Goal: Communication & Community: Answer question/provide support

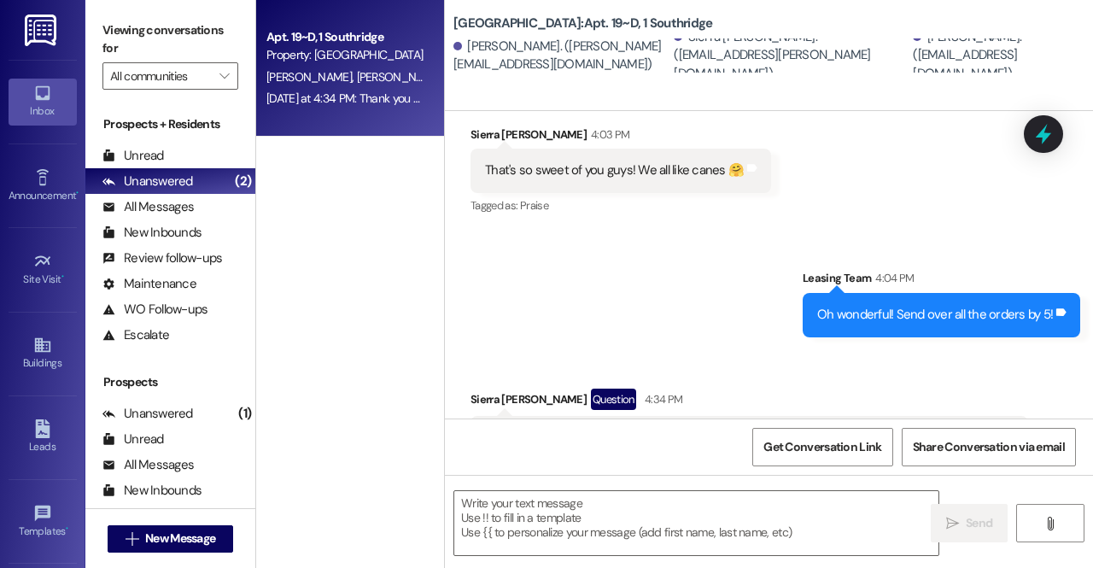
scroll to position [1670, 0]
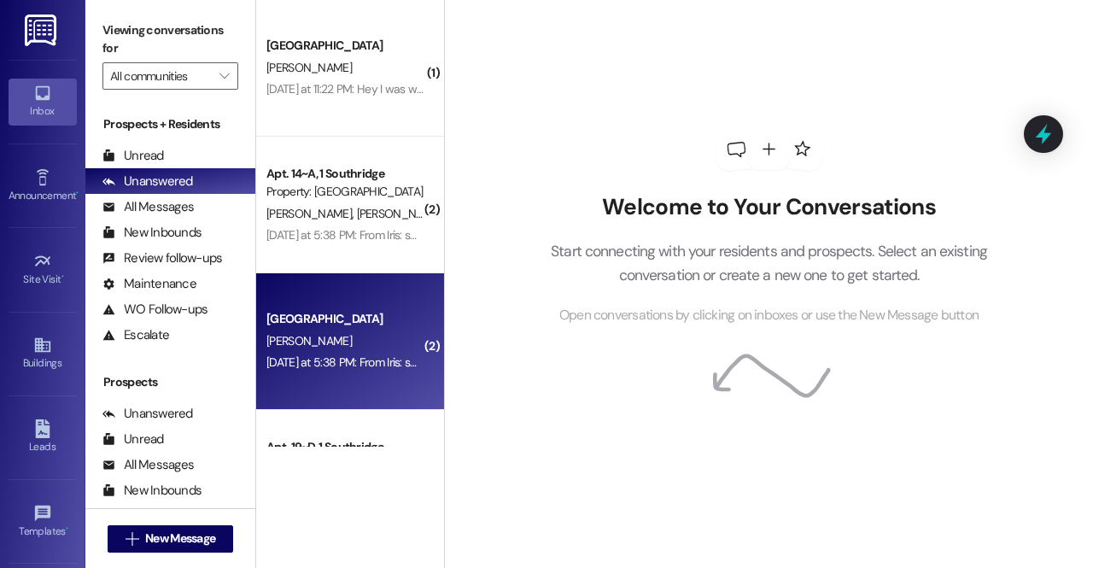
scroll to position [372, 0]
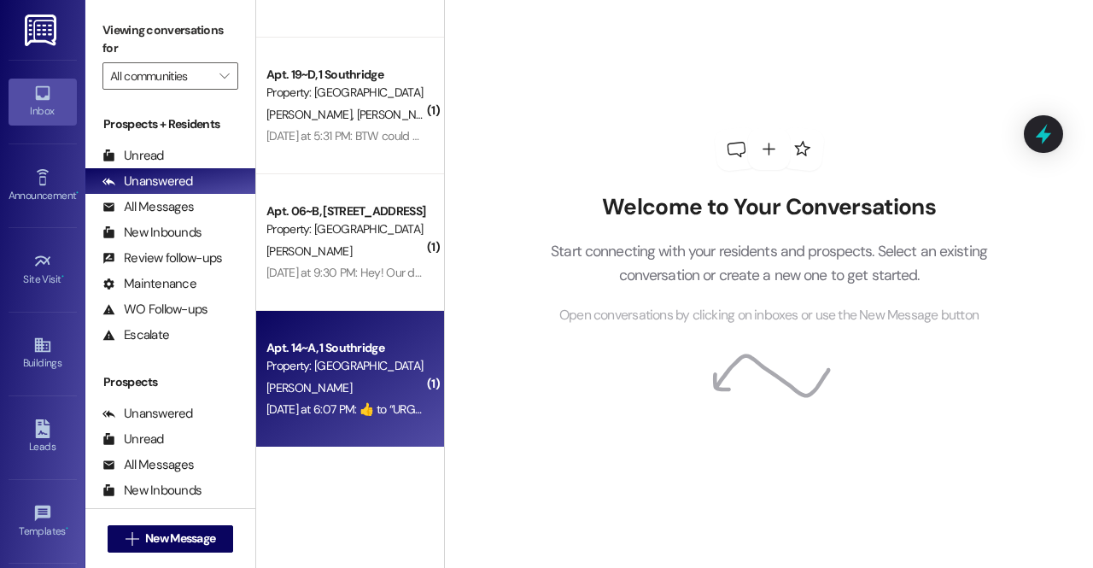
click at [336, 390] on div "[PERSON_NAME]" at bounding box center [345, 387] width 161 height 21
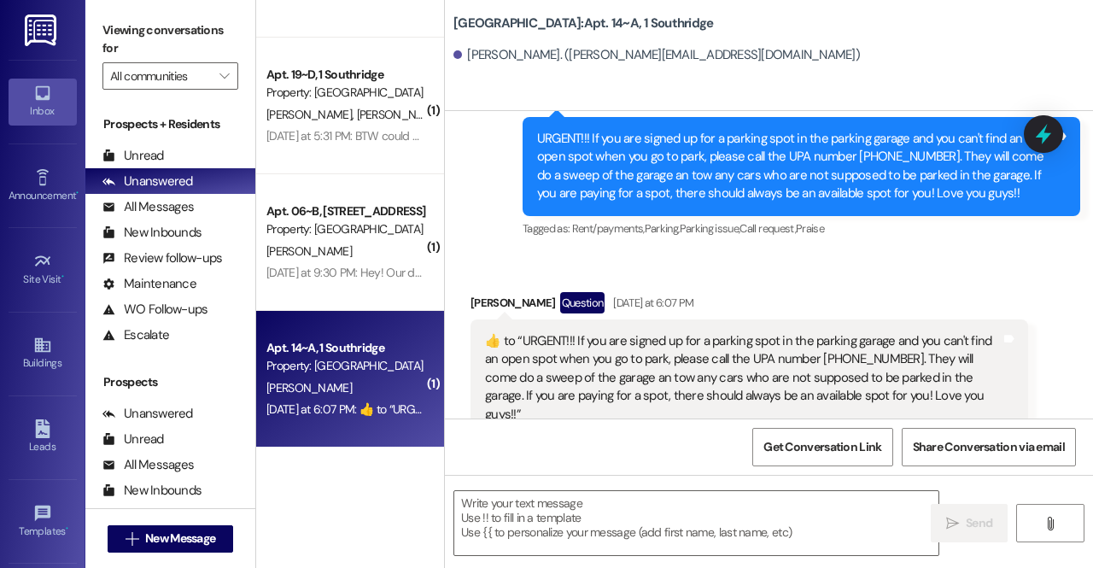
scroll to position [7212, 0]
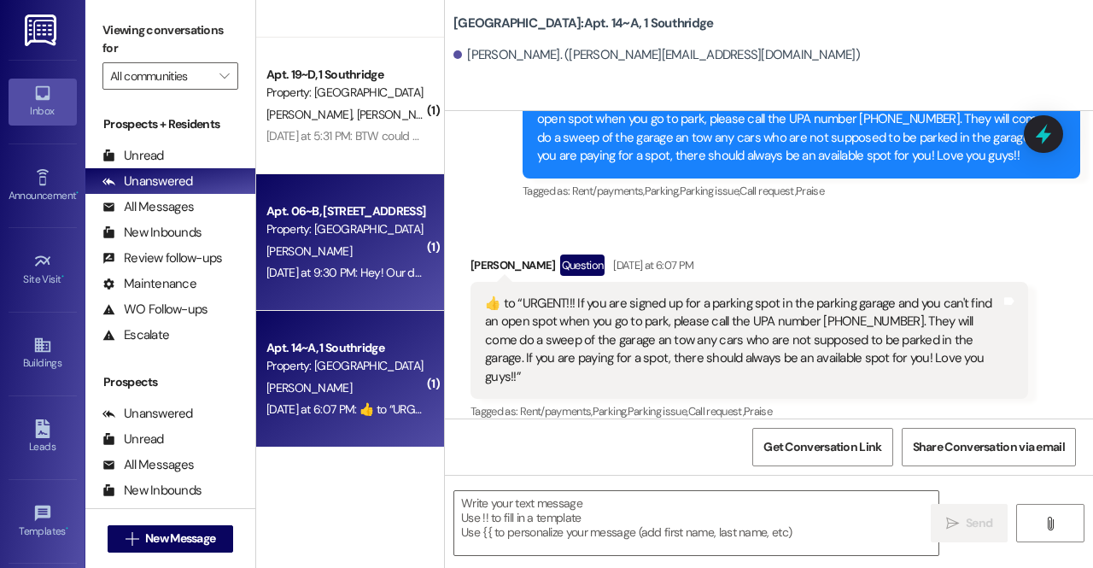
click at [355, 243] on div "B. Jensen" at bounding box center [345, 251] width 161 height 21
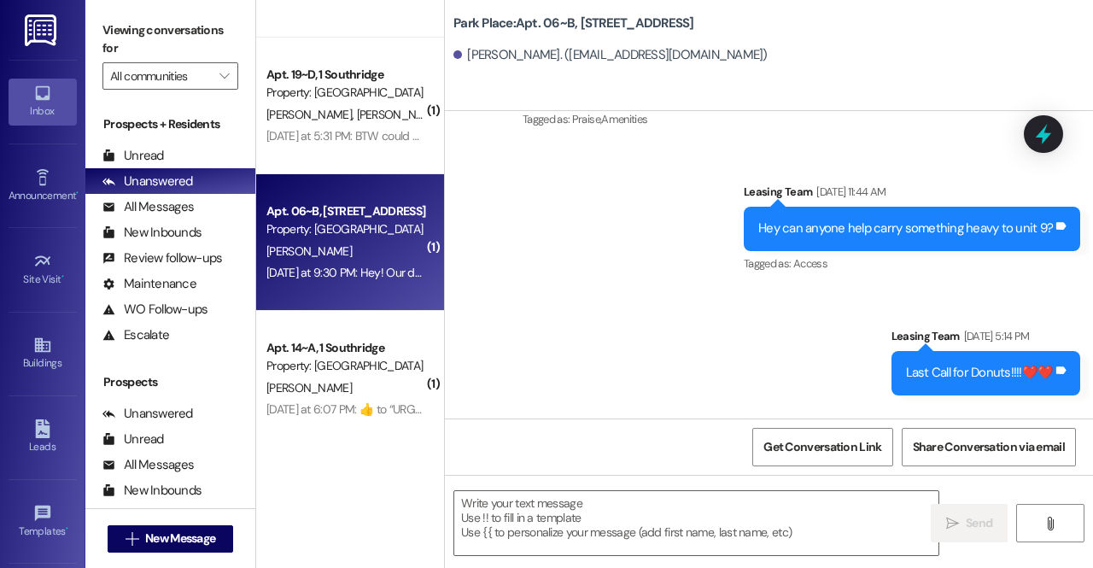
scroll to position [15202, 0]
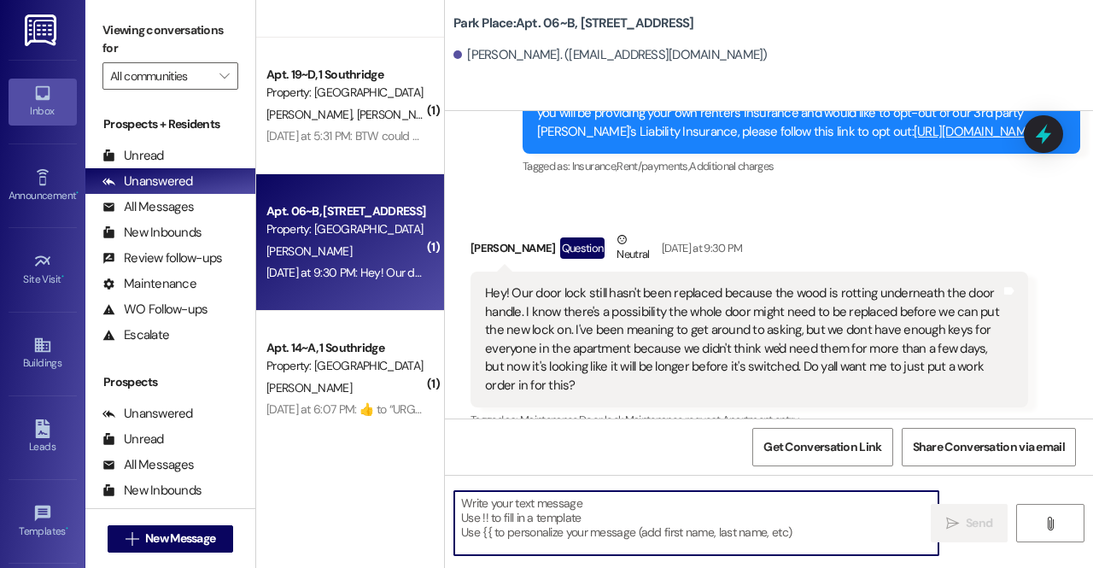
click at [624, 541] on textarea at bounding box center [696, 523] width 484 height 64
click at [599, 509] on textarea at bounding box center [696, 523] width 484 height 64
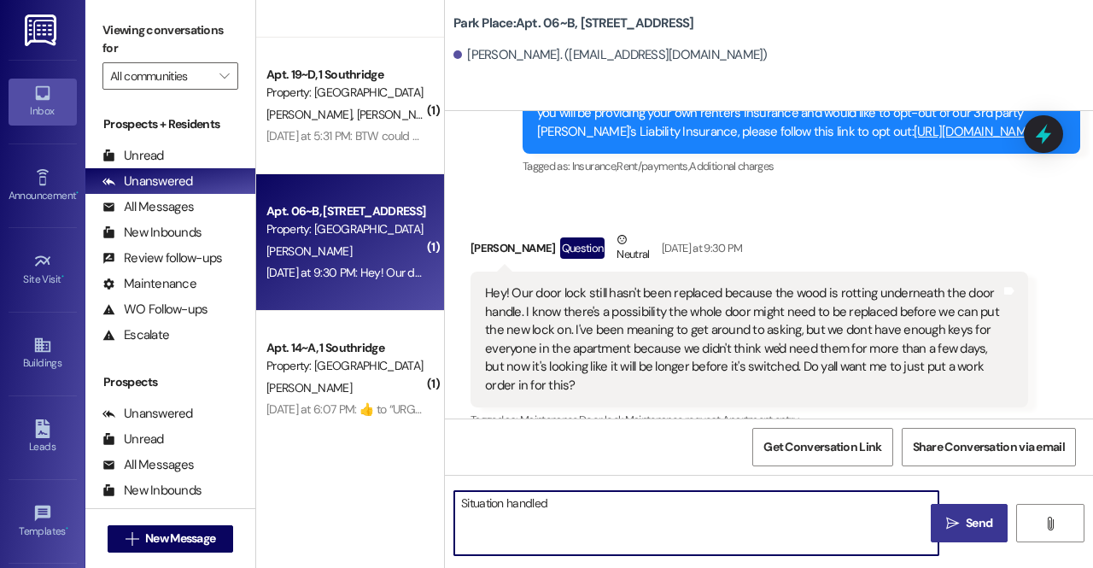
type textarea "Situation handled"
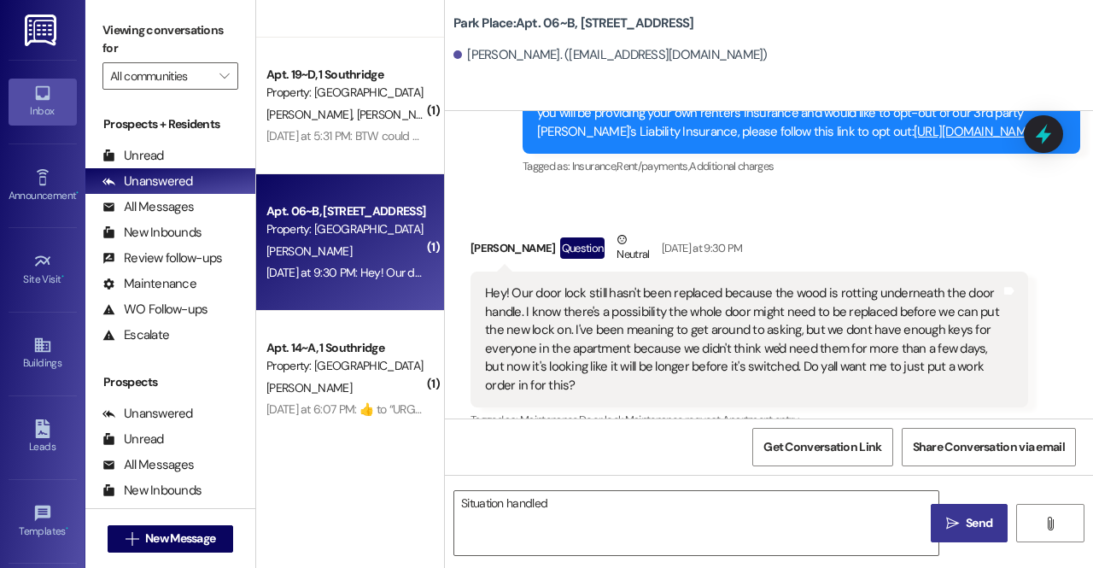
click at [952, 523] on icon "" at bounding box center [952, 524] width 13 height 14
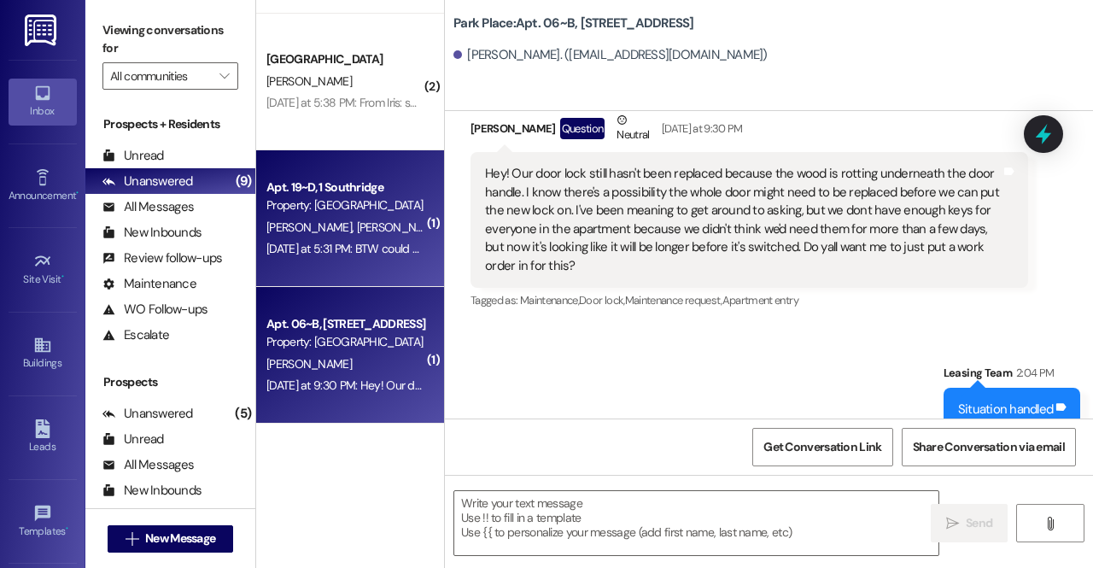
scroll to position [273, 0]
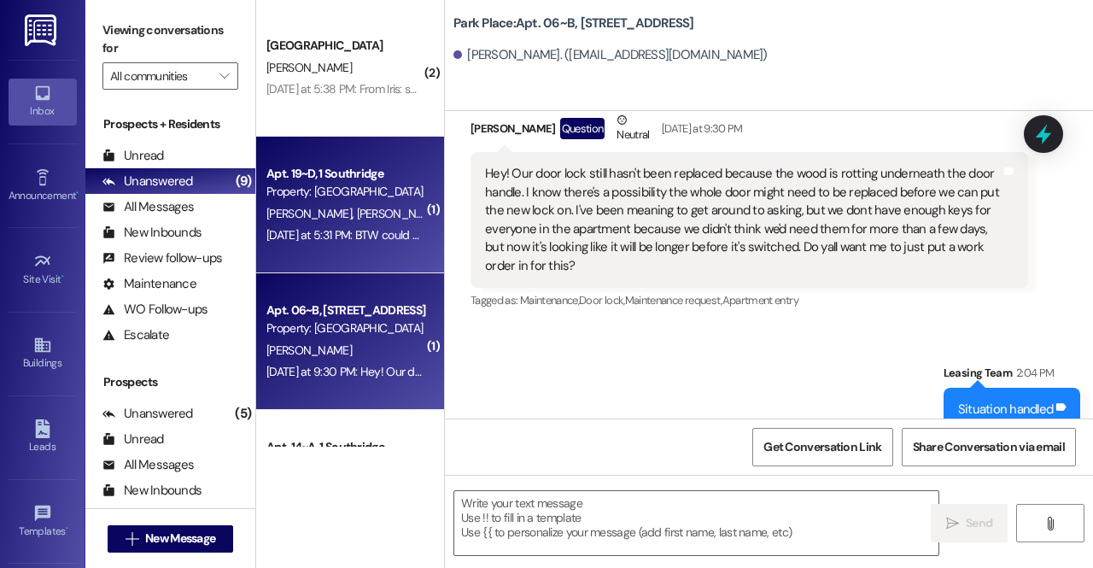
click at [357, 190] on div "Property: [GEOGRAPHIC_DATA]" at bounding box center [345, 192] width 158 height 18
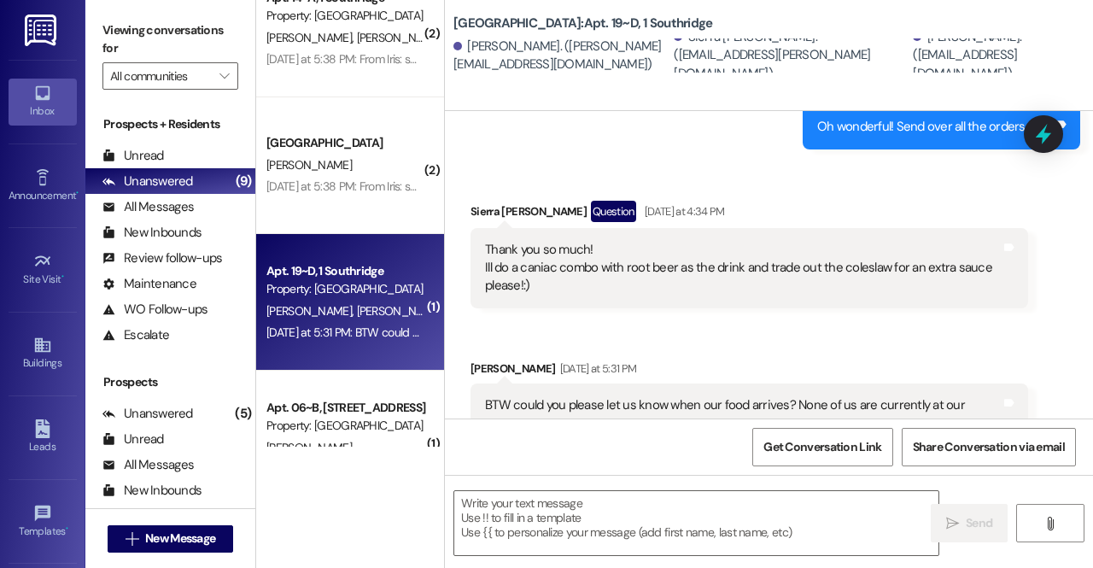
scroll to position [1833, 0]
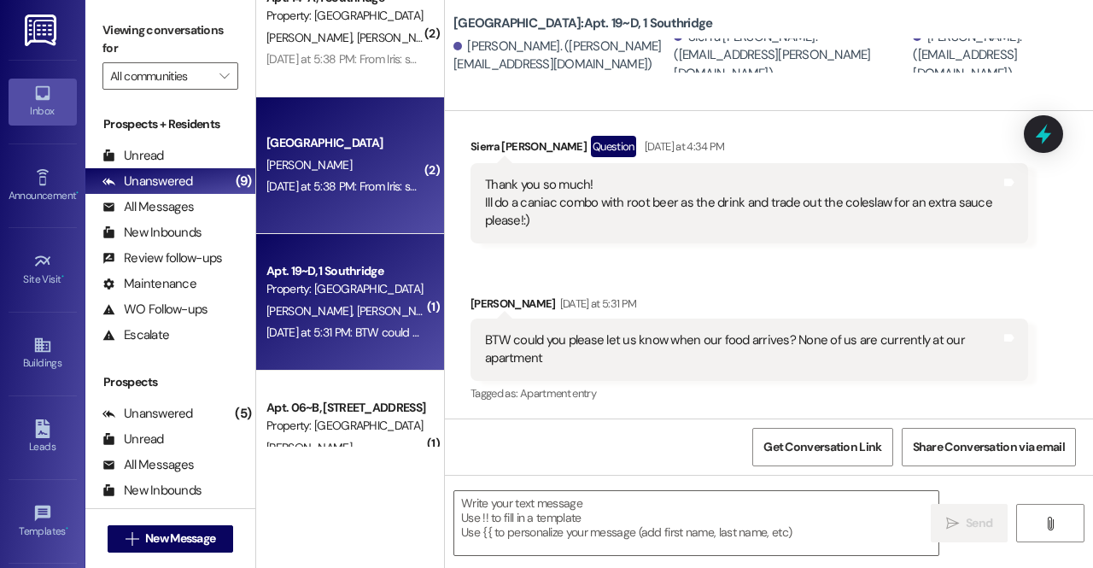
click at [338, 161] on div "I. Papin" at bounding box center [345, 165] width 161 height 21
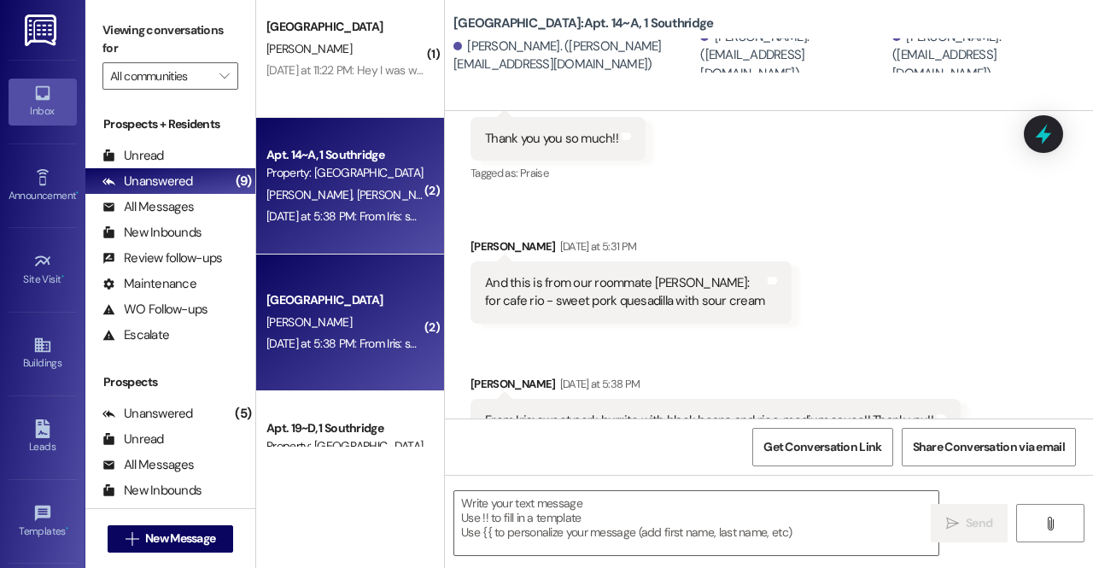
scroll to position [0, 0]
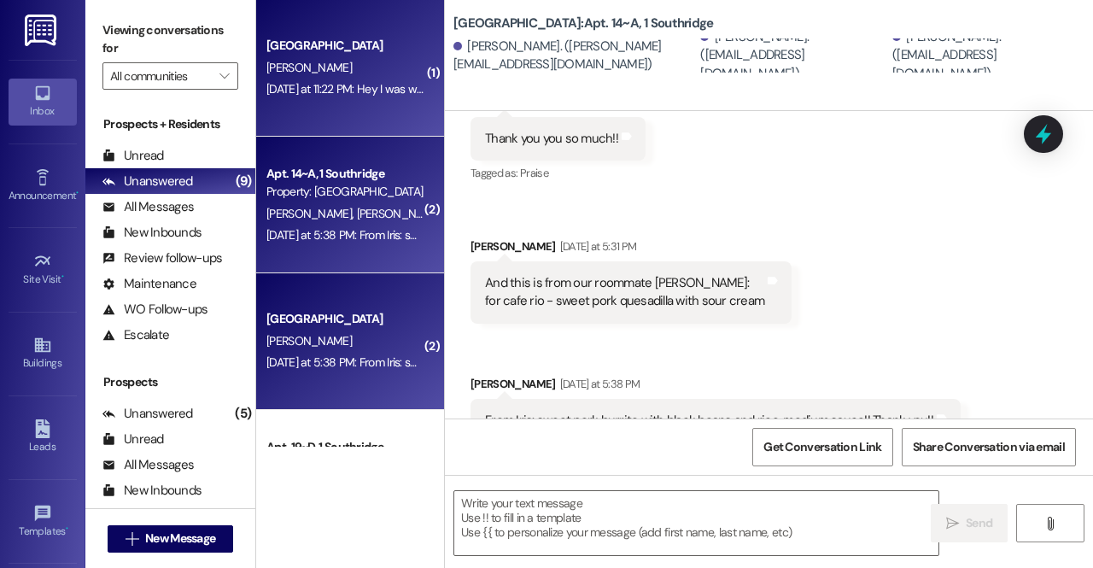
click at [357, 59] on div "[PERSON_NAME]" at bounding box center [345, 67] width 161 height 21
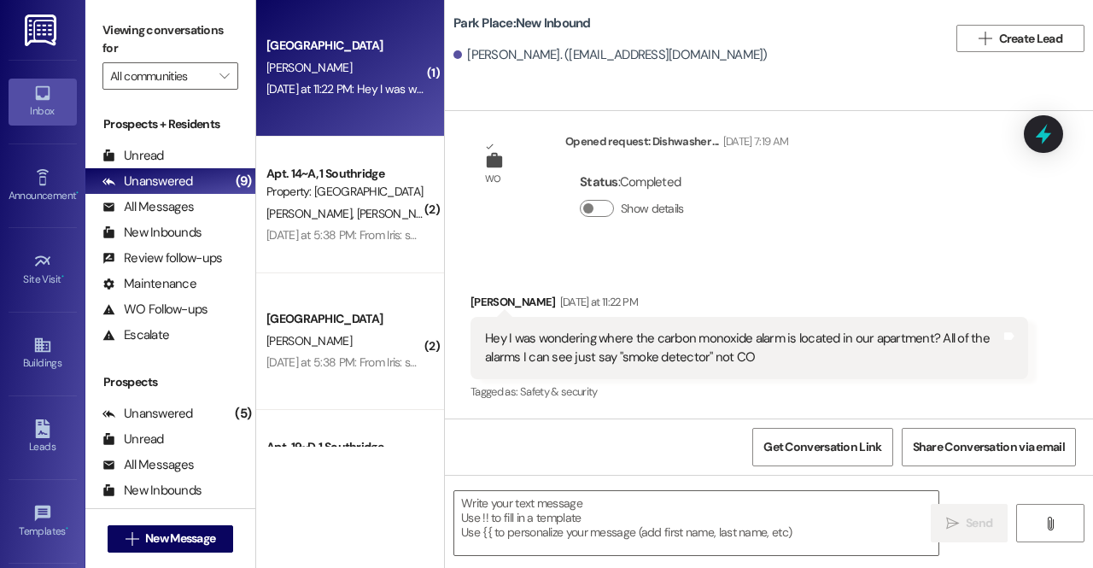
scroll to position [2671, 0]
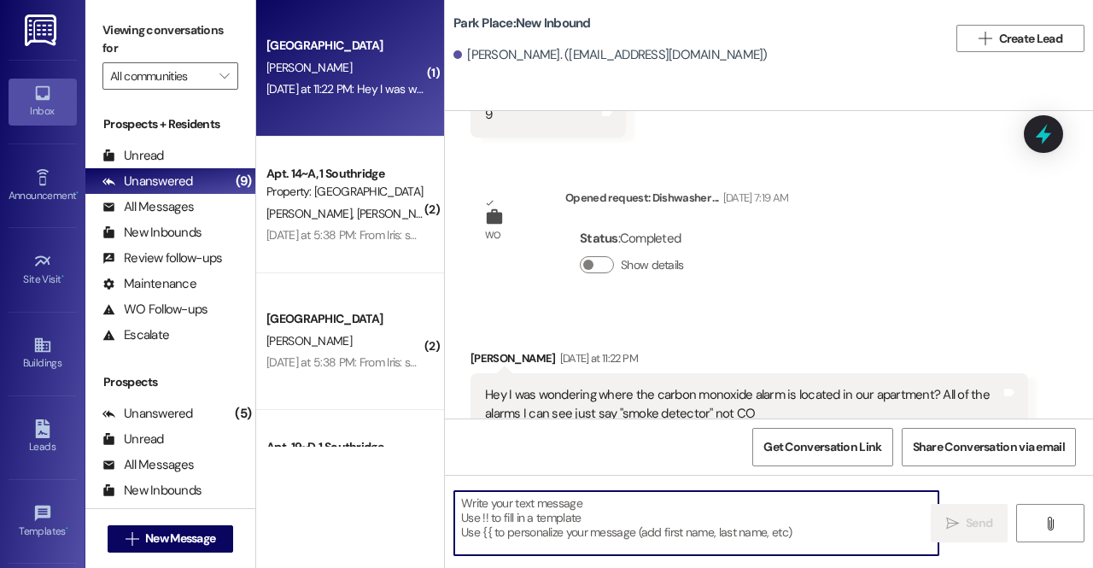
click at [666, 518] on textarea at bounding box center [696, 523] width 484 height 64
type textarea "I"
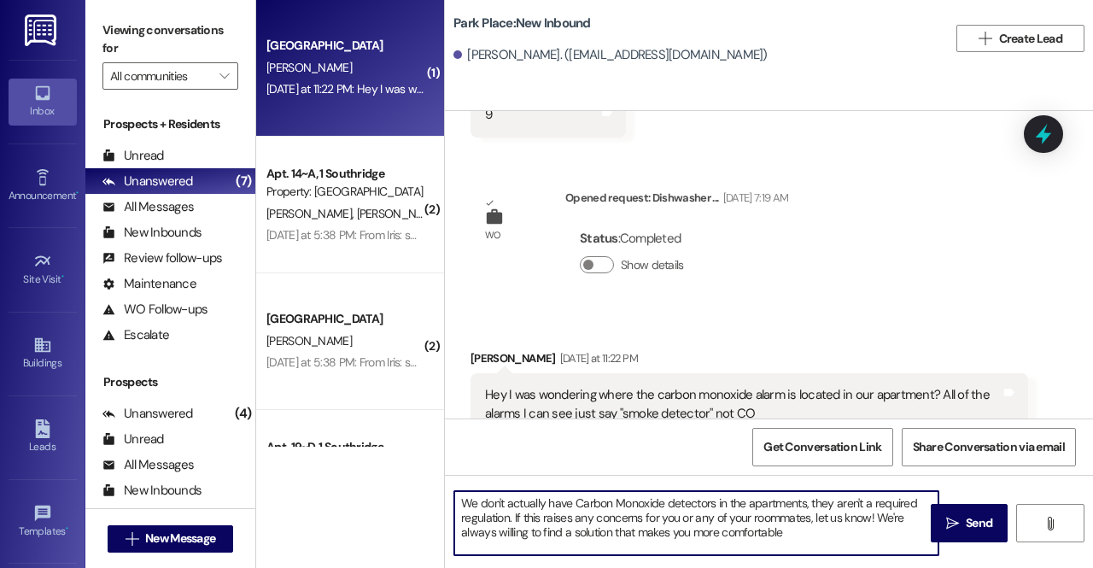
click at [623, 505] on textarea "We don't actually have Carbon Monoxide detectors in the apartments, they aren't…" at bounding box center [696, 523] width 484 height 64
click at [580, 506] on textarea "We don't actually have Carbon monoxide detectors in the apartments, they aren't…" at bounding box center [696, 523] width 484 height 64
click at [840, 543] on textarea "We don't actually have carbon monoxide detectors in the apartments, they aren't…" at bounding box center [696, 523] width 484 height 64
click at [844, 519] on textarea "We don't actually have carbon monoxide detectors in the apartments, they aren't…" at bounding box center [696, 523] width 484 height 64
click at [844, 547] on textarea "We don't actually have carbon monoxide detectors in the apartments, they aren't…" at bounding box center [696, 523] width 484 height 64
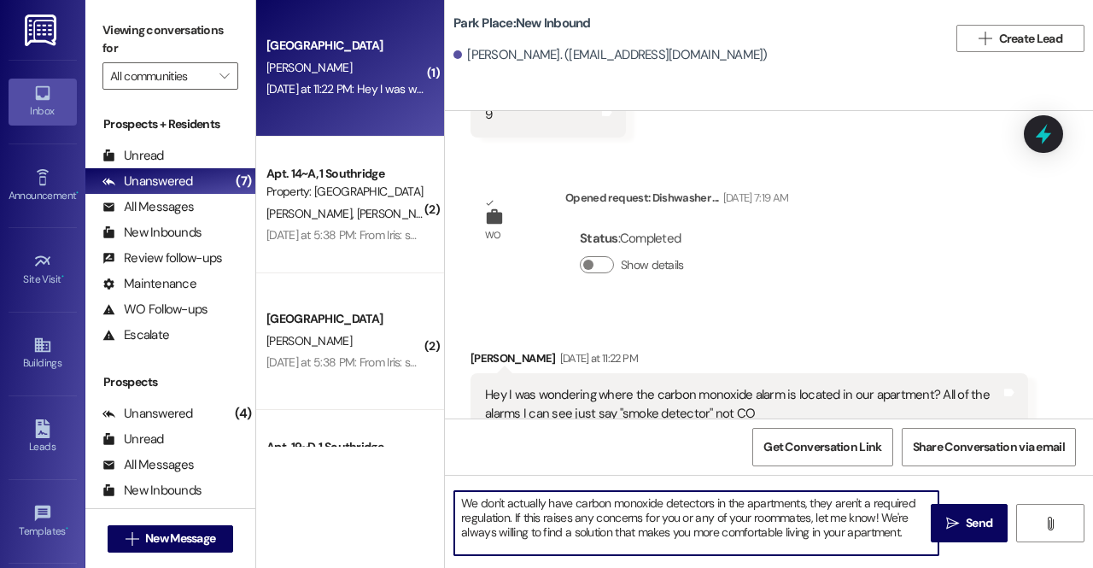
click at [540, 535] on textarea "We don't actually have carbon monoxide detectors in the apartments, they aren't…" at bounding box center [696, 523] width 484 height 64
type textarea "We don't actually have carbon monoxide detectors in the apartments, they aren't…"
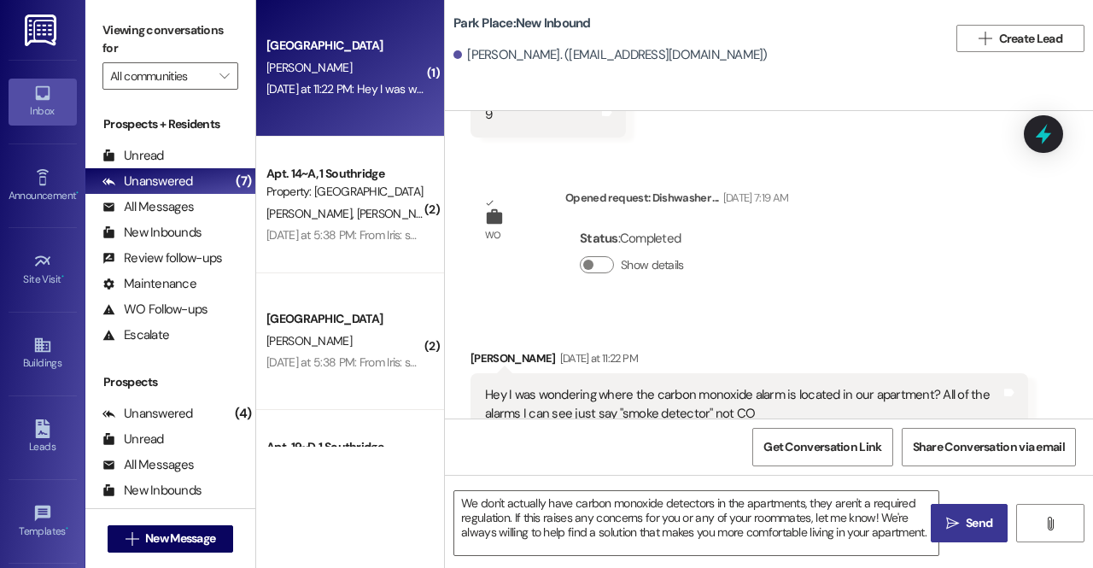
click at [959, 529] on span " Send" at bounding box center [970, 523] width 54 height 18
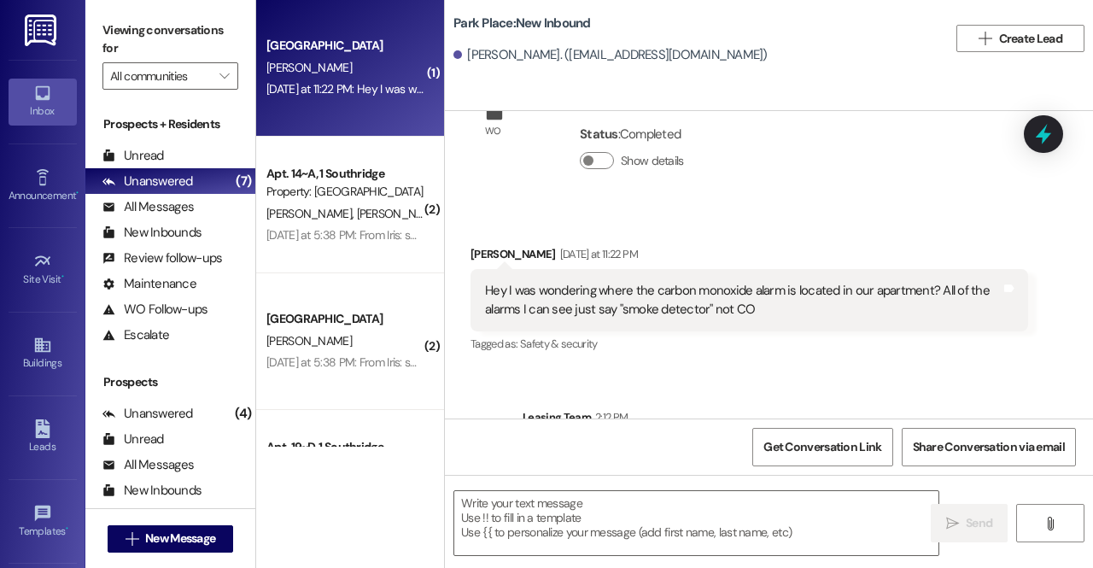
scroll to position [2827, 0]
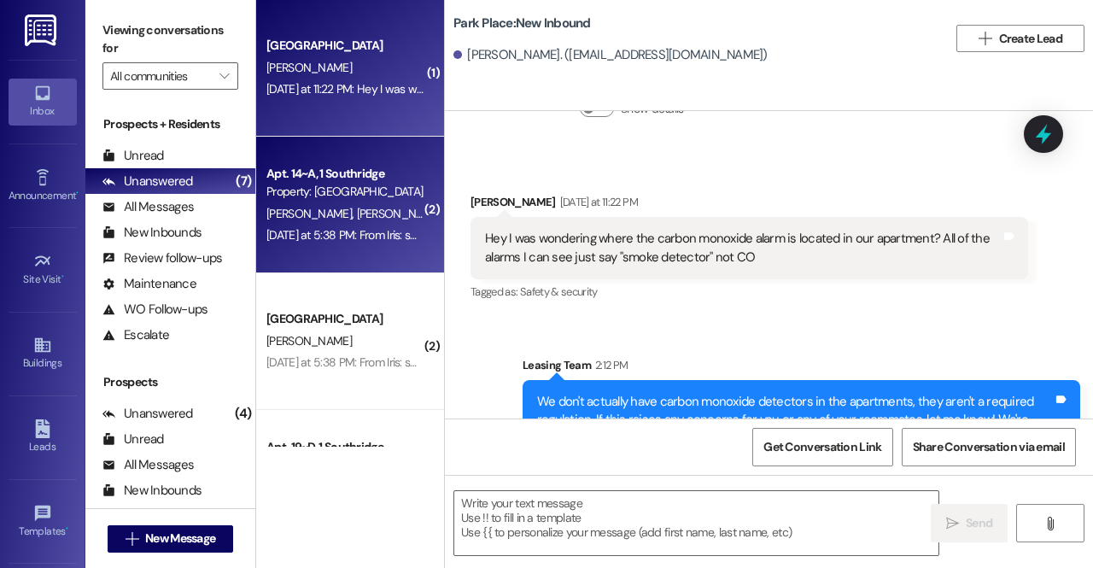
click at [330, 197] on div "Property: [GEOGRAPHIC_DATA]" at bounding box center [345, 192] width 158 height 18
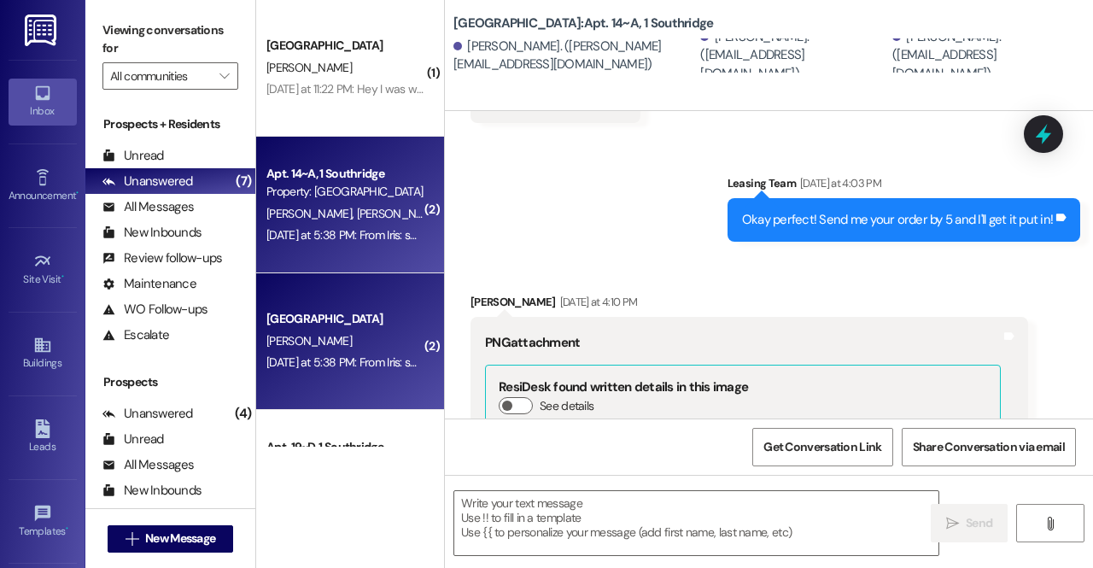
scroll to position [3491, 0]
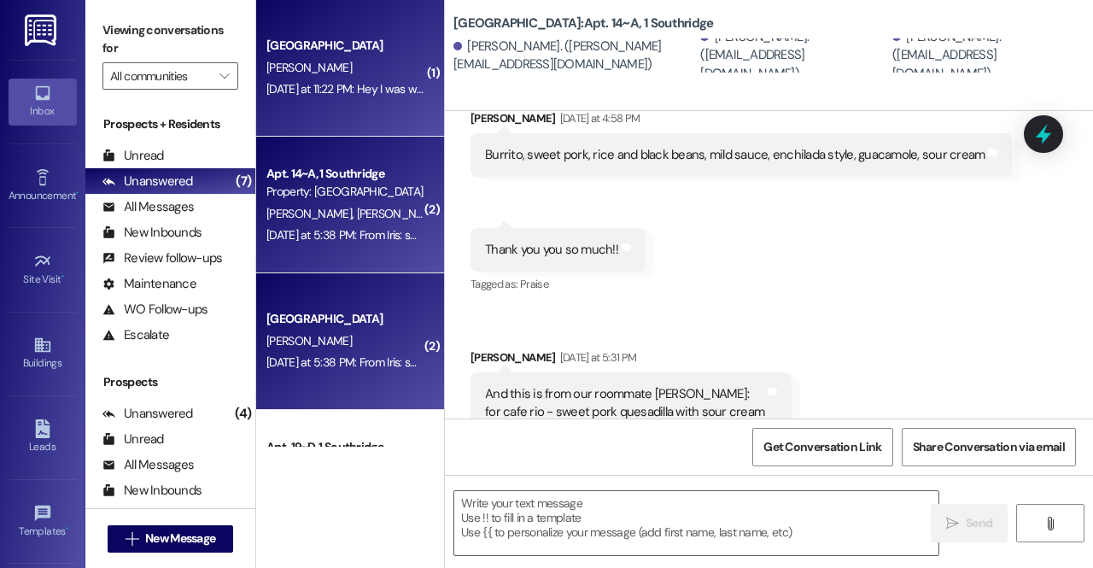
click at [383, 122] on div "Park Place Prospect J. Thornton Yesterday at 11:22 PM: Hey I was wondering wher…" at bounding box center [350, 68] width 188 height 137
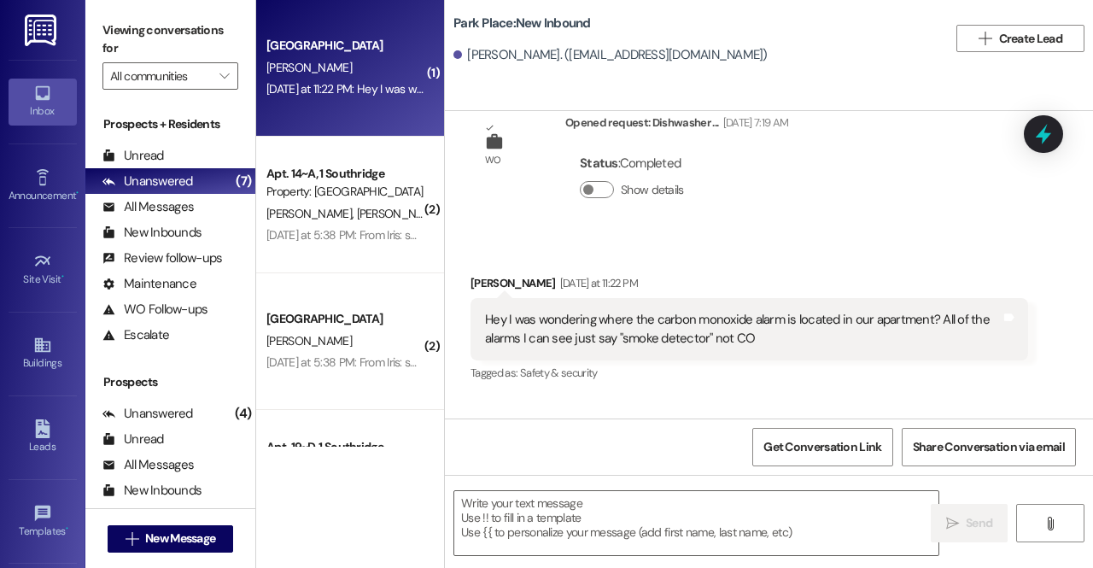
scroll to position [2827, 0]
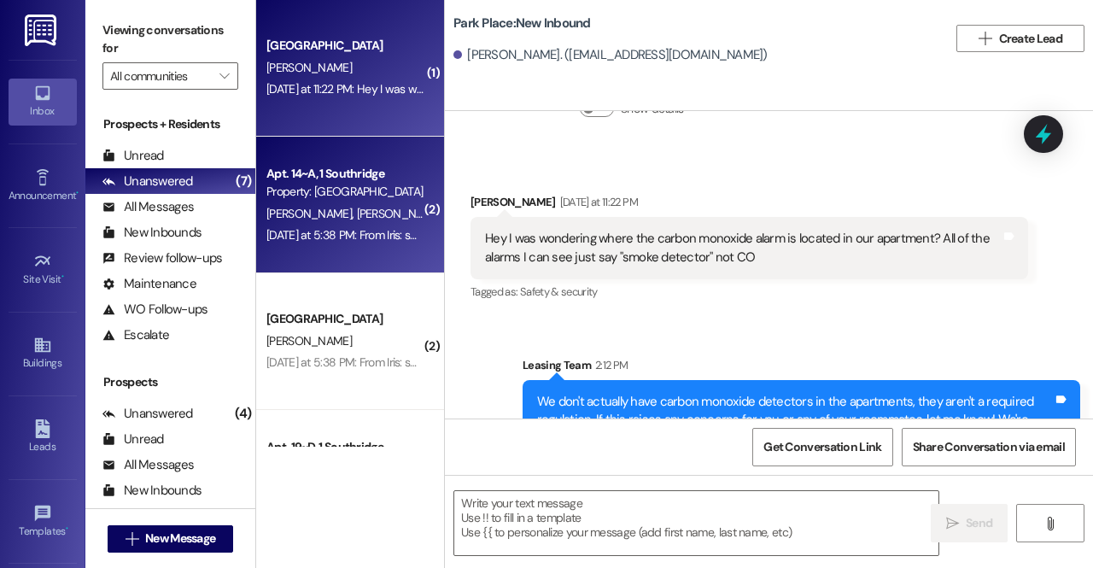
click at [345, 203] on div "S. Peless T. Ryan" at bounding box center [345, 213] width 161 height 21
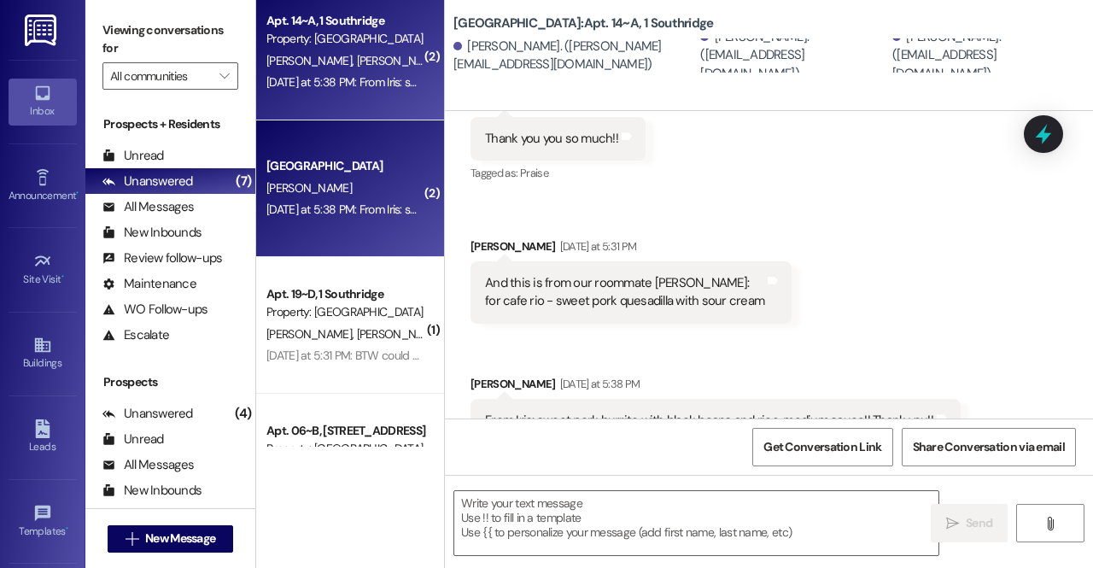
scroll to position [168, 0]
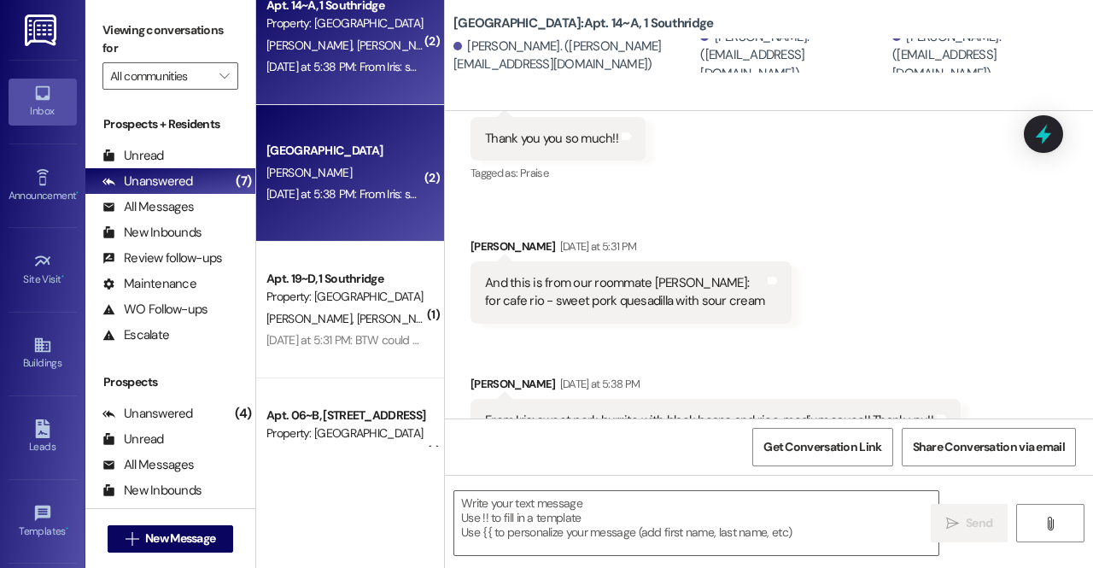
click at [357, 325] on span "S. Rosner" at bounding box center [402, 318] width 91 height 15
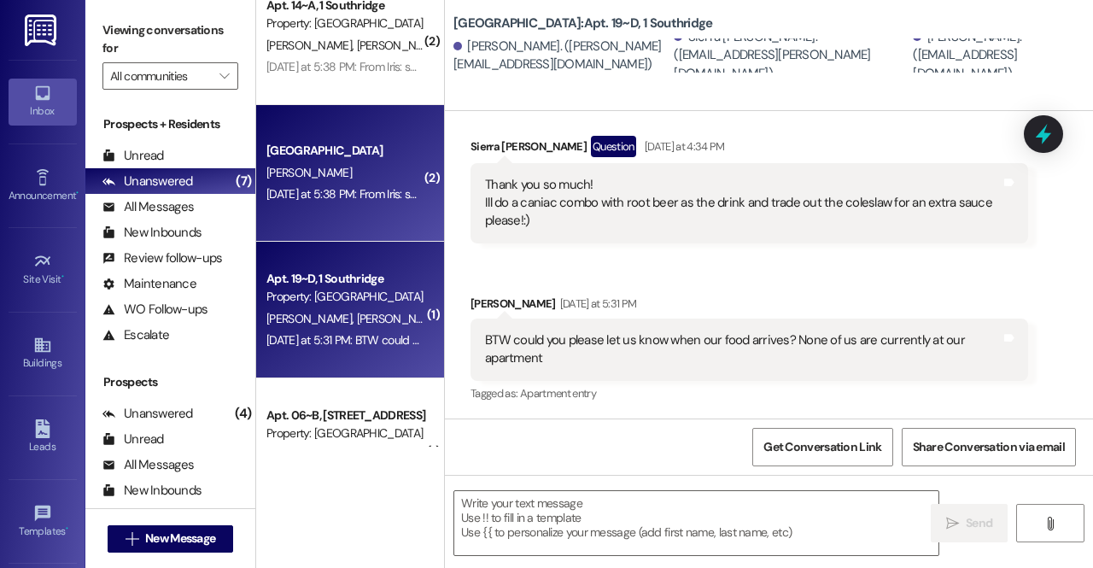
scroll to position [0, 0]
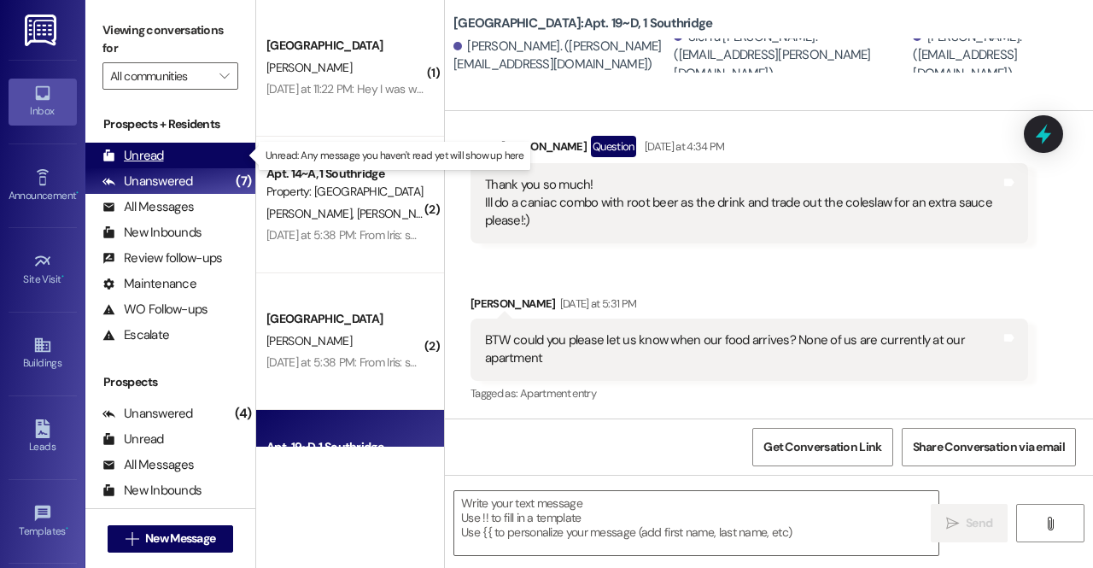
click at [149, 143] on div "Unread (0)" at bounding box center [170, 156] width 170 height 26
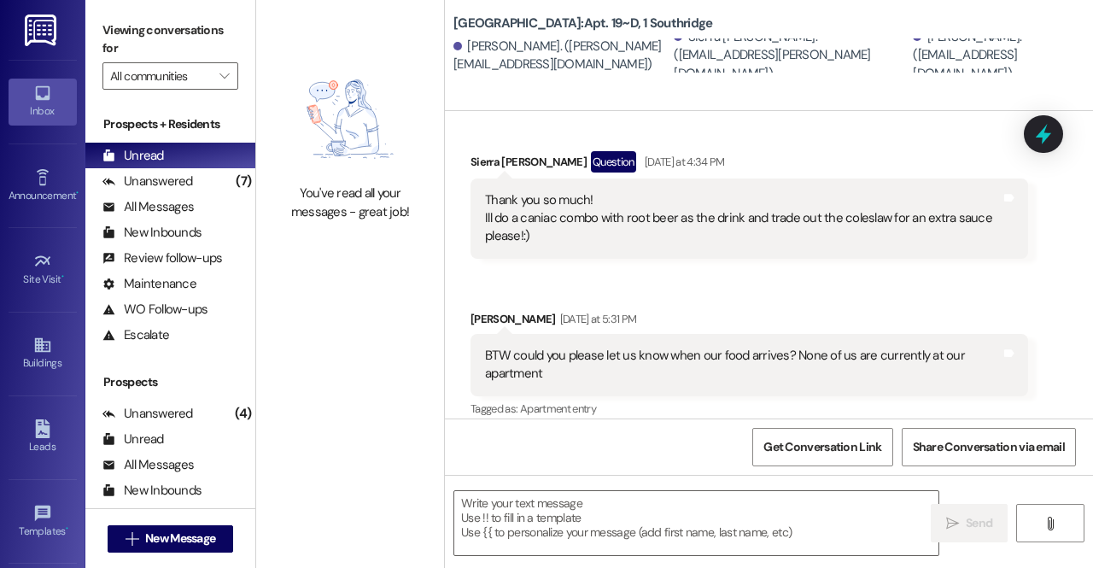
scroll to position [1833, 0]
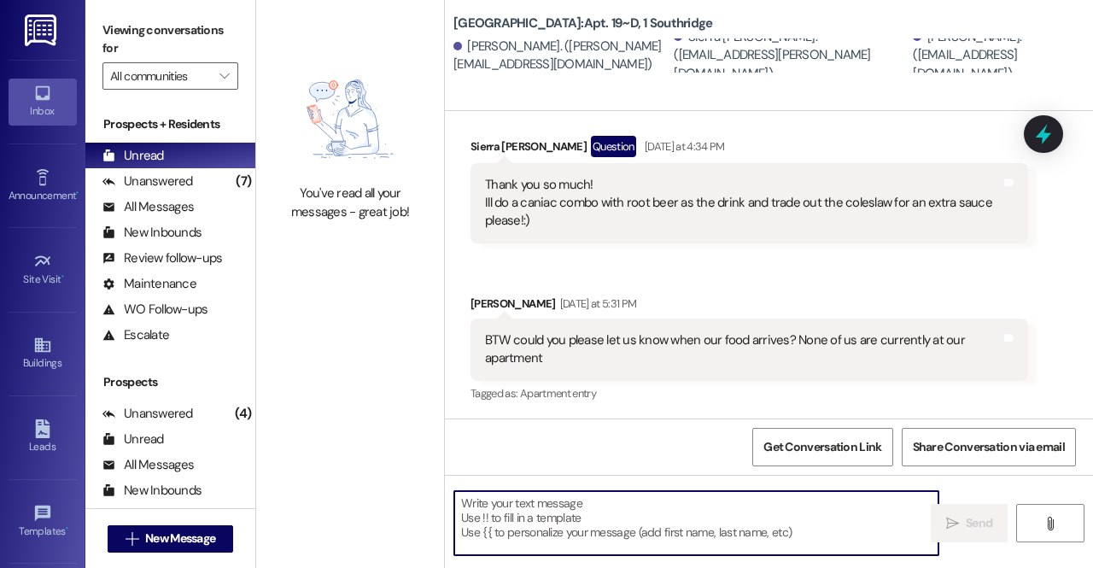
click at [647, 513] on textarea at bounding box center [696, 523] width 484 height 64
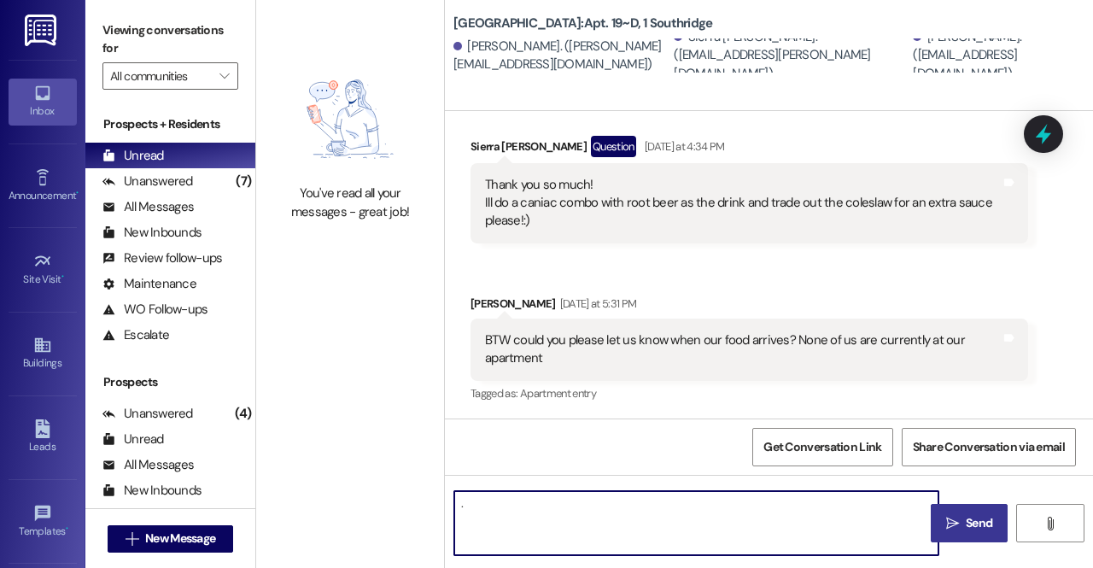
type textarea "."
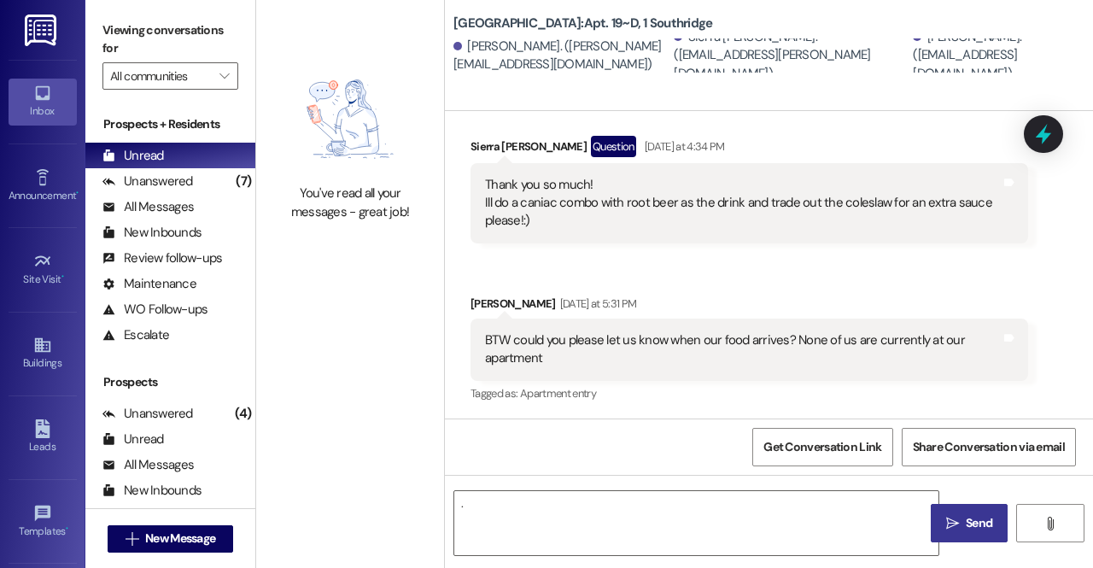
click at [950, 535] on button " Send" at bounding box center [969, 523] width 77 height 38
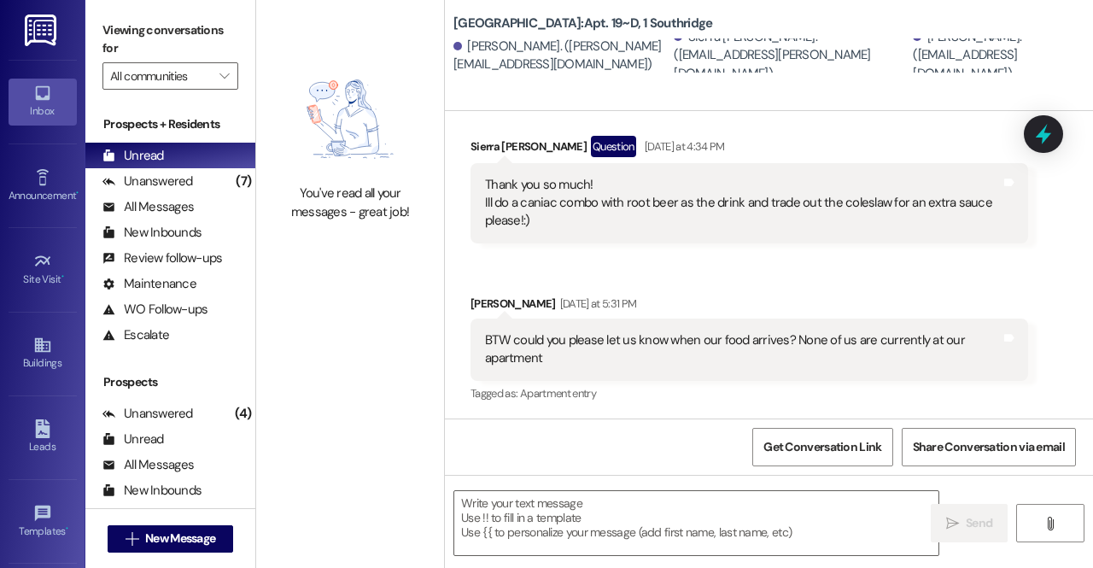
scroll to position [1952, 0]
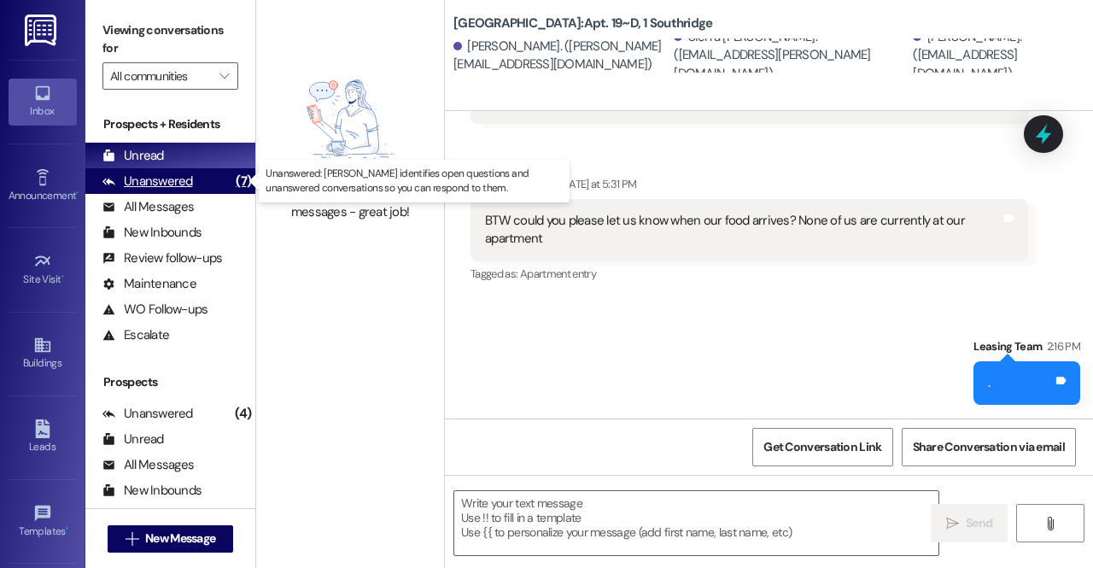
click at [167, 183] on div "Unanswered" at bounding box center [147, 181] width 91 height 18
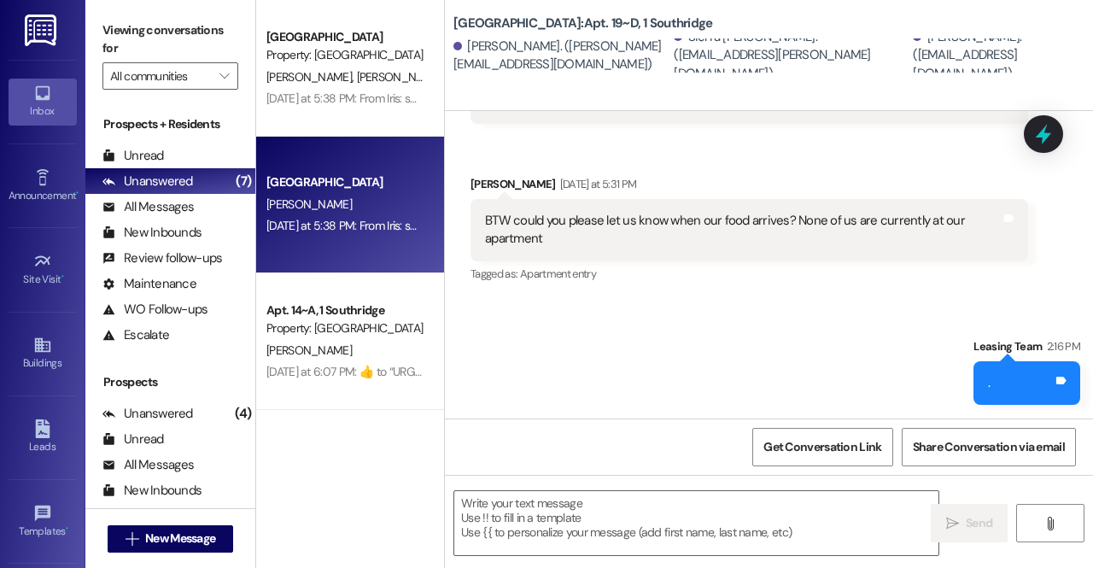
scroll to position [236, 0]
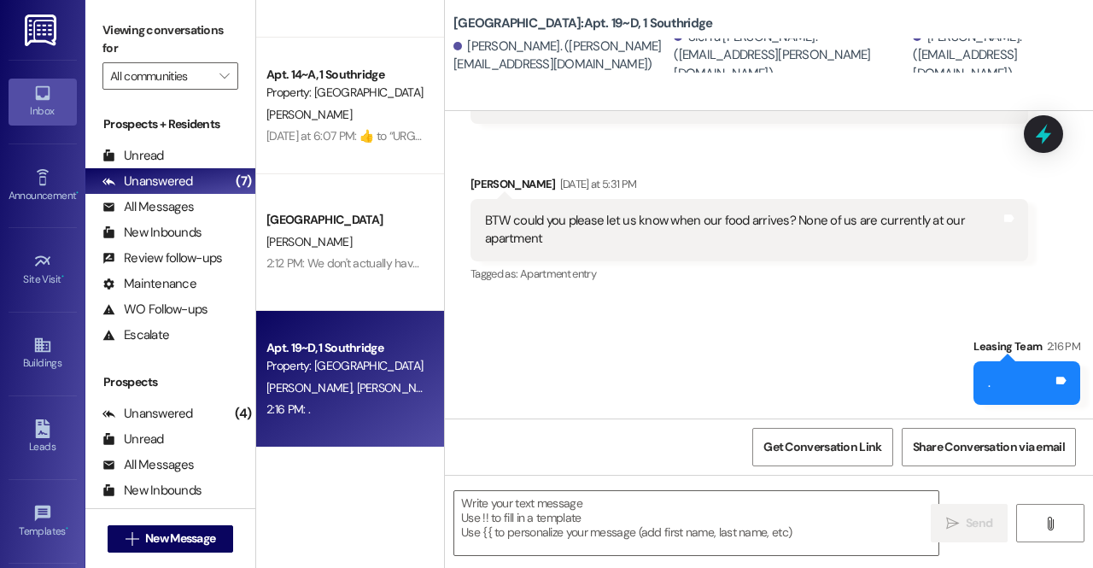
click at [348, 406] on div "2:16 PM: . 2:16 PM: ." at bounding box center [345, 409] width 161 height 21
click at [384, 360] on div "Property: [GEOGRAPHIC_DATA]" at bounding box center [345, 366] width 158 height 18
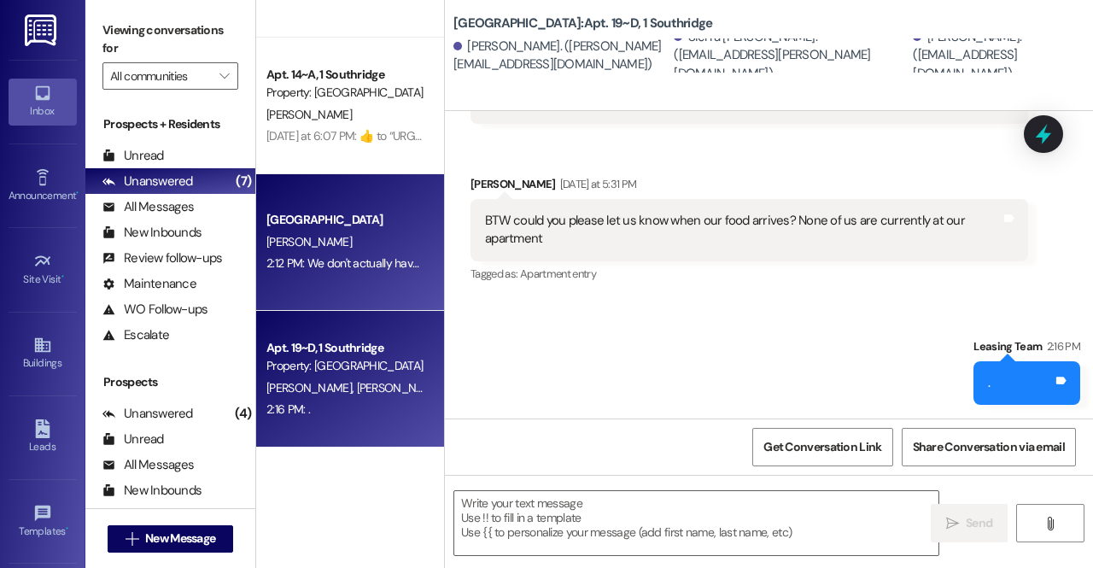
click at [354, 241] on div "[PERSON_NAME]" at bounding box center [345, 241] width 161 height 21
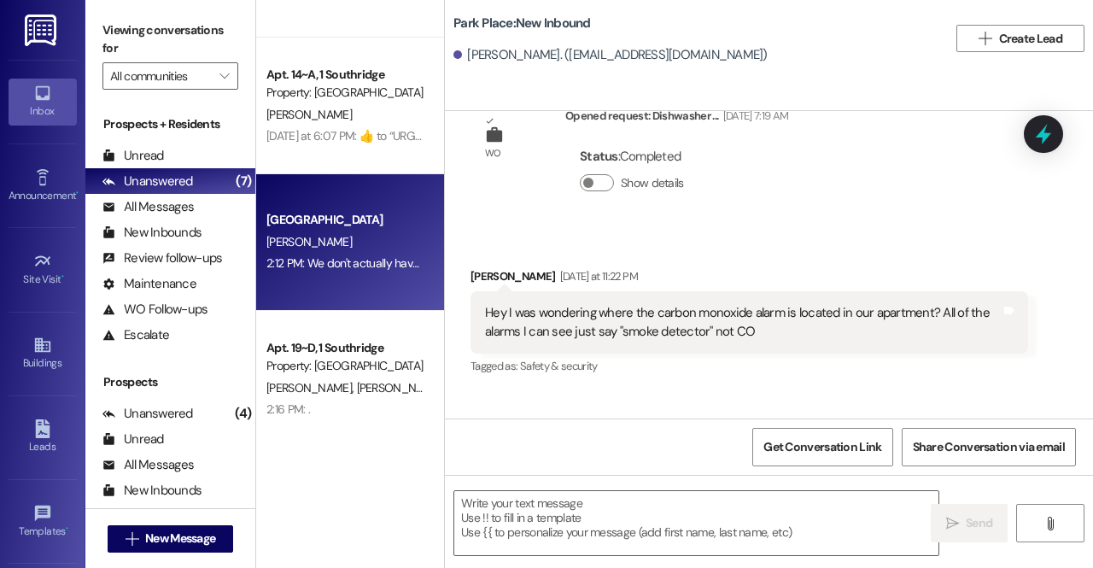
scroll to position [2827, 0]
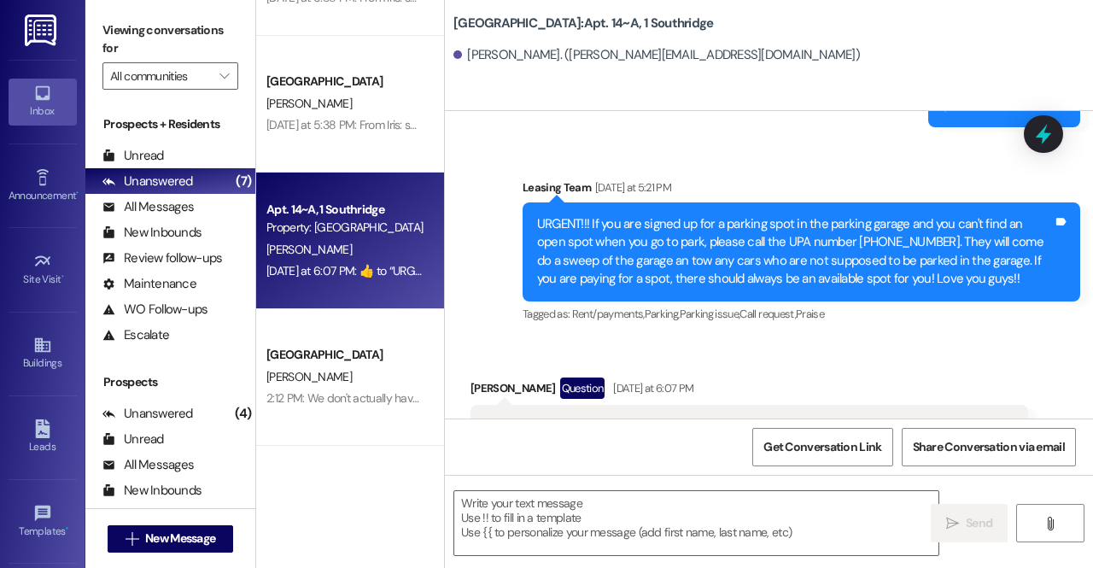
scroll to position [7212, 0]
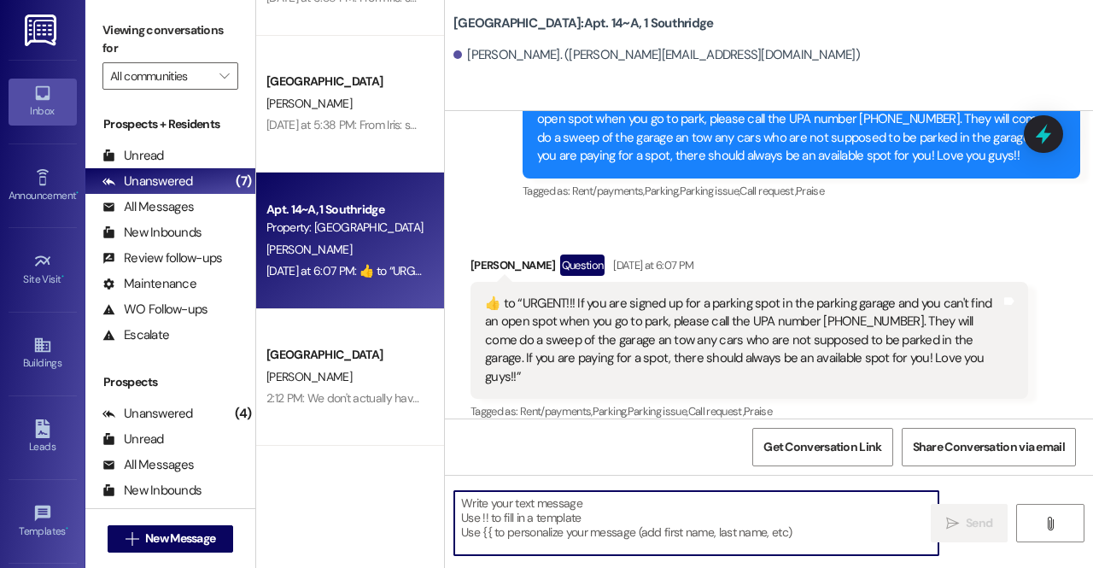
click at [547, 530] on textarea at bounding box center [696, 523] width 484 height 64
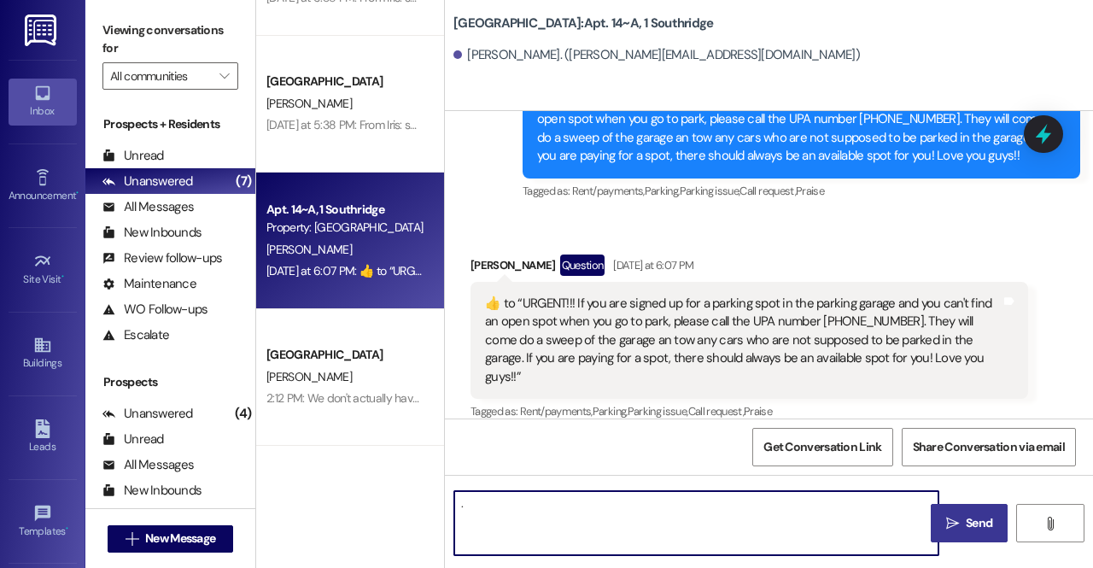
type textarea "."
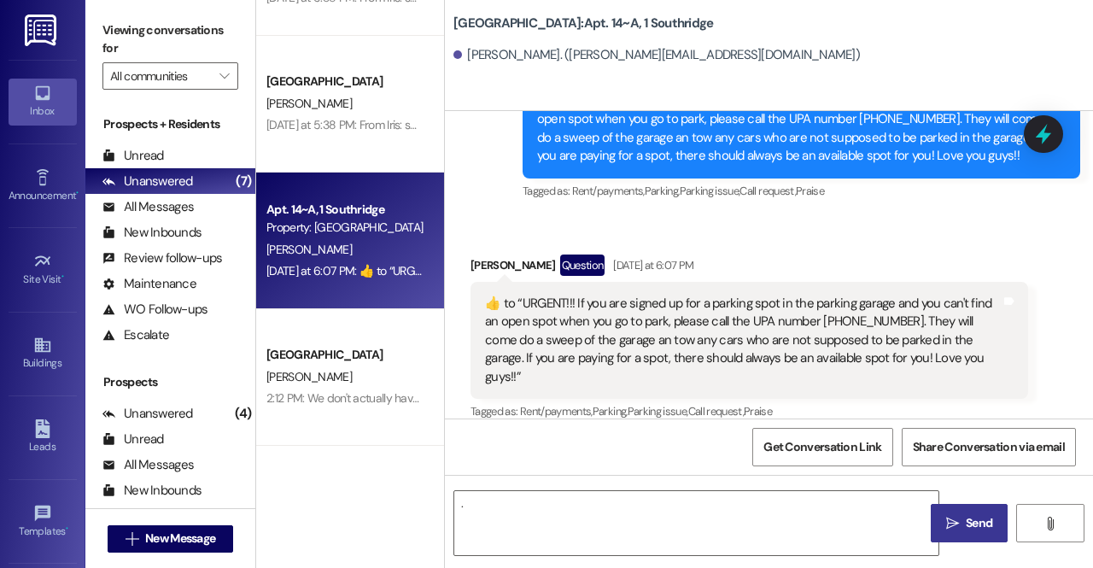
click at [962, 531] on span "Send" at bounding box center [978, 523] width 33 height 18
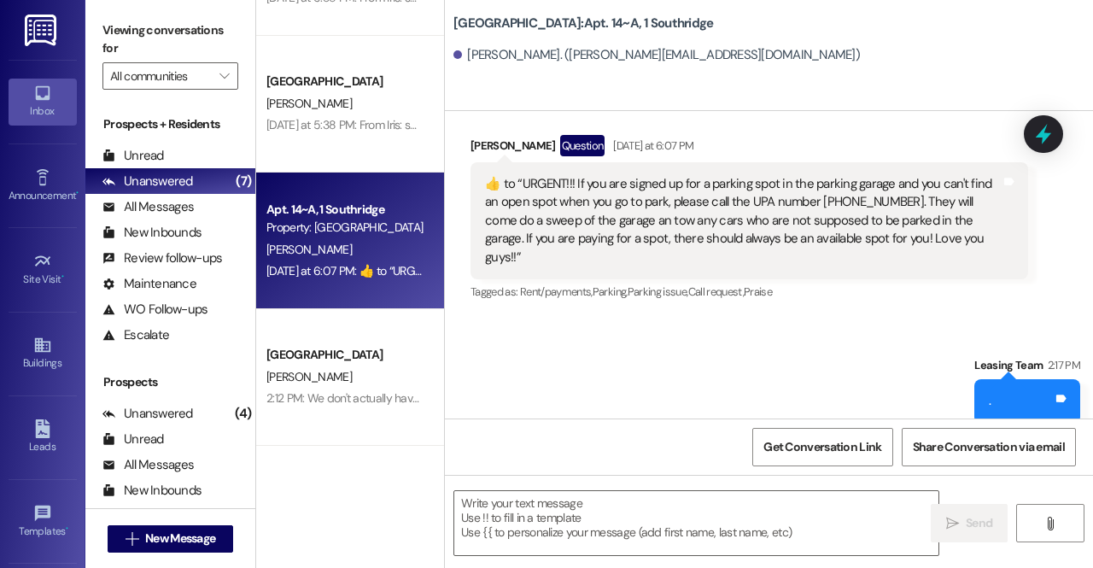
scroll to position [0, 0]
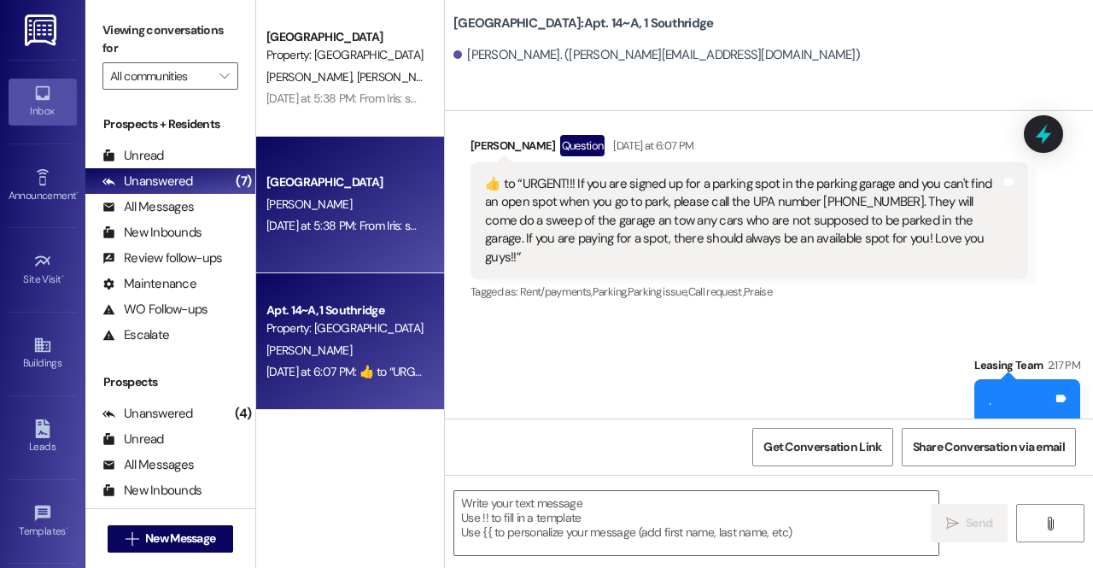
click at [366, 248] on div "Southridge Prospect I. Papin Yesterday at 5:38 PM: From Iris: sweet pork burrit…" at bounding box center [350, 205] width 188 height 137
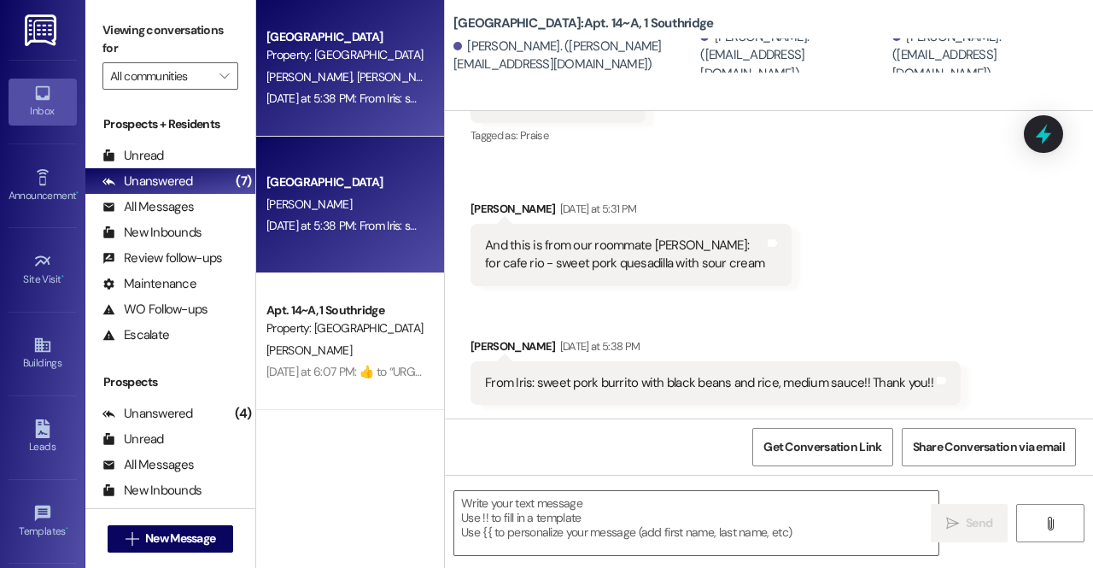
scroll to position [3602, 0]
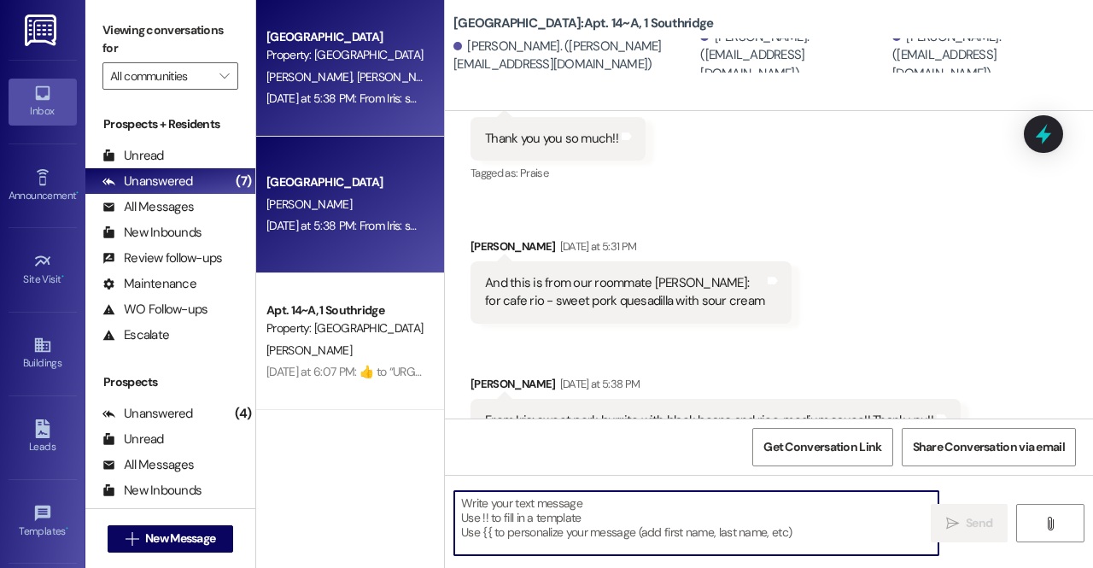
click at [611, 513] on textarea at bounding box center [696, 523] width 484 height 64
type textarea "."
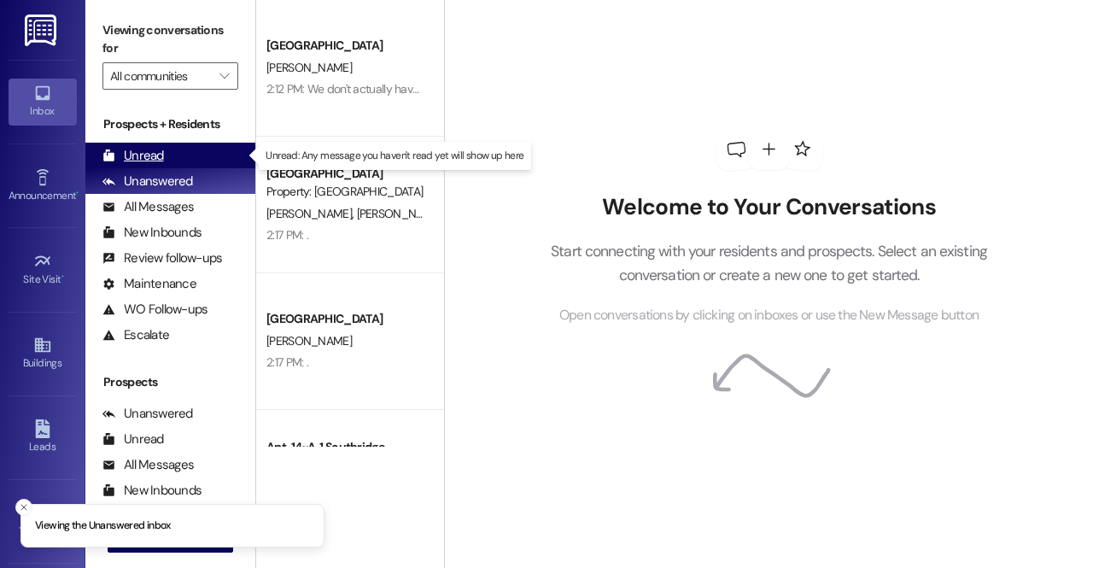
click at [186, 150] on div "Unread (0)" at bounding box center [170, 156] width 170 height 26
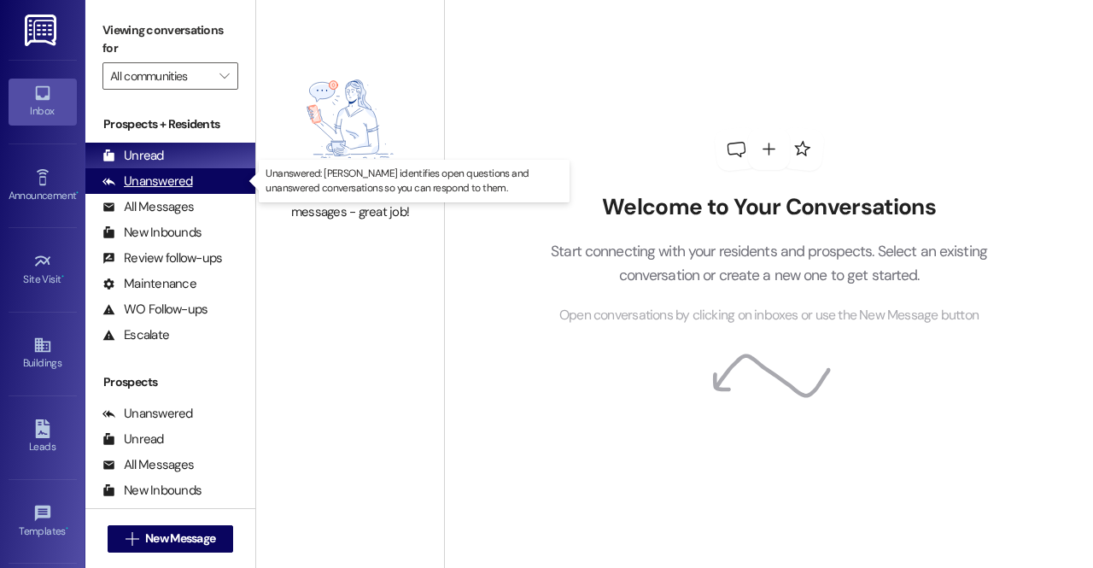
click at [186, 178] on div "Unanswered" at bounding box center [147, 181] width 91 height 18
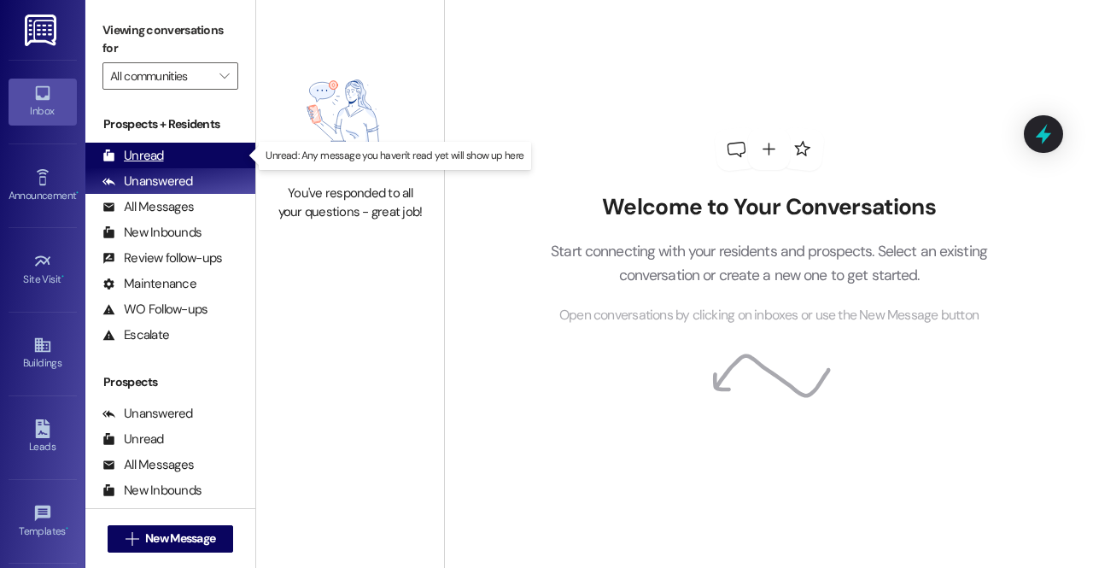
click at [169, 144] on div "Unread (0)" at bounding box center [170, 156] width 170 height 26
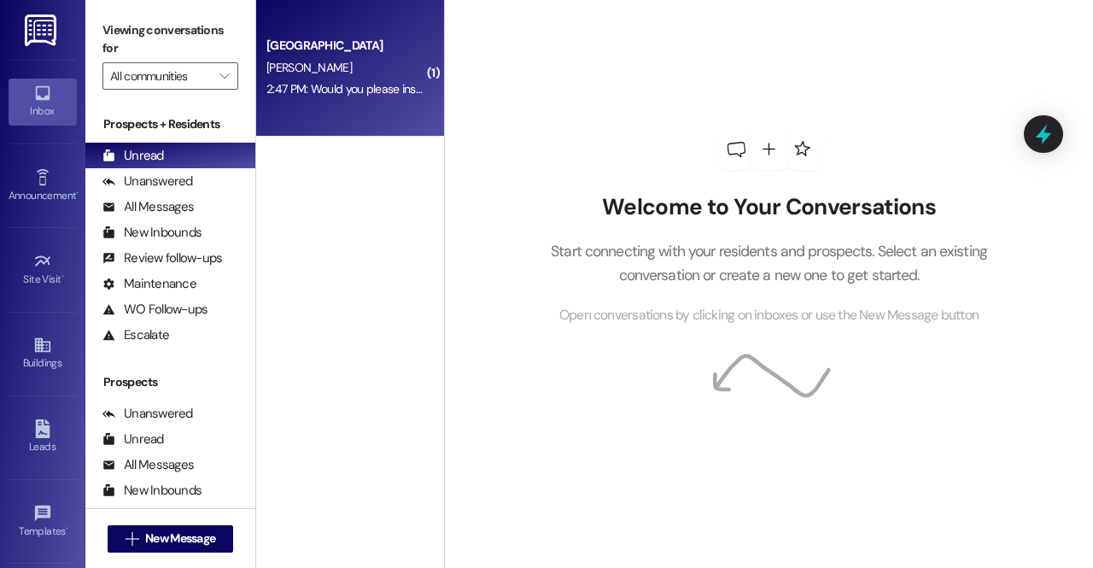
click at [312, 98] on div "2:47 PM: Would you please install one? We have gas stoves and heaters which pos…" at bounding box center [345, 89] width 161 height 21
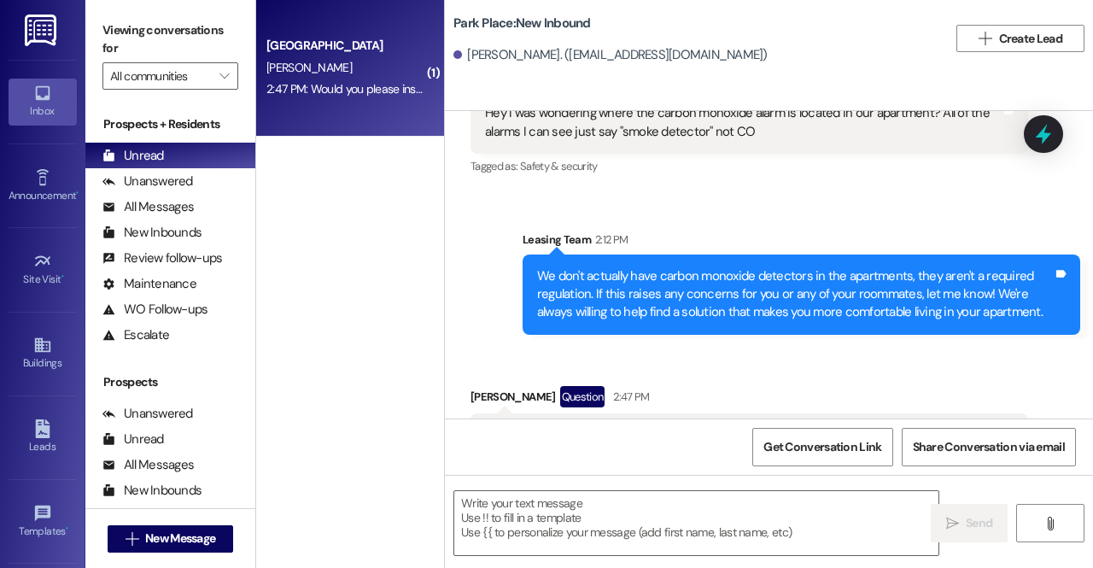
scroll to position [2992, 0]
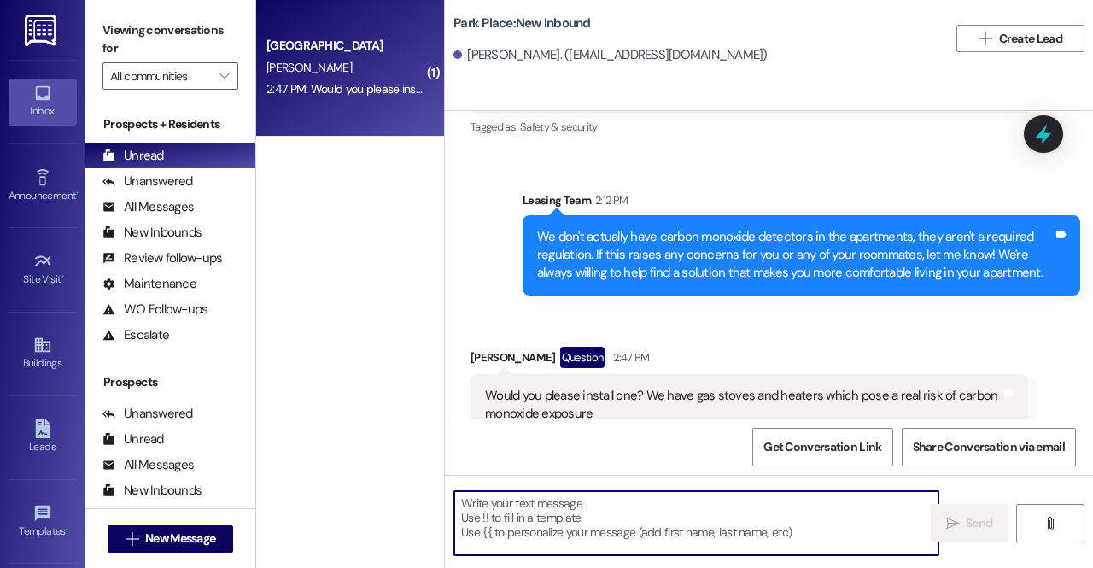
click at [582, 510] on textarea at bounding box center [696, 523] width 484 height 64
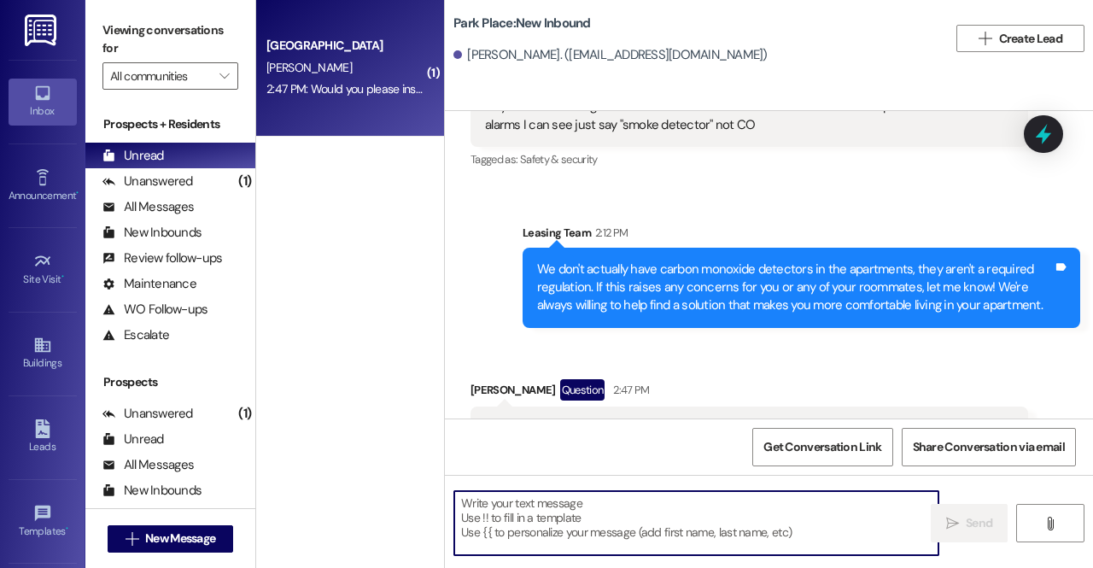
scroll to position [2993, 0]
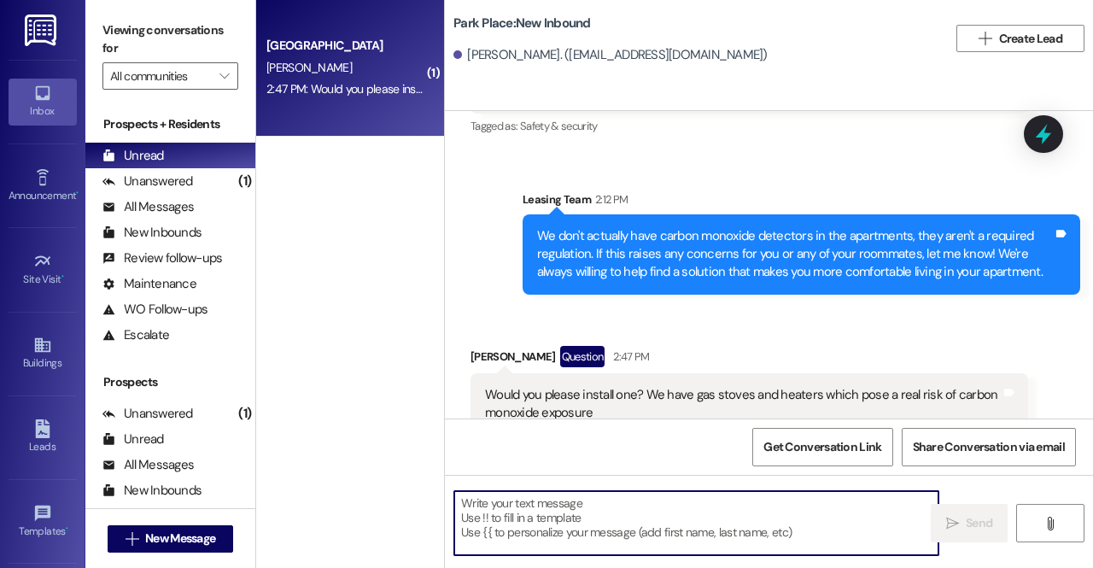
click at [547, 522] on textarea at bounding box center [696, 523] width 484 height 64
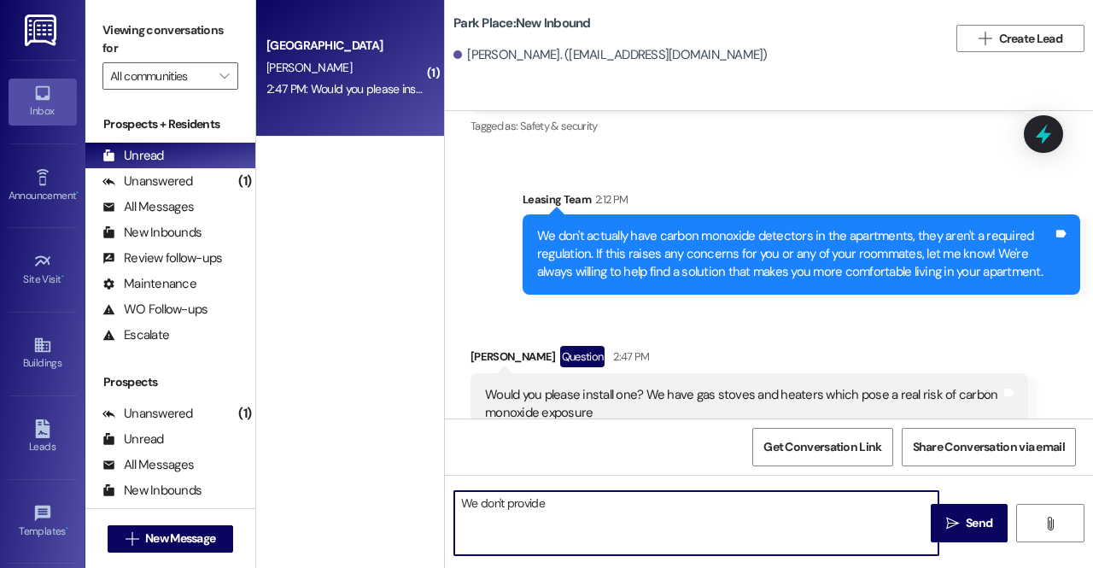
click at [664, 529] on textarea "We don't provide" at bounding box center [696, 523] width 484 height 64
click at [467, 503] on textarea "We don't provide CO detectors, but we do have a digital CO tester" at bounding box center [696, 523] width 484 height 64
click at [459, 504] on textarea "We don't provide CO detectors, but we do have a digital CO tester" at bounding box center [696, 523] width 484 height 64
click at [675, 528] on textarea "That makes sense, that's smart of you guys to be prepared! We don't provide CO …" at bounding box center [696, 523] width 484 height 64
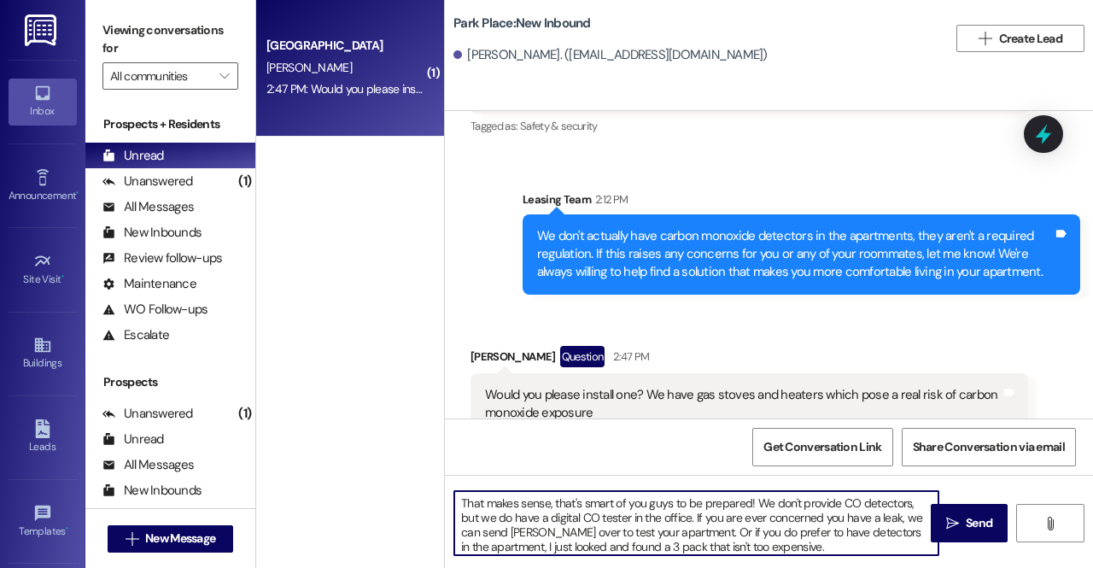
click at [837, 552] on textarea "That makes sense, that's smart of you guys to be prepared! We don't provide CO …" at bounding box center [696, 523] width 484 height 64
drag, startPoint x: 801, startPoint y: 547, endPoint x: 690, endPoint y: 538, distance: 111.3
click at [690, 538] on textarea "That makes sense, that's smart of you guys to be prepared! We don't provide CO …" at bounding box center [696, 523] width 484 height 64
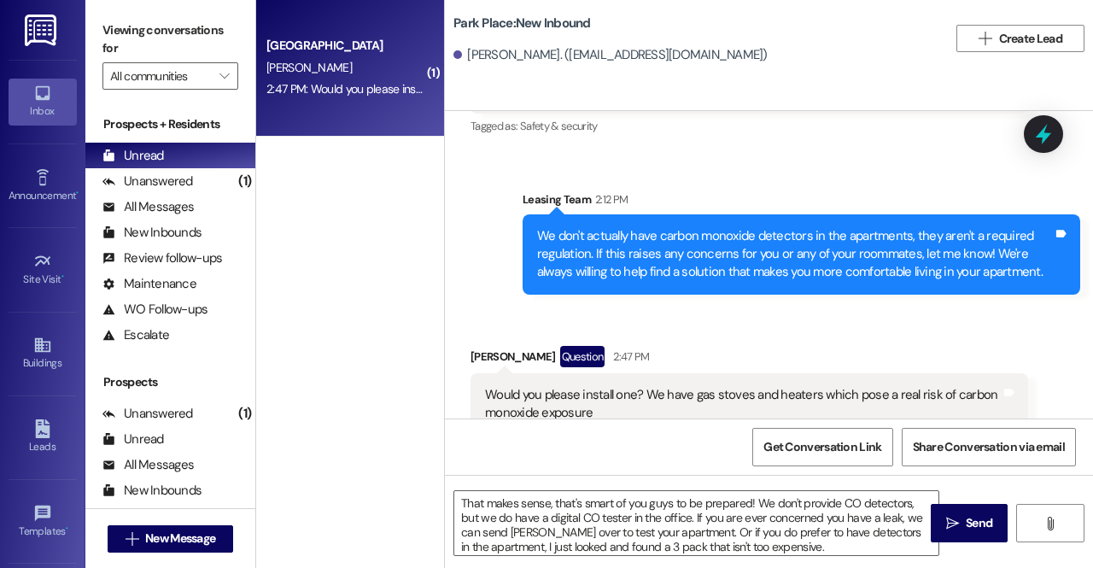
click at [690, 564] on div "That makes sense, that's smart of you guys to be prepared! We don't provide CO …" at bounding box center [769, 539] width 648 height 128
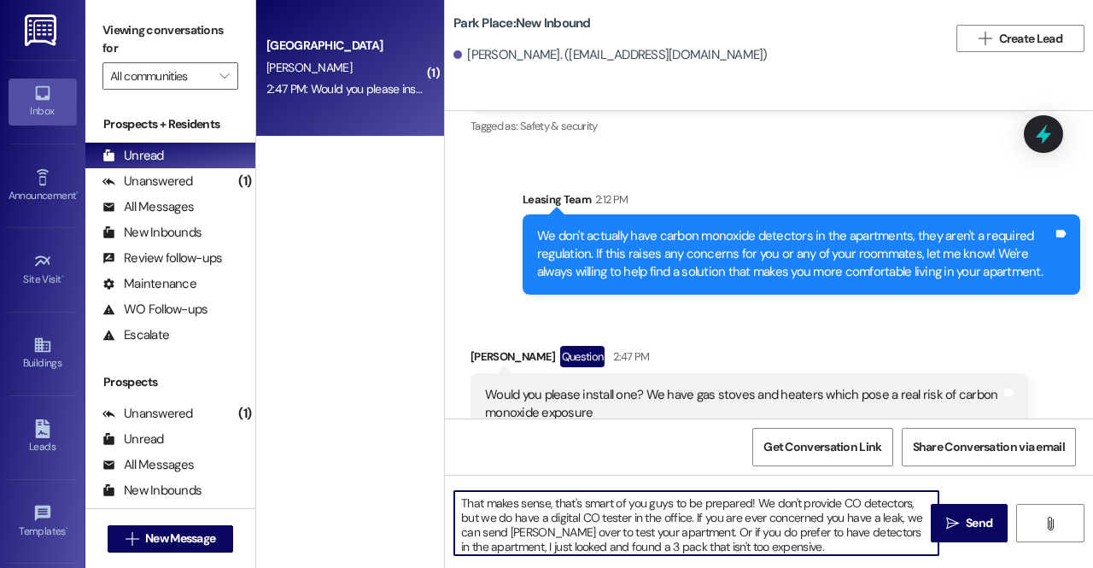
scroll to position [3, 0]
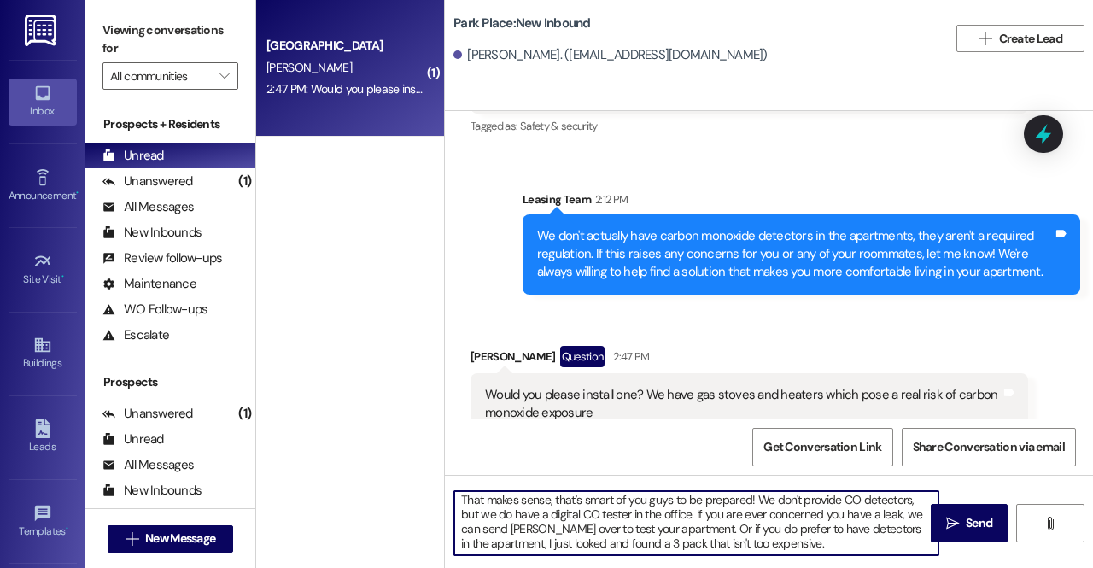
drag, startPoint x: 808, startPoint y: 547, endPoint x: 687, endPoint y: 529, distance: 122.7
click at [687, 529] on textarea "That makes sense, that's smart of you guys to be prepared! We don't provide CO …" at bounding box center [696, 523] width 484 height 64
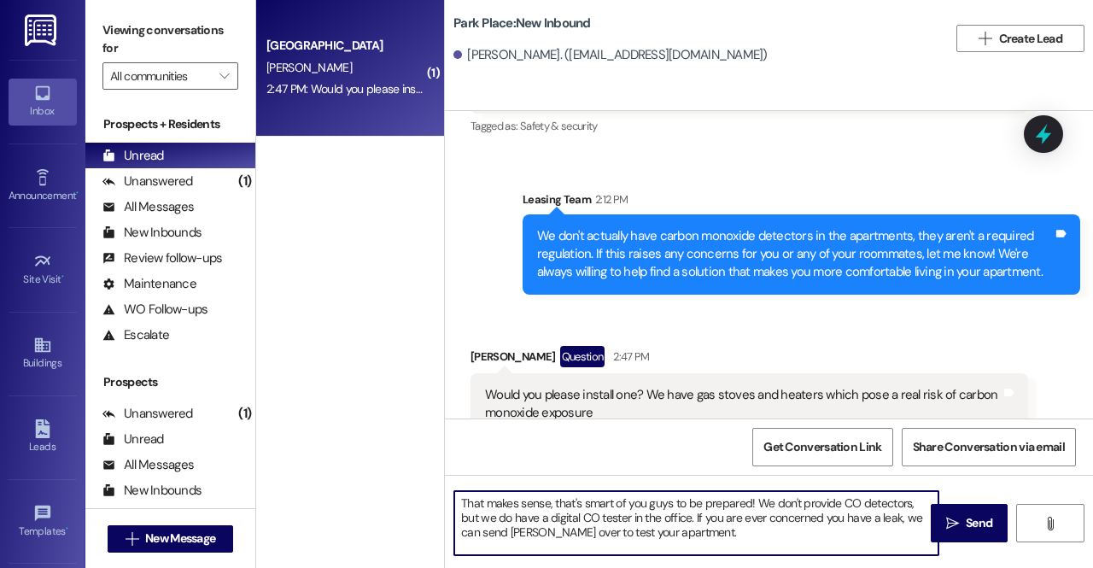
scroll to position [0, 0]
type textarea "That makes sense, that's smart of you guys to be prepared! We don't provide CO …"
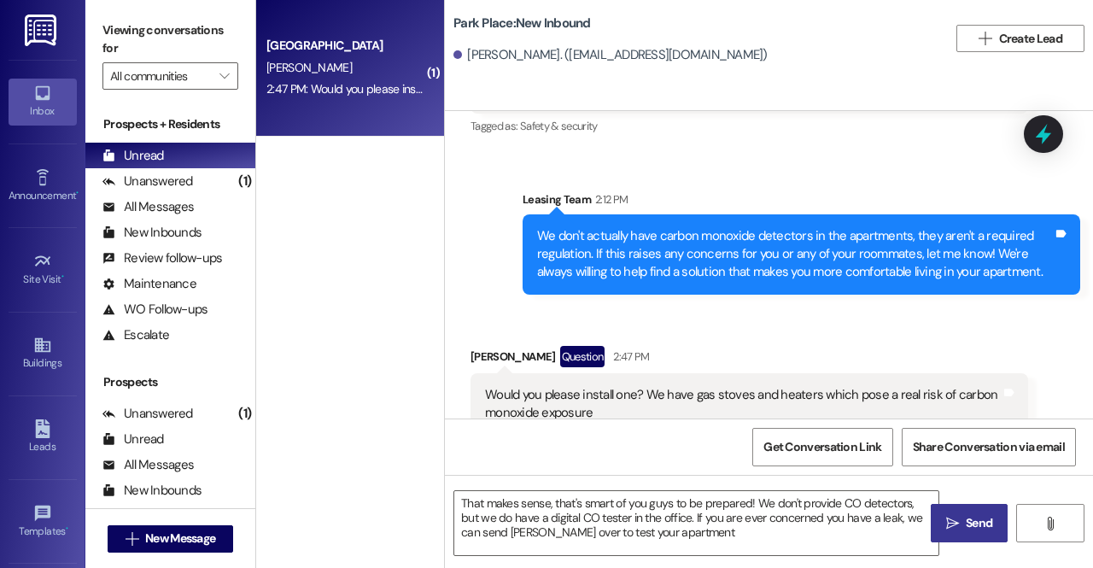
click at [985, 520] on span "Send" at bounding box center [979, 523] width 26 height 18
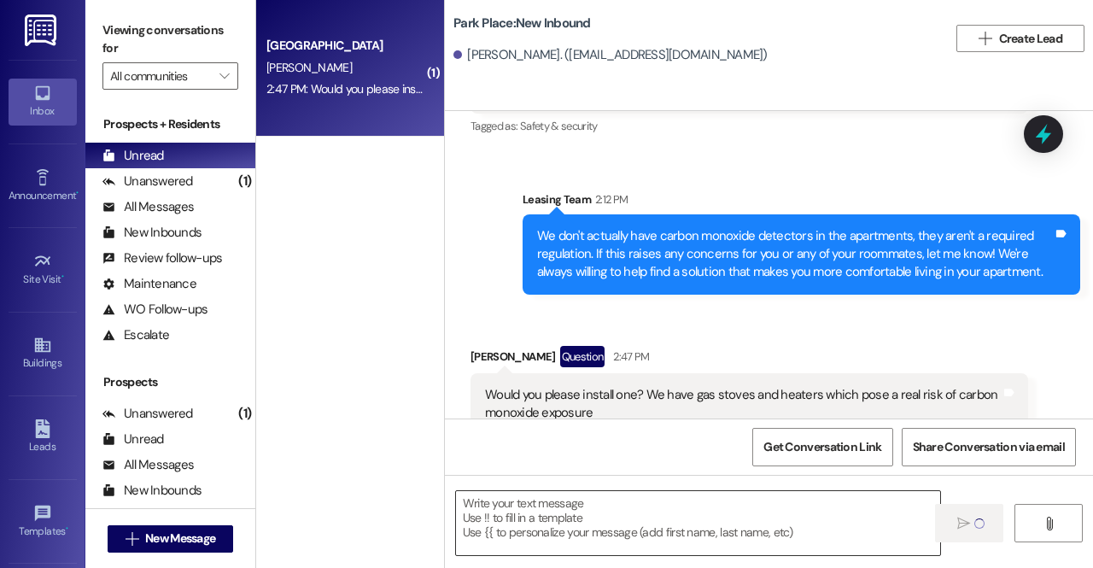
scroll to position [2992, 0]
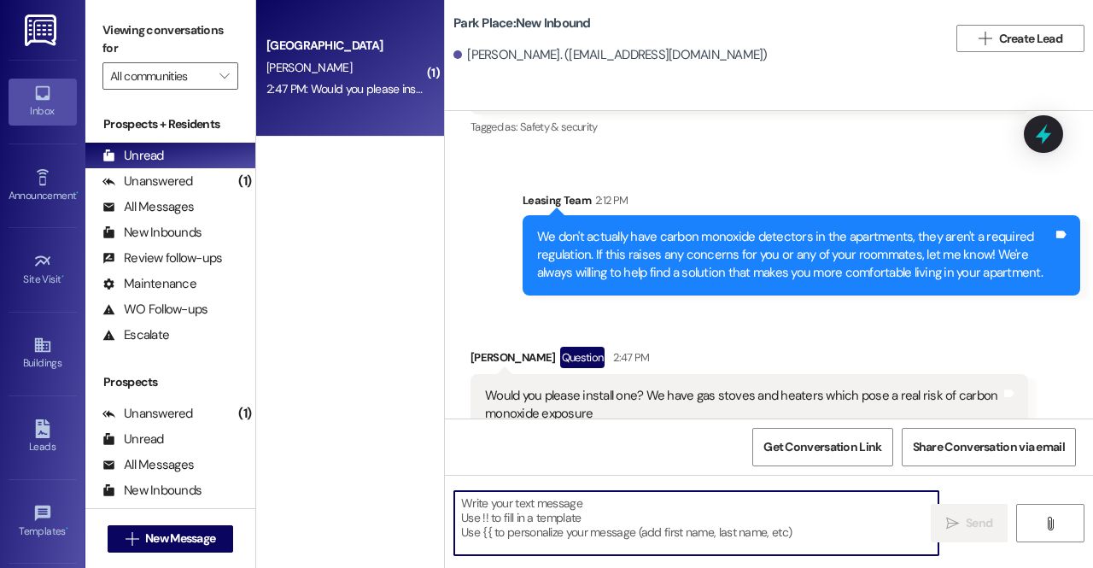
click at [675, 529] on textarea at bounding box center [696, 523] width 484 height 64
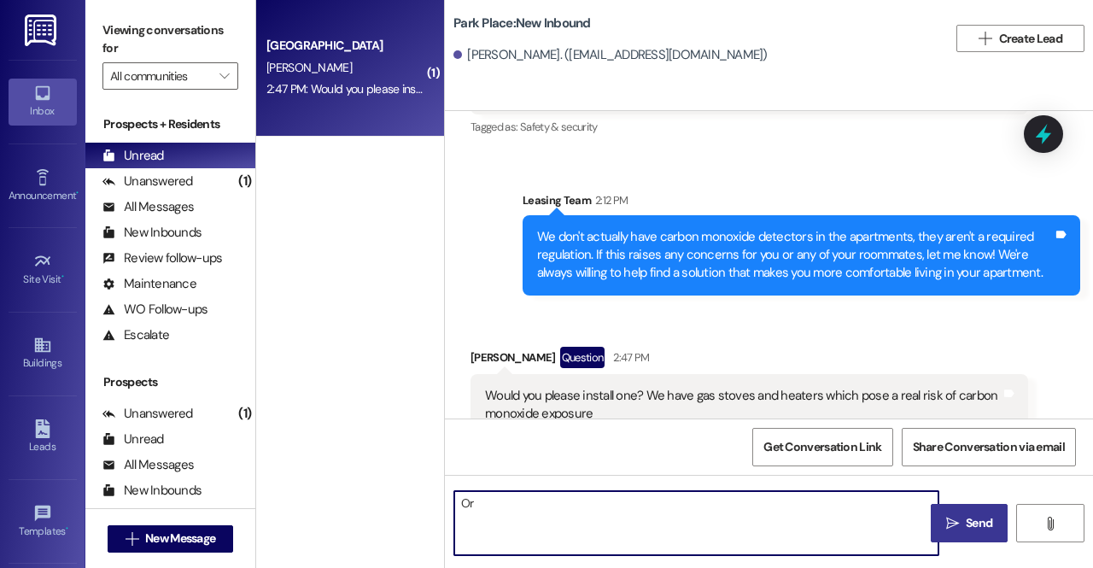
type textarea "O"
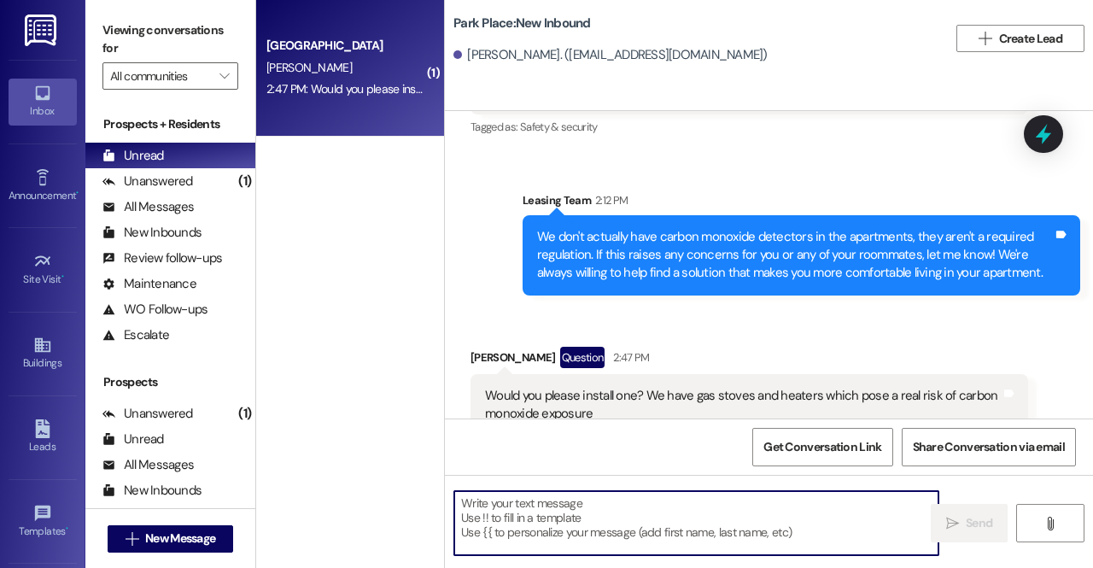
paste textarea "Or if you do prefer to have detectors in the apartment, I just looked and found…"
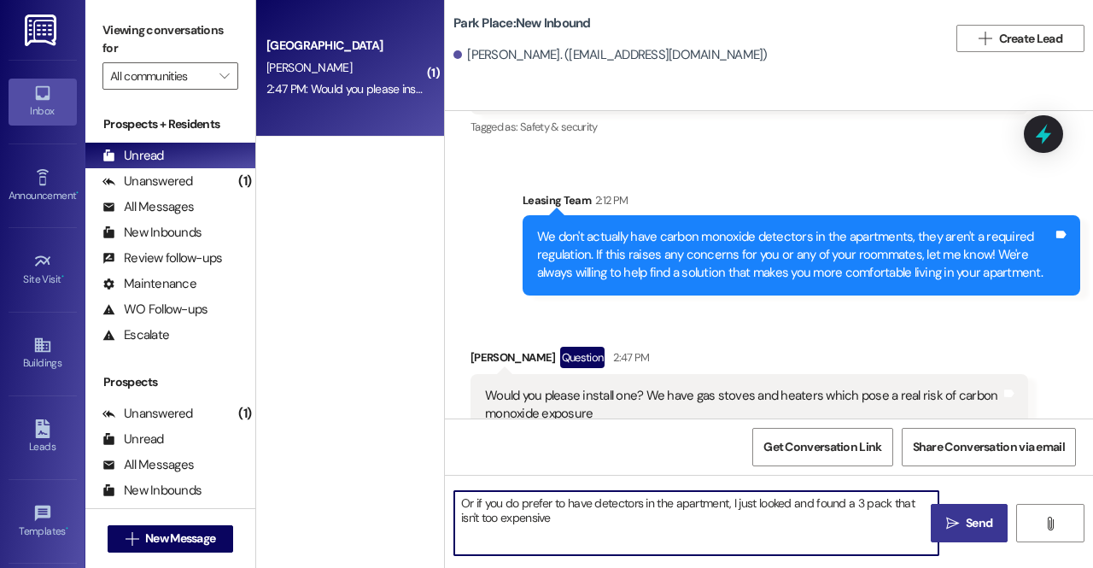
click at [889, 508] on textarea "Or if you do prefer to have detectors in the apartment, I just looked and found…" at bounding box center [696, 523] width 484 height 64
click at [753, 517] on textarea "Or if you do prefer to have detectors in the apartment, I just looked and found…" at bounding box center [696, 523] width 484 height 64
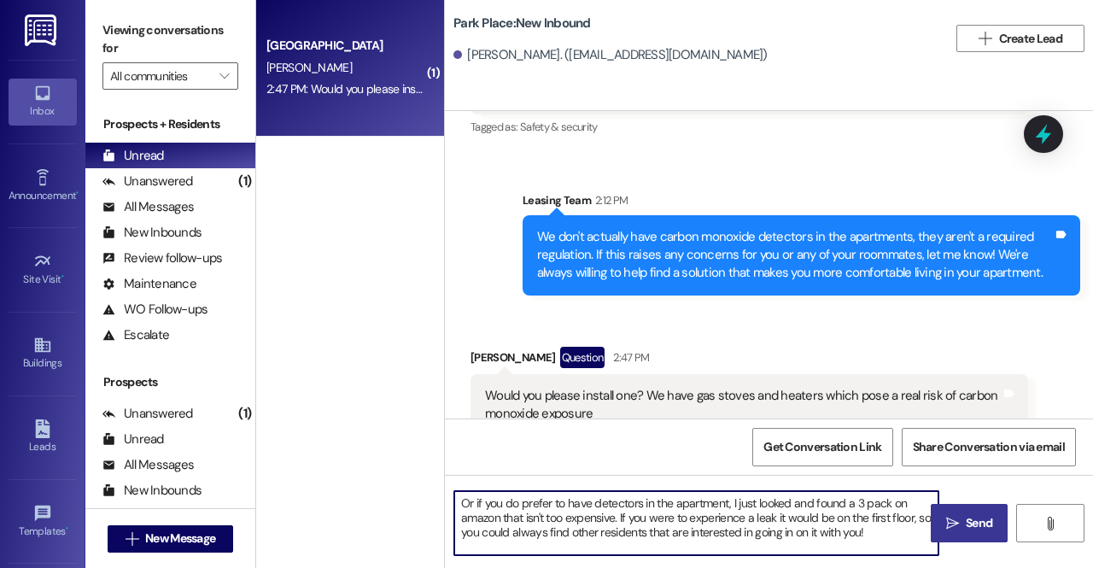
paste textarea "[URL][DOMAIN_NAME]"
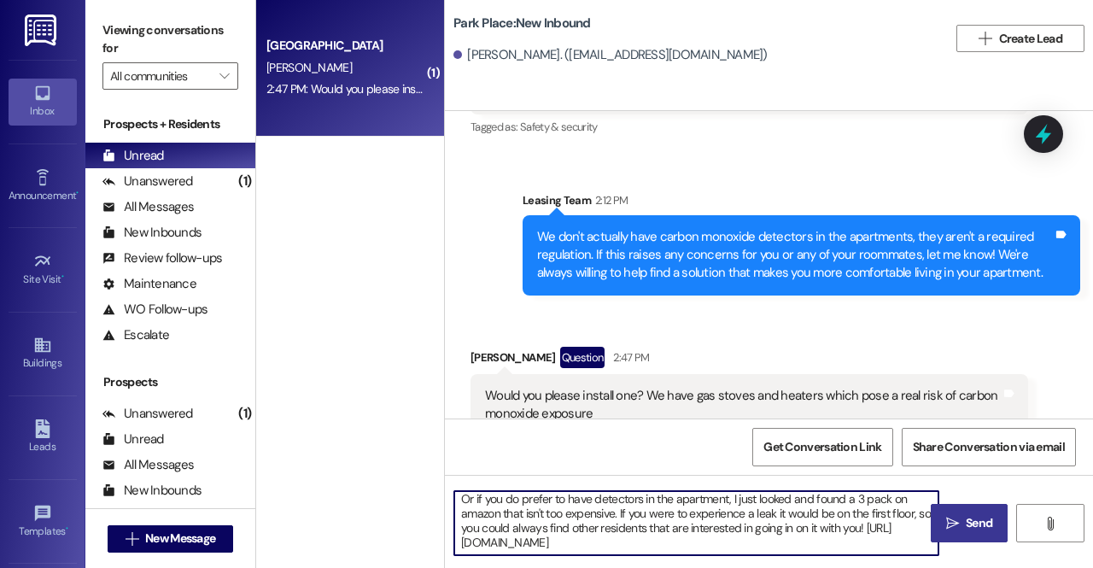
scroll to position [27, 0]
click at [882, 513] on textarea "Or if you do prefer to have detectors in the apartment, I just looked and found…" at bounding box center [696, 523] width 484 height 64
click at [880, 501] on textarea "Or if you do prefer to have detectors in the apartment, I just looked and found…" at bounding box center [696, 523] width 484 height 64
type textarea "Or if you do prefer to have detectors in the apartment, I just looked and found…"
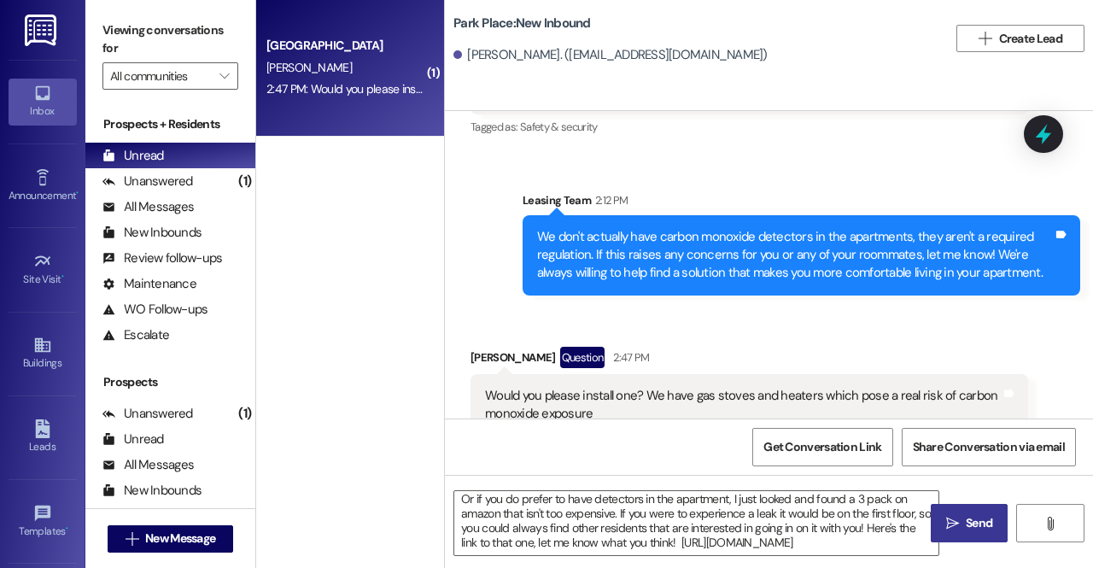
click at [963, 517] on span "Send" at bounding box center [978, 523] width 33 height 18
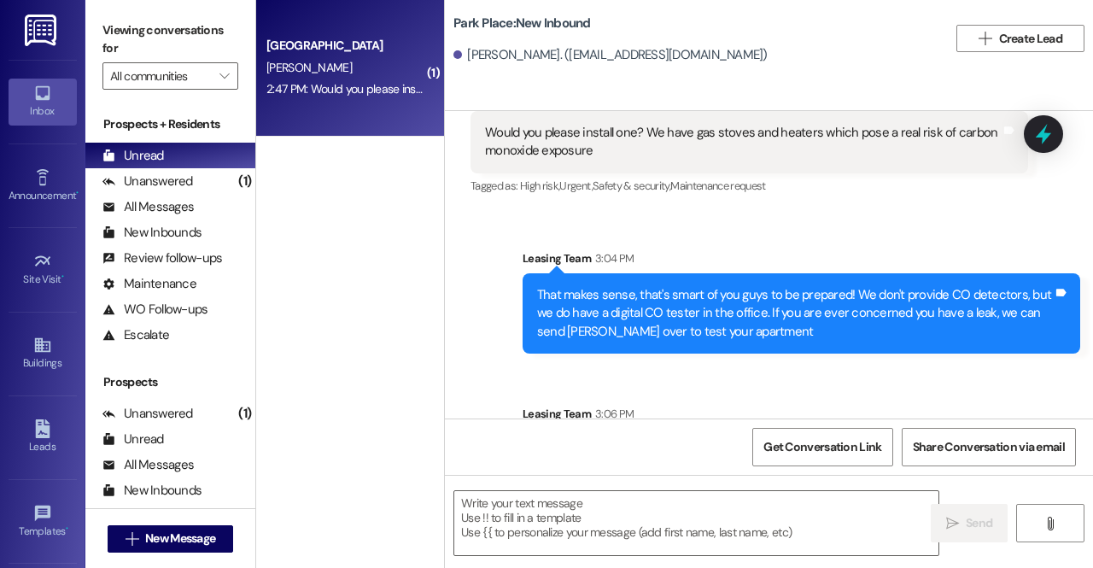
scroll to position [3469, 0]
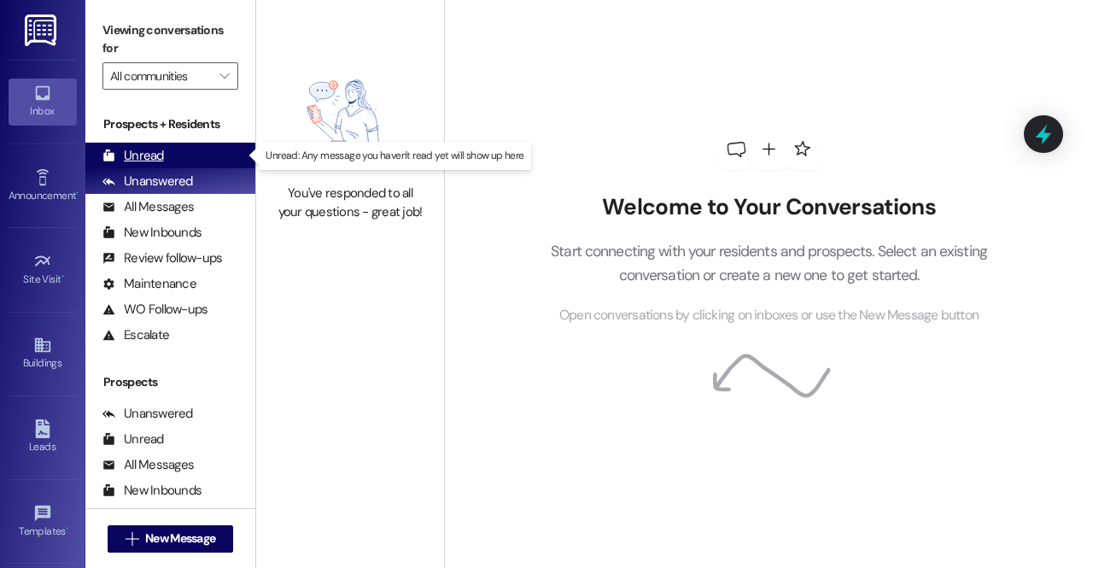
click at [151, 154] on div "Unread" at bounding box center [132, 156] width 61 height 18
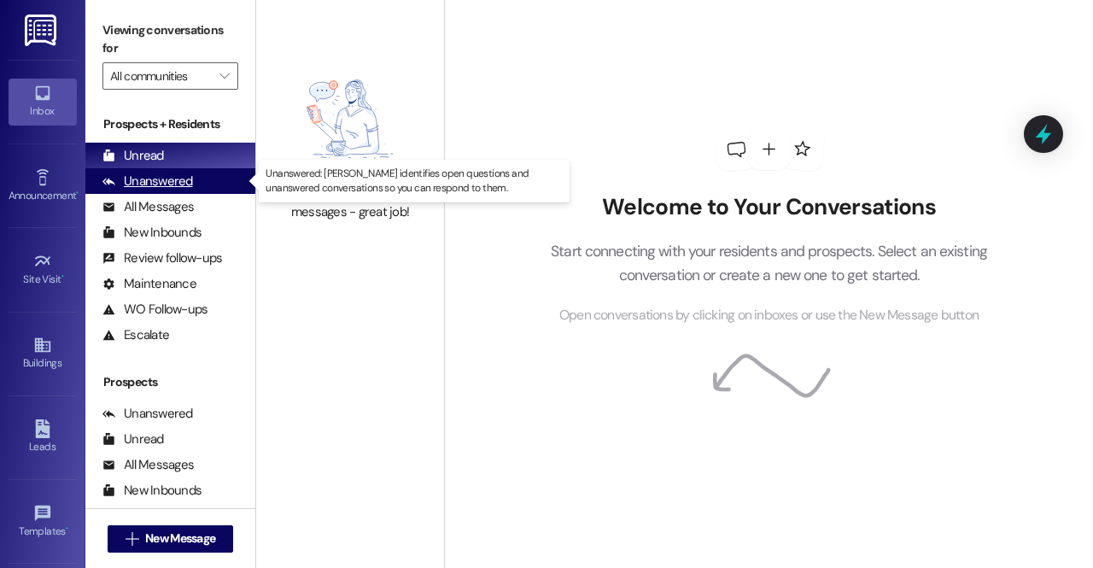
click at [184, 173] on div "Unanswered" at bounding box center [147, 181] width 91 height 18
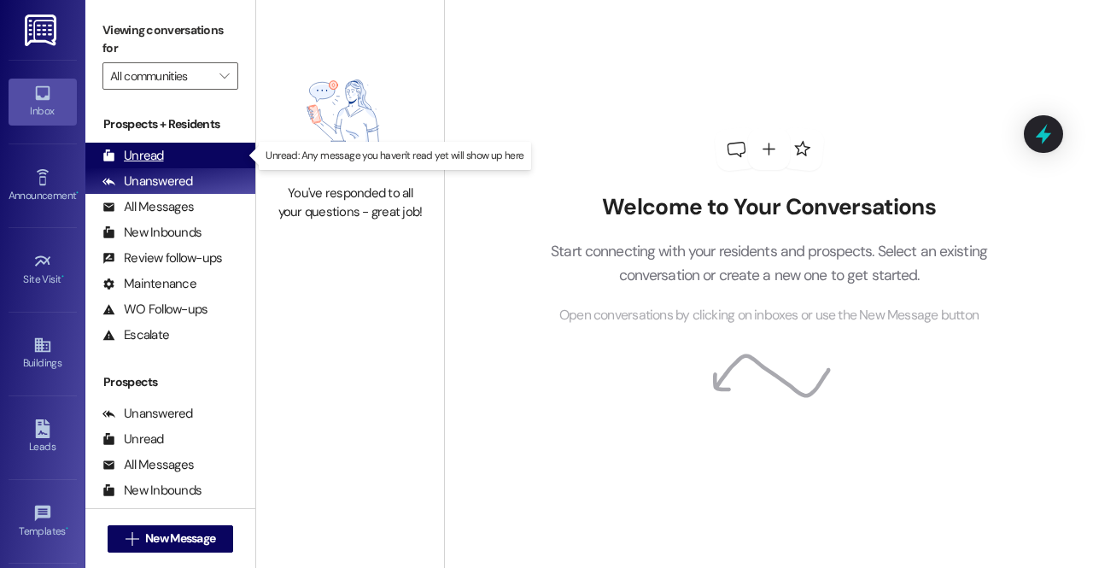
click at [171, 152] on div "Unread (0)" at bounding box center [170, 156] width 170 height 26
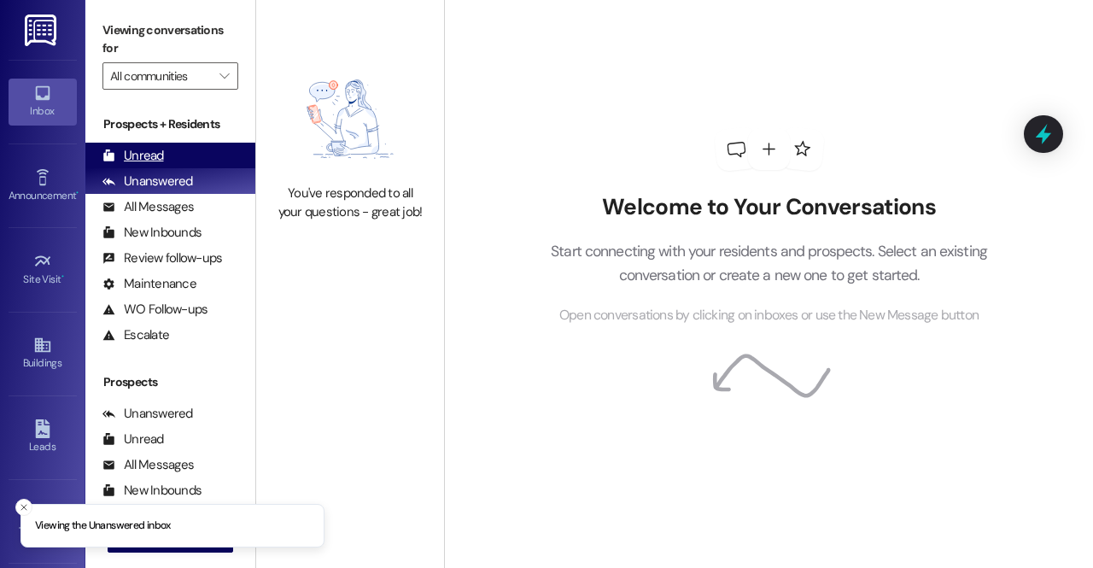
click at [164, 160] on div "Unread (0)" at bounding box center [170, 156] width 170 height 26
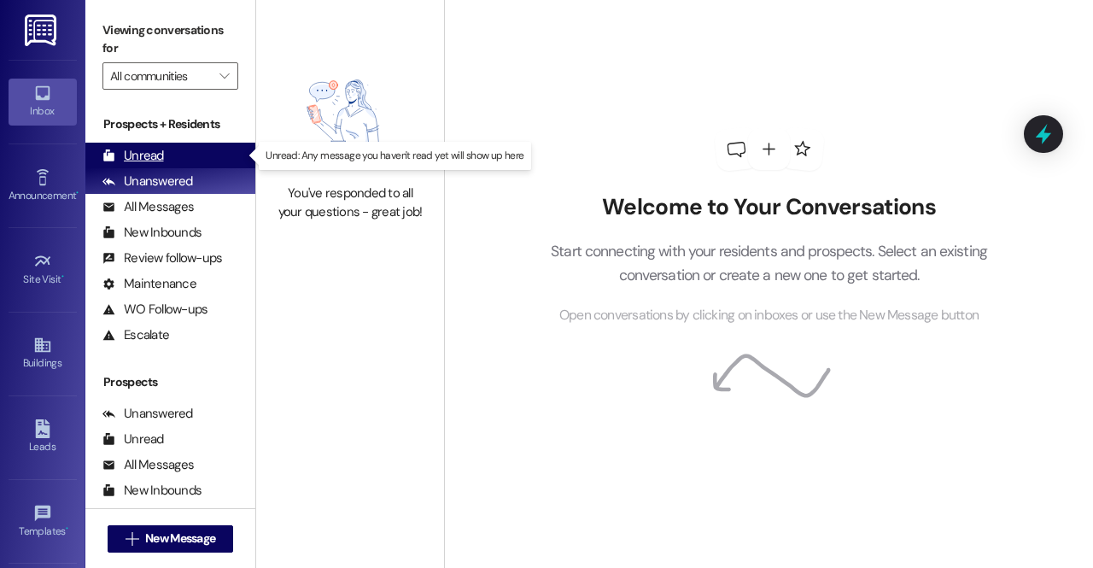
click at [169, 156] on div "Unread (0)" at bounding box center [170, 156] width 170 height 26
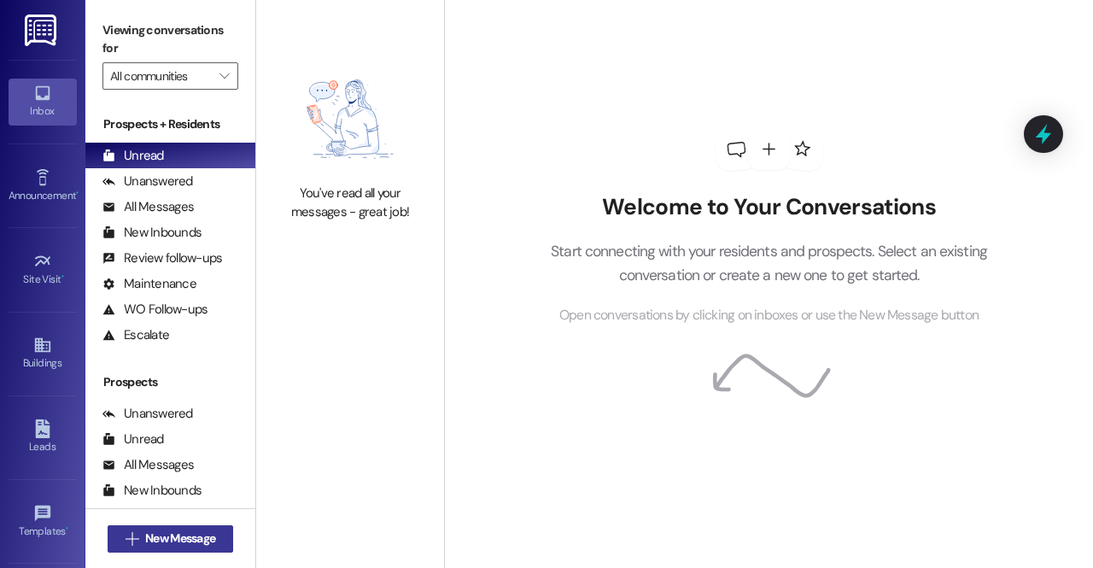
click at [186, 537] on span "New Message" at bounding box center [180, 538] width 70 height 18
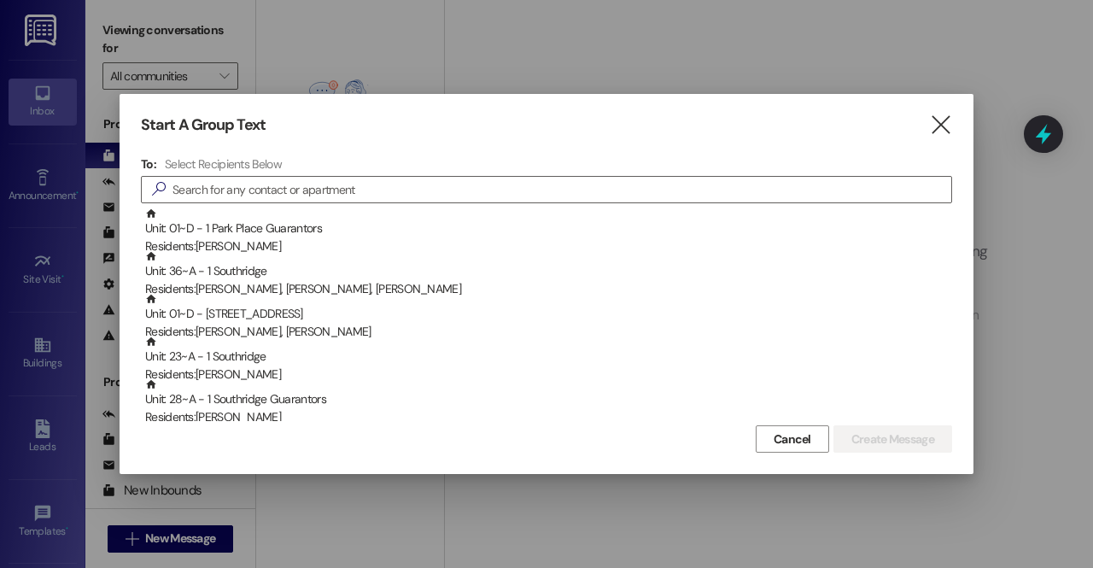
click at [955, 121] on div "Start A Group Text  To: Select Recipients Below  Unit: 01~D - 1 Park Place Gu…" at bounding box center [547, 284] width 854 height 380
click at [944, 121] on icon "" at bounding box center [940, 125] width 23 height 18
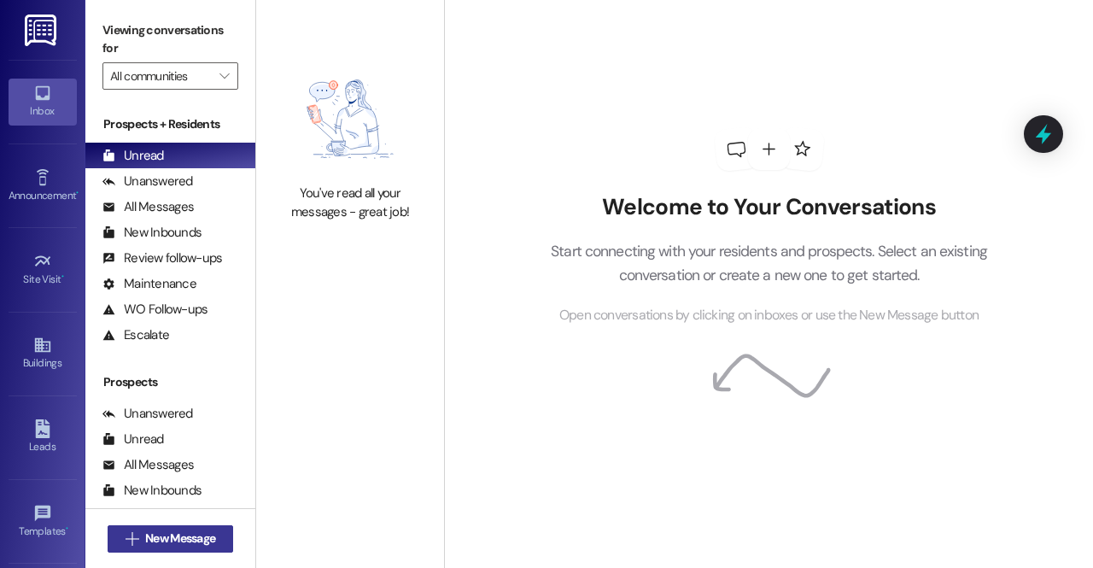
click at [176, 535] on span "New Message" at bounding box center [180, 538] width 70 height 18
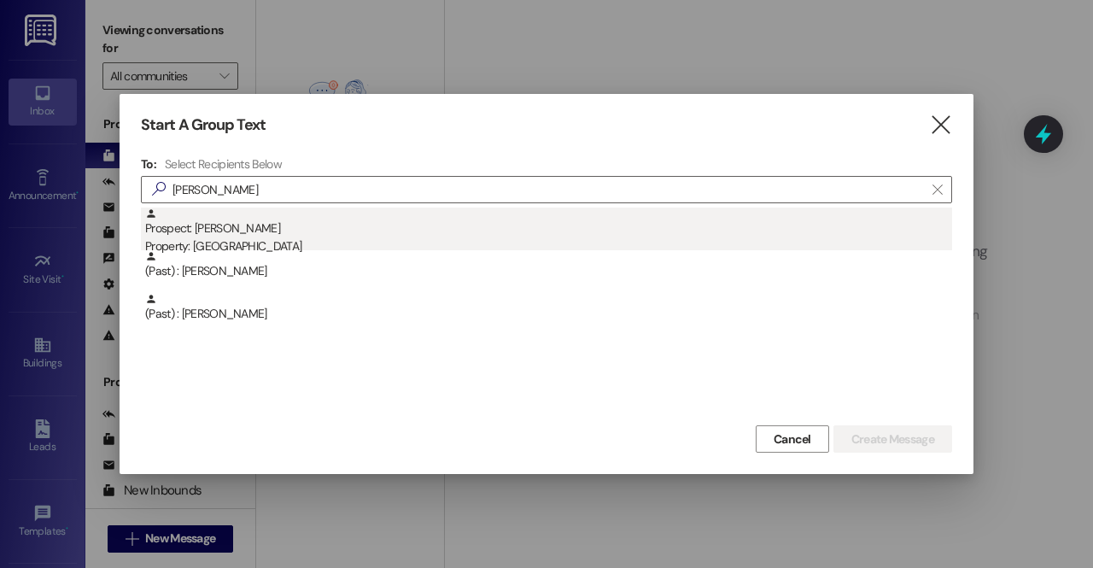
click at [251, 233] on div "Prospect: Kari Eddington Property: Park Place" at bounding box center [548, 232] width 807 height 49
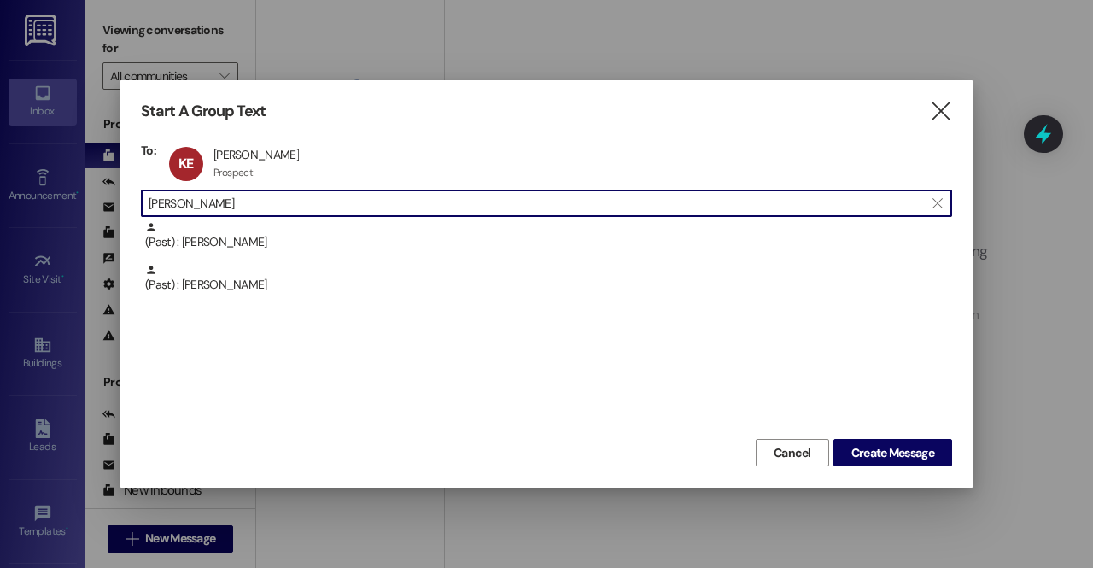
click at [256, 209] on input "kari" at bounding box center [536, 203] width 775 height 24
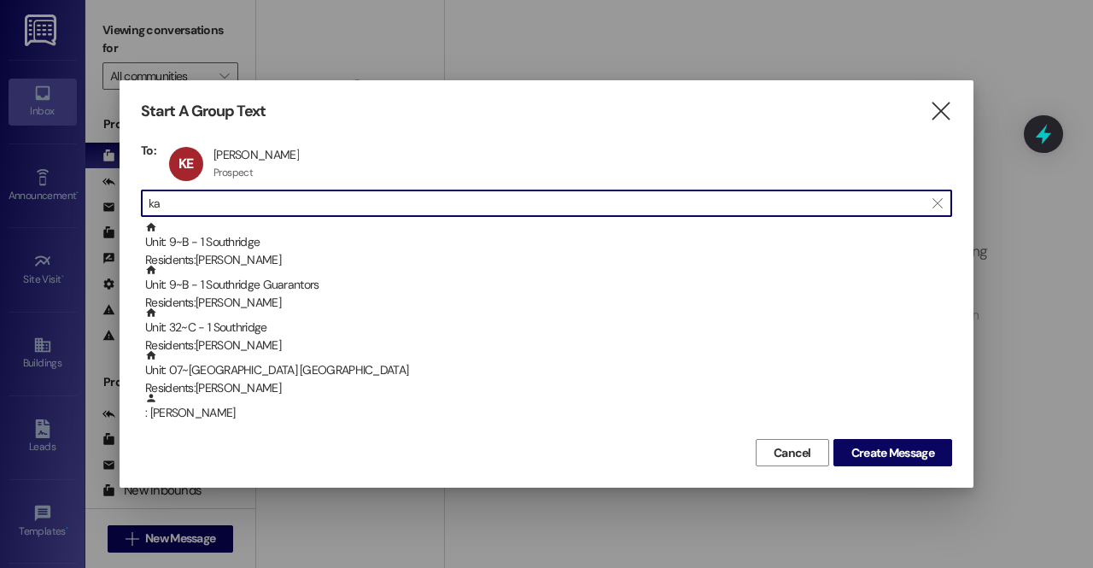
type input "k"
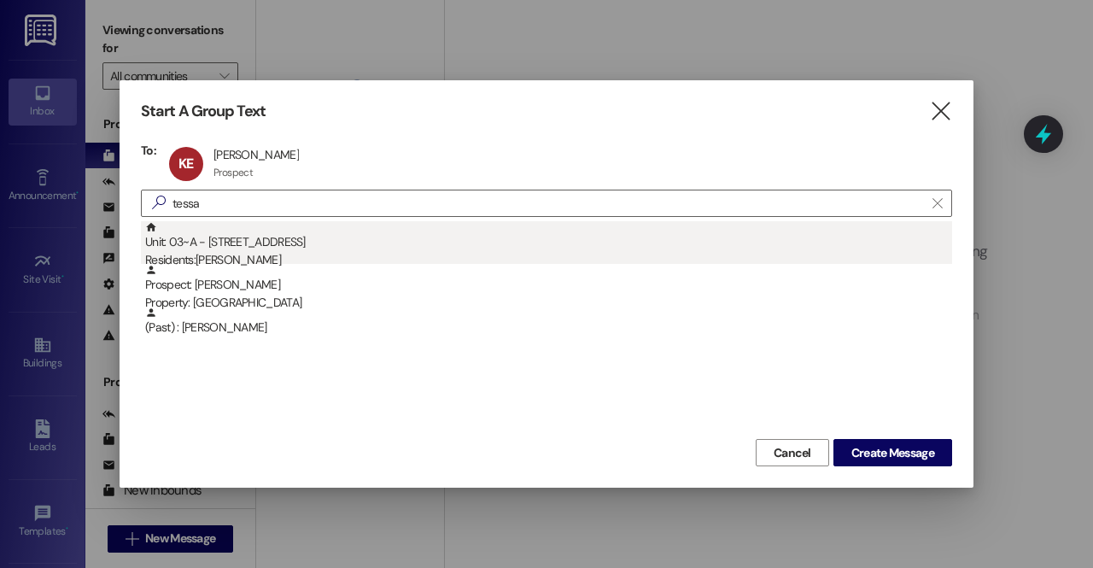
click at [258, 245] on div "Unit: 03~A - 1 Park Place Residents: Tessa Ransom" at bounding box center [548, 245] width 807 height 49
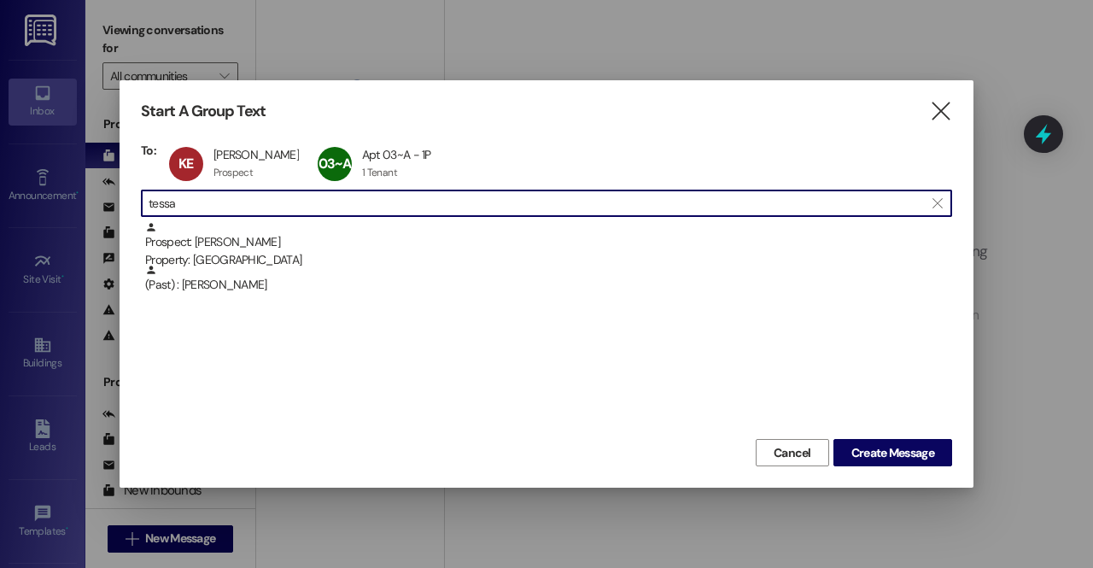
click at [266, 202] on input "tessa" at bounding box center [536, 203] width 775 height 24
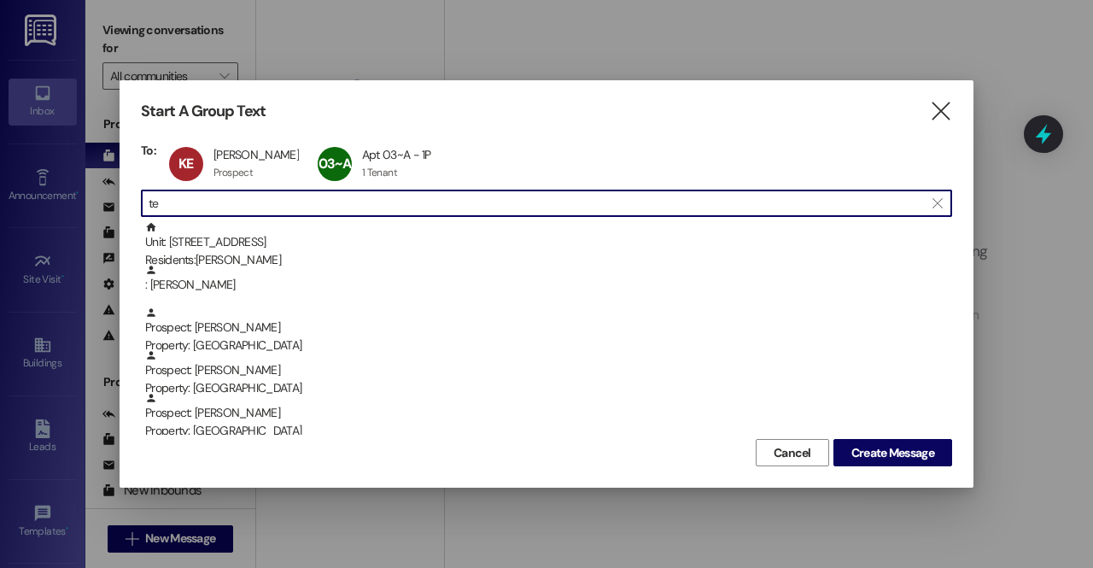
type input "t"
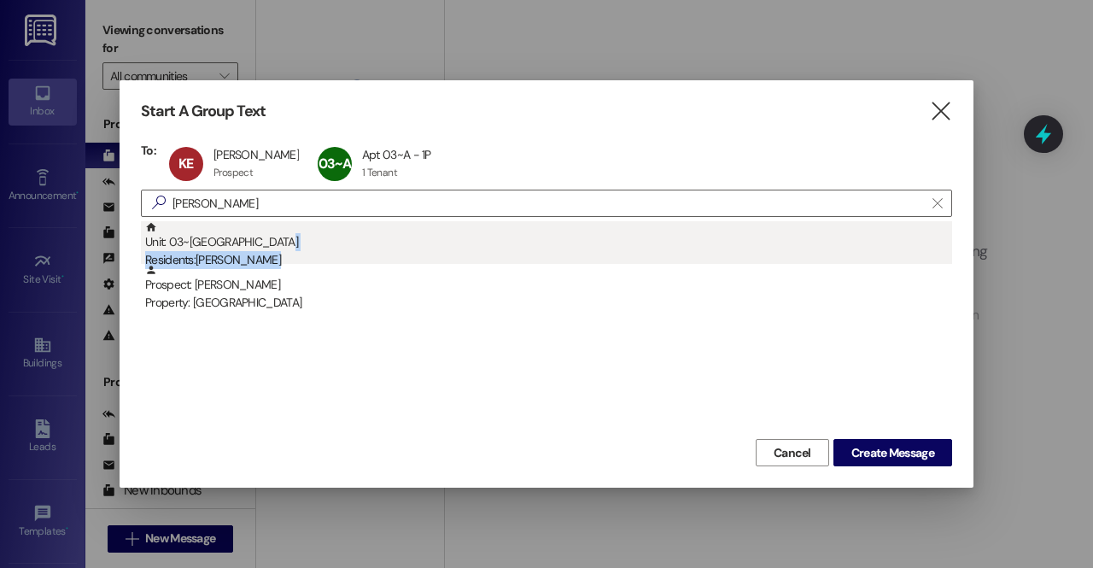
drag, startPoint x: 272, startPoint y: 265, endPoint x: 278, endPoint y: 246, distance: 20.0
click at [278, 246] on div "Unit: 03~C - 1 Park Place Residents: Haysannah Graham Prospect: Haysannah Graha…" at bounding box center [546, 263] width 811 height 85
click at [278, 246] on div "Unit: 03~C - 1 Park Place Residents: Haysannah Graham" at bounding box center [548, 245] width 807 height 49
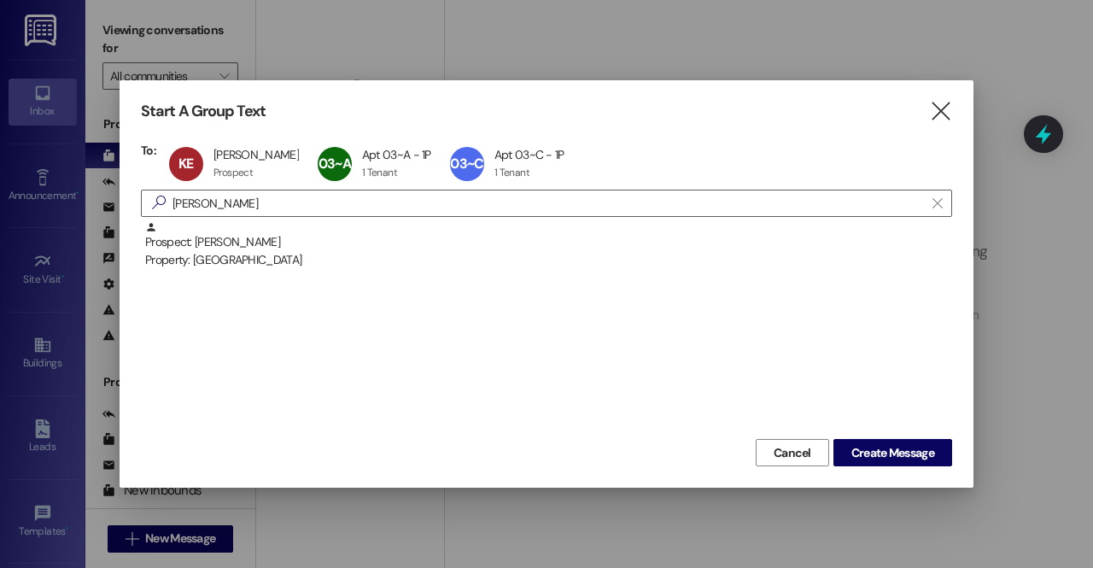
click at [278, 246] on div "Prospect: Haysannah Graham Property: Park Place" at bounding box center [548, 245] width 807 height 49
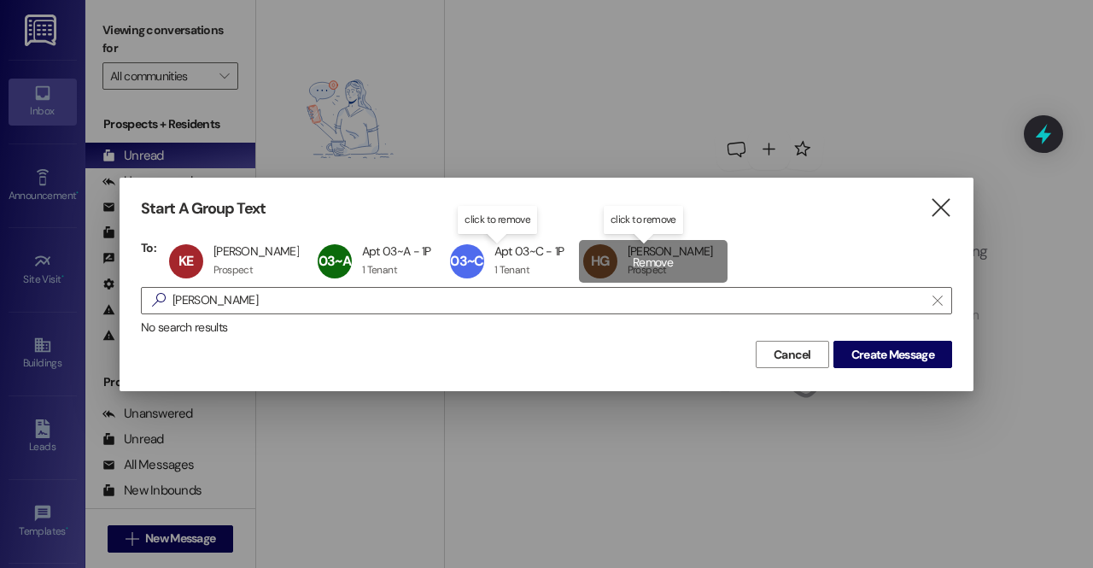
click at [671, 259] on div "HG Haysannah Graham Haysannah Graham Prospect Prospect click to remove" at bounding box center [653, 261] width 149 height 43
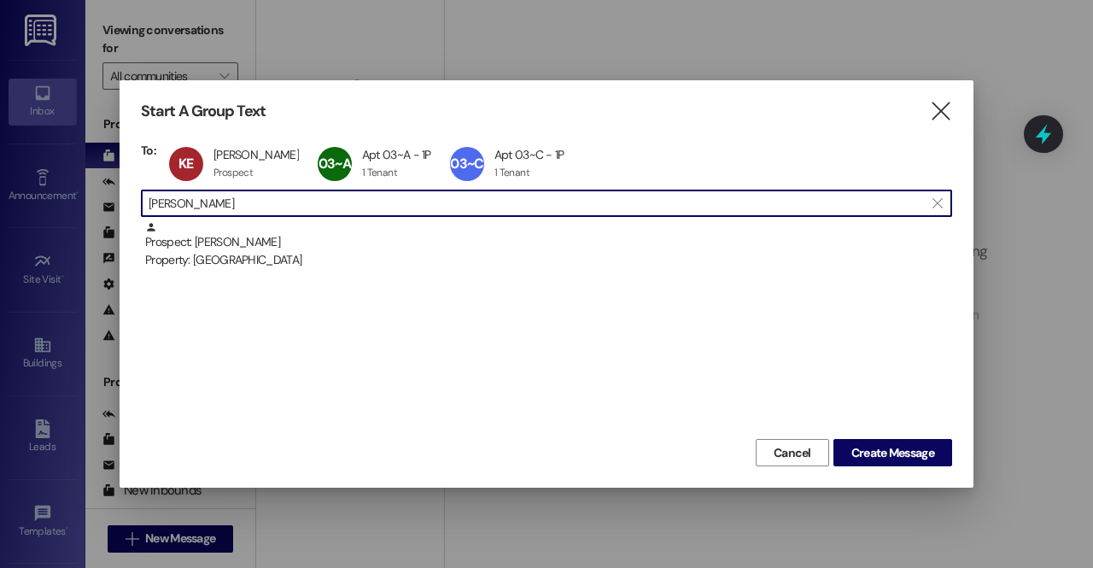
click at [418, 210] on input "hays" at bounding box center [536, 203] width 775 height 24
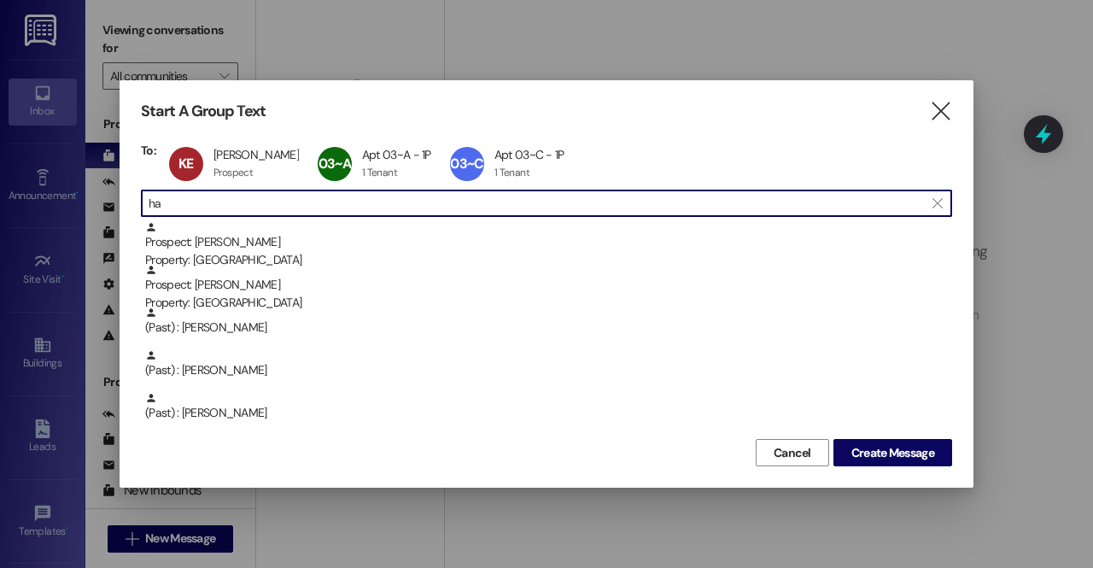
type input "h"
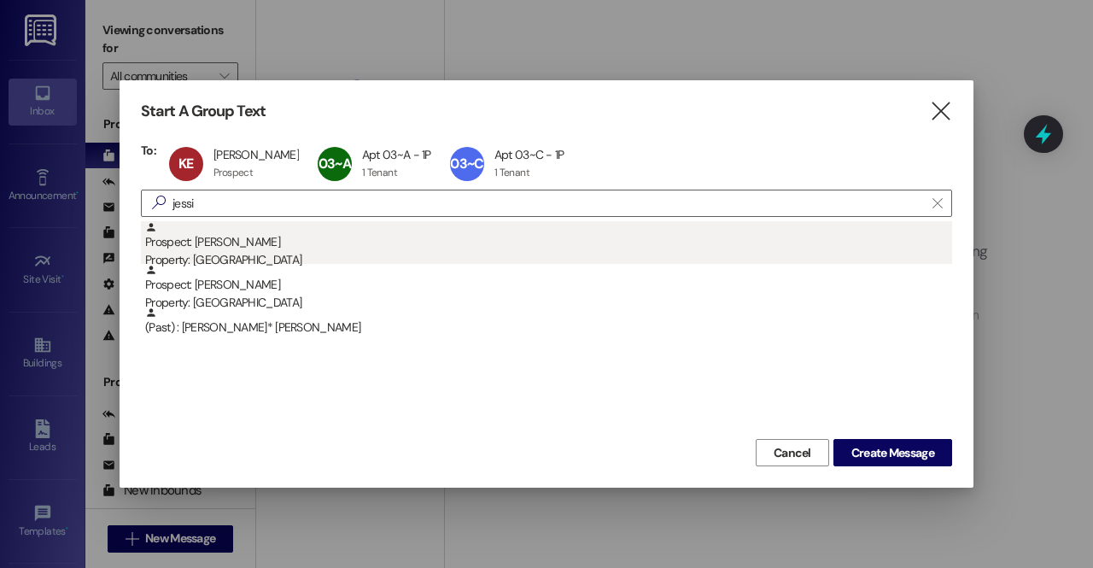
click at [224, 260] on div "Property: [GEOGRAPHIC_DATA]" at bounding box center [548, 260] width 807 height 18
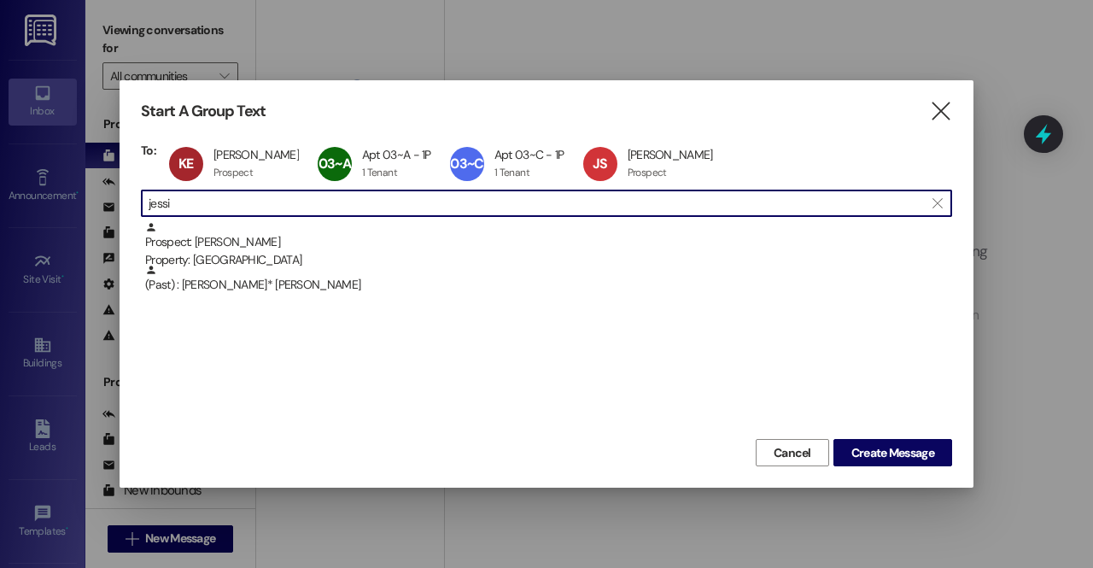
click at [215, 204] on input "jessi" at bounding box center [536, 203] width 775 height 24
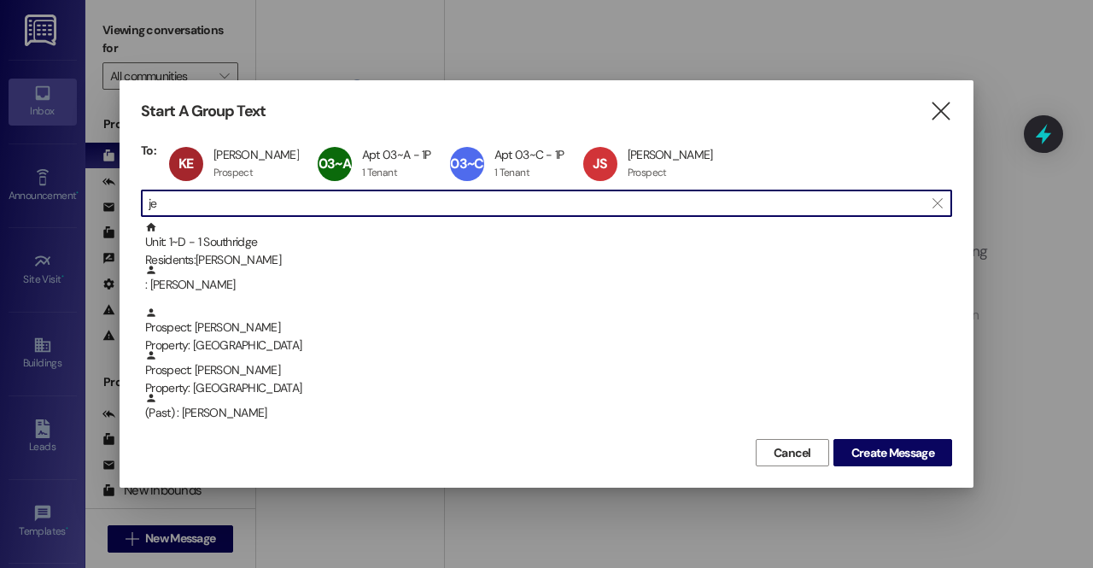
type input "j"
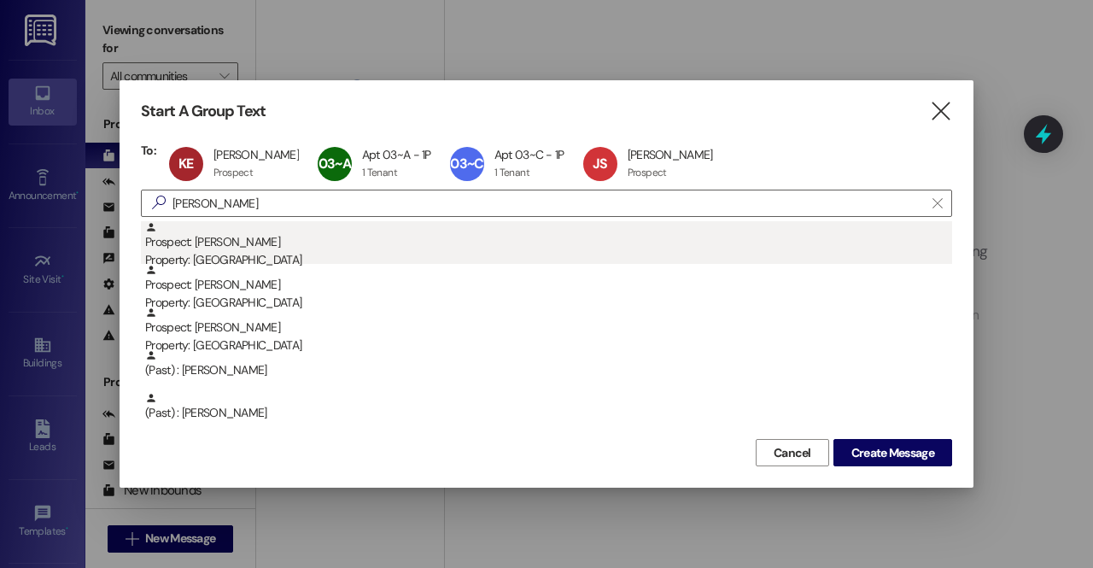
click at [243, 251] on div "Property: [GEOGRAPHIC_DATA]" at bounding box center [548, 260] width 807 height 18
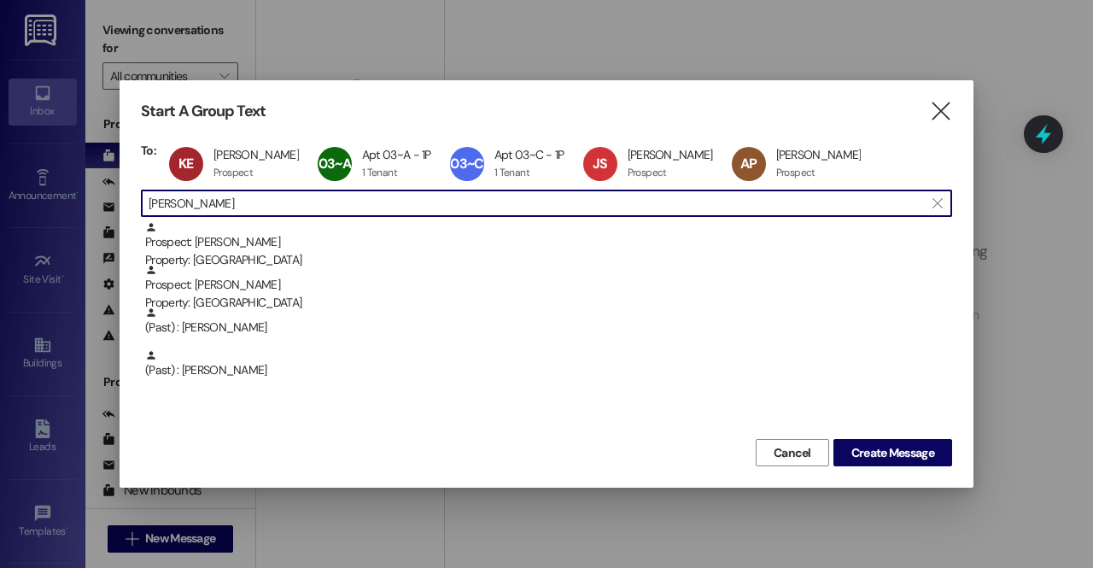
click at [224, 201] on input "avery" at bounding box center [536, 203] width 775 height 24
type input "a"
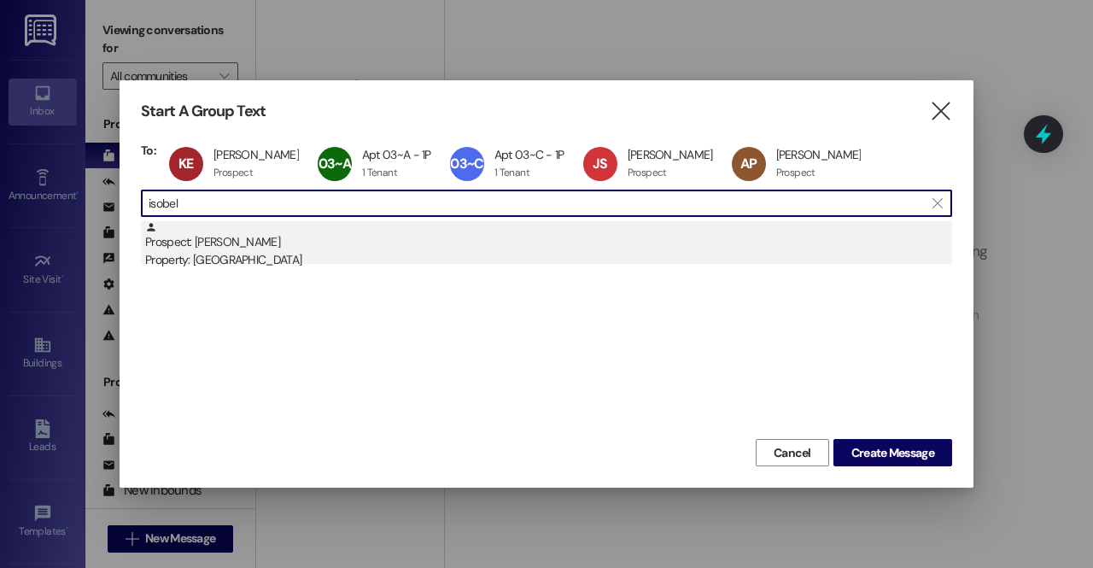
type input "isobel"
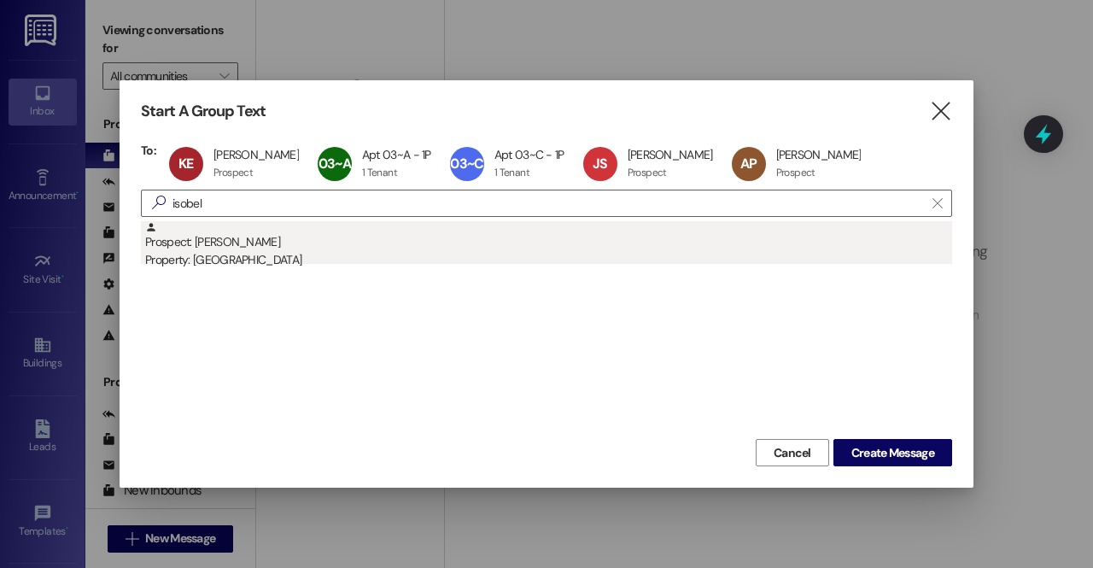
click at [253, 255] on div "Property: [GEOGRAPHIC_DATA]" at bounding box center [548, 260] width 807 height 18
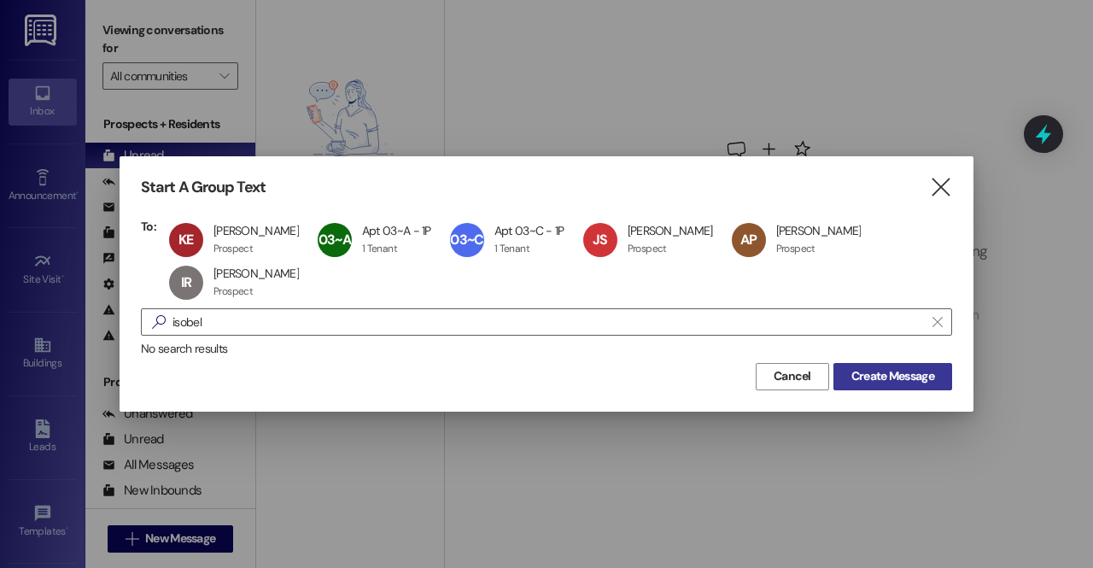
click at [922, 373] on span "Create Message" at bounding box center [892, 376] width 83 height 18
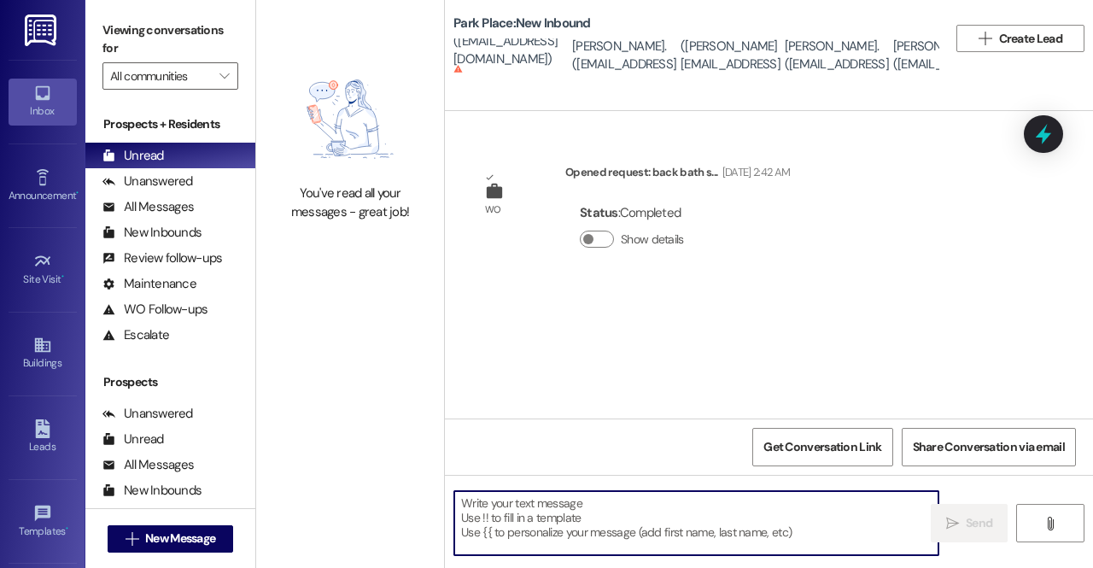
click at [663, 502] on textarea at bounding box center [696, 523] width 484 height 64
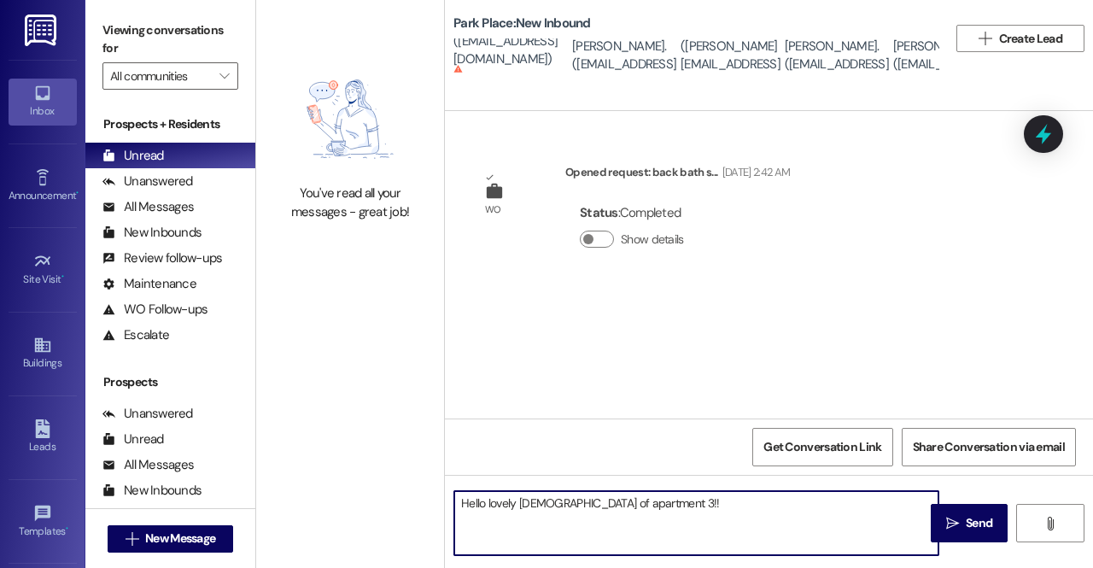
paste textarea "🥰"
click at [665, 525] on textarea "Hello lovely ladies of apartment 3!!🥰 Your new keyless door lock has been insta…" at bounding box center [696, 523] width 484 height 64
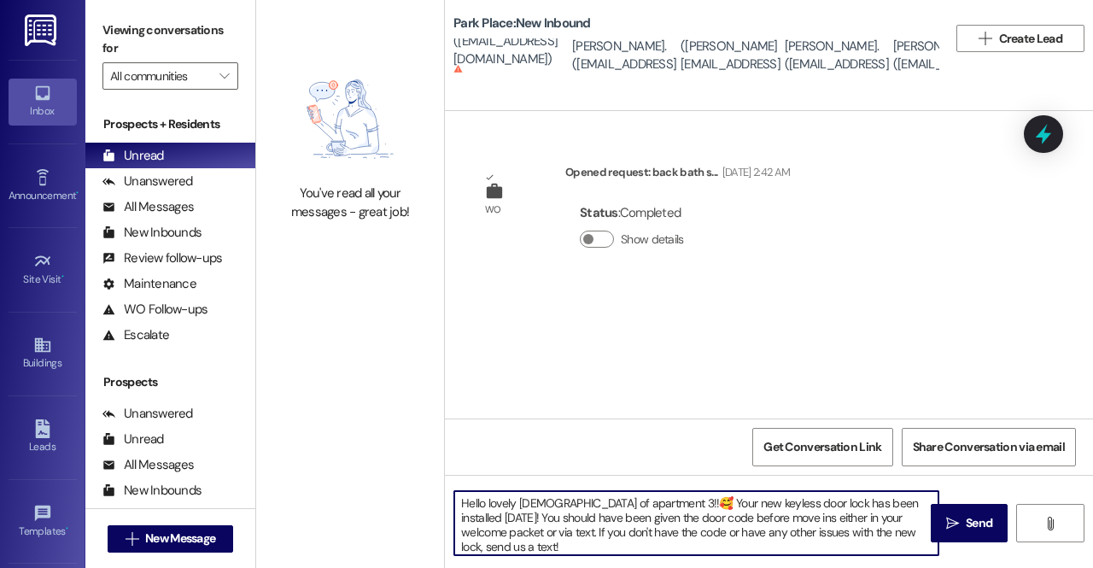
click at [906, 503] on textarea "Hello lovely ladies of apartment 3!!🥰 Your new keyless door lock has been insta…" at bounding box center [696, 523] width 484 height 64
type textarea "Hello lovely ladies of apartment 3!!🥰 Your new keyless door lock has been insta…"
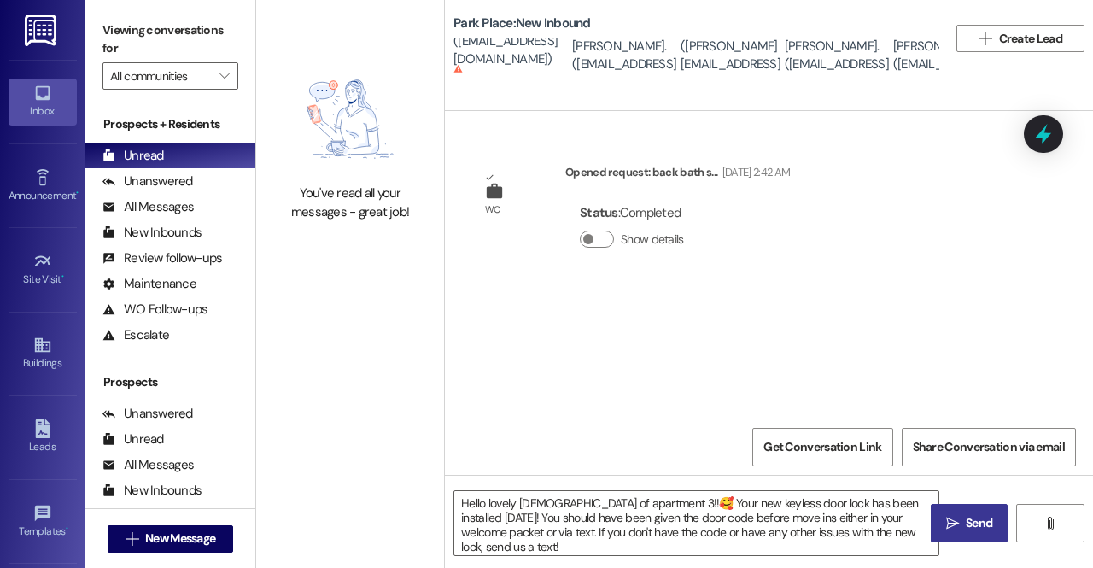
click at [966, 532] on span "Send" at bounding box center [979, 523] width 26 height 18
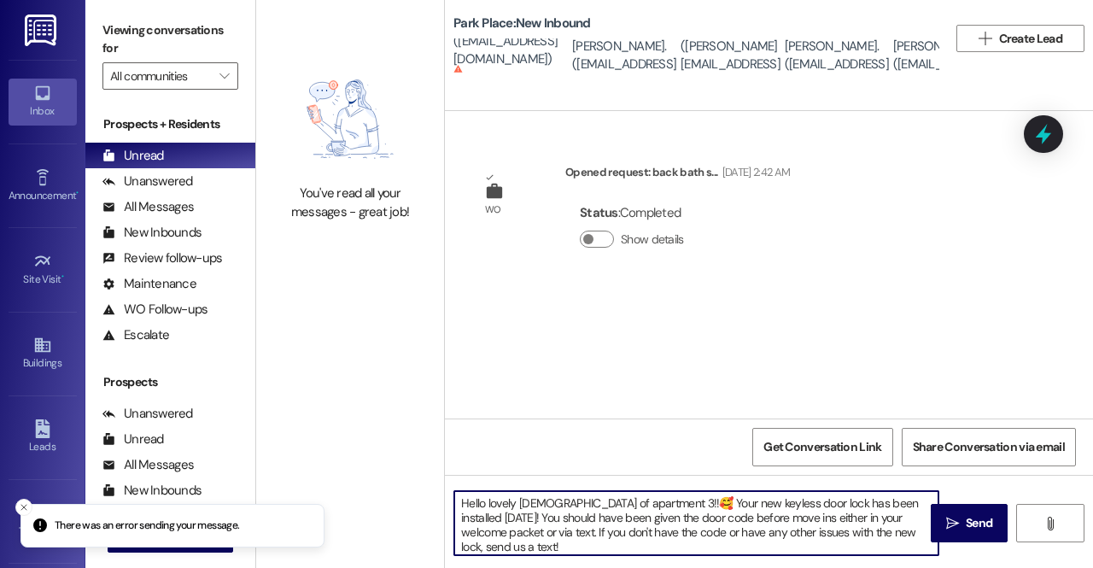
drag, startPoint x: 909, startPoint y: 537, endPoint x: 421, endPoint y: 503, distance: 488.8
click at [421, 503] on div "You've read all your messages - great job! Park Place: New Inbound Avery Porter…" at bounding box center [674, 284] width 837 height 568
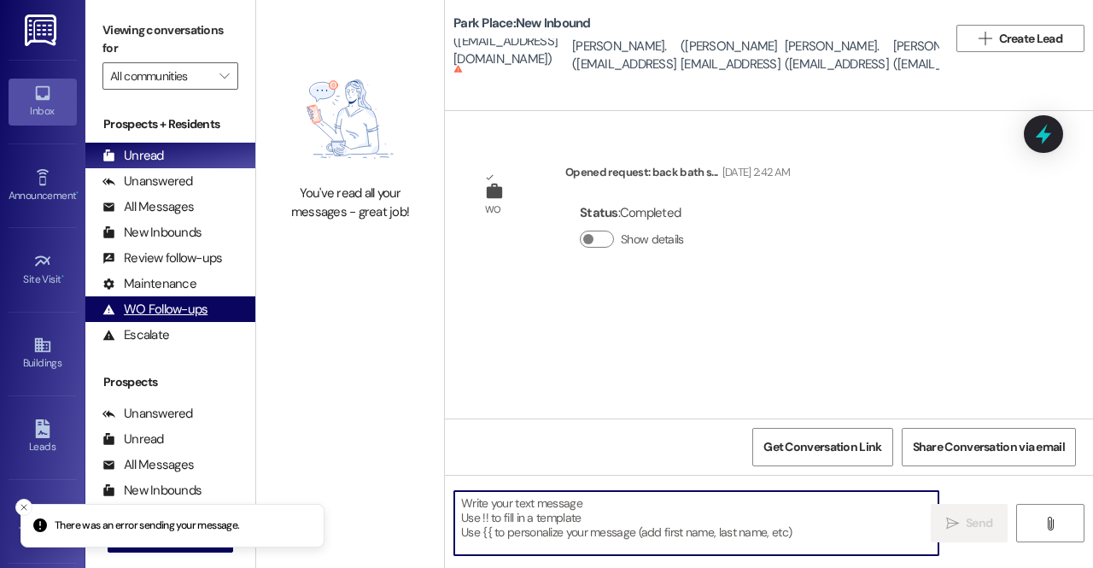
scroll to position [228, 0]
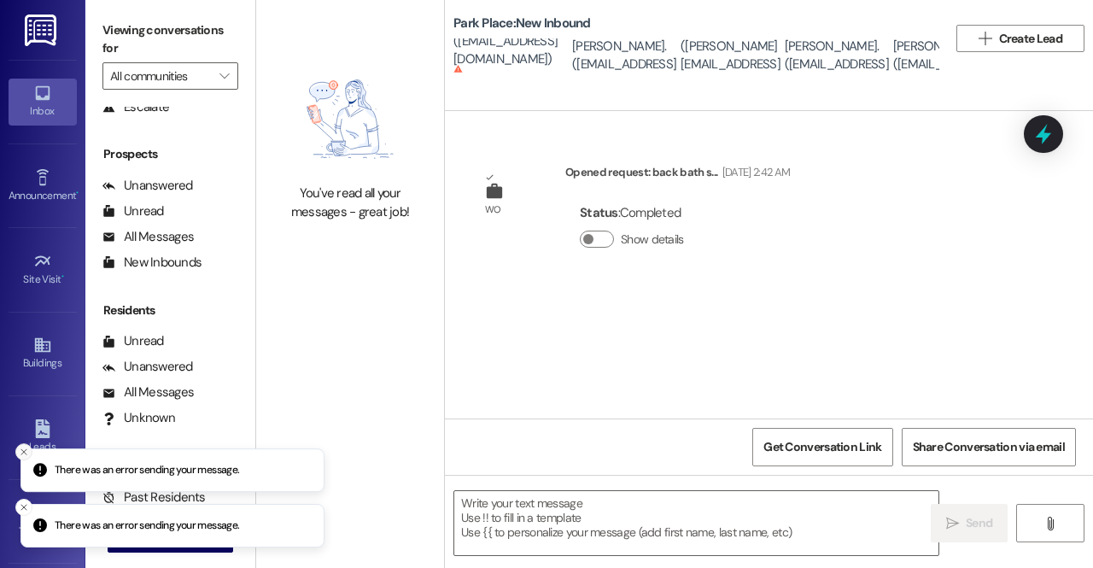
click at [20, 457] on icon "Close toast" at bounding box center [24, 452] width 10 height 10
click at [20, 504] on icon "Close toast" at bounding box center [24, 507] width 10 height 10
click at [306, 436] on div "You've read all your messages - great job!" at bounding box center [350, 284] width 188 height 568
click at [409, 394] on div "You've read all your messages - great job!" at bounding box center [350, 284] width 188 height 568
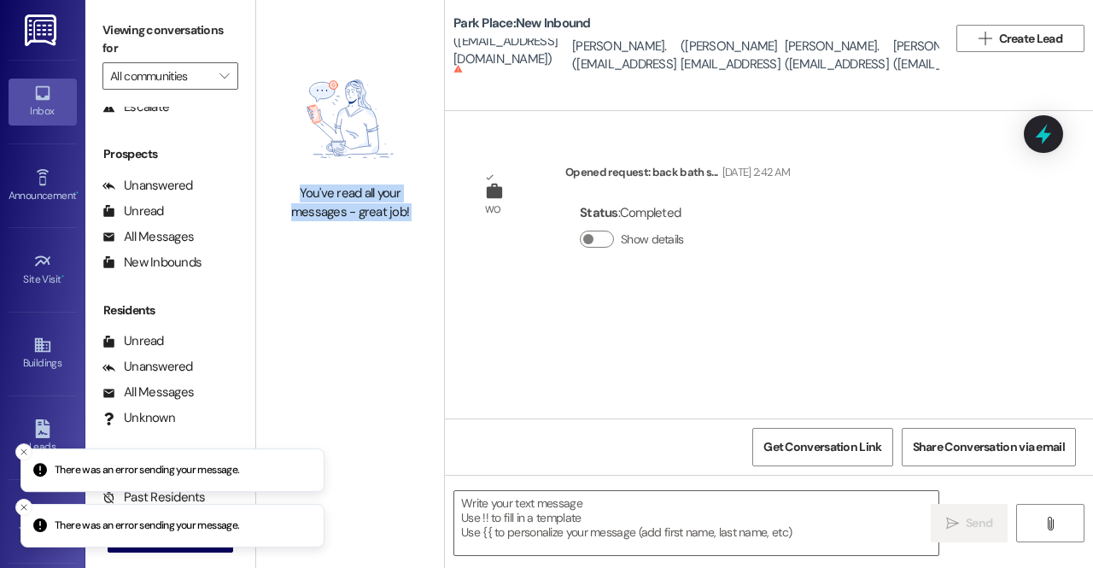
click at [409, 394] on div "You've read all your messages - great job!" at bounding box center [350, 284] width 188 height 568
click at [342, 467] on div "You've read all your messages - great job!" at bounding box center [350, 284] width 188 height 568
click at [22, 457] on icon "Close toast" at bounding box center [24, 452] width 10 height 10
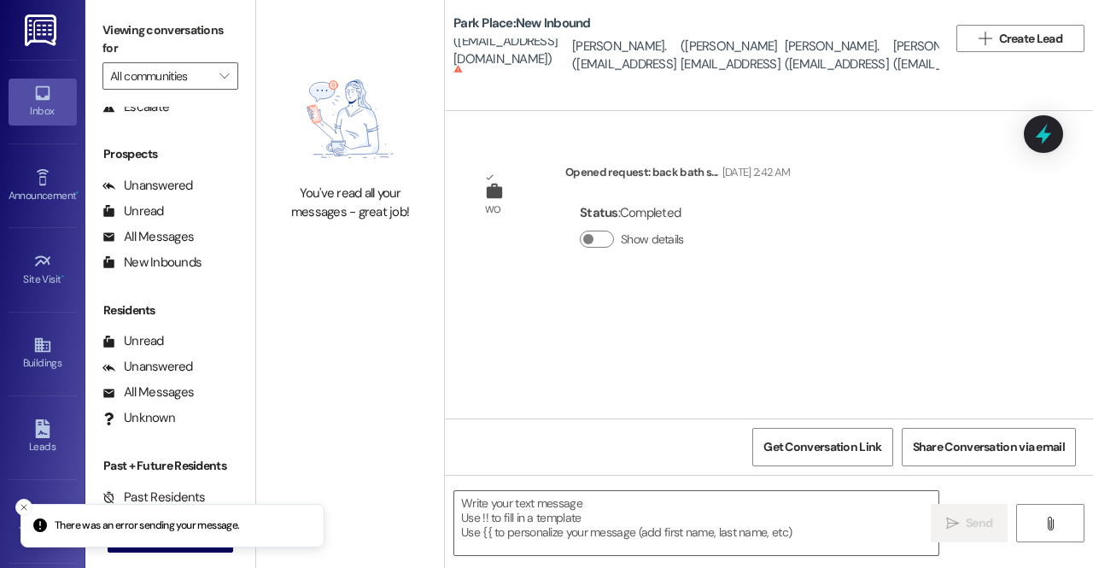
click at [22, 457] on div "Leads Go to Leads" at bounding box center [43, 437] width 68 height 84
click at [15, 509] on button "Close toast" at bounding box center [23, 507] width 17 height 17
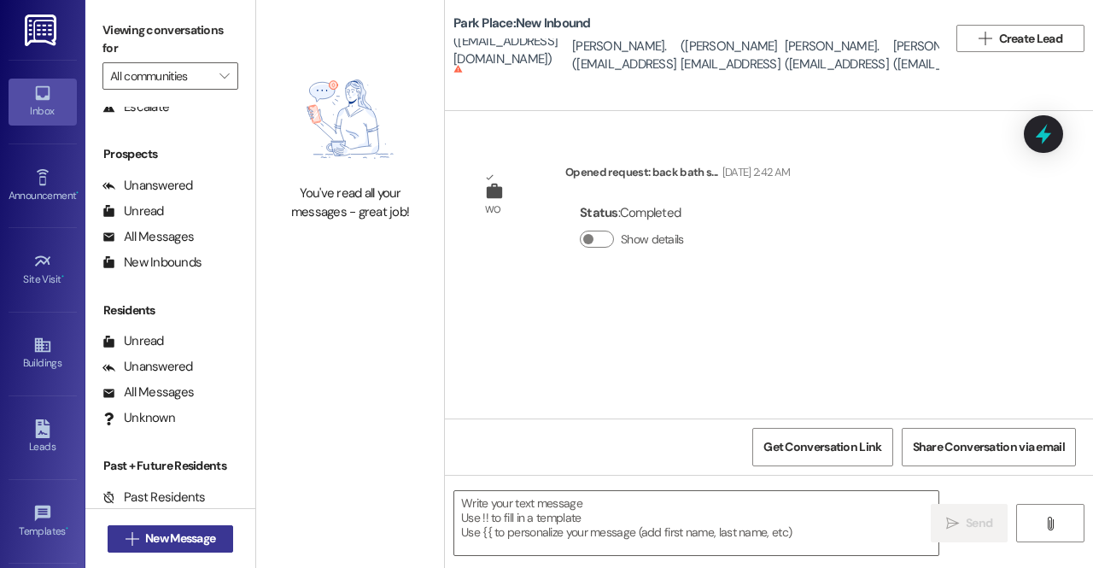
click at [143, 527] on button " New Message" at bounding box center [171, 538] width 126 height 27
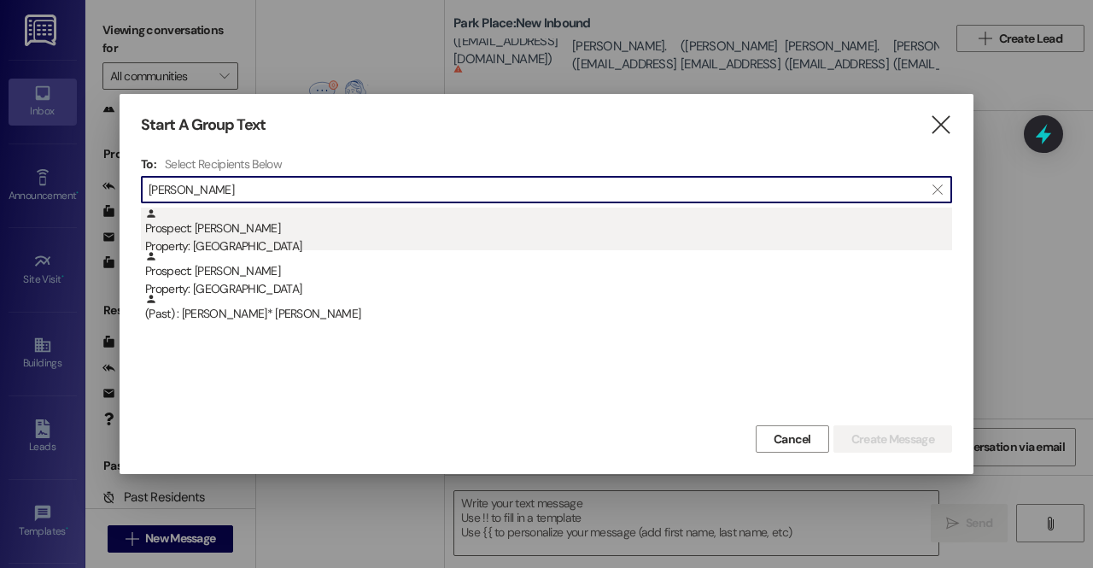
click at [340, 217] on div "Prospect: Jessica Sperle Property: Park Place" at bounding box center [548, 232] width 807 height 49
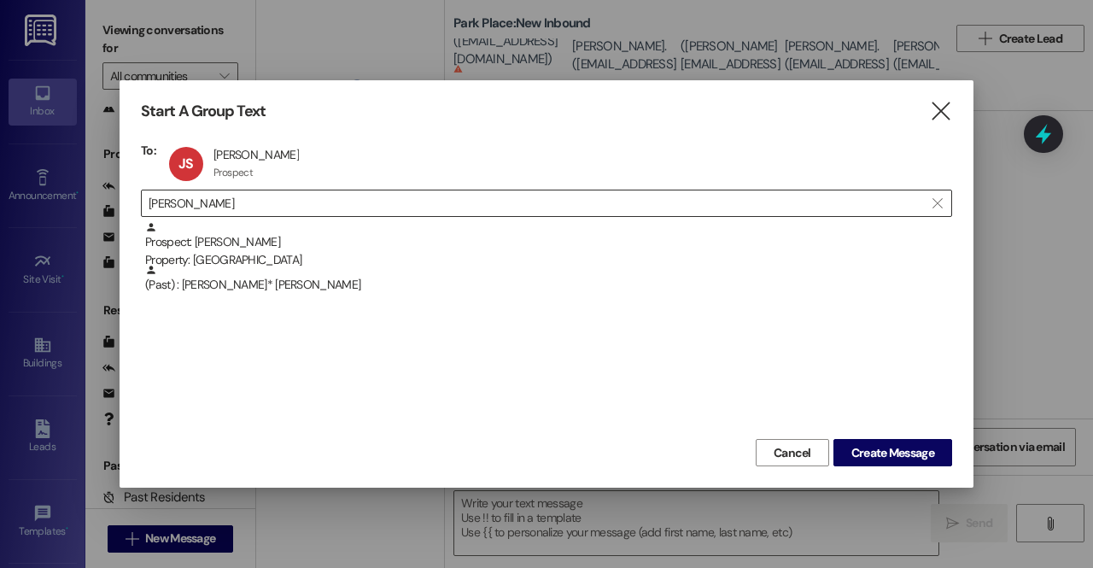
click at [324, 194] on div " jessica " at bounding box center [546, 203] width 811 height 27
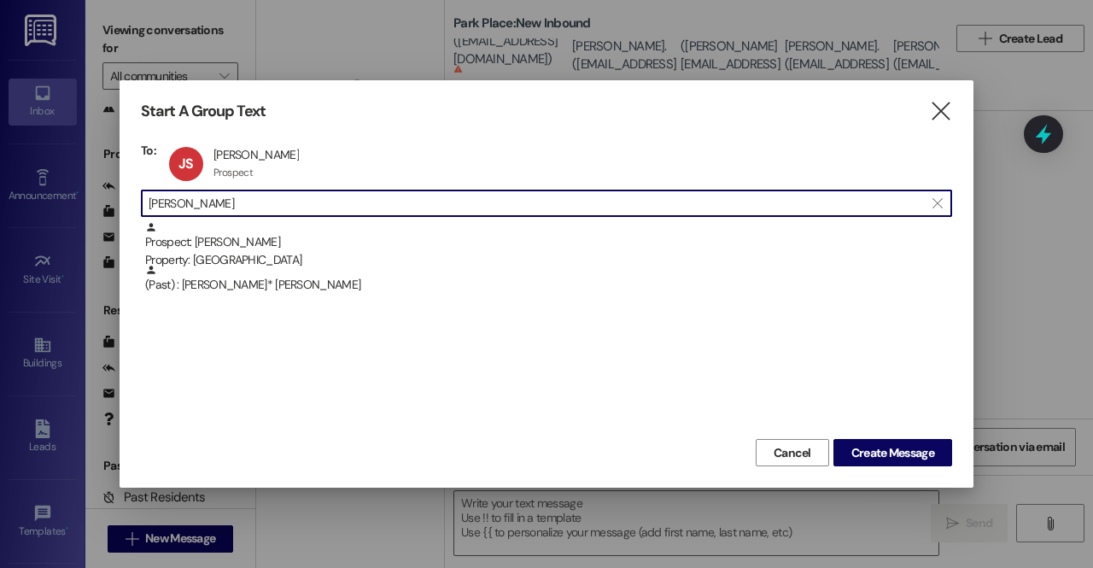
click at [335, 213] on input "jessica" at bounding box center [536, 203] width 775 height 24
type input "j"
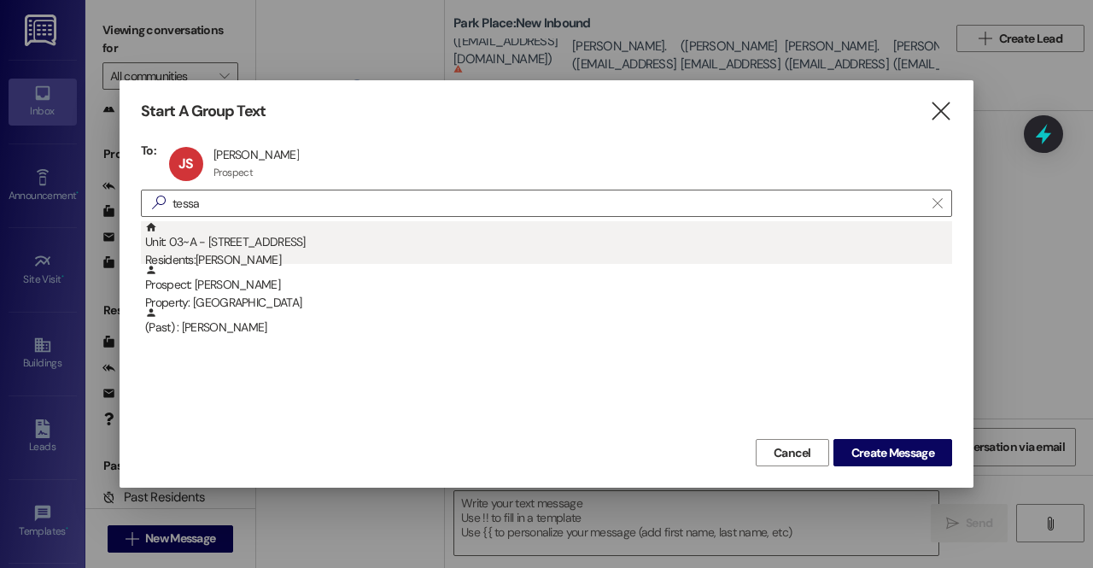
click at [340, 243] on div "Unit: 03~A - 1 Park Place Residents: Tessa Ransom" at bounding box center [548, 245] width 807 height 49
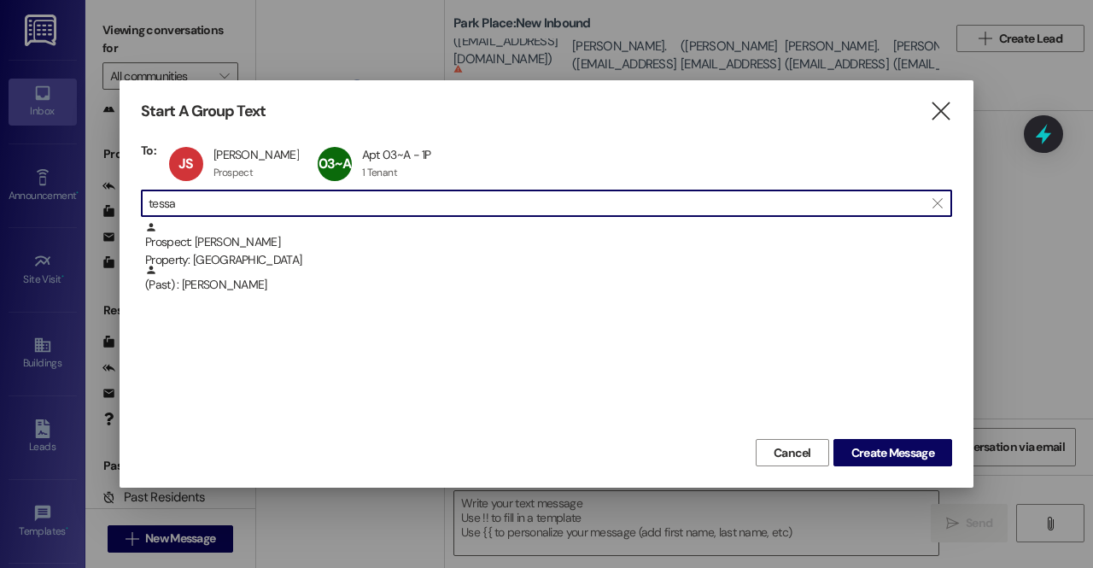
click at [307, 205] on input "tessa" at bounding box center [536, 203] width 775 height 24
type input "t"
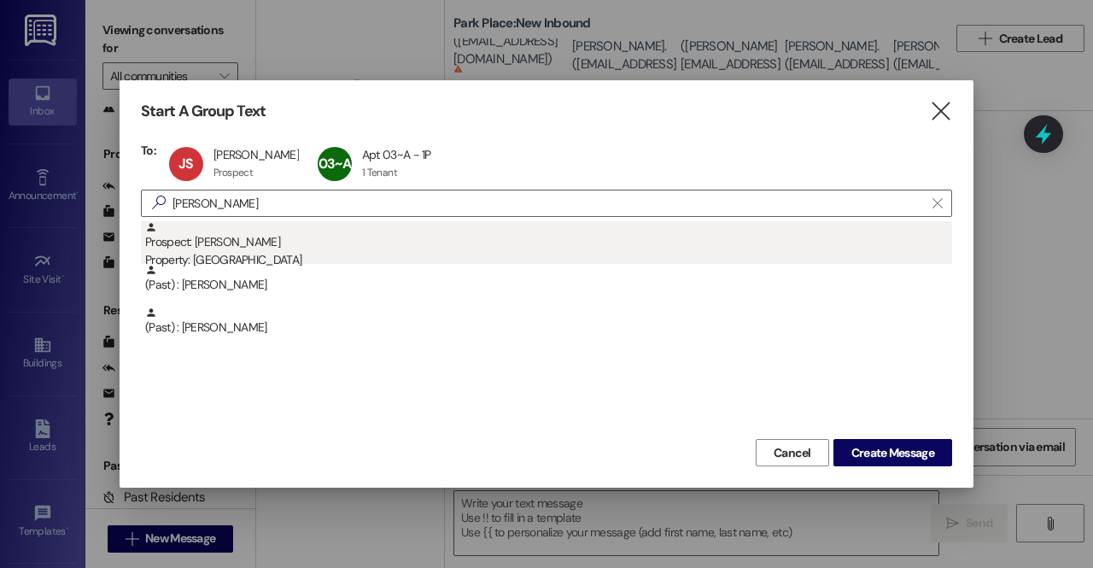
click at [309, 254] on div "Property: [GEOGRAPHIC_DATA]" at bounding box center [548, 260] width 807 height 18
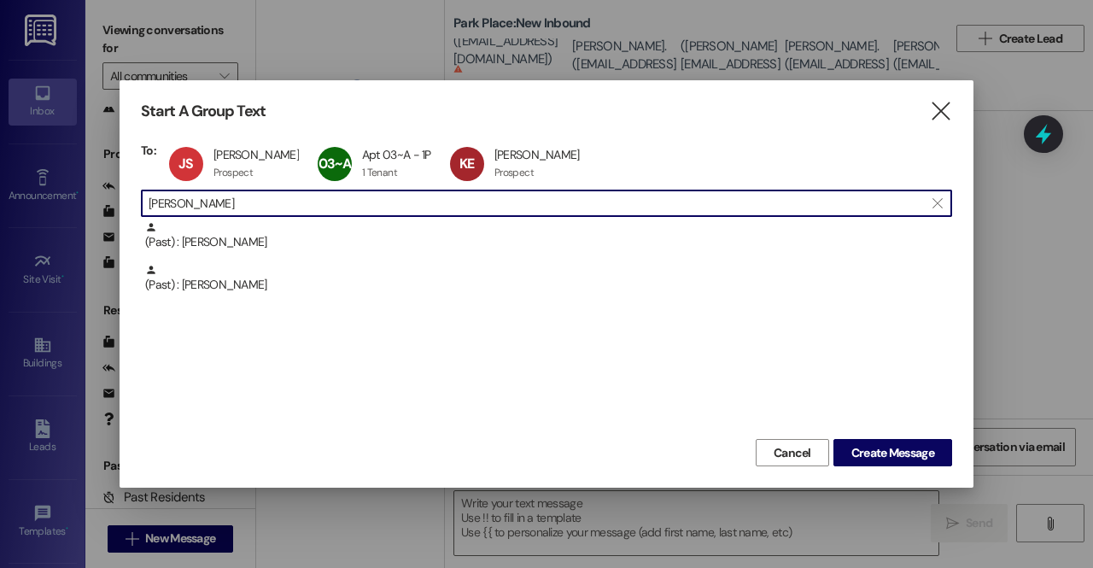
click at [268, 211] on input "kari" at bounding box center [536, 203] width 775 height 24
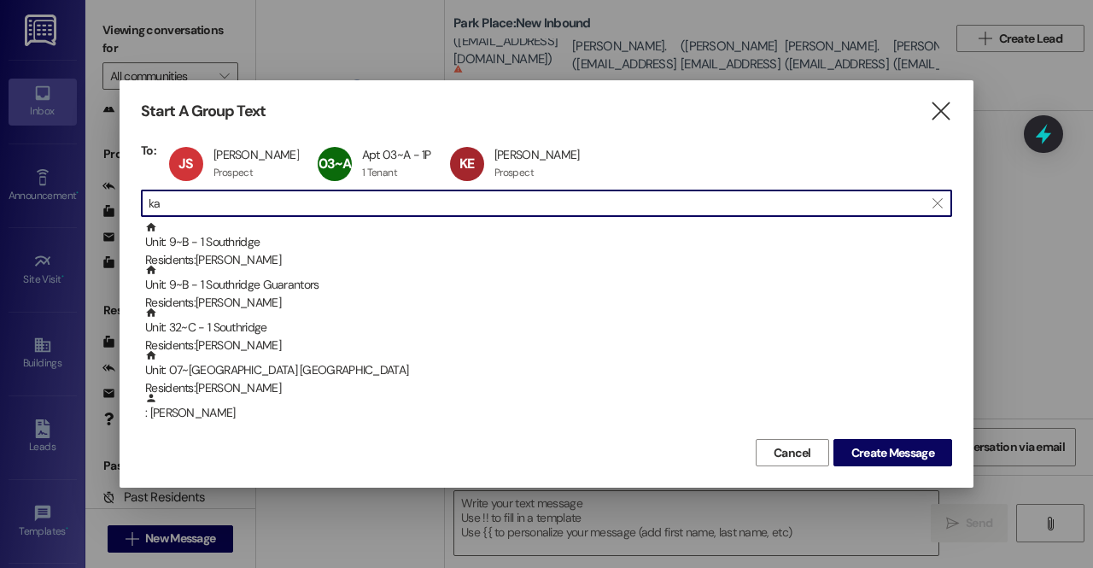
type input "k"
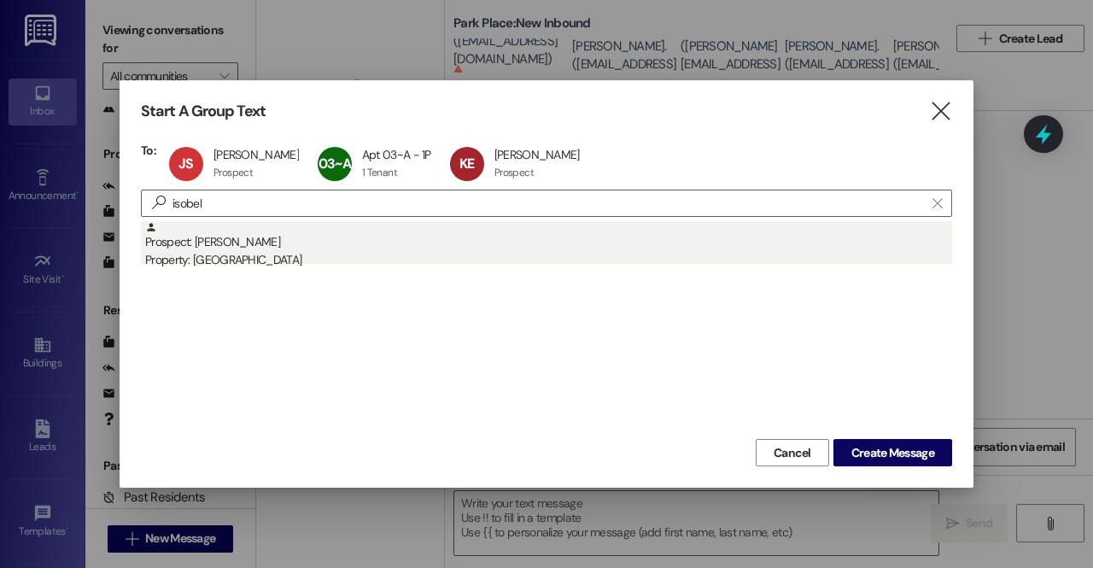
click at [324, 252] on div "Property: [GEOGRAPHIC_DATA]" at bounding box center [548, 260] width 807 height 18
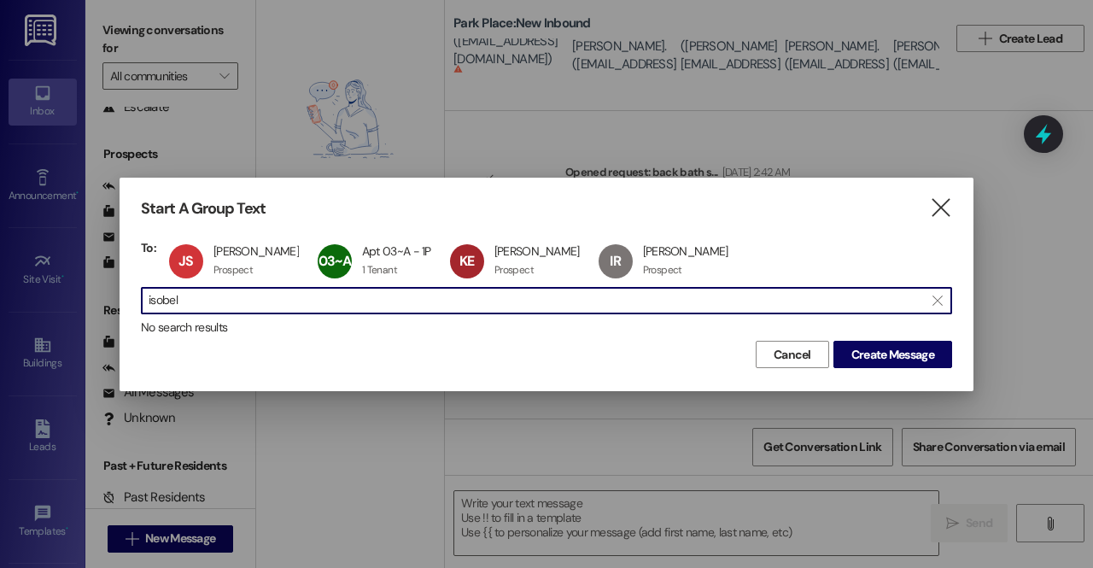
click at [248, 307] on input "isobel" at bounding box center [536, 301] width 775 height 24
type input "i"
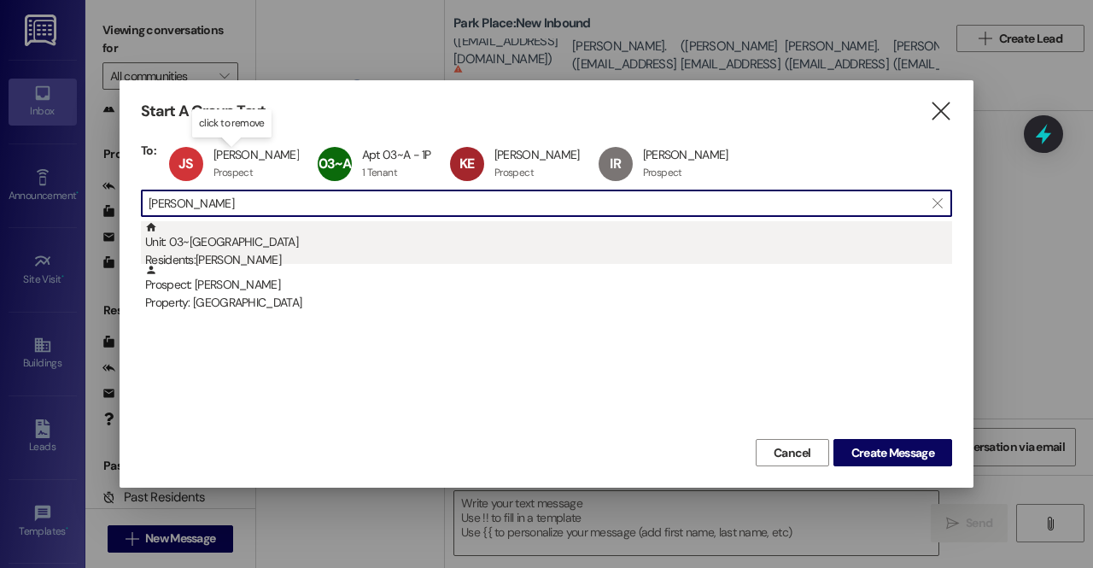
type input "hays"
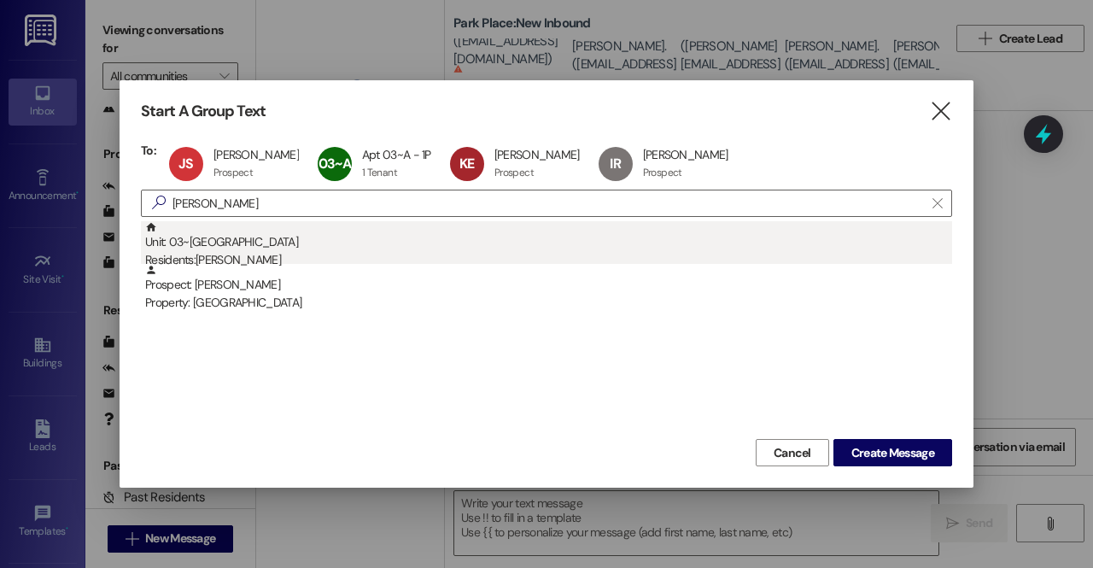
click at [285, 254] on div "Residents: Haysannah Graham" at bounding box center [548, 260] width 807 height 18
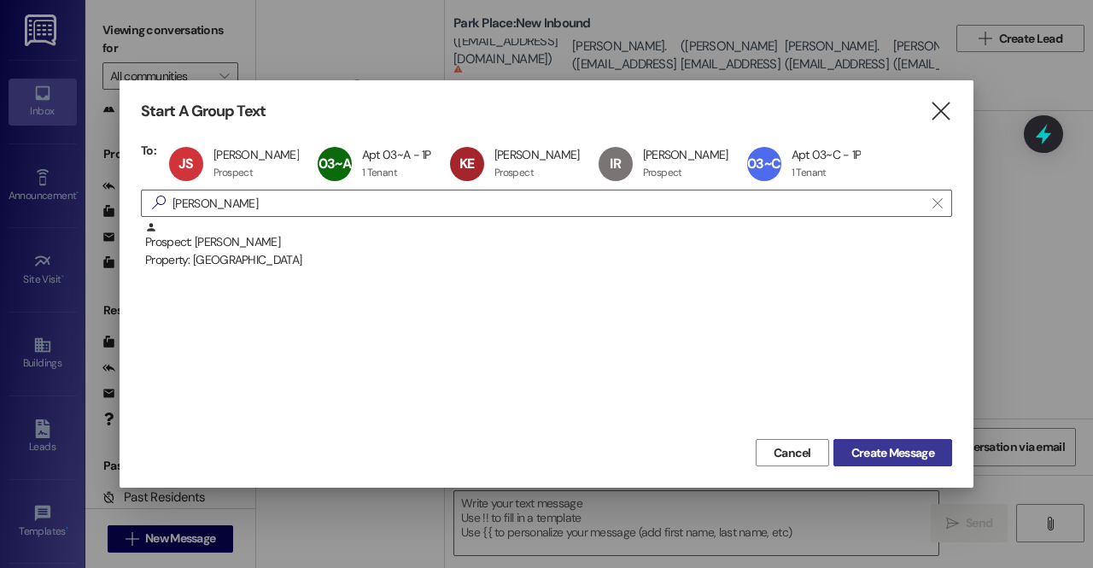
click at [923, 447] on span "Create Message" at bounding box center [892, 453] width 83 height 18
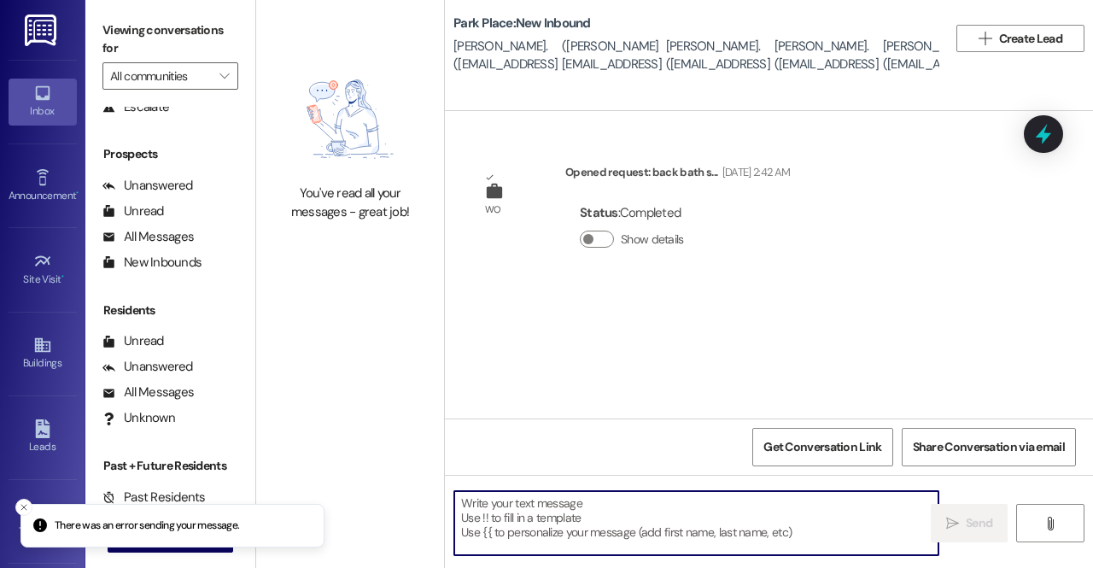
click at [661, 525] on textarea at bounding box center [696, 523] width 484 height 64
paste textarea "Hello lovely ladies of apartment 3!!🥰 Your new keyless door lock has been insta…"
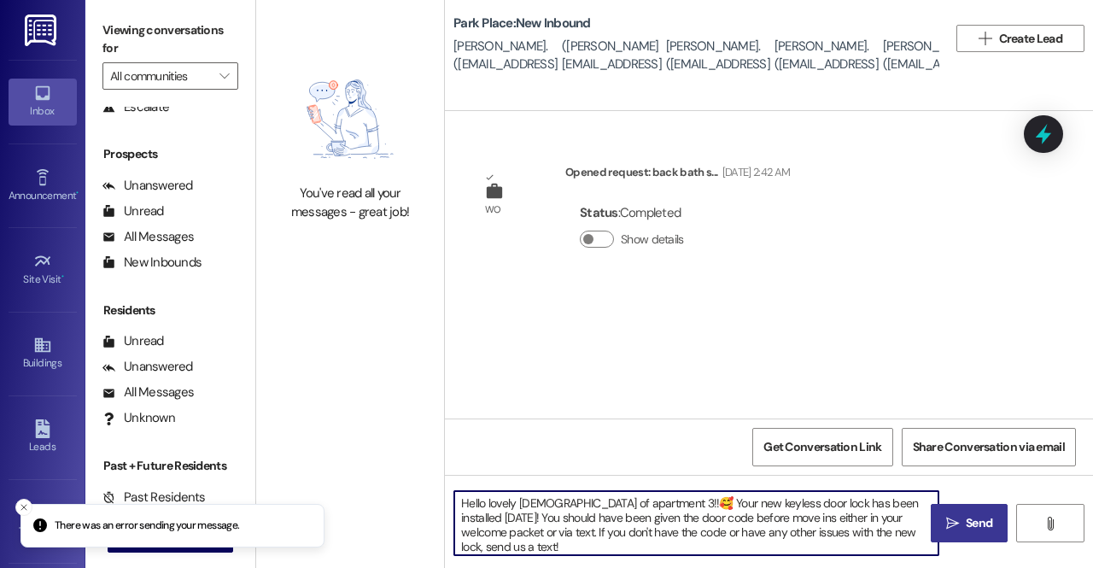
type textarea "Hello lovely ladies of apartment 3!!🥰 Your new keyless door lock has been insta…"
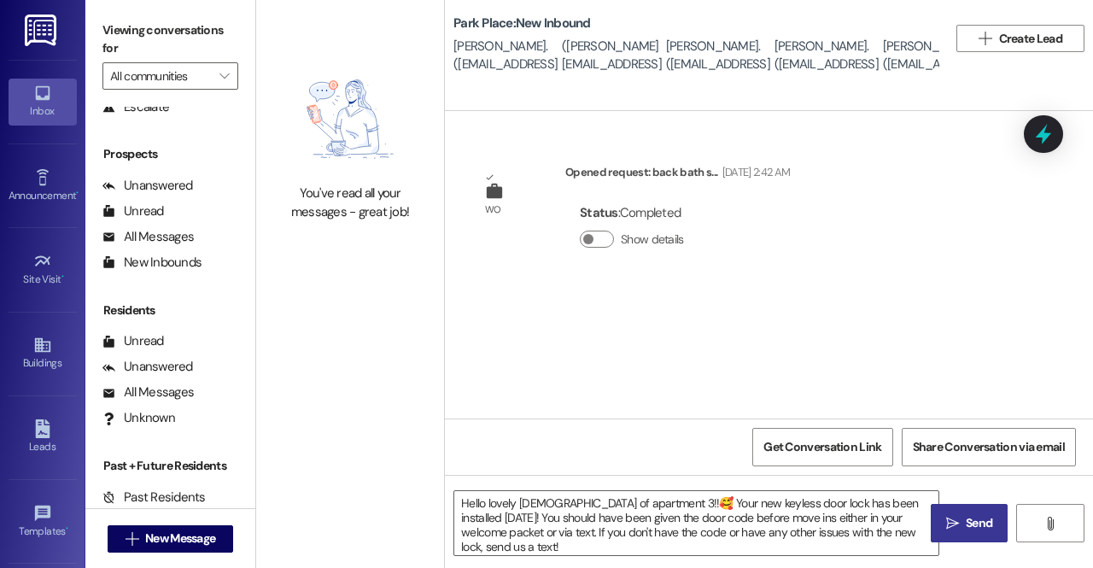
click at [974, 529] on span "Send" at bounding box center [979, 523] width 26 height 18
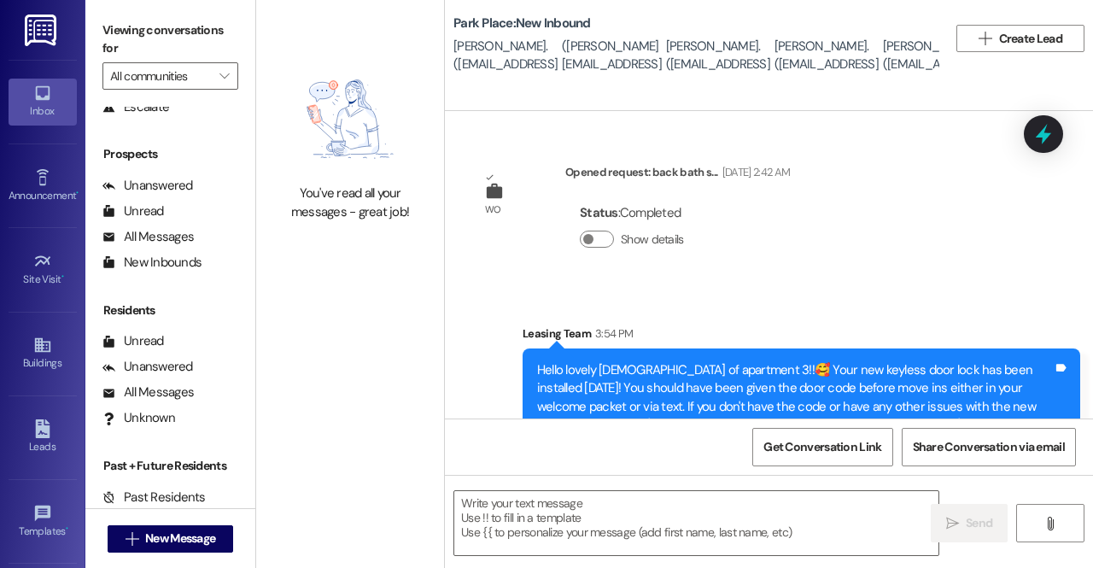
scroll to position [41, 0]
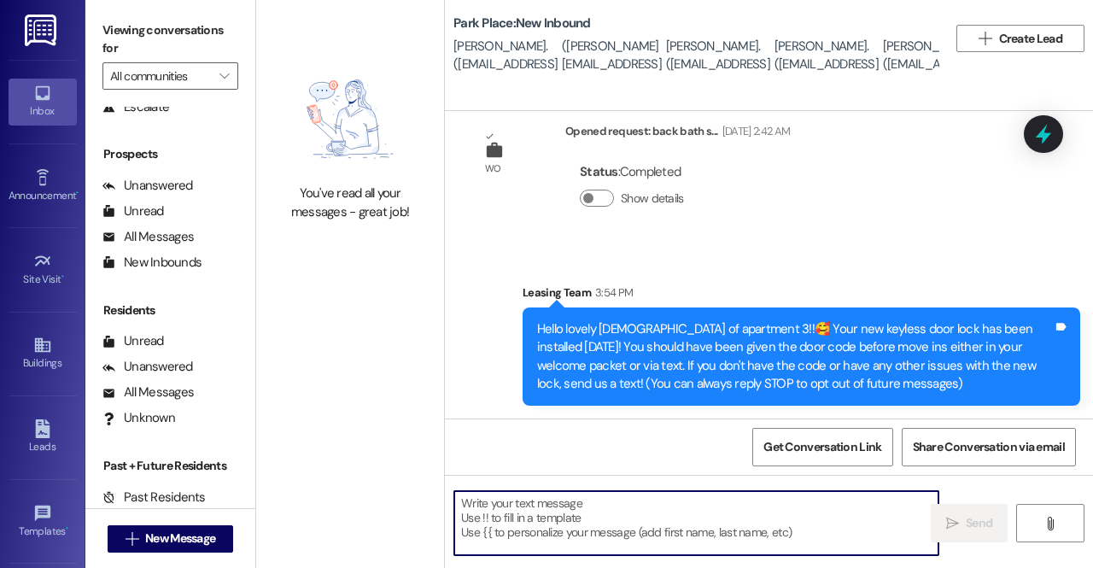
click at [618, 518] on textarea at bounding box center [696, 523] width 484 height 64
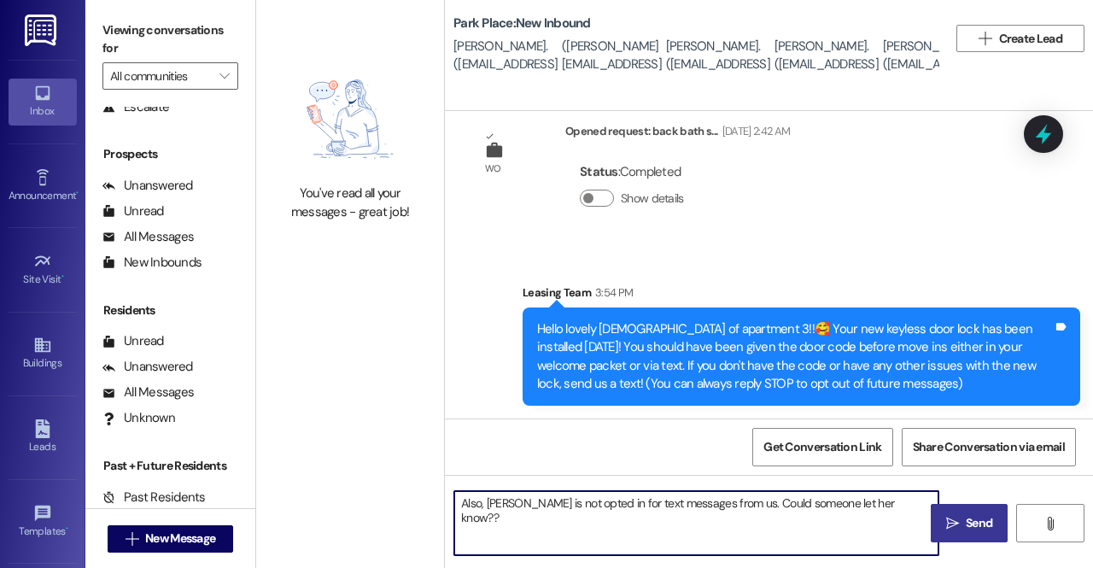
type textarea "Also, [PERSON_NAME] is not opted in for text messages from us. Could someone le…"
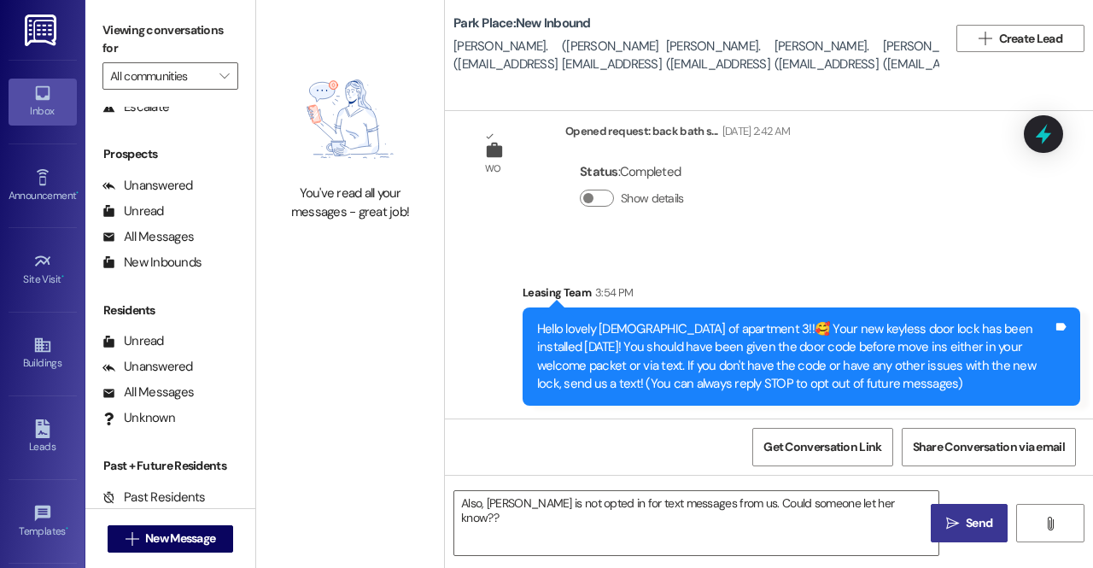
click at [972, 530] on span "Send" at bounding box center [979, 523] width 26 height 18
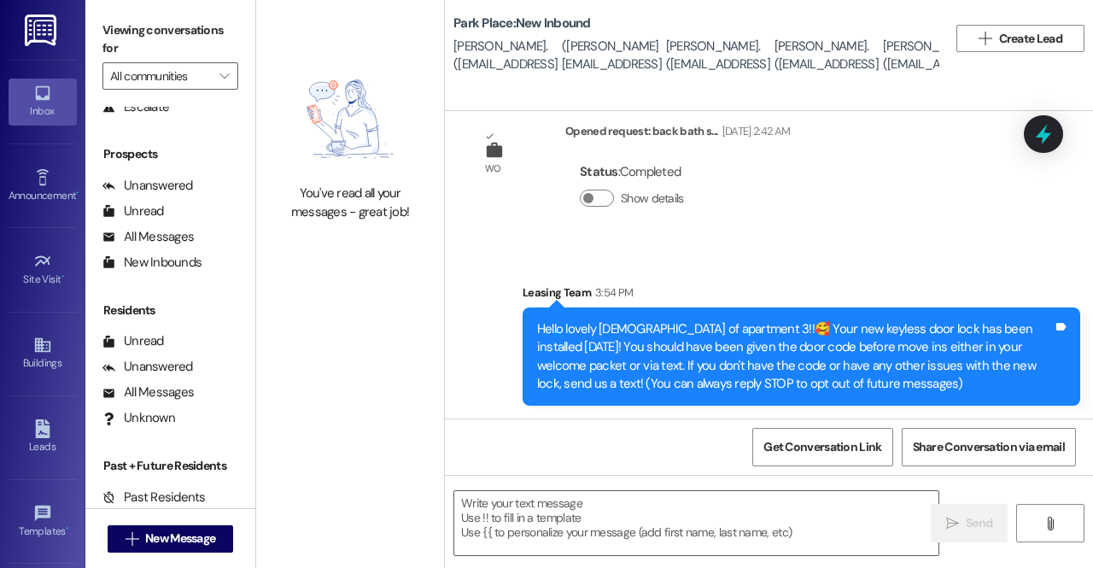
scroll to position [161, 0]
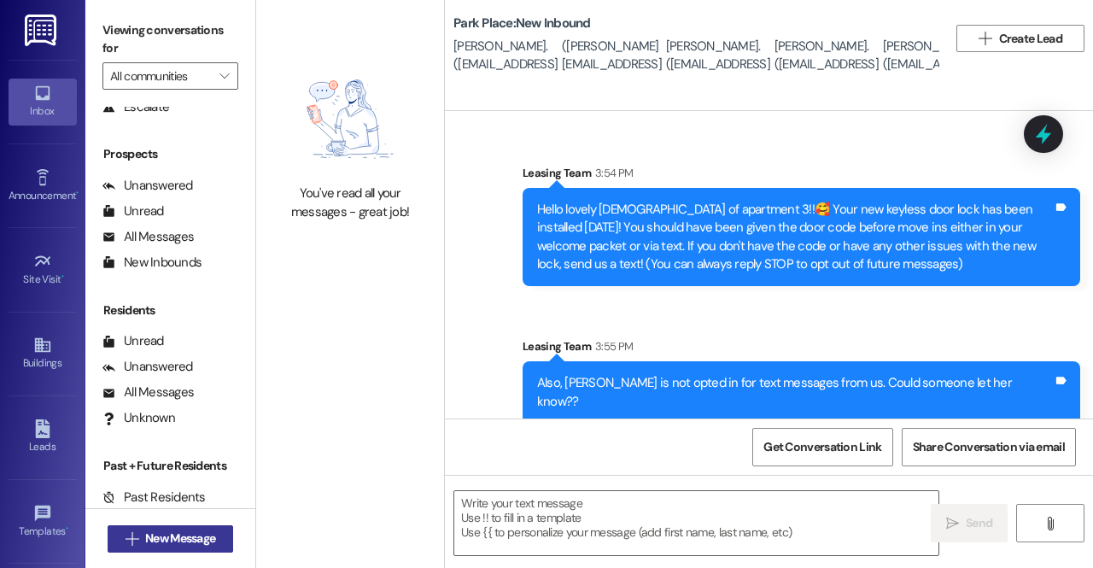
click at [132, 535] on icon "" at bounding box center [132, 539] width 13 height 14
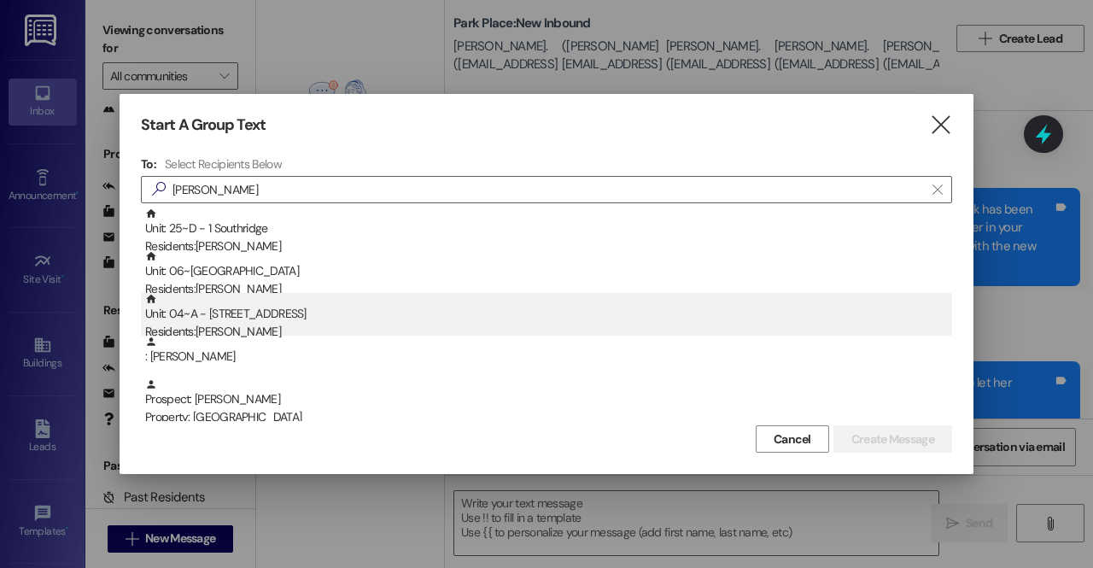
click at [276, 318] on div "Unit: 04~A - 1 Park Place Residents: Hanna Wilkins" at bounding box center [548, 317] width 807 height 49
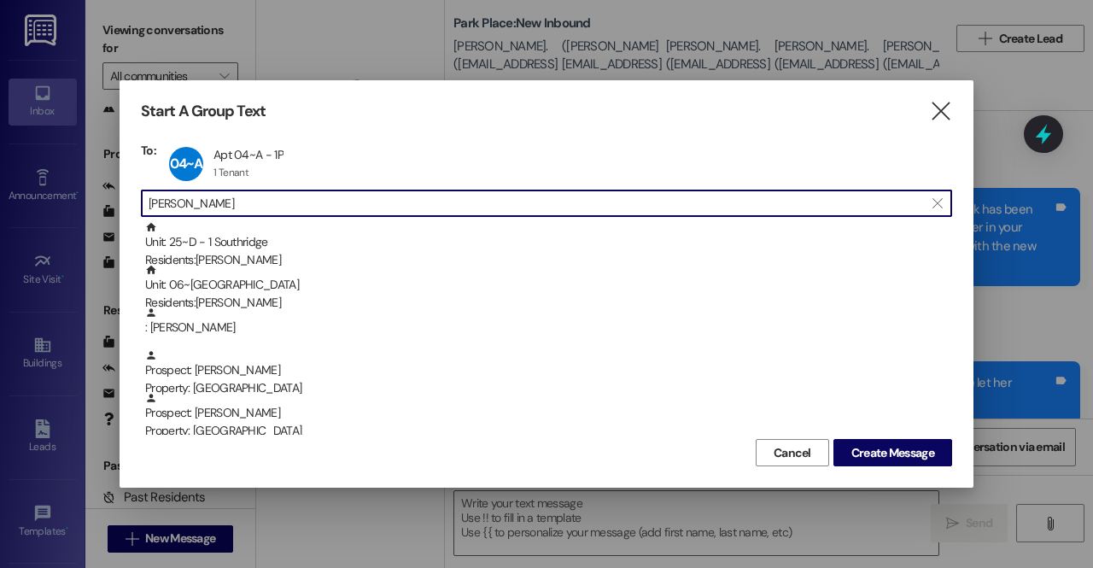
click at [258, 208] on input "hanna" at bounding box center [536, 203] width 775 height 24
type input "h"
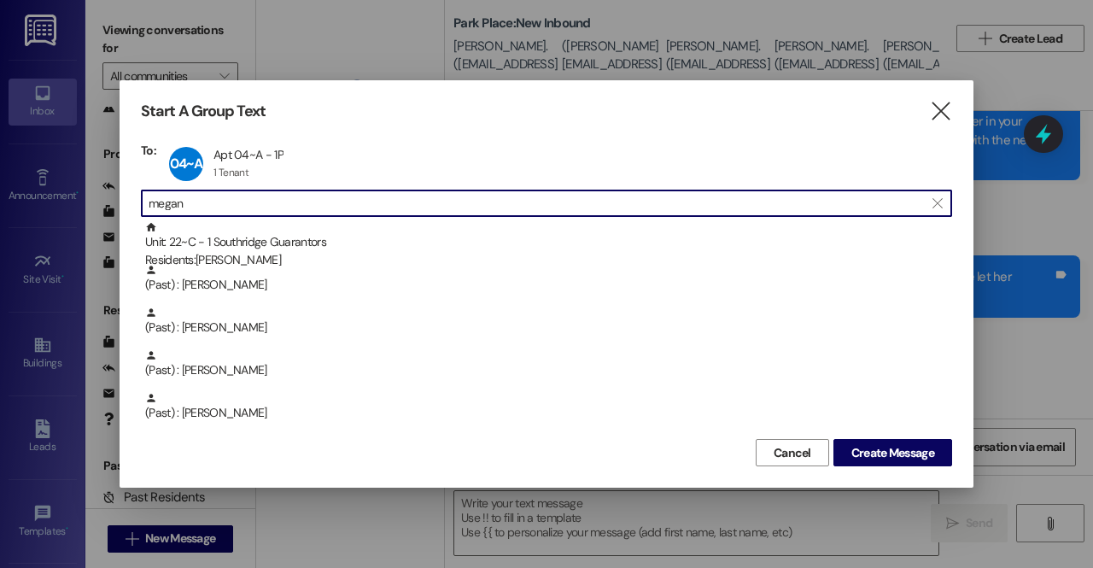
scroll to position [278, 0]
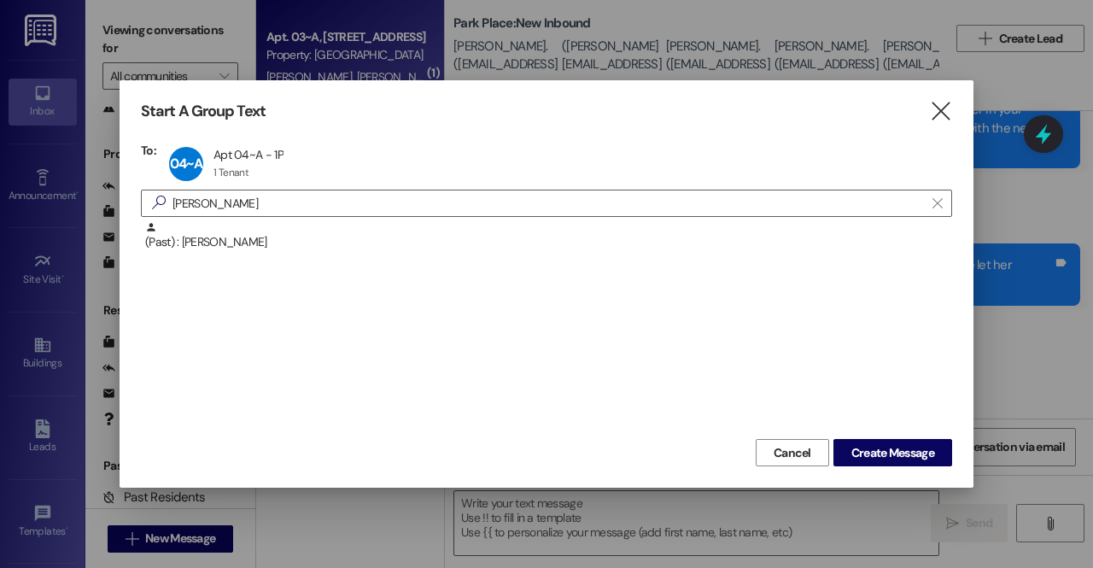
click at [248, 231] on div "(Past) : Megan Bailey" at bounding box center [548, 236] width 807 height 30
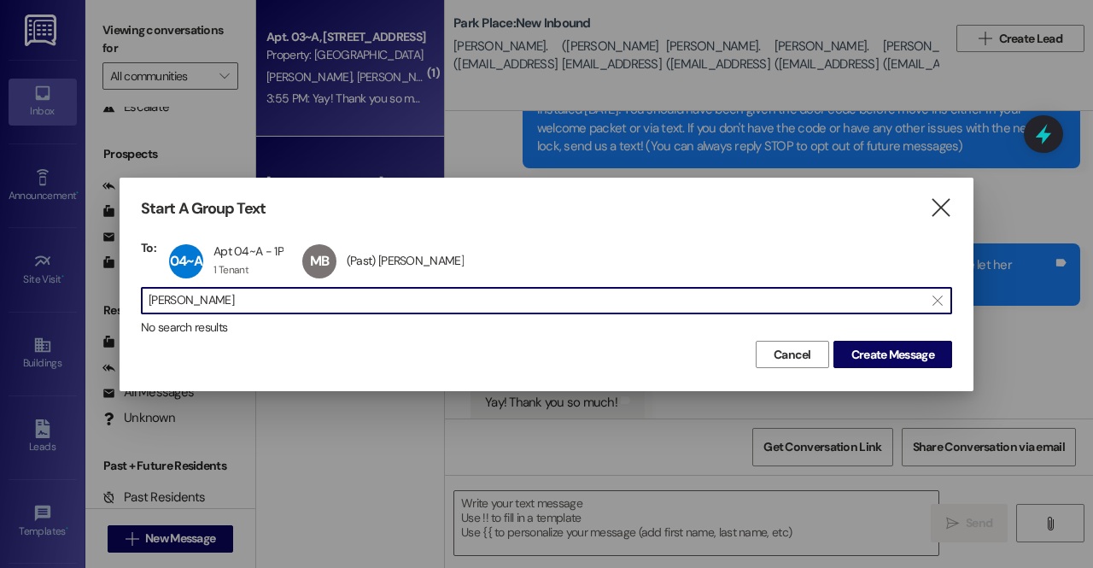
click at [229, 300] on input "megan ba" at bounding box center [536, 301] width 775 height 24
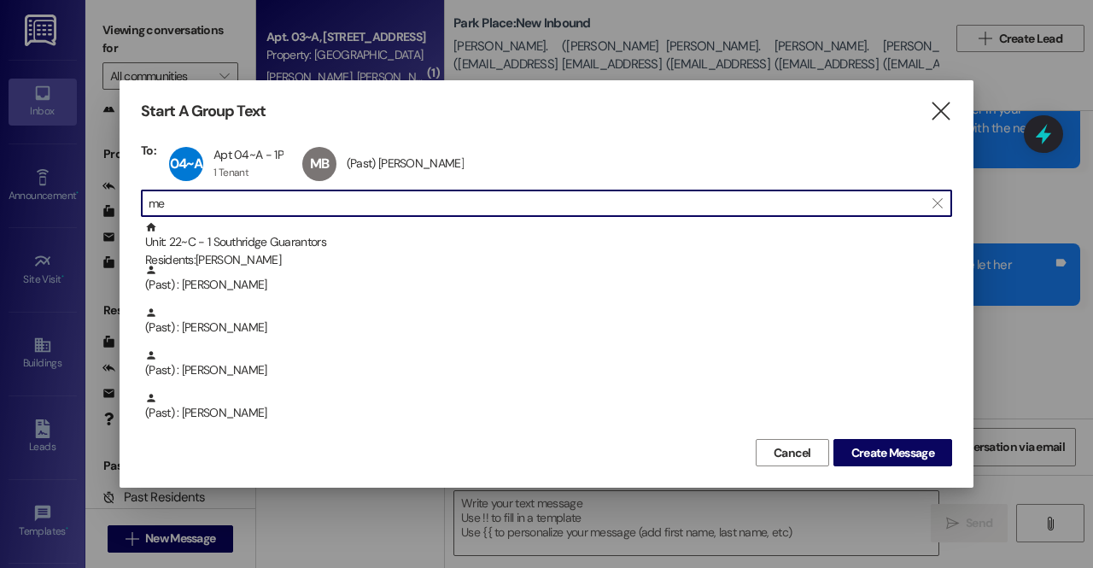
type input "m"
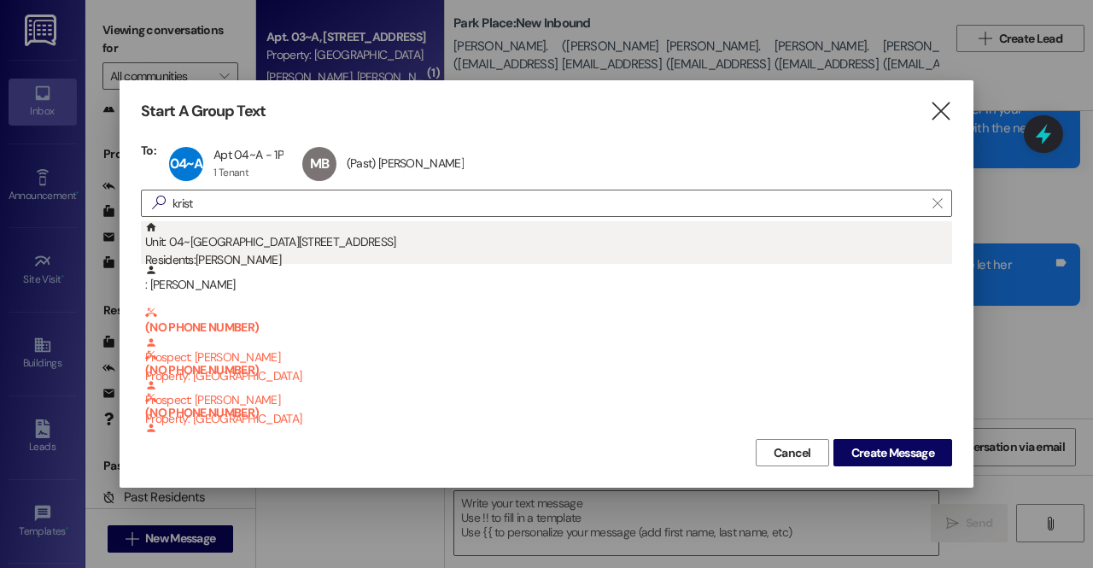
click at [248, 244] on div "Unit: 04~E - 1 Park Place Residents: Kristina Mitchell" at bounding box center [548, 245] width 807 height 49
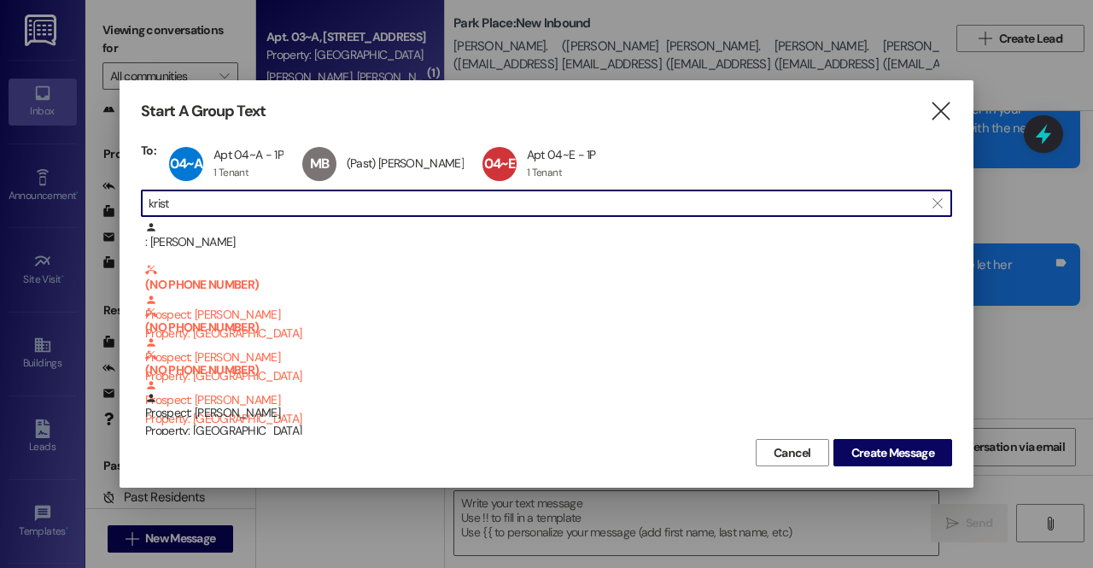
click at [228, 201] on input "krist" at bounding box center [536, 203] width 775 height 24
type input "k"
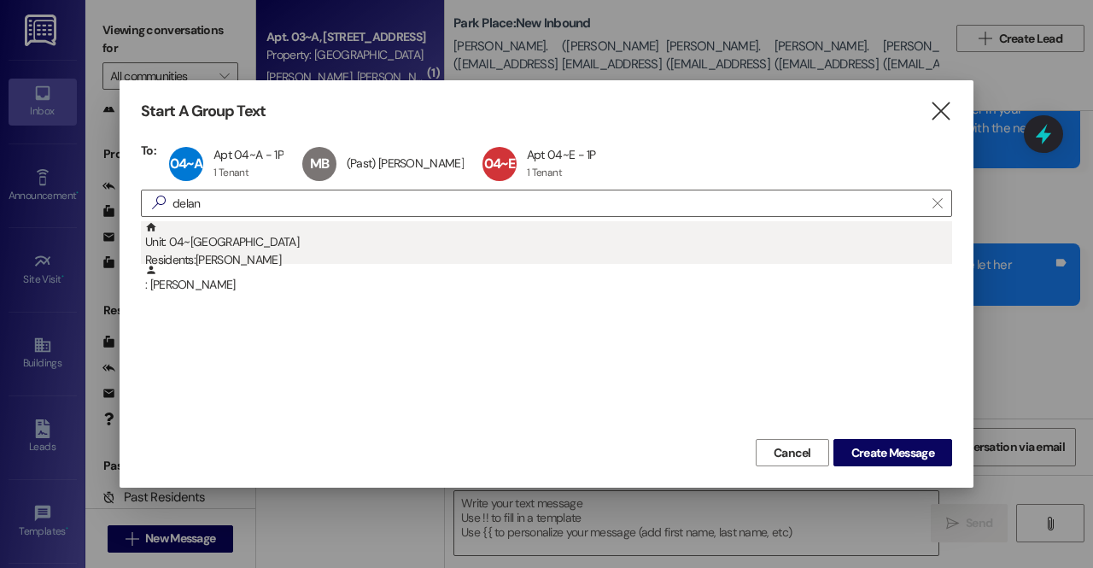
click at [241, 251] on div "Residents: Delaney Shaw" at bounding box center [548, 260] width 807 height 18
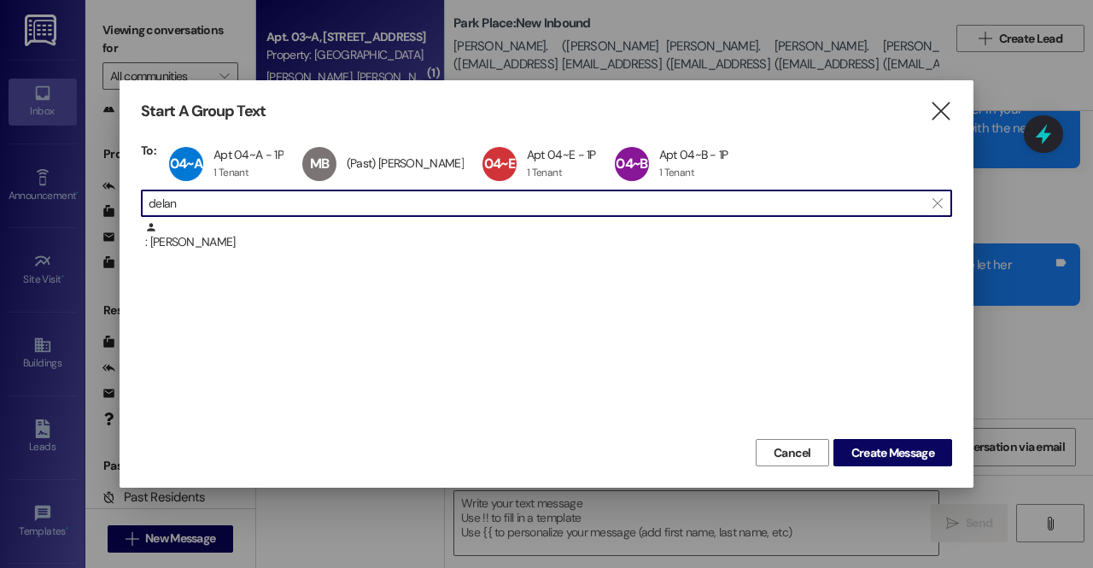
click at [224, 208] on input "delan" at bounding box center [536, 203] width 775 height 24
type input "d"
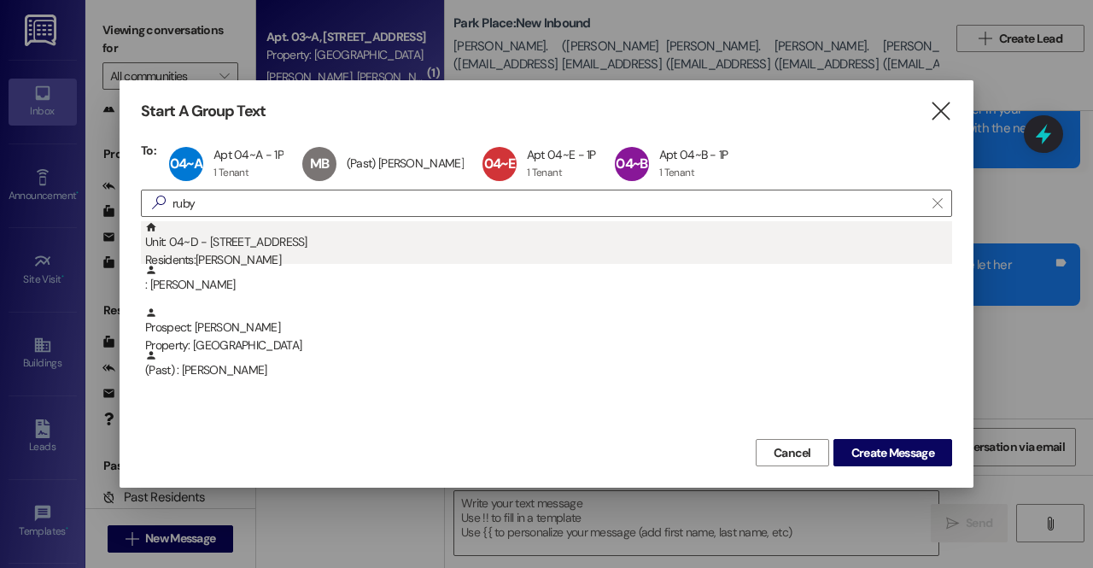
click at [246, 247] on div "Unit: 04~D - 1 Park Place Residents: Ruby Messick" at bounding box center [548, 245] width 807 height 49
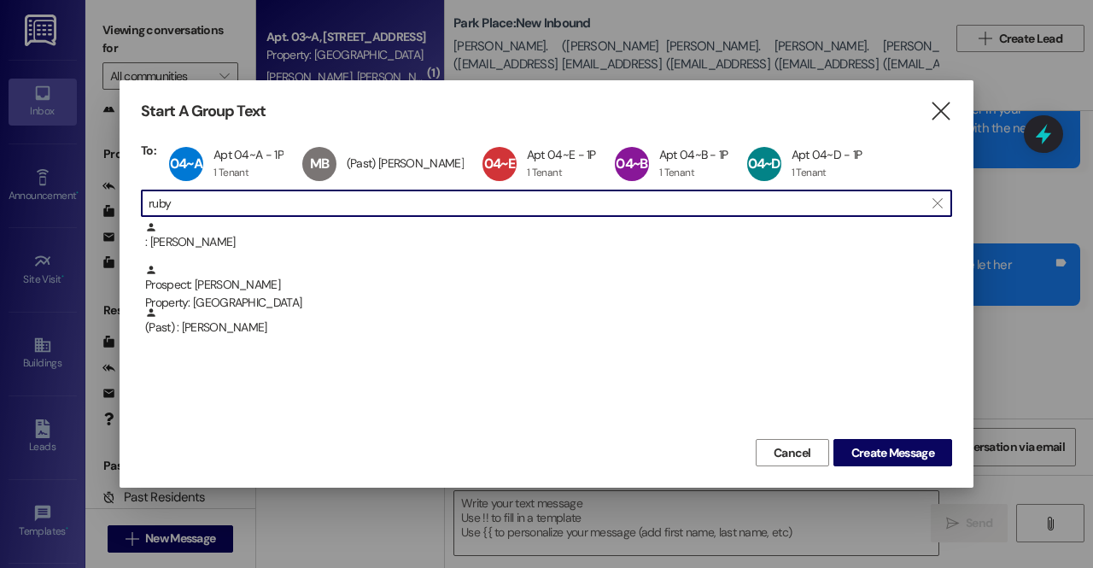
click at [208, 203] on input "ruby" at bounding box center [536, 203] width 775 height 24
type input "r"
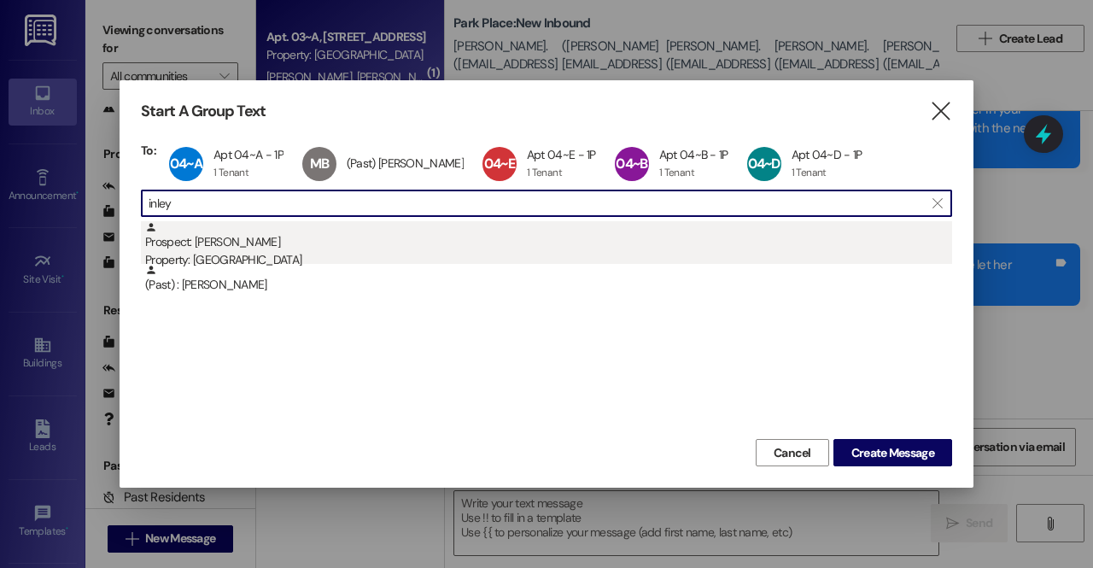
type input "inley"
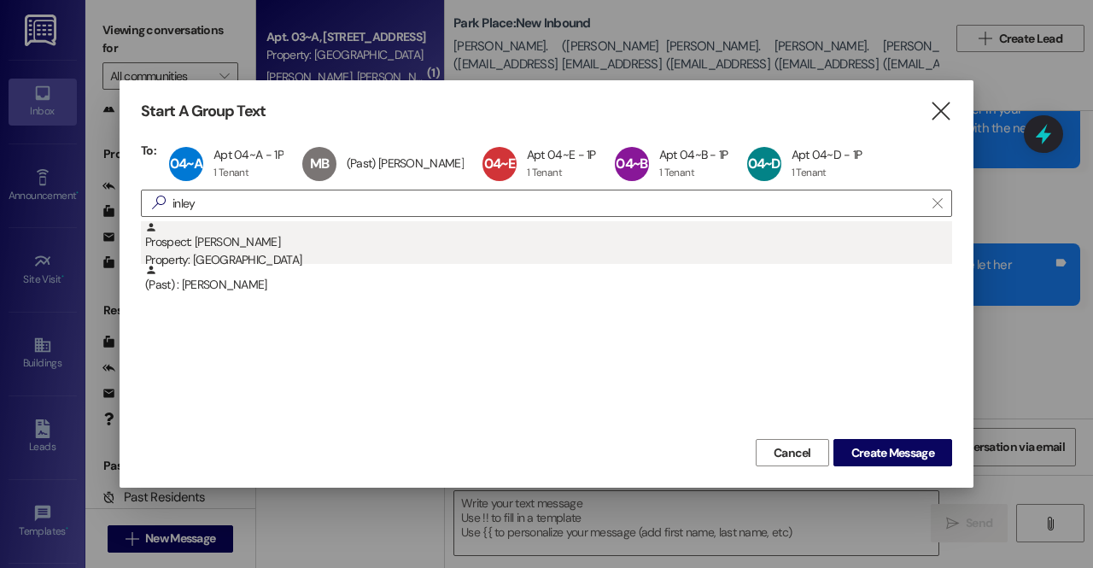
click at [234, 246] on div "Prospect: Finley Shaw Property: Park Place" at bounding box center [548, 245] width 807 height 49
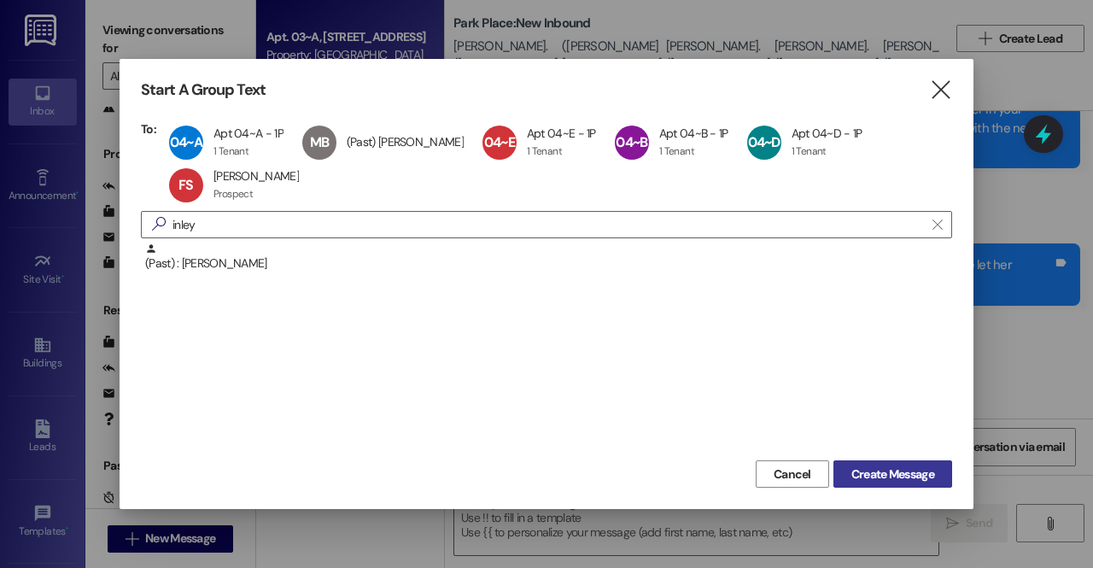
click at [880, 467] on span "Create Message" at bounding box center [892, 474] width 83 height 18
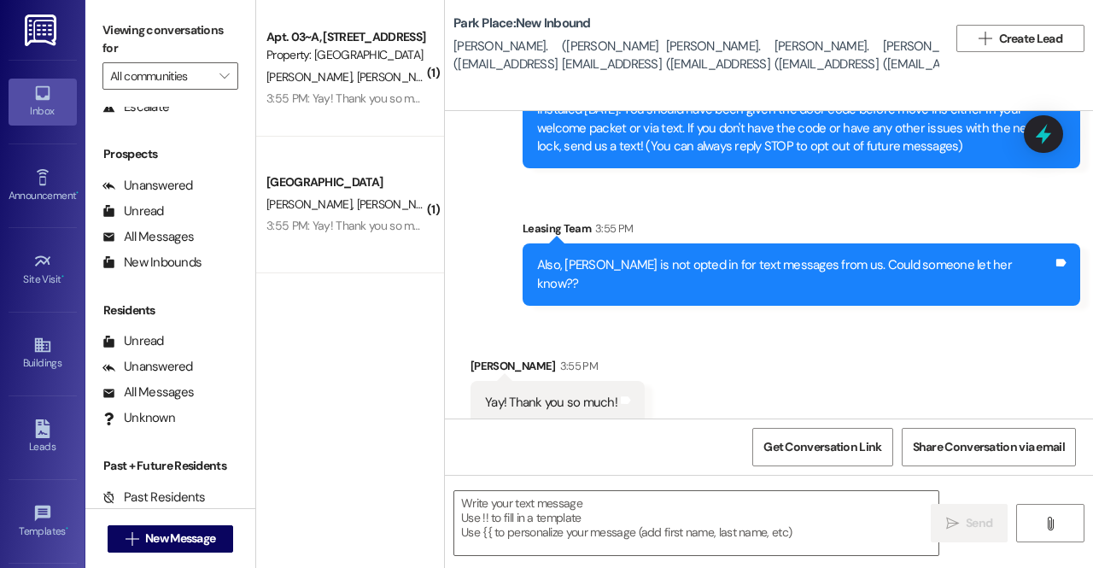
scroll to position [0, 0]
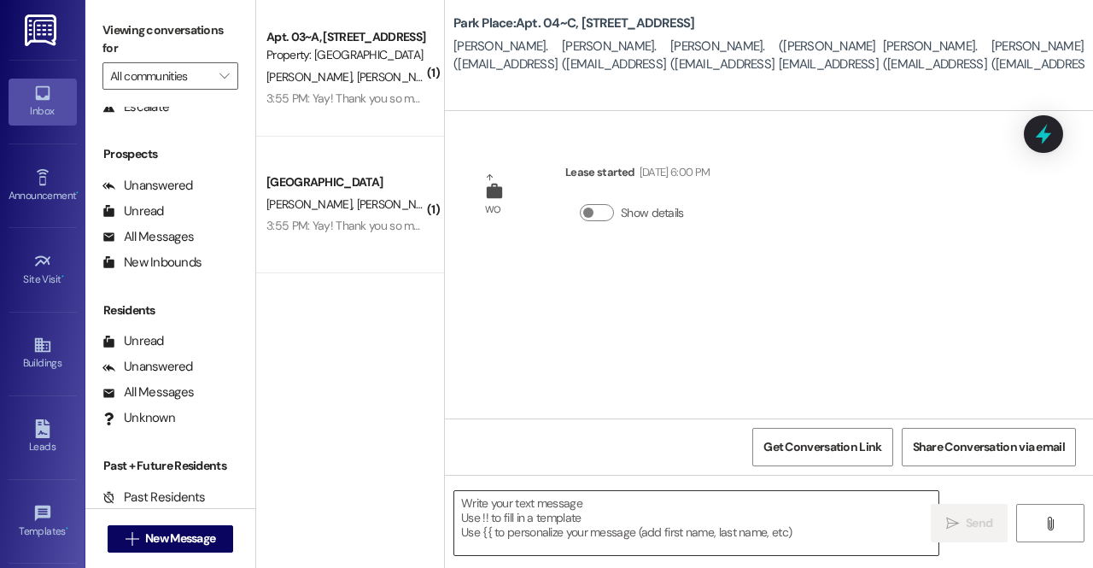
click at [592, 514] on textarea at bounding box center [696, 523] width 484 height 64
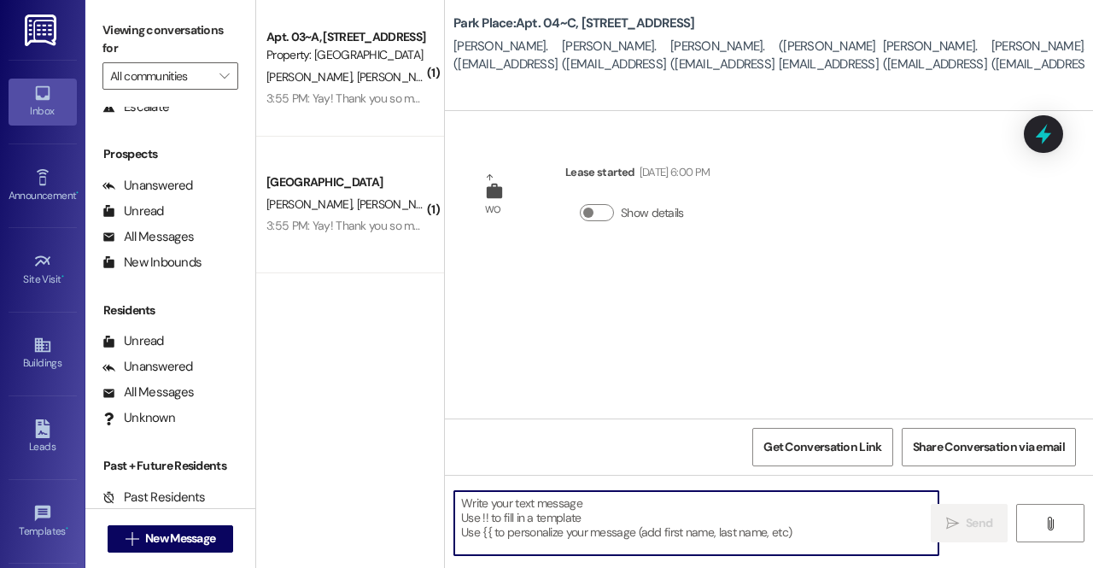
paste textarea "Hello lovely ladies of apartment 3!!🥰 Your new keyless door lock has been insta…"
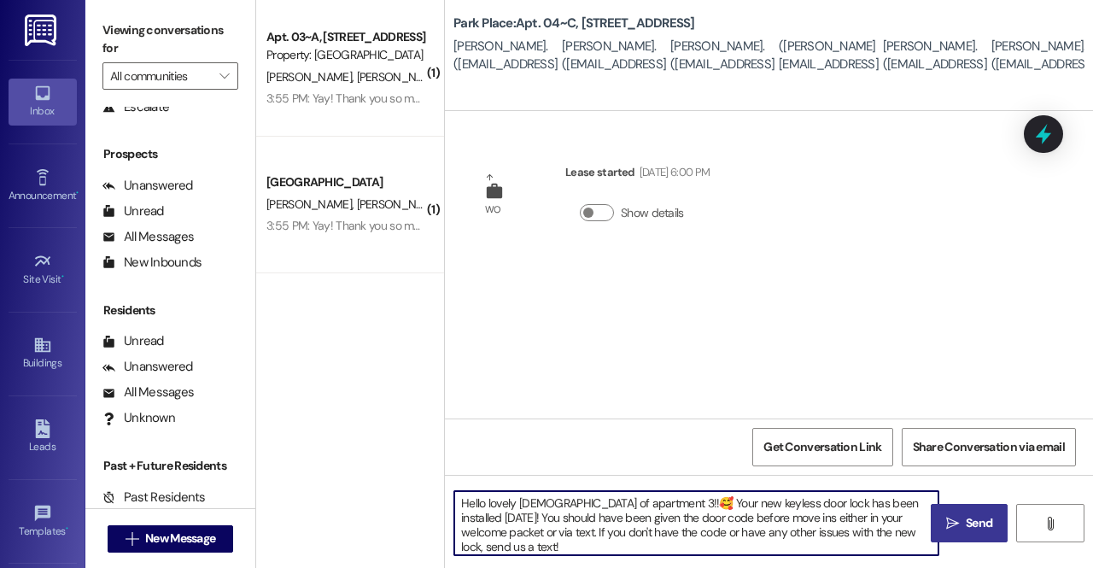
click at [625, 503] on textarea "Hello lovely ladies of apartment 3!!🥰 Your new keyless door lock has been insta…" at bounding box center [696, 523] width 484 height 64
click at [906, 501] on textarea "Hello lovely ladies of apartment 4!!🥰 Your new keyless door lock has been insta…" at bounding box center [696, 523] width 484 height 64
type textarea "Hello lovely ladies of apartment 4!!🥰 Your new keyless door lock has been insta…"
click at [950, 518] on icon "" at bounding box center [952, 524] width 13 height 14
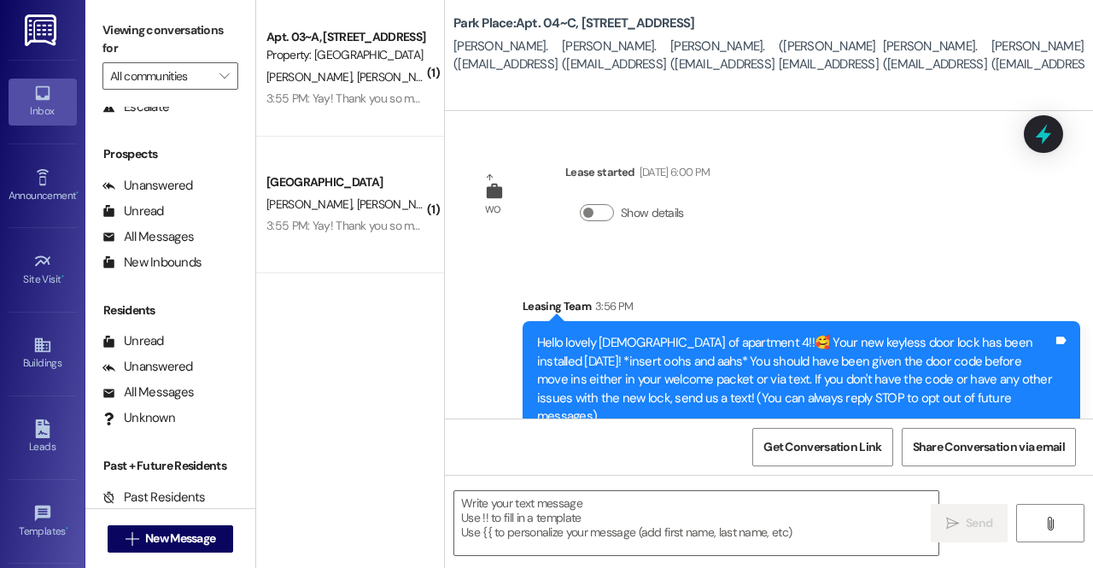
scroll to position [15, 0]
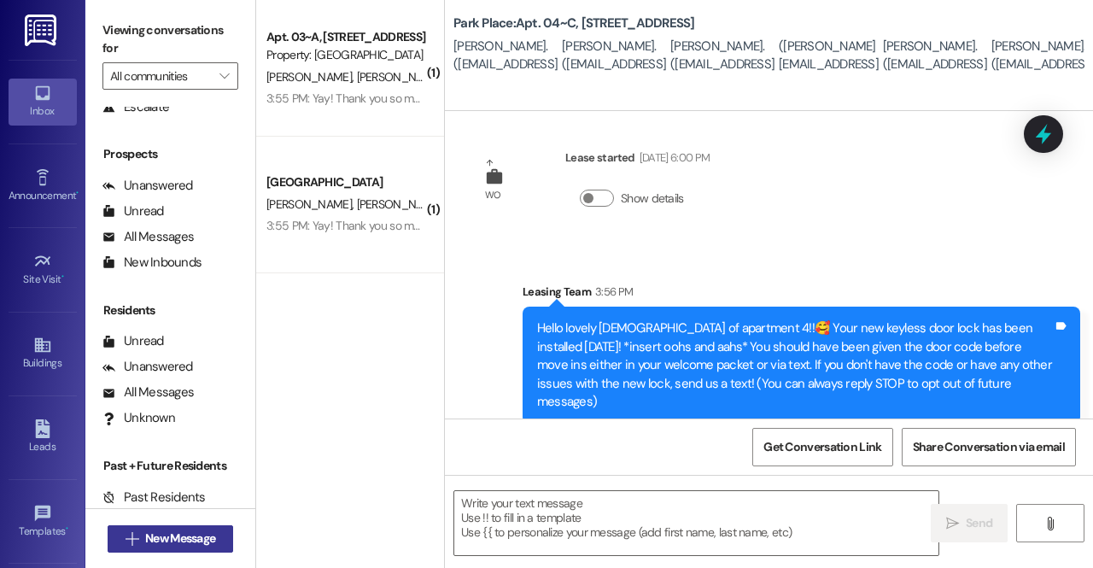
click at [156, 534] on span "New Message" at bounding box center [180, 538] width 70 height 18
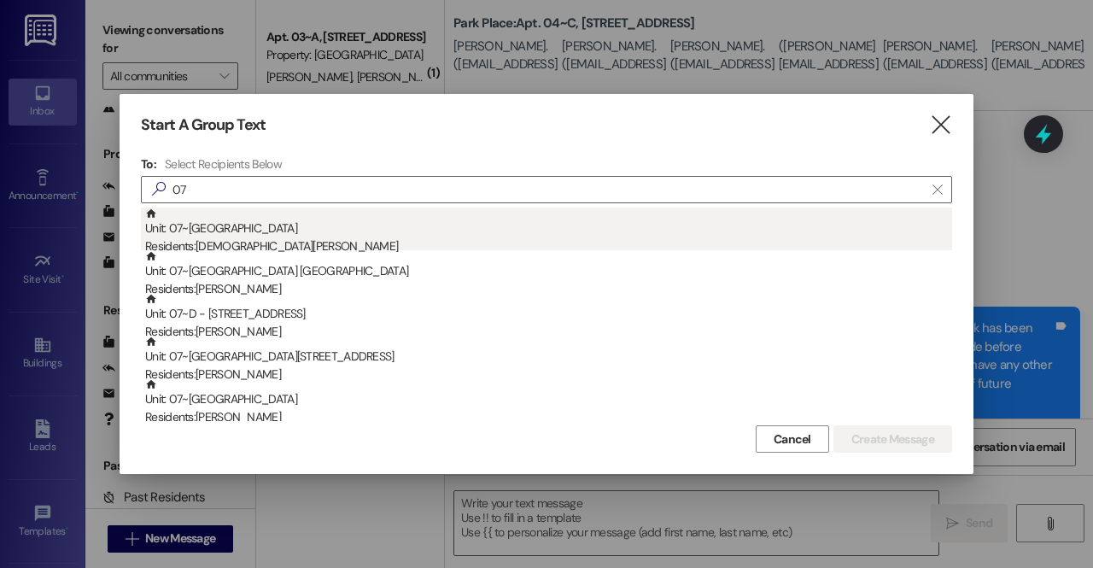
click at [285, 225] on div "Unit: 07~B - 1 Park Place Residents: Christian Ure" at bounding box center [548, 232] width 807 height 49
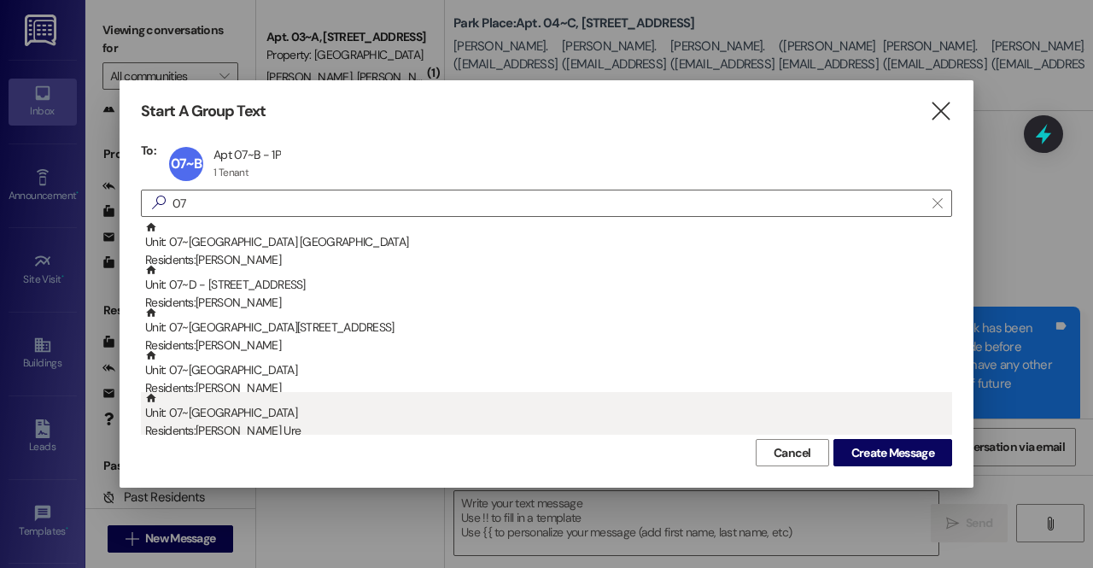
click at [289, 418] on div "Unit: 07~C - 1 Park Place Residents: Covey Ure" at bounding box center [548, 416] width 807 height 49
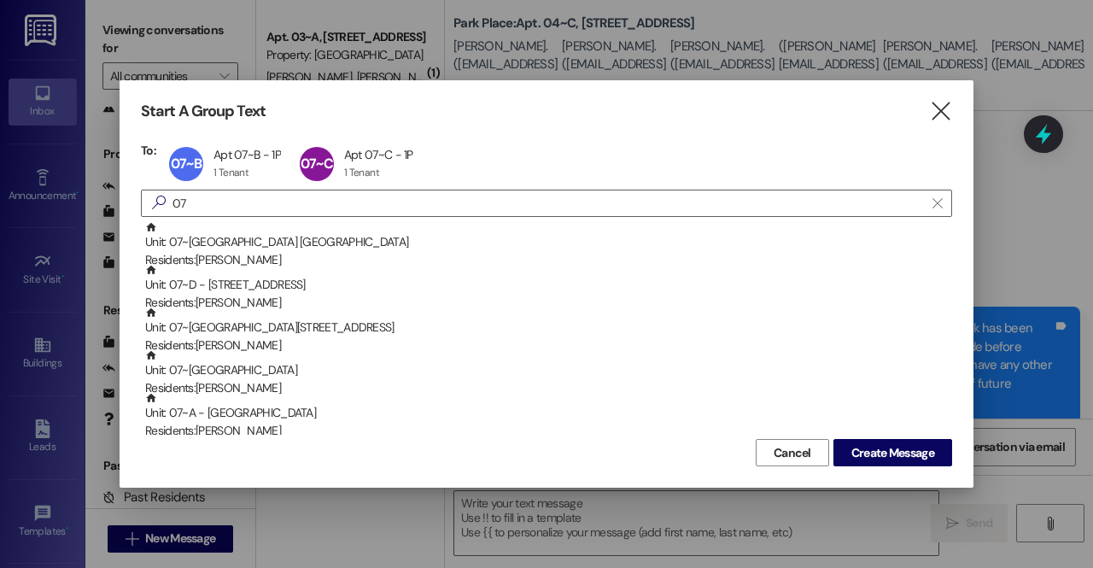
click at [289, 418] on div "Unit: 07~A - 1 Park Place Residents: Spencer Ure" at bounding box center [548, 416] width 807 height 49
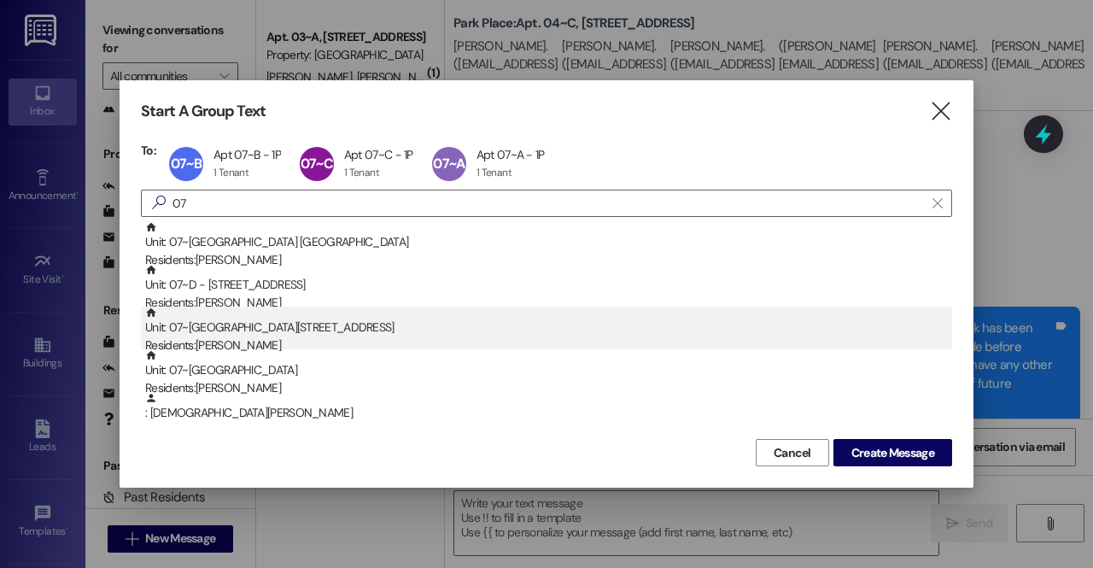
click at [248, 327] on div "Unit: 07~E - 1 Park Place Residents: Steven Lewis" at bounding box center [548, 331] width 807 height 49
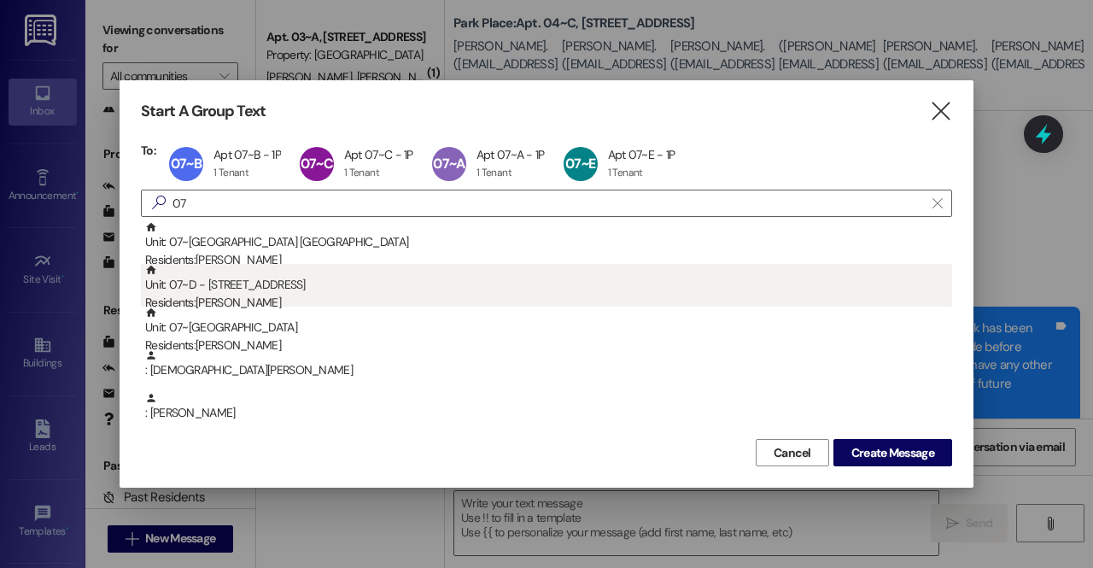
click at [248, 297] on div "Residents: Carter Walker" at bounding box center [548, 303] width 807 height 18
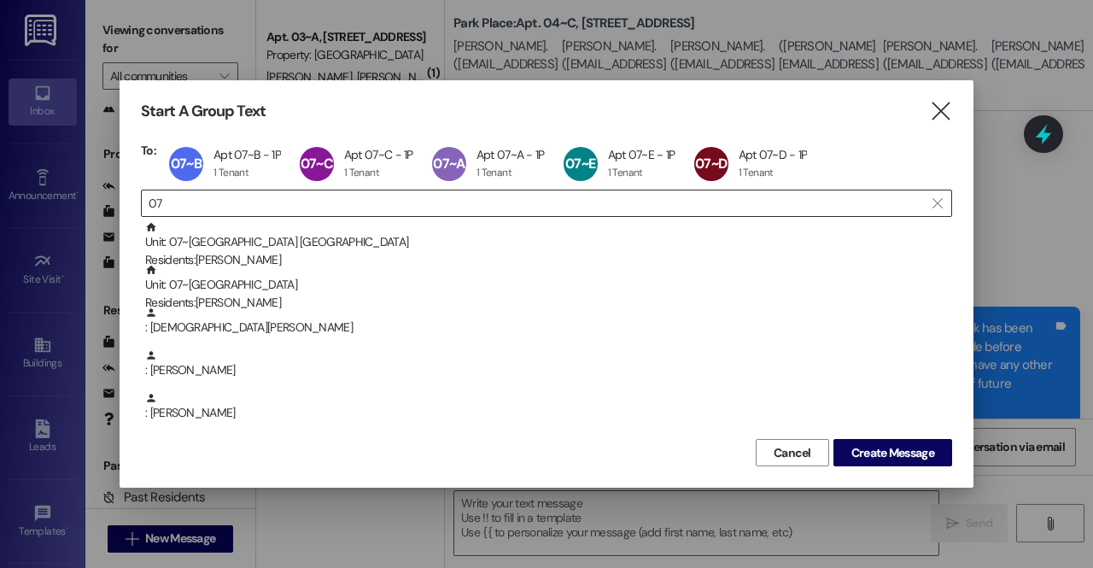
click at [205, 213] on input "07" at bounding box center [536, 203] width 775 height 24
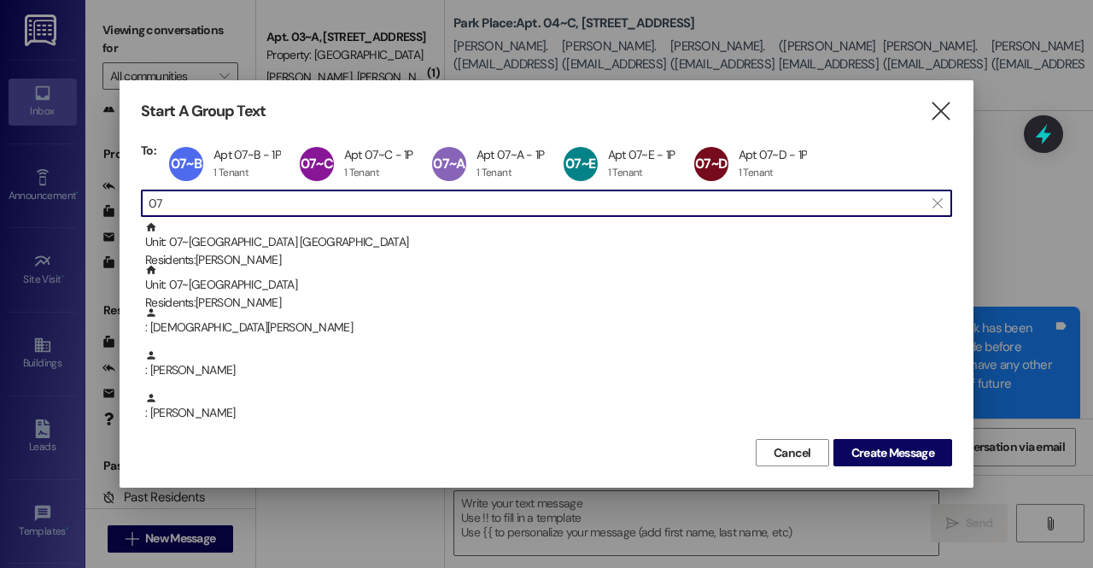
type input "0"
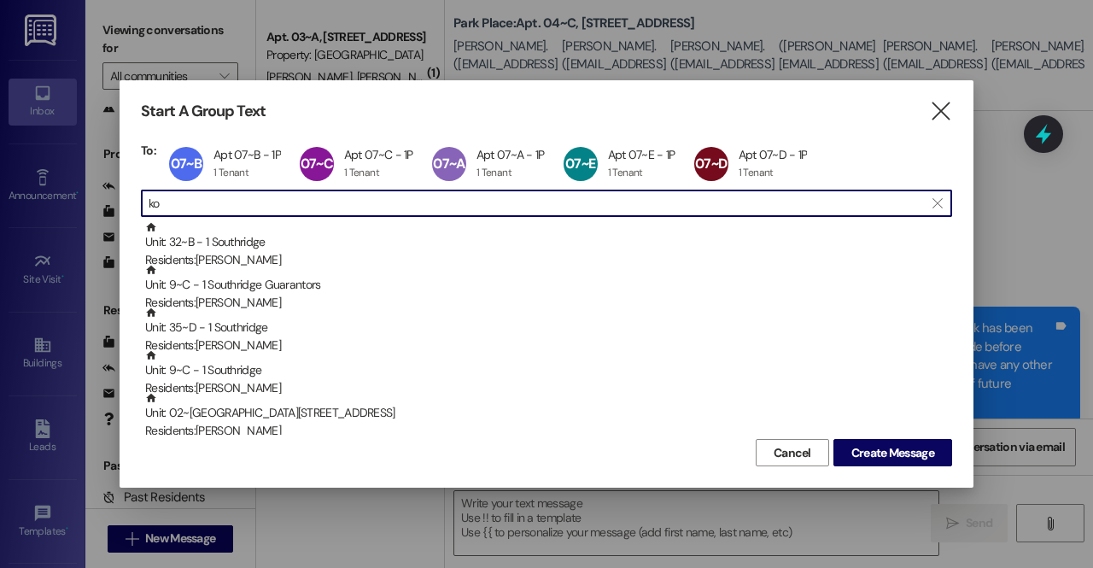
type input "k"
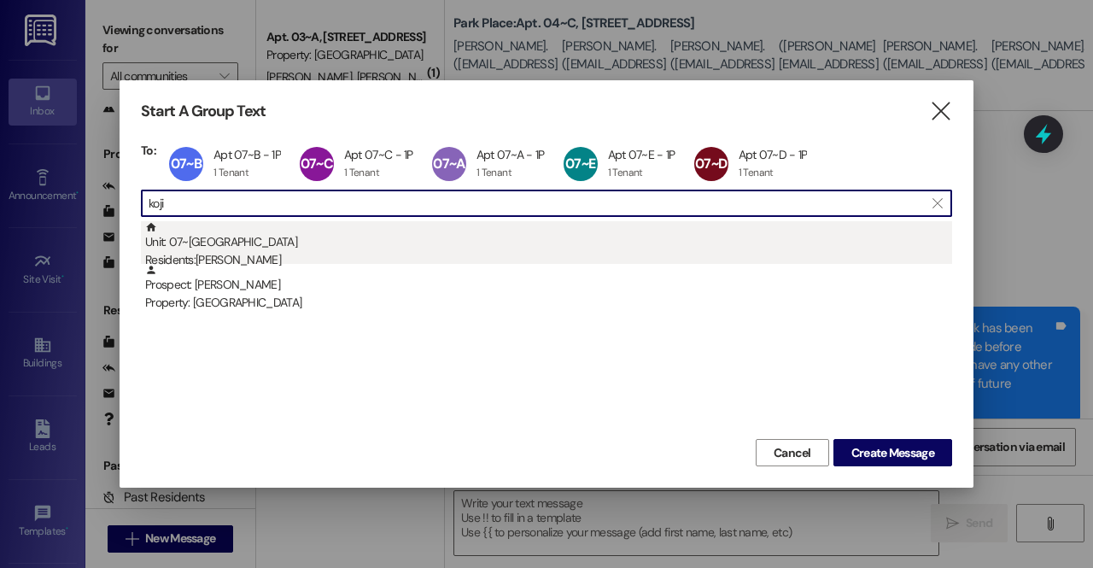
type input "koji"
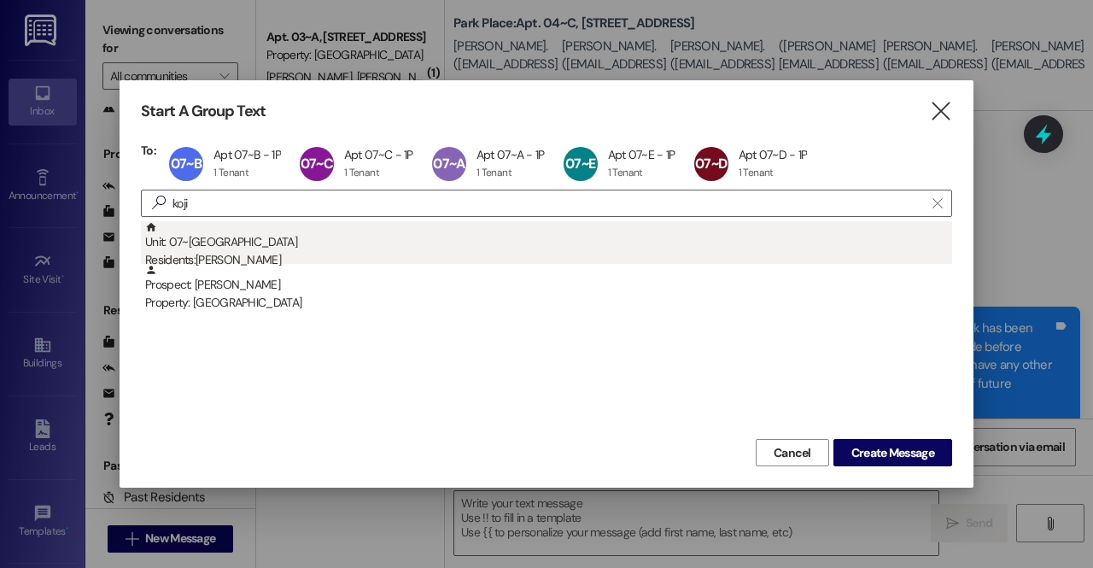
click at [233, 248] on div "Unit: 07~F - 1 Park Place Residents: Koji Kano" at bounding box center [548, 245] width 807 height 49
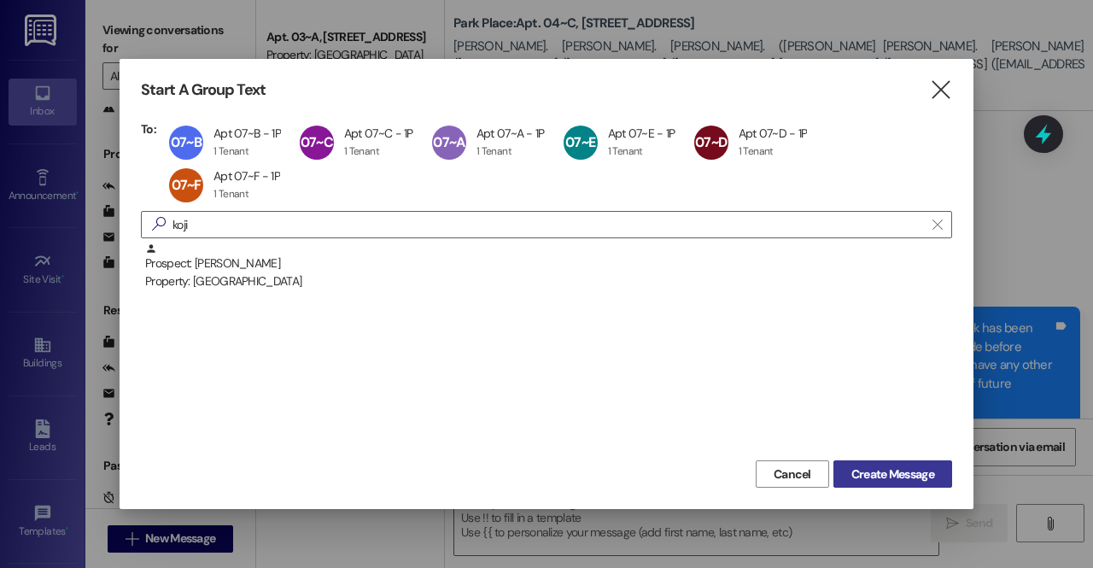
click at [866, 476] on span "Create Message" at bounding box center [892, 474] width 83 height 18
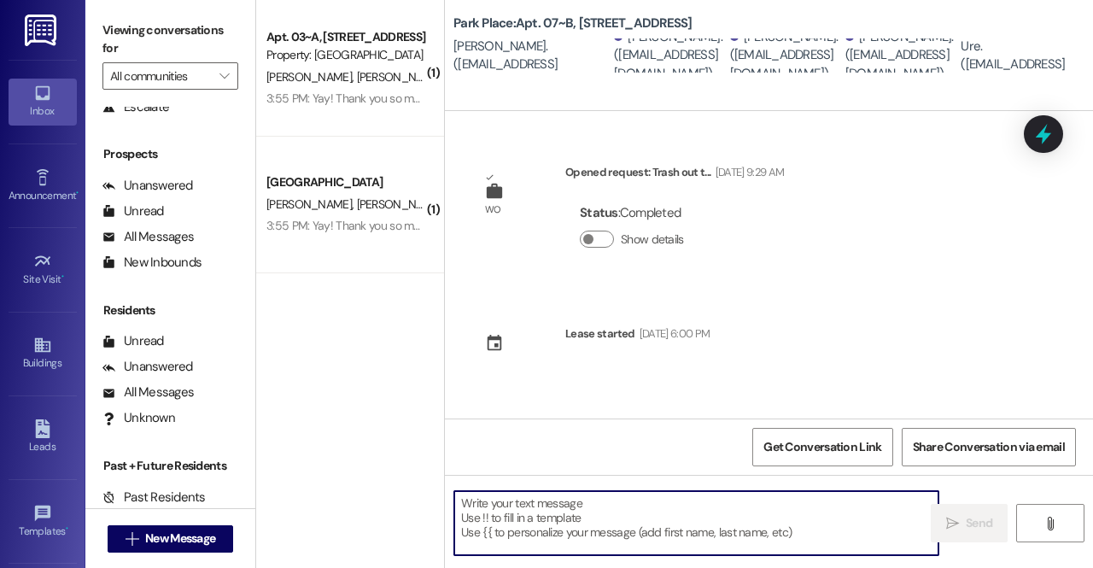
click at [702, 537] on textarea at bounding box center [696, 523] width 484 height 64
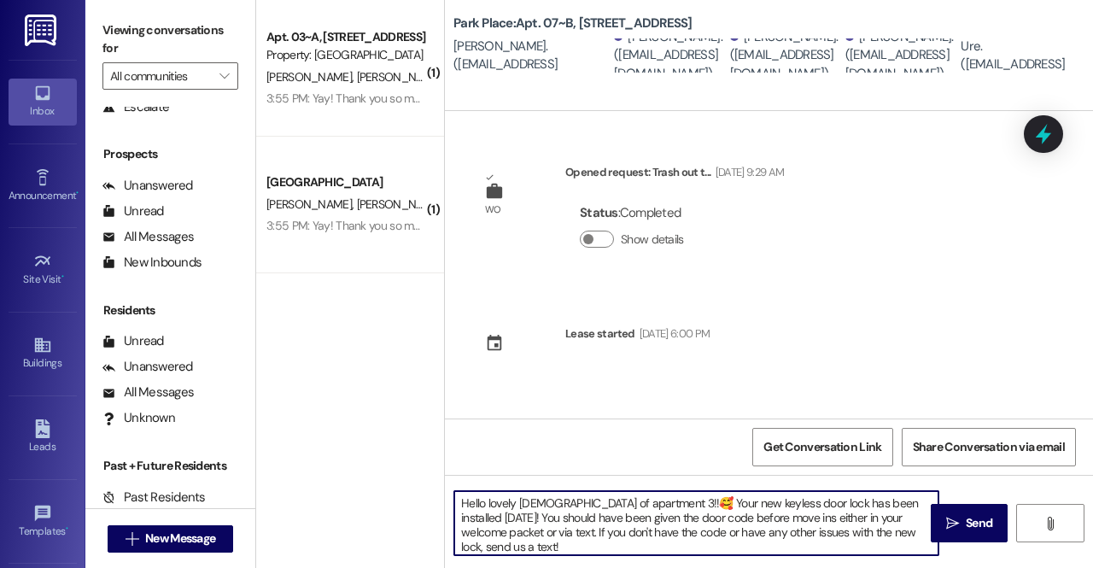
click at [623, 501] on textarea "Hello lovely ladies of apartment 3!!🥰 Your new keyless door lock has been insta…" at bounding box center [696, 523] width 484 height 64
click at [640, 508] on textarea "Hello lovely ladies of apartment 7!!🥰 Your new keyless door lock has been insta…" at bounding box center [696, 523] width 484 height 64
click at [547, 503] on textarea "Hello lovely ladies of apartment 7!! Your new keyless door lock has been instal…" at bounding box center [696, 523] width 484 height 64
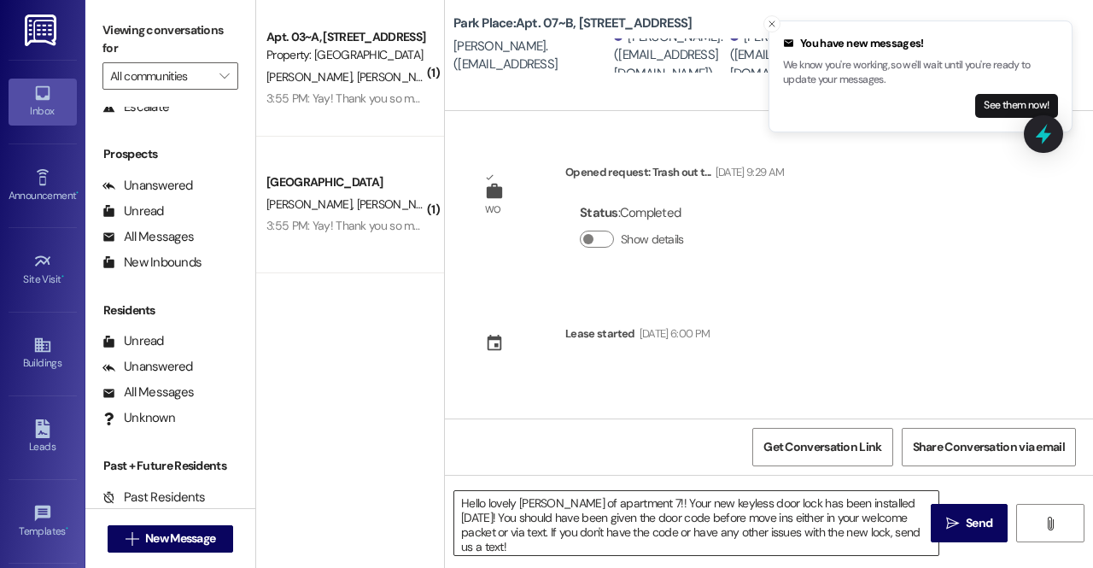
drag, startPoint x: 690, startPoint y: 364, endPoint x: 540, endPoint y: 504, distance: 205.4
click at [540, 504] on div "WO Opened request: Trash out t... Aug 09, 2024 at 9:29 AM Status : Completed Sh…" at bounding box center [769, 395] width 648 height 568
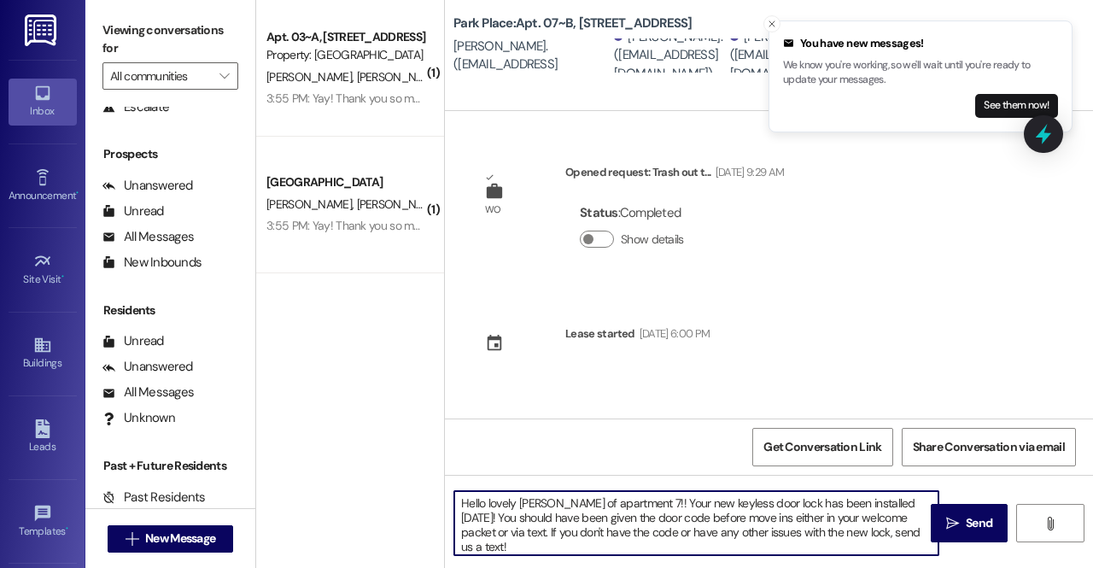
drag, startPoint x: 540, startPoint y: 504, endPoint x: 540, endPoint y: 532, distance: 28.2
click at [540, 532] on textarea "Hello lovely ladie of apartment 7!! Your new keyless door lock has been install…" at bounding box center [696, 523] width 484 height 64
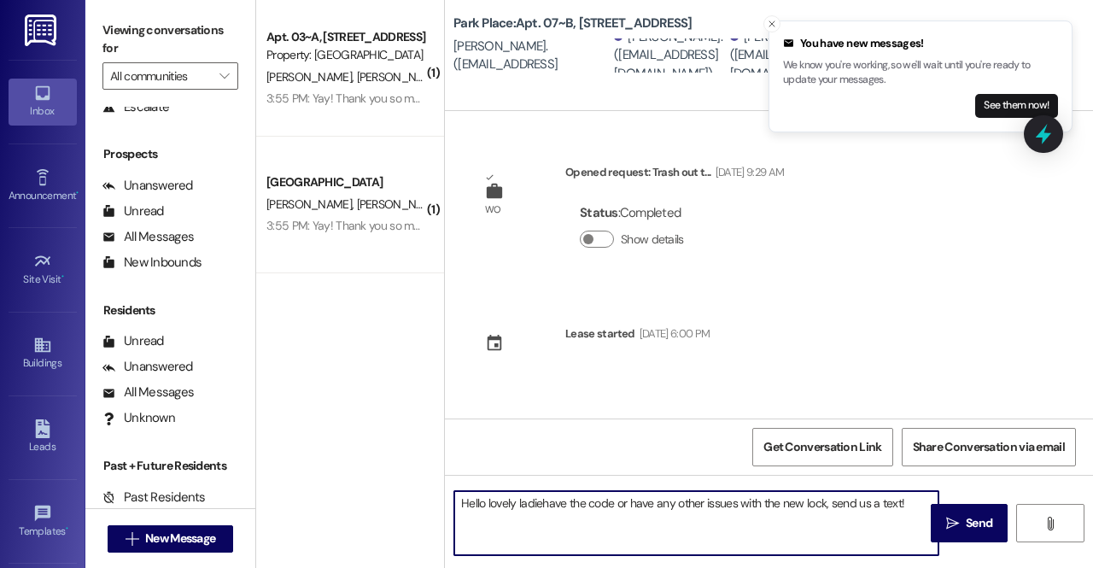
click at [574, 531] on textarea "Hello lovely ladiehave the code or have any other issues with the new lock, sen…" at bounding box center [696, 523] width 484 height 64
drag, startPoint x: 905, startPoint y: 513, endPoint x: 436, endPoint y: 524, distance: 469.8
click at [436, 524] on div "( 1 ) Apt. 03~A, 1 Park Place Property: Park Place T. Ransom H. Graham 3:55 PM:…" at bounding box center [674, 284] width 837 height 568
paste textarea "s of apartment 3!!🥰 Your new keyless door lock has been installed today! You sh…"
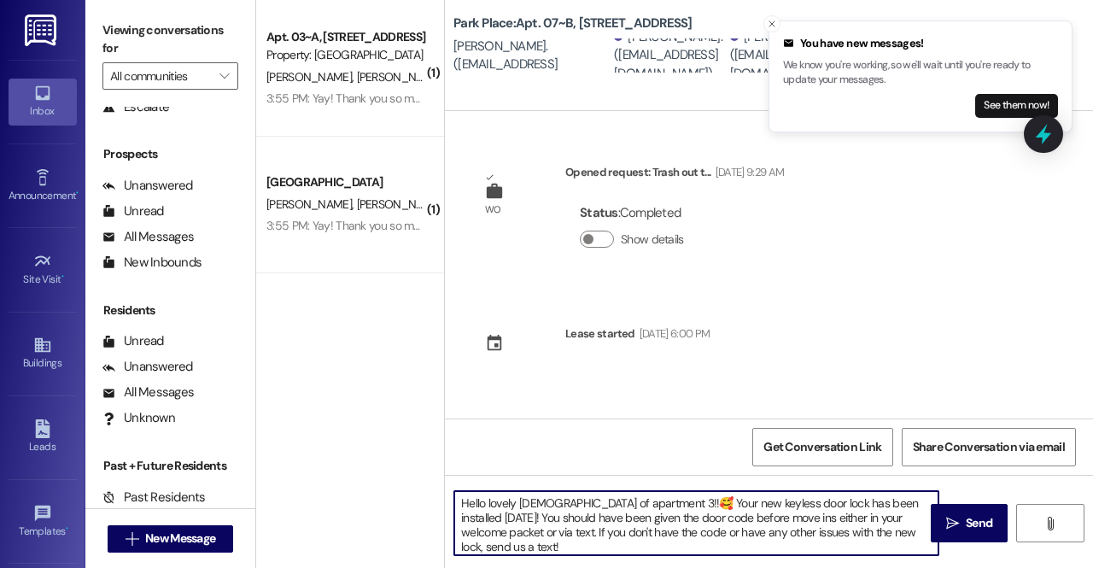
drag, startPoint x: 623, startPoint y: 505, endPoint x: 487, endPoint y: 506, distance: 136.6
click at [487, 506] on textarea "Hello lovely ladies of apartment 3!!🥰 Your new keyless door lock has been insta…" at bounding box center [696, 523] width 484 height 64
click at [547, 506] on textarea "Hey you guys!!🥰 Your new keyless door lock has been installed today! You should…" at bounding box center [696, 523] width 484 height 64
click at [794, 503] on textarea "Hey you guys!! Your new keyless door lock has been installed today! You should …" at bounding box center [696, 523] width 484 height 64
click at [905, 532] on textarea "Hey you guys!! Your new keyless door lock has been installed today! *insert ooh…" at bounding box center [696, 523] width 484 height 64
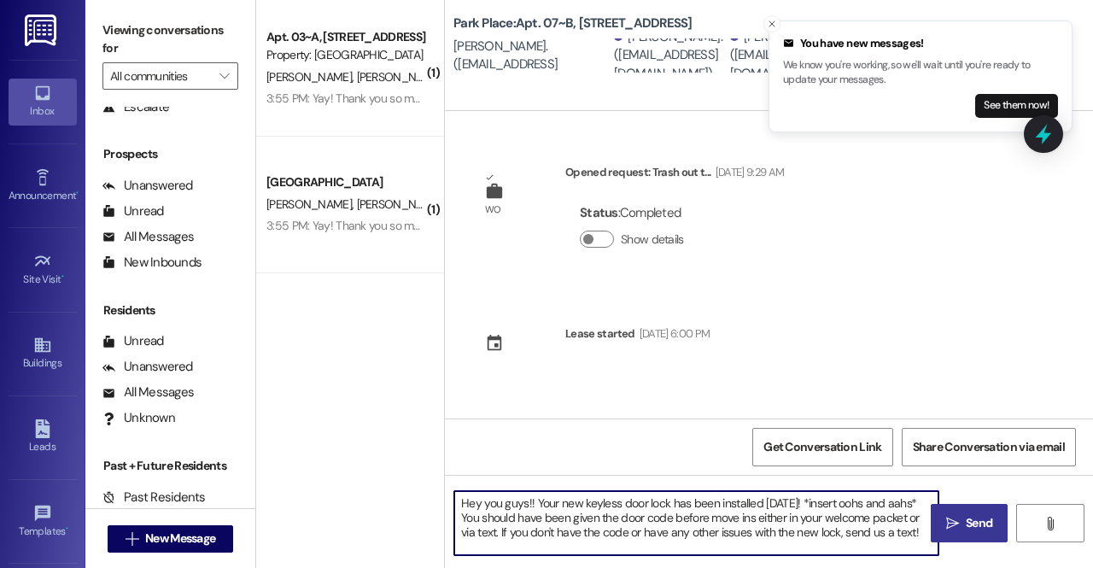
type textarea "Hey you guys!! Your new keyless door lock has been installed today! *insert ooh…"
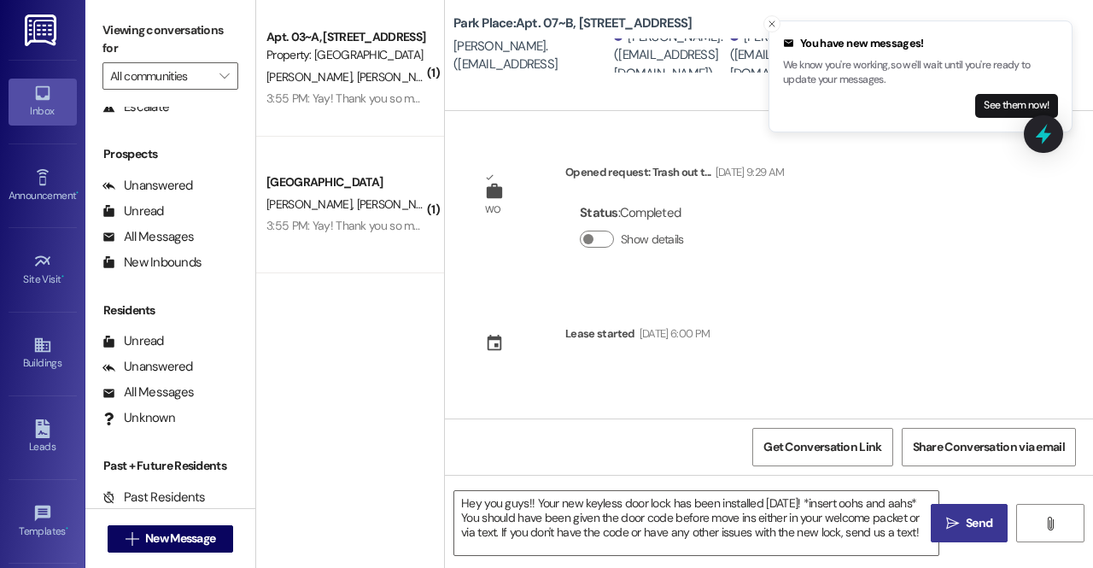
click at [962, 518] on span "Send" at bounding box center [978, 523] width 33 height 18
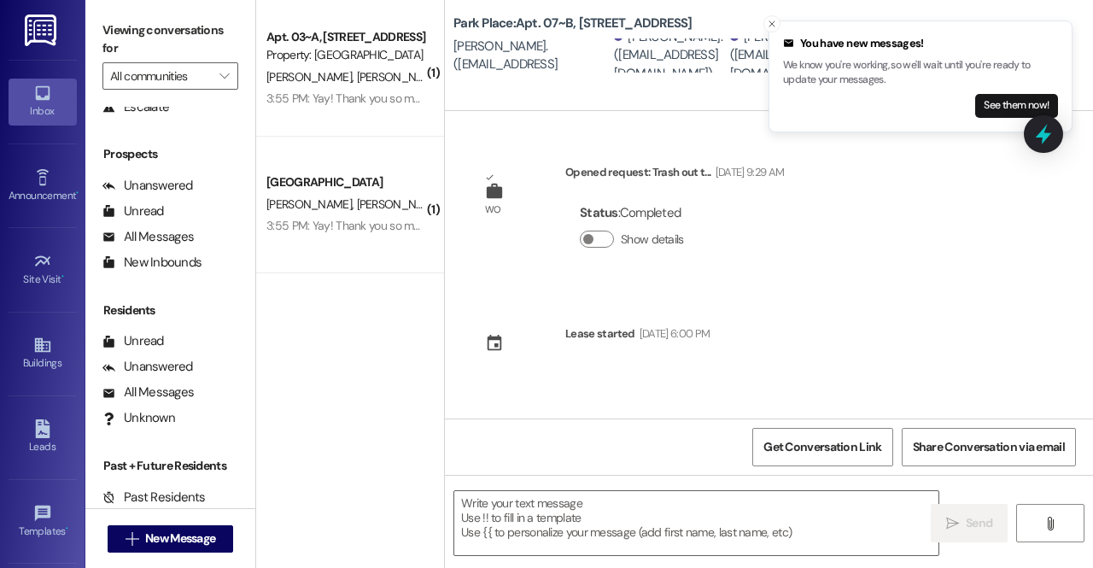
scroll to position [142, 0]
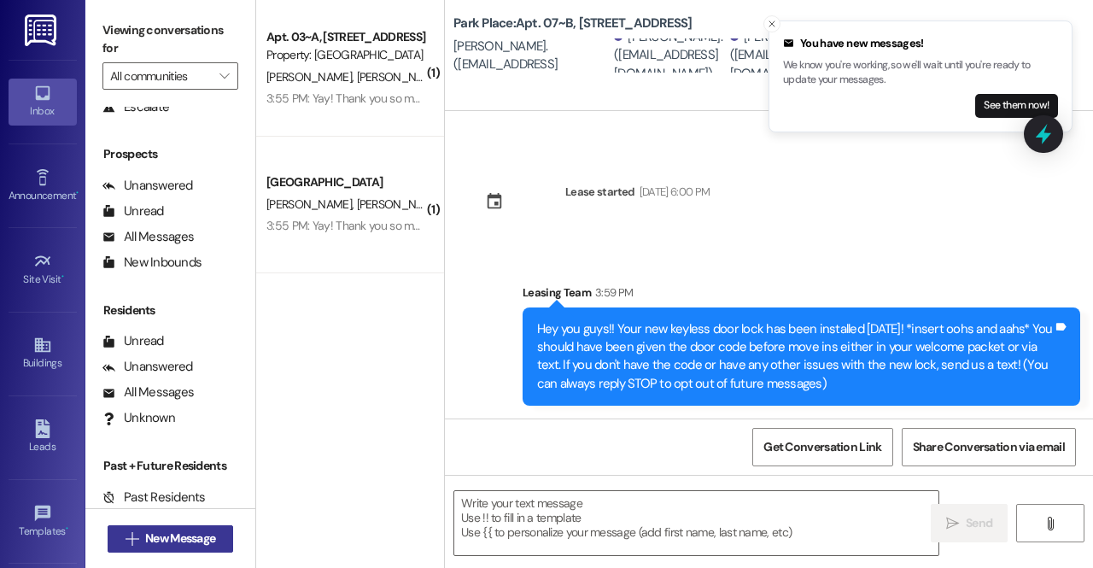
click at [191, 539] on span "New Message" at bounding box center [180, 538] width 70 height 18
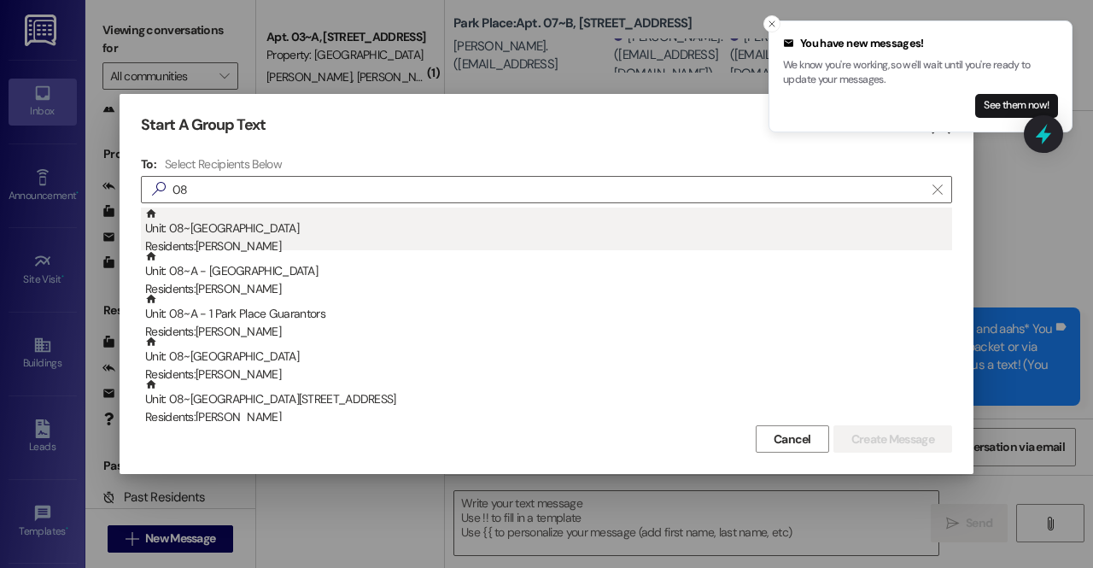
click at [336, 242] on div "Residents: Charles Farley" at bounding box center [548, 246] width 807 height 18
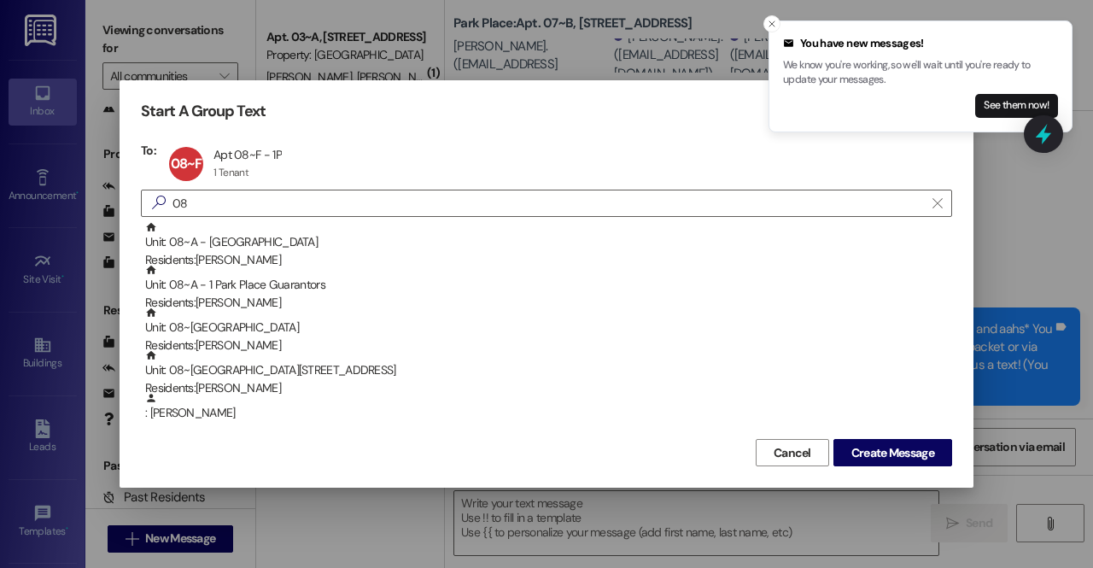
click at [336, 242] on div "Unit: 08~A - 1 Park Place Residents: Izaak Wallin" at bounding box center [548, 245] width 807 height 49
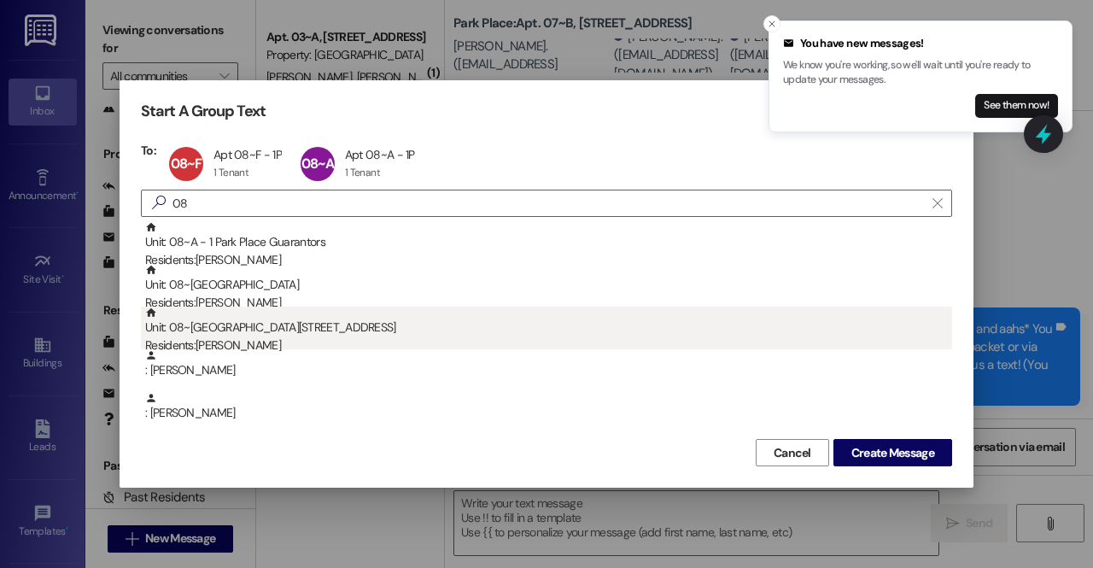
click at [299, 336] on div "Unit: 08~E - 1 Park Place Residents: Andrew Bishop" at bounding box center [548, 331] width 807 height 49
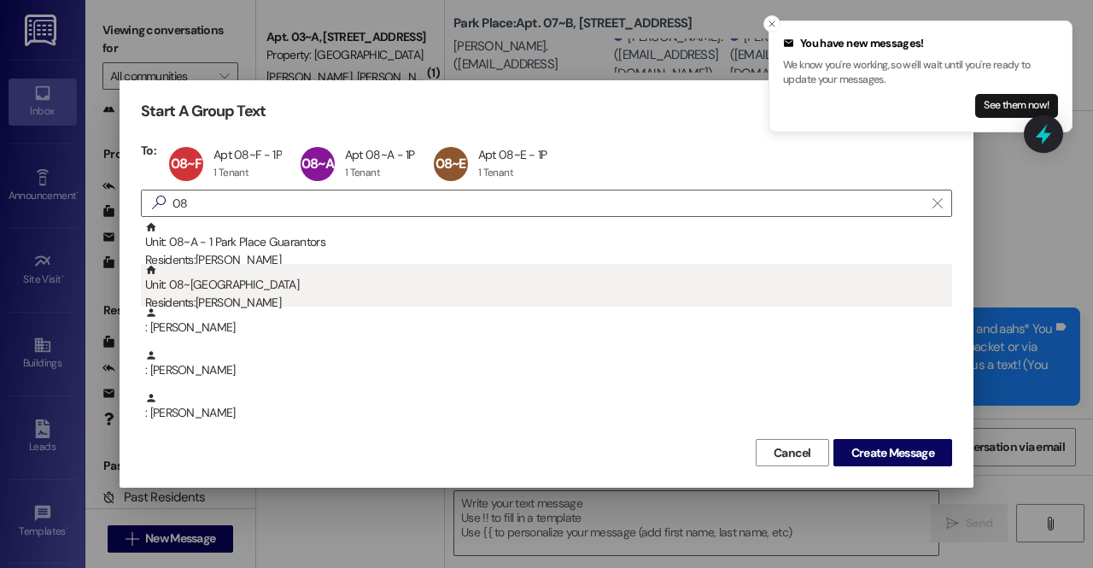
click at [285, 295] on div "Residents: Ethan Wilson" at bounding box center [548, 303] width 807 height 18
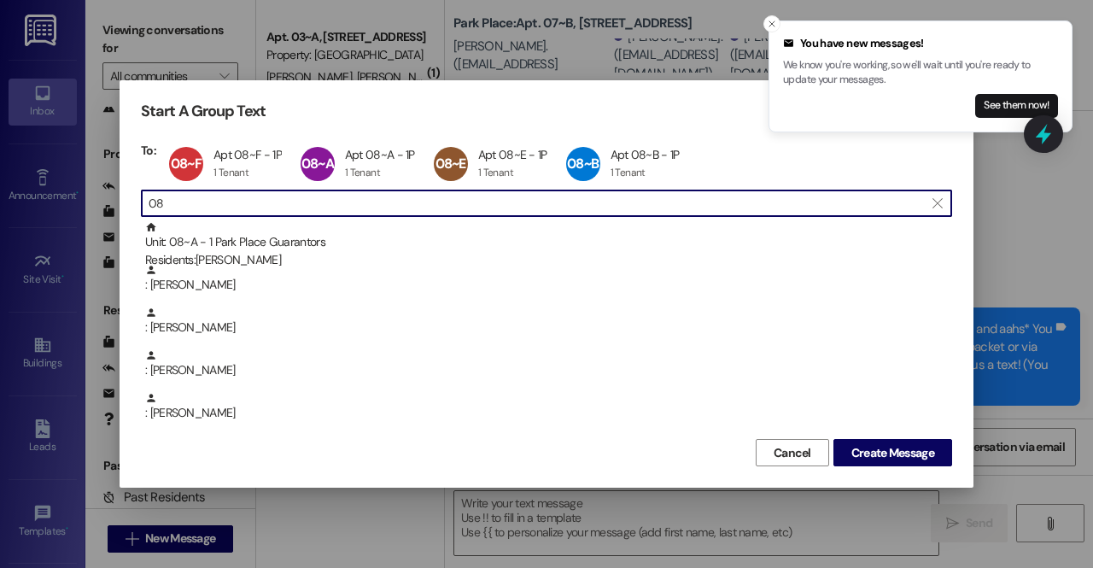
click at [284, 213] on input "08" at bounding box center [536, 203] width 775 height 24
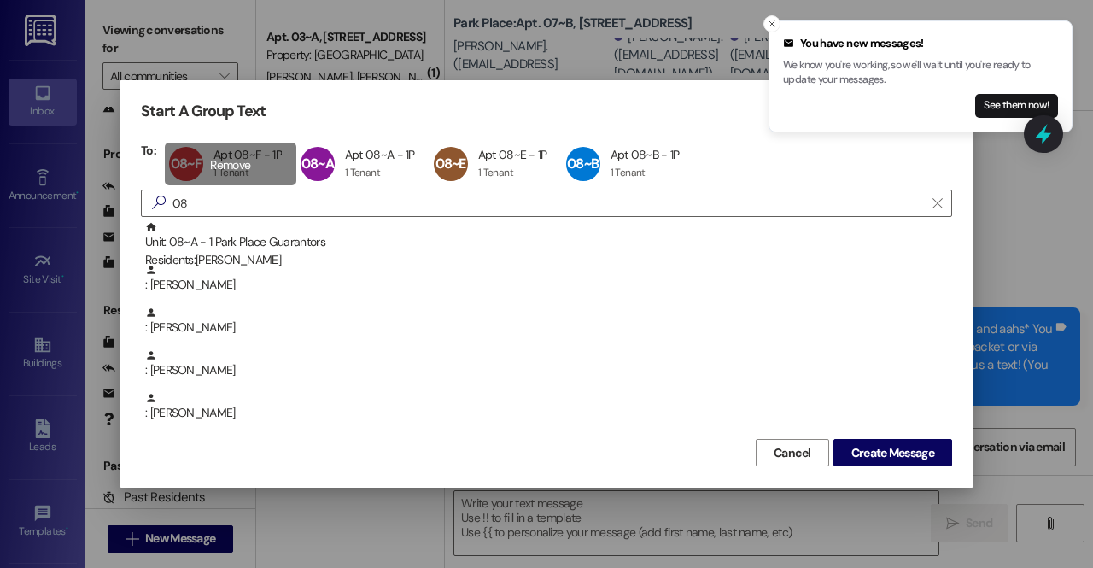
click at [248, 165] on div "08~F Apt 08~F - 1P Apt 08~F - 1P 1 Tenant 1 Tenant click to remove" at bounding box center [231, 164] width 132 height 43
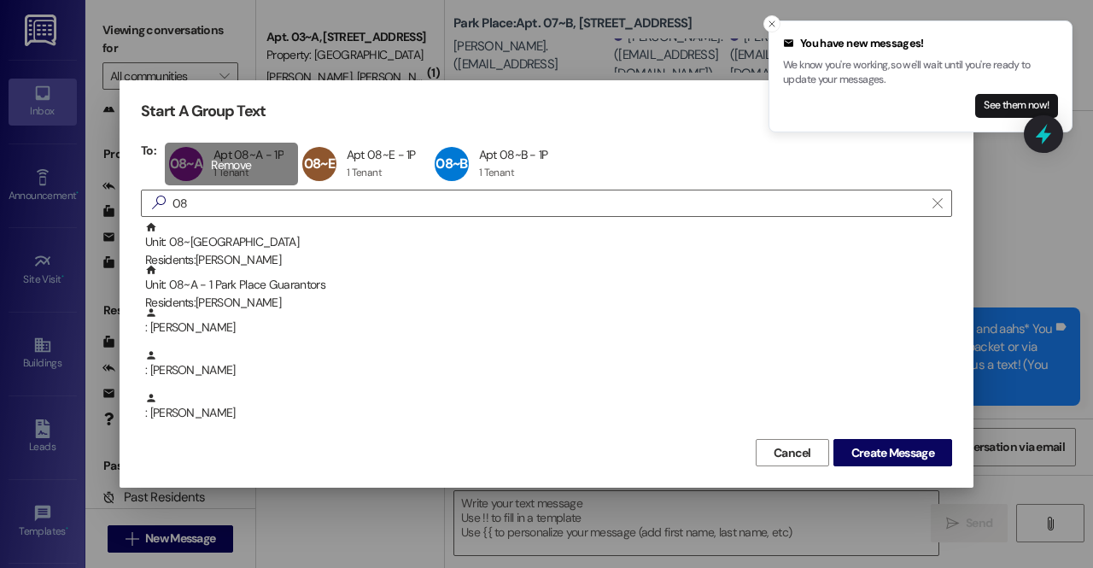
click at [248, 165] on div "08~A Apt 08~A - 1P Apt 08~A - 1P 1 Tenant 1 Tenant click to remove" at bounding box center [231, 164] width 133 height 43
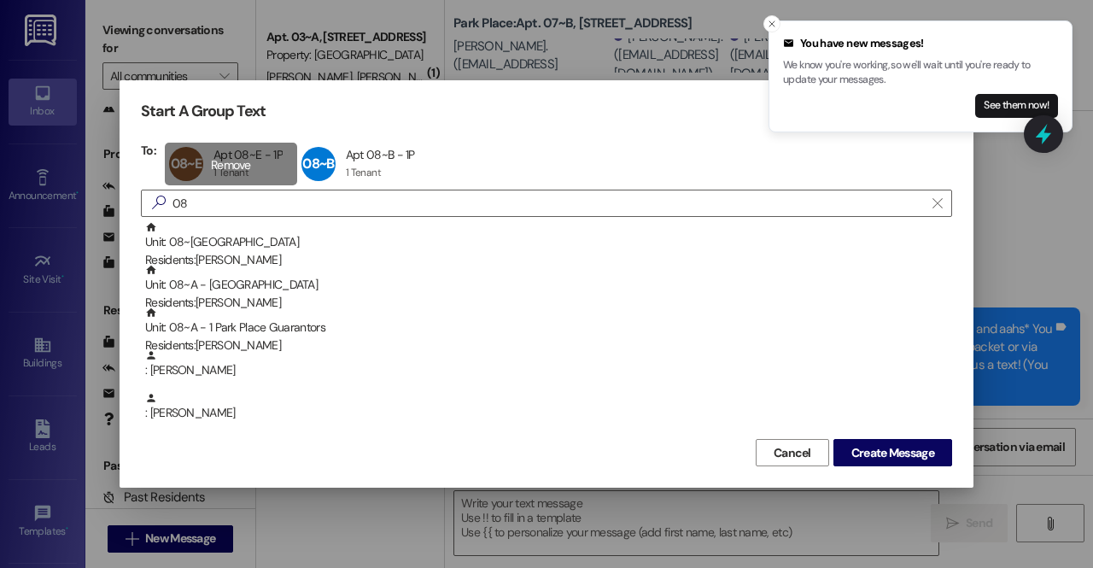
click at [248, 165] on div "08~E Apt 08~E - 1P Apt 08~E - 1P 1 Tenant 1 Tenant click to remove" at bounding box center [231, 164] width 132 height 43
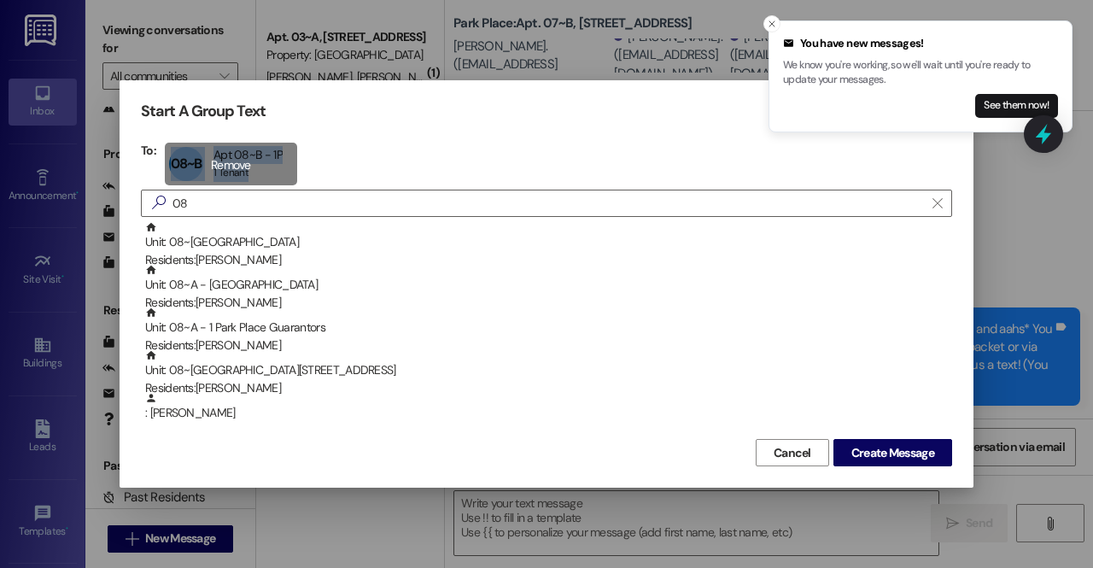
click at [248, 165] on div "08~B Apt 08~B - 1P Apt 08~B - 1P 1 Tenant 1 Tenant click to remove" at bounding box center [231, 164] width 132 height 43
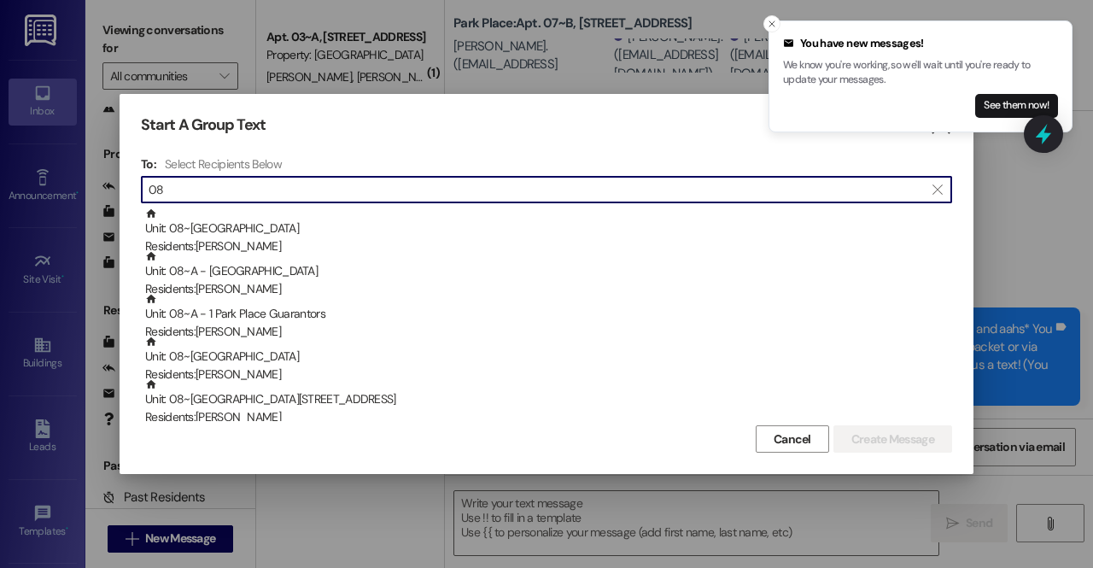
click at [227, 190] on input "08" at bounding box center [536, 190] width 775 height 24
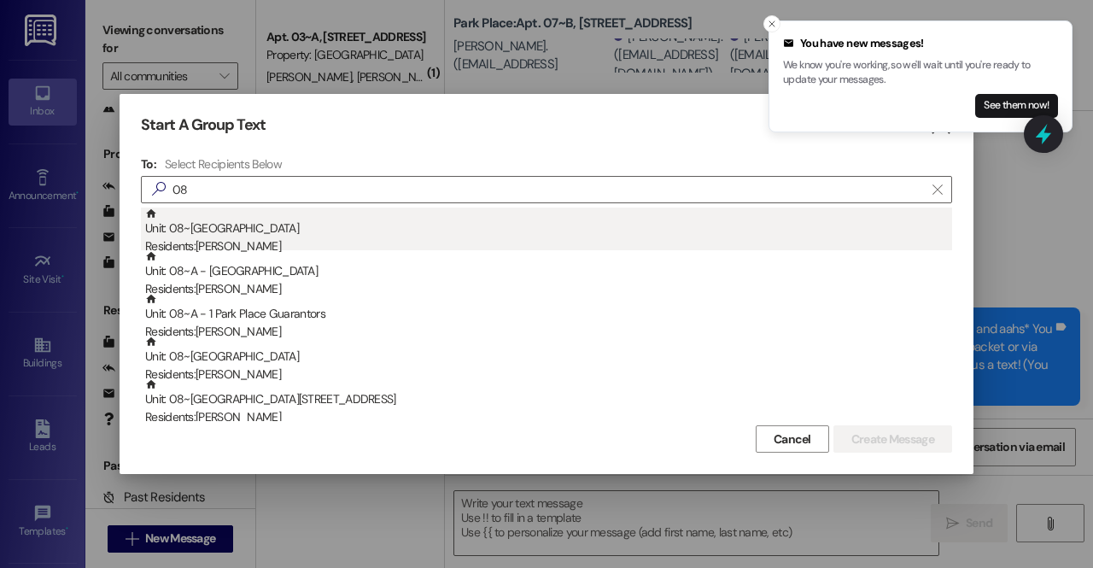
click at [260, 240] on div "Residents: Charles Farley" at bounding box center [548, 246] width 807 height 18
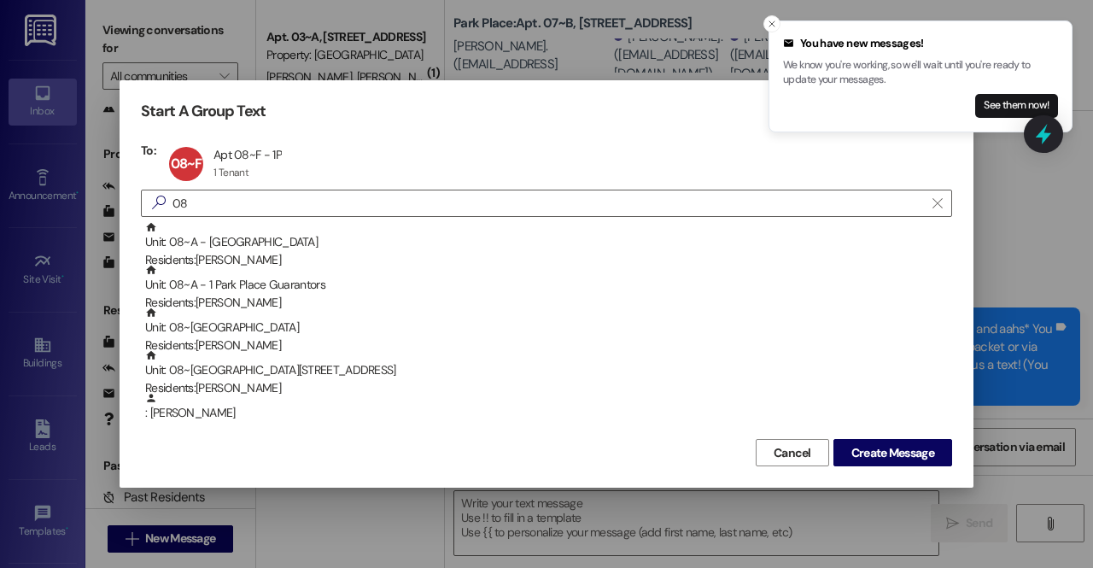
click at [260, 240] on div "Unit: 08~A - 1 Park Place Residents: Izaak Wallin" at bounding box center [548, 245] width 807 height 49
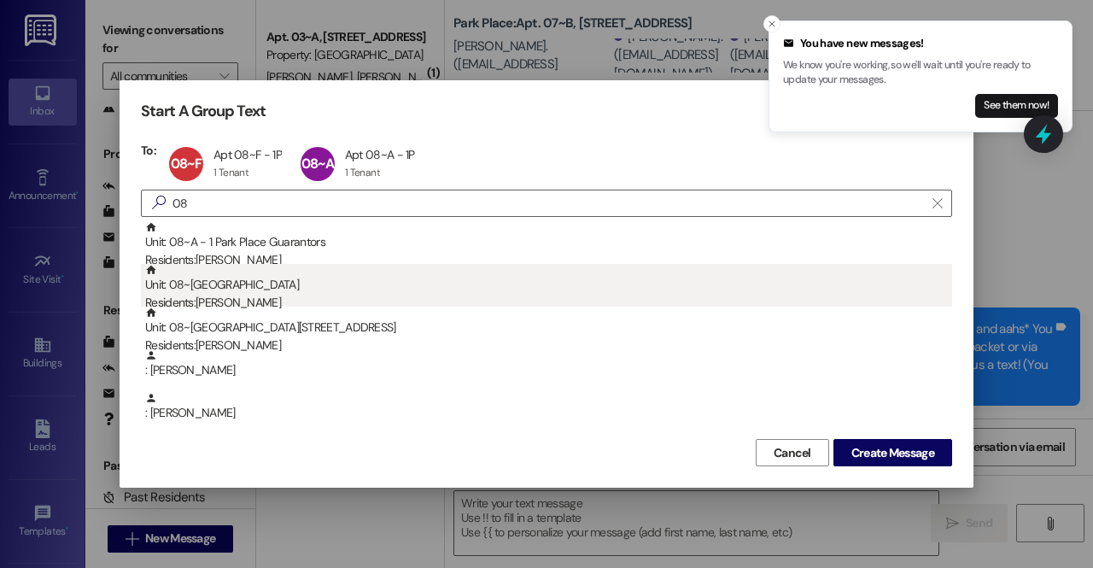
click at [270, 300] on div "Residents: Ethan Wilson" at bounding box center [548, 303] width 807 height 18
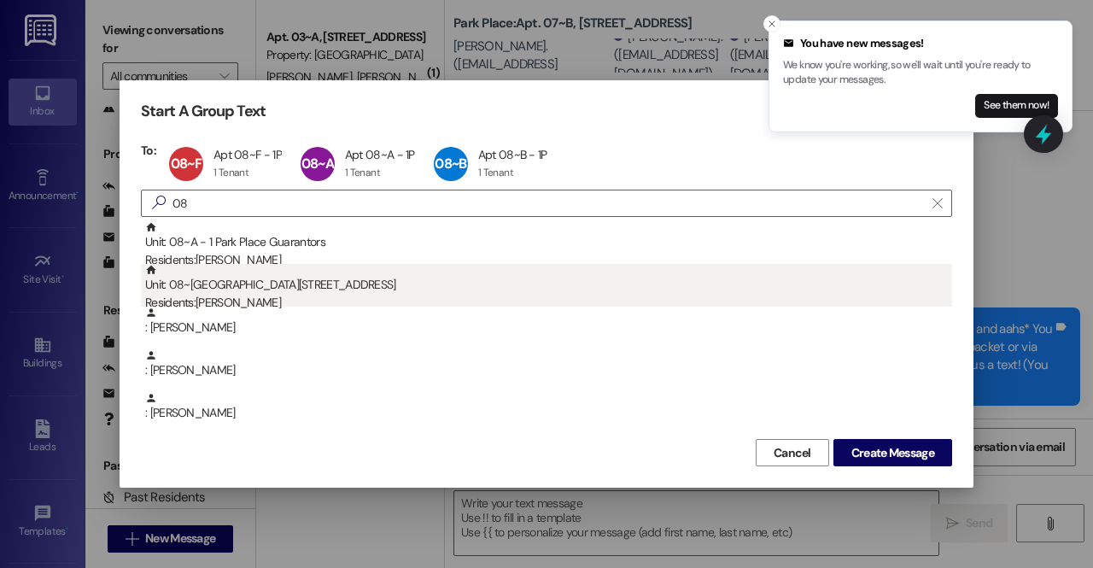
click at [270, 300] on div "Residents: Andrew Bishop" at bounding box center [548, 303] width 807 height 18
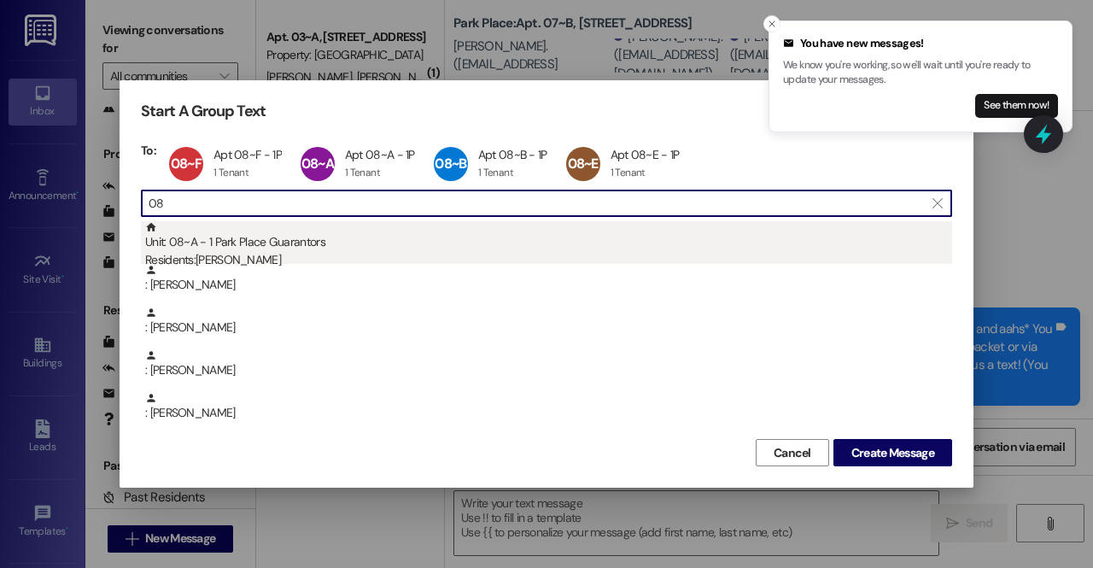
type input "0"
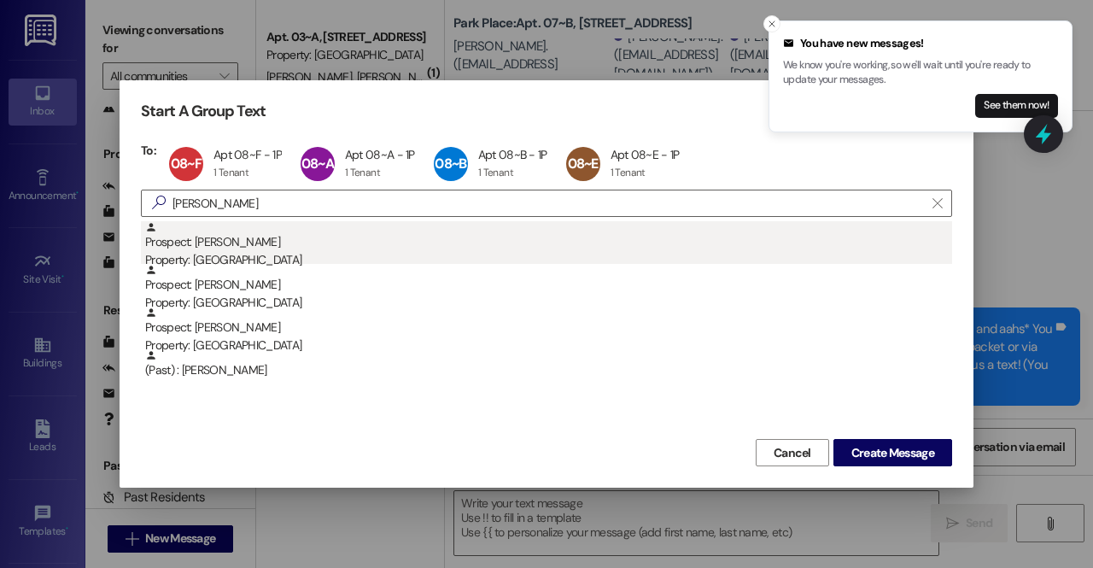
click at [321, 253] on div "Property: [GEOGRAPHIC_DATA]" at bounding box center [548, 260] width 807 height 18
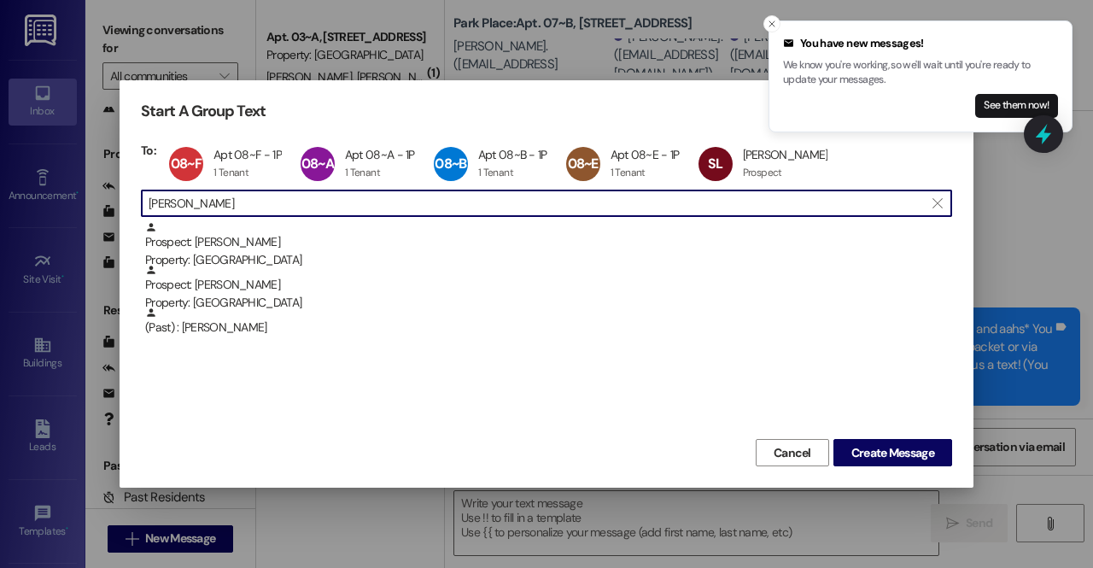
click at [253, 199] on input "seth" at bounding box center [536, 203] width 775 height 24
type input "s"
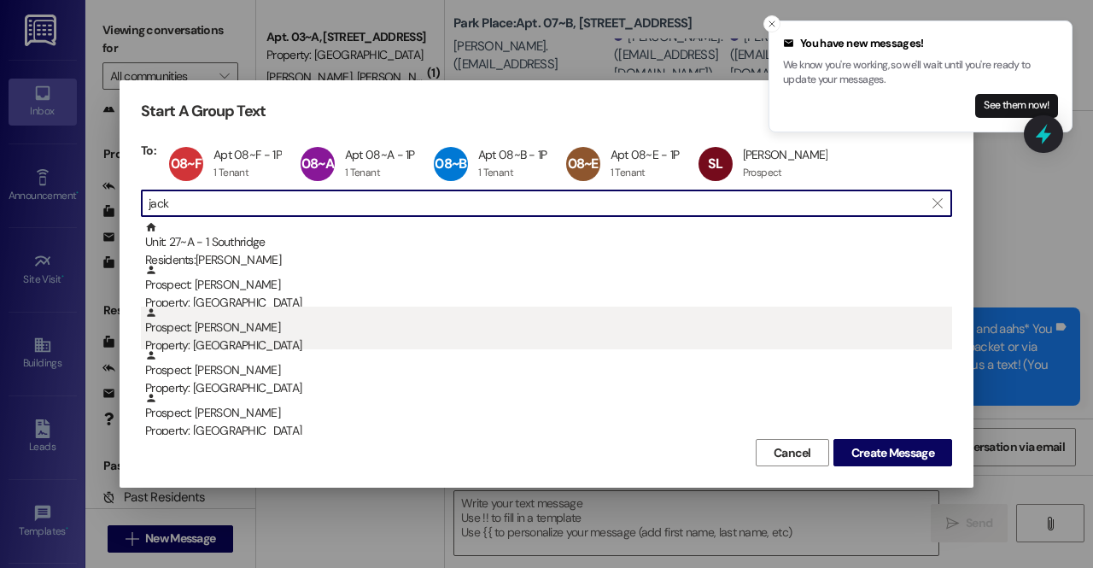
type input "jack"
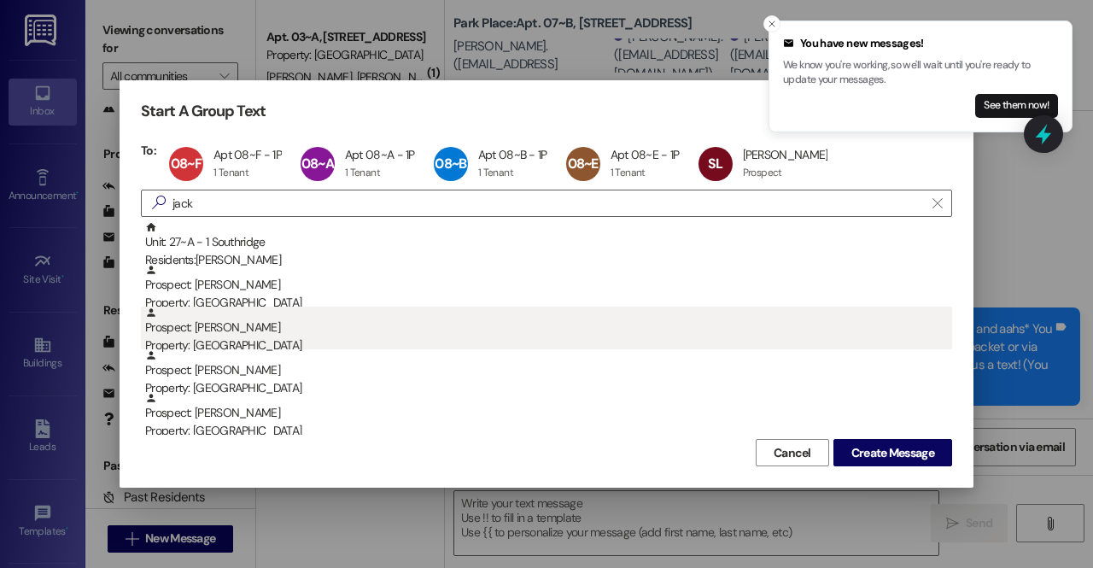
click at [284, 341] on div "Property: [GEOGRAPHIC_DATA]" at bounding box center [548, 345] width 807 height 18
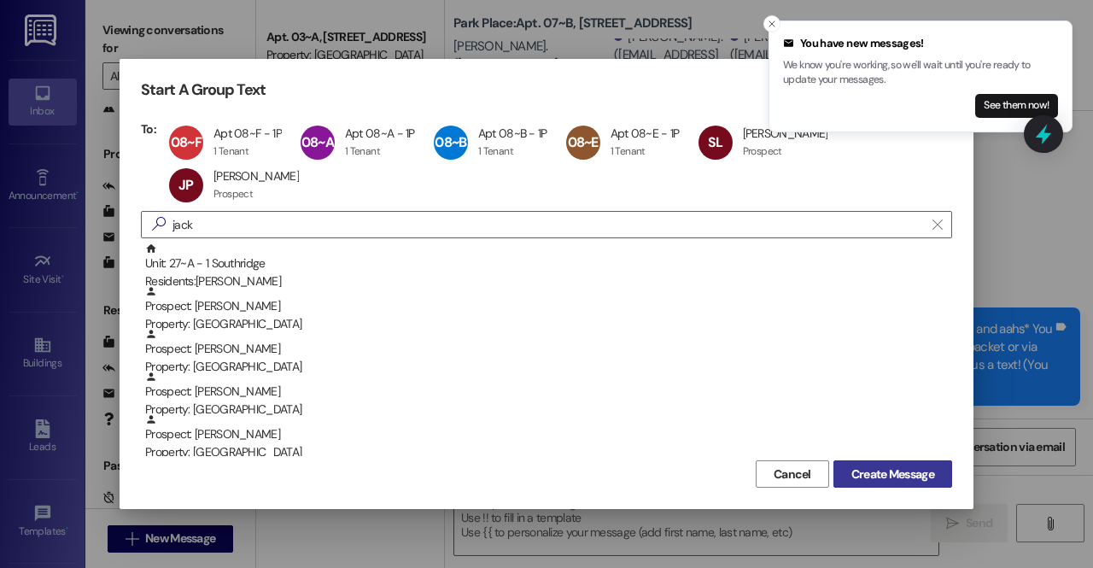
click at [886, 465] on span "Create Message" at bounding box center [892, 474] width 83 height 18
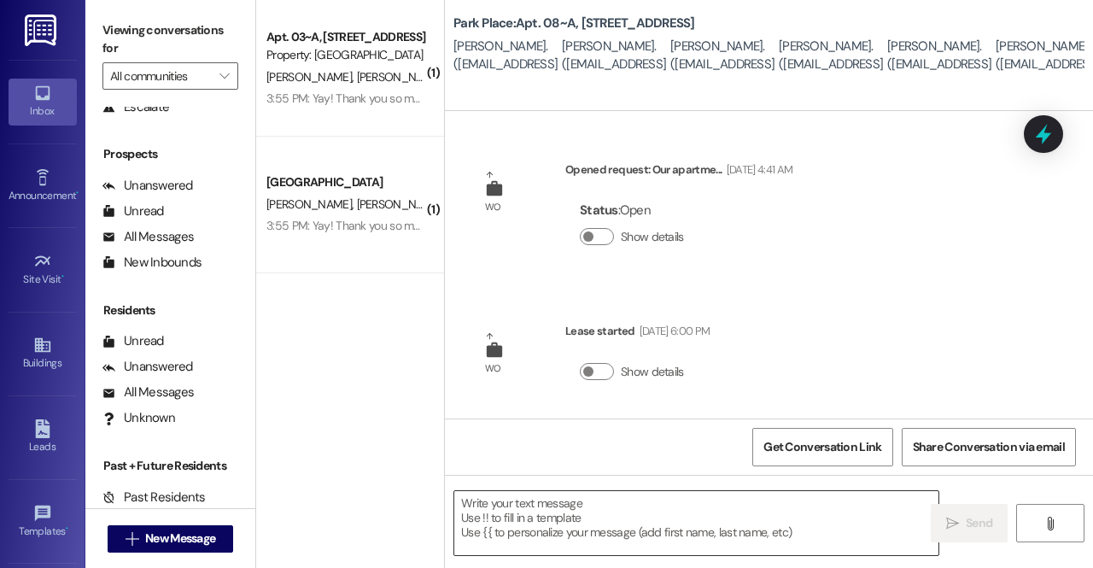
scroll to position [2, 0]
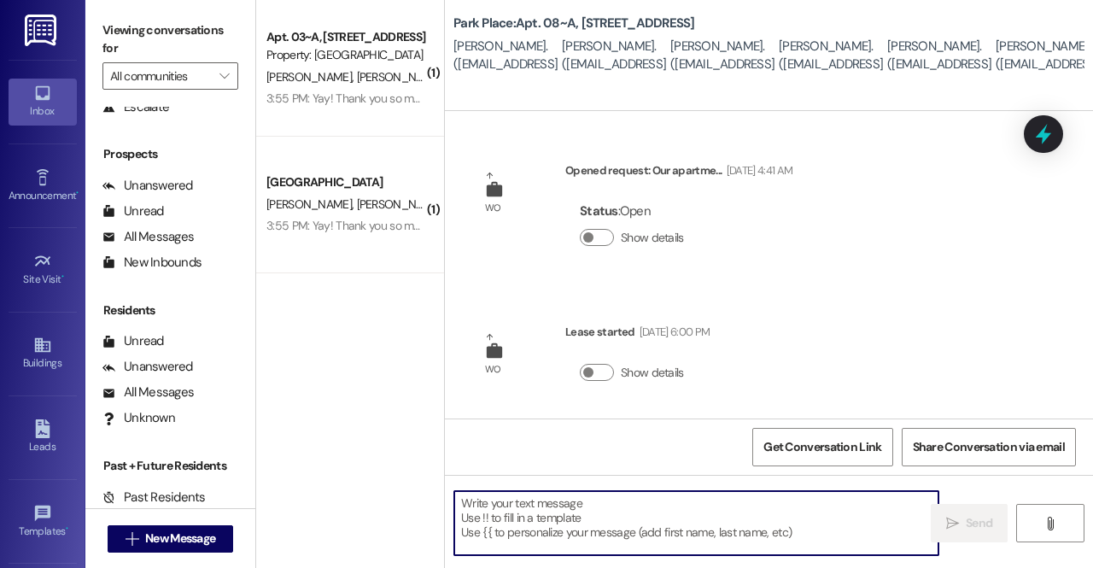
click at [709, 540] on textarea at bounding box center [696, 523] width 484 height 64
paste textarea "Hello lovely ladies of apartment 3!!🥰 Your new keyless door lock has been insta…"
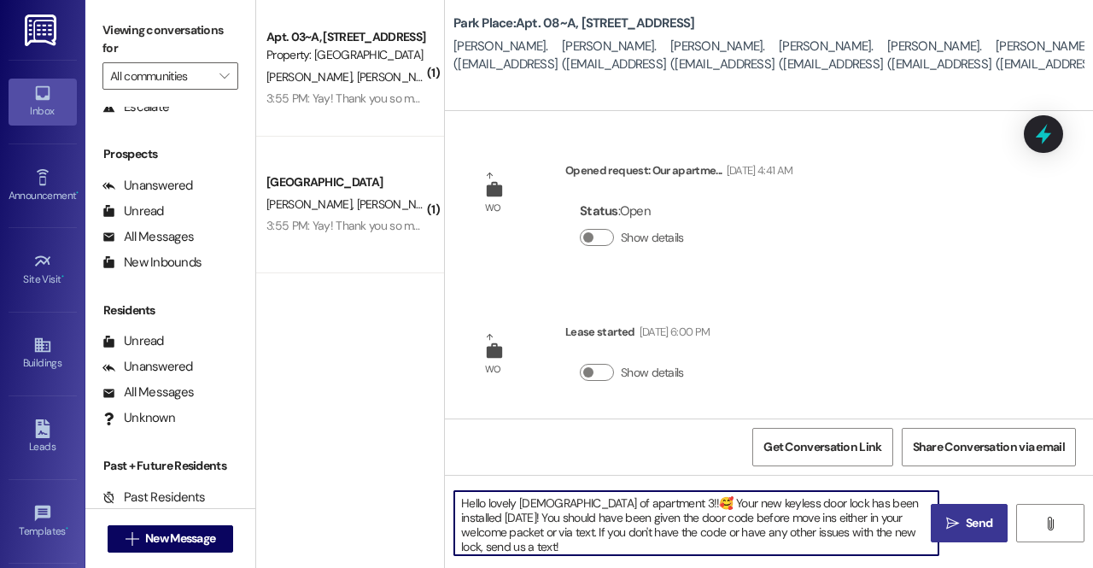
drag, startPoint x: 646, startPoint y: 506, endPoint x: 486, endPoint y: 509, distance: 159.7
click at [486, 509] on textarea "Hello lovely ladies of apartment 3!!🥰 Your new keyless door lock has been insta…" at bounding box center [696, 523] width 484 height 64
click at [788, 507] on textarea "Hellooo guys! Your new keyless door lock has been installed today! You should h…" at bounding box center [696, 523] width 484 height 64
type textarea "Hellooo guys! Your new keyless door lock has been installed today! *insert oohs…"
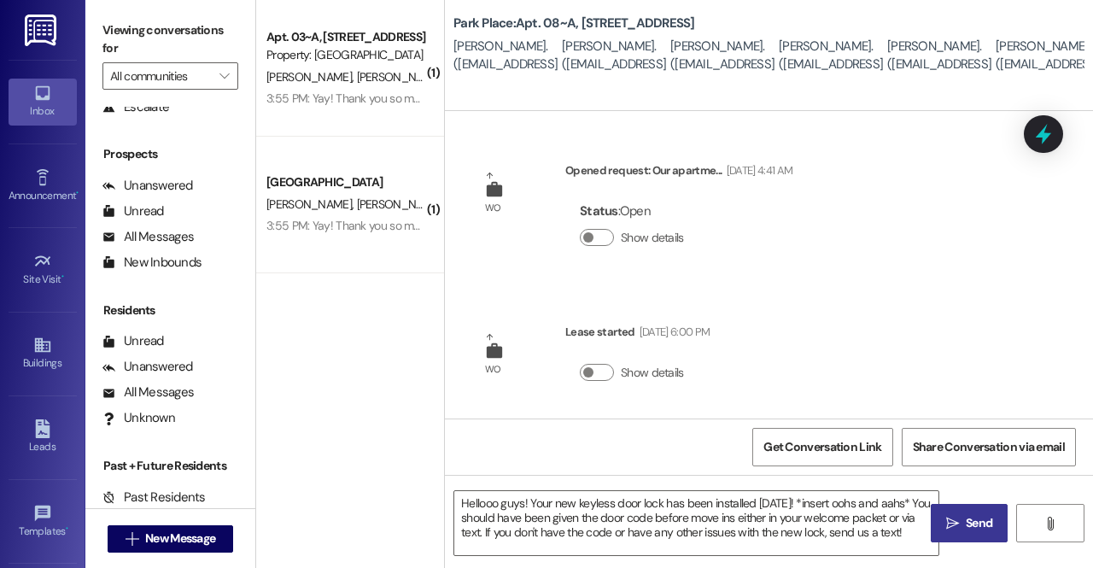
click at [953, 514] on span " Send" at bounding box center [970, 523] width 54 height 18
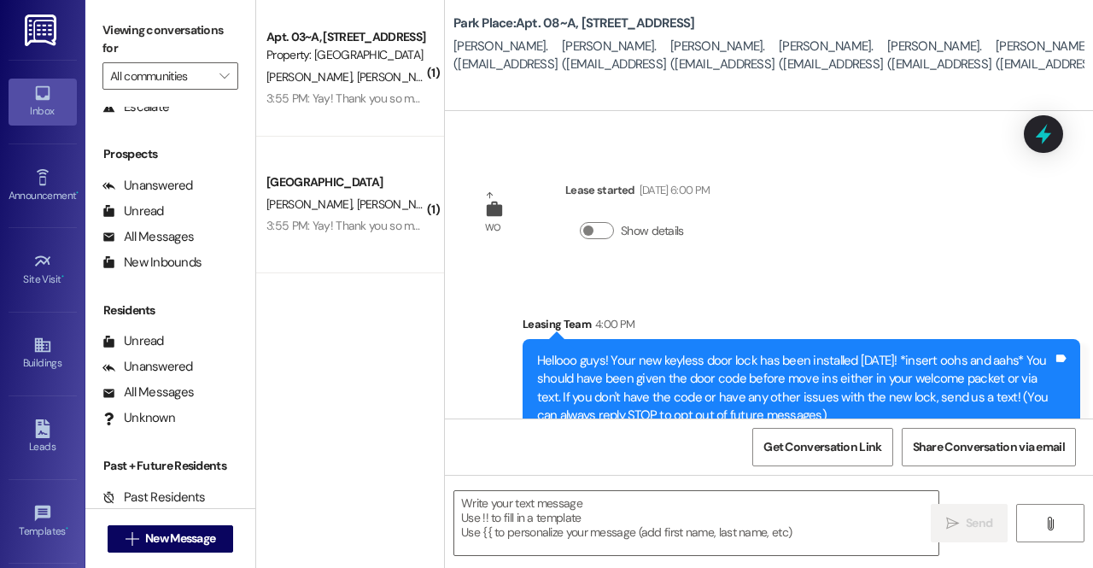
scroll to position [176, 0]
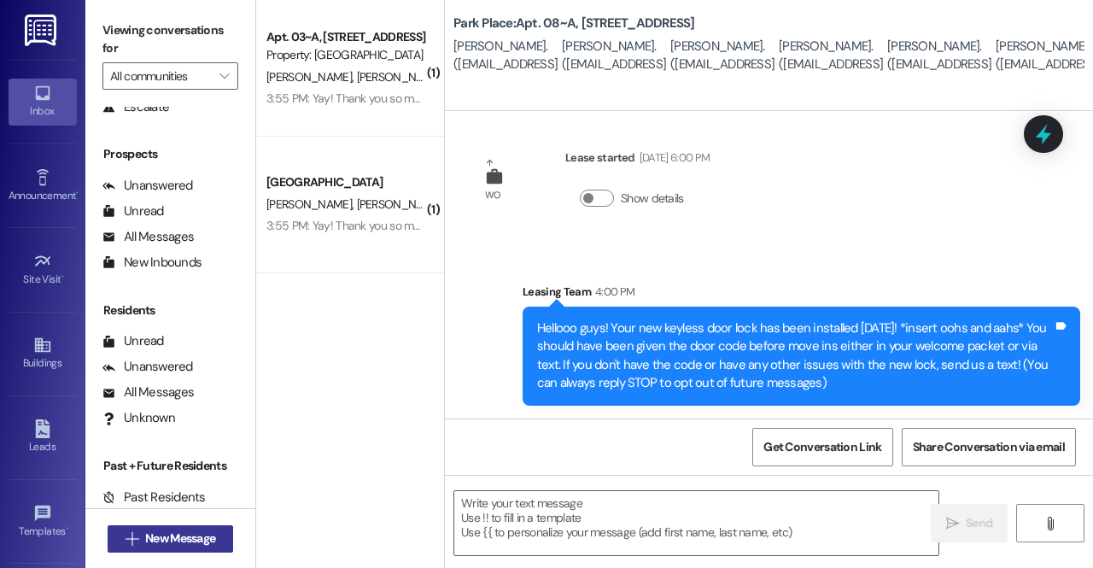
click at [172, 535] on span "New Message" at bounding box center [180, 538] width 70 height 18
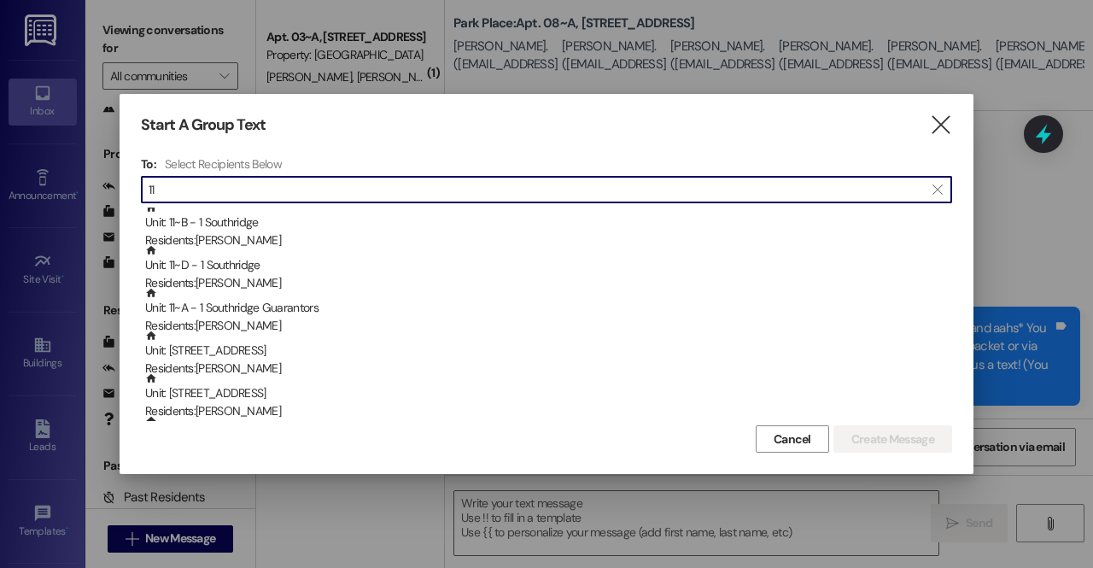
scroll to position [0, 0]
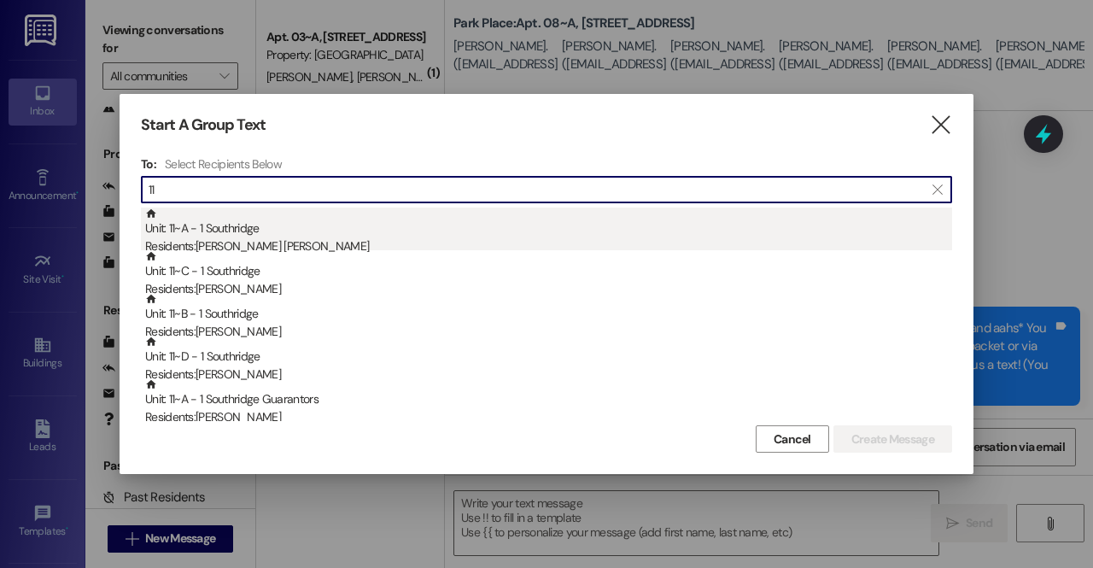
type input "1"
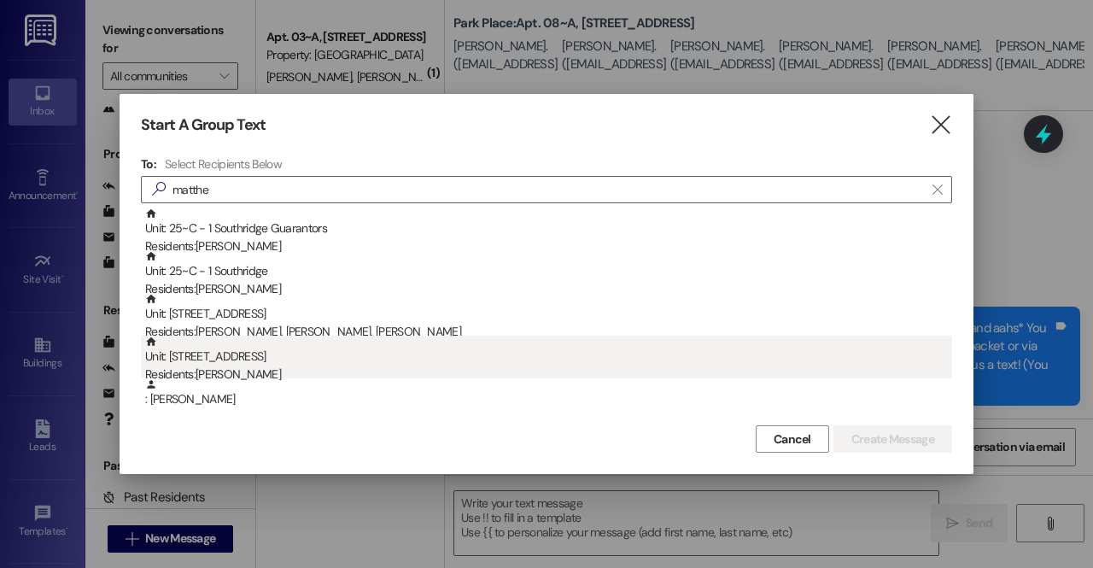
click at [322, 367] on div "Residents: Matthew Faires" at bounding box center [548, 374] width 807 height 18
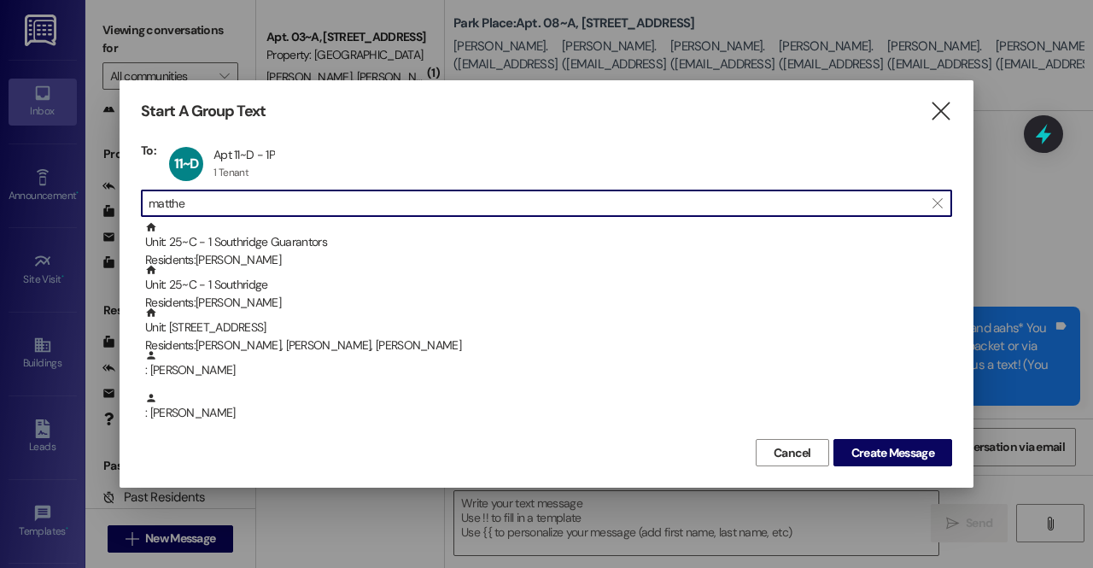
click at [239, 204] on input "matthe" at bounding box center [536, 203] width 775 height 24
type input "m"
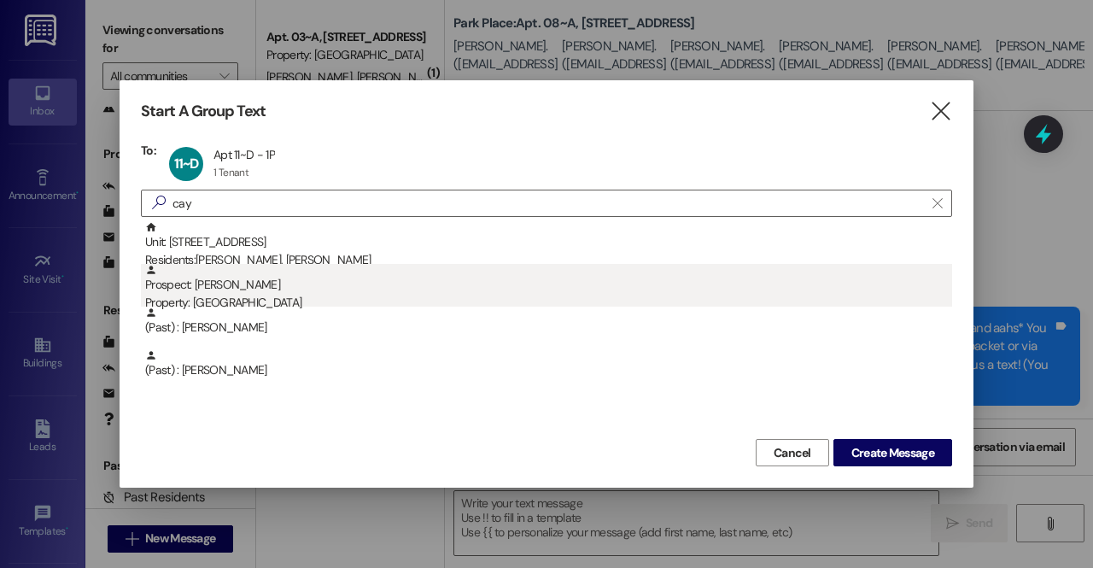
click at [267, 294] on div "Prospect: Cayden Andreadakis Property: Park Place" at bounding box center [548, 288] width 807 height 49
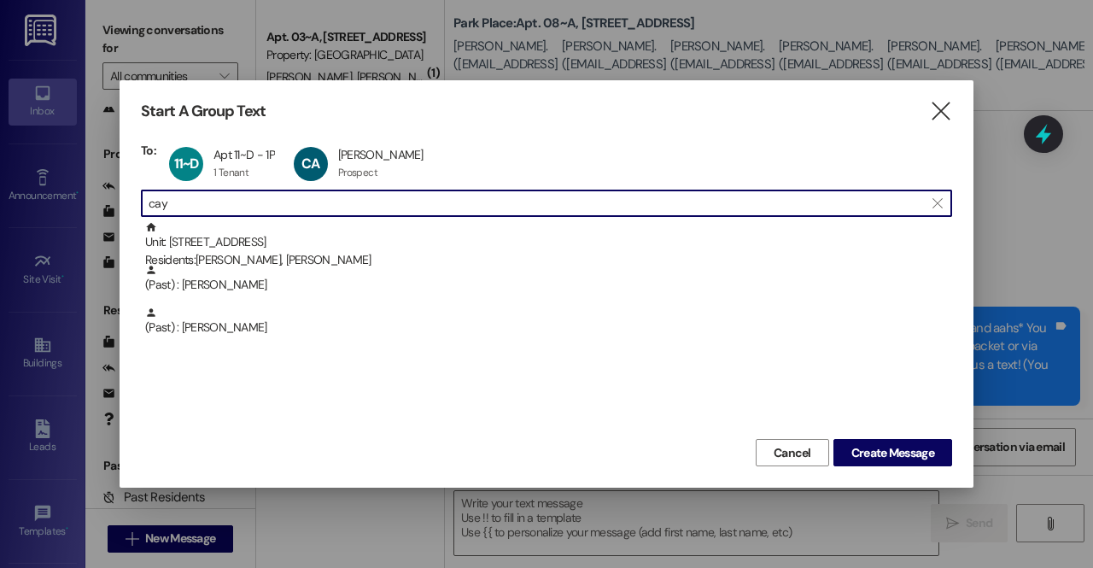
click at [203, 204] on input "cay" at bounding box center [536, 203] width 775 height 24
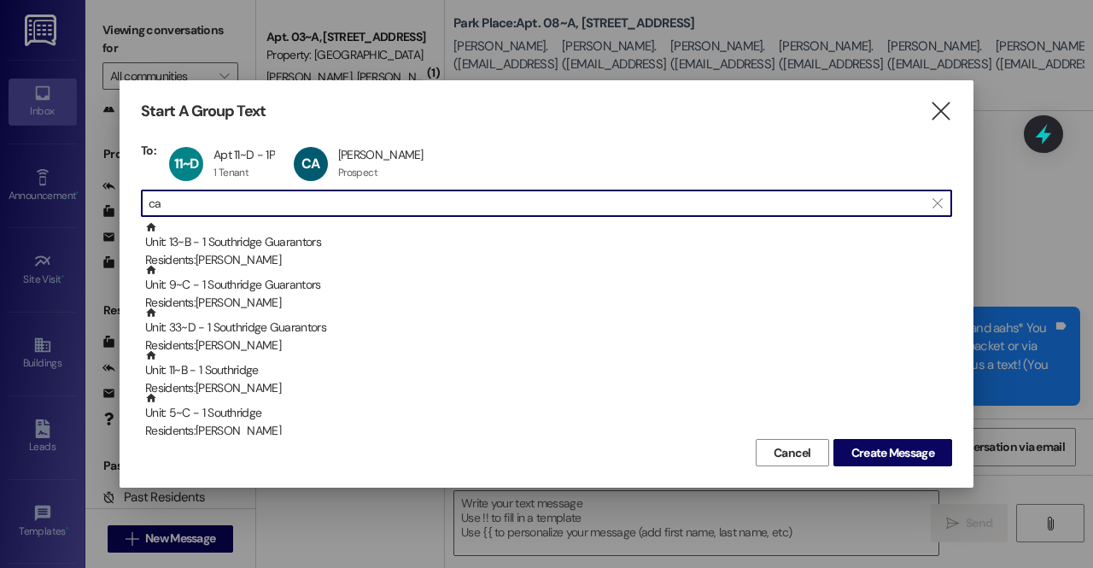
type input "c"
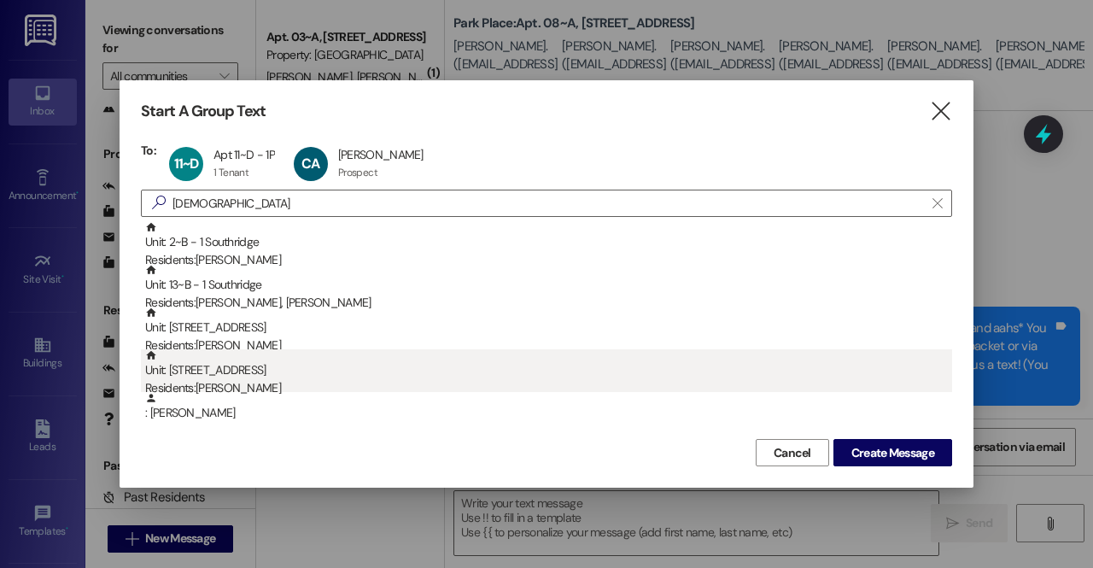
click at [284, 380] on div "Residents: Isaac Woolley" at bounding box center [548, 388] width 807 height 18
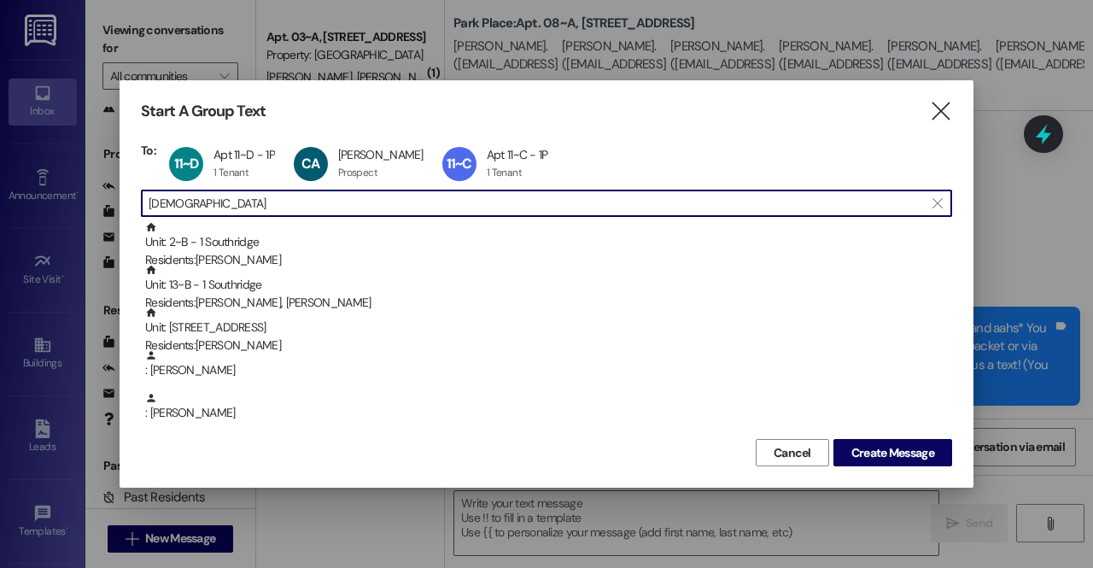
click at [220, 197] on input "[DEMOGRAPHIC_DATA]" at bounding box center [536, 203] width 775 height 24
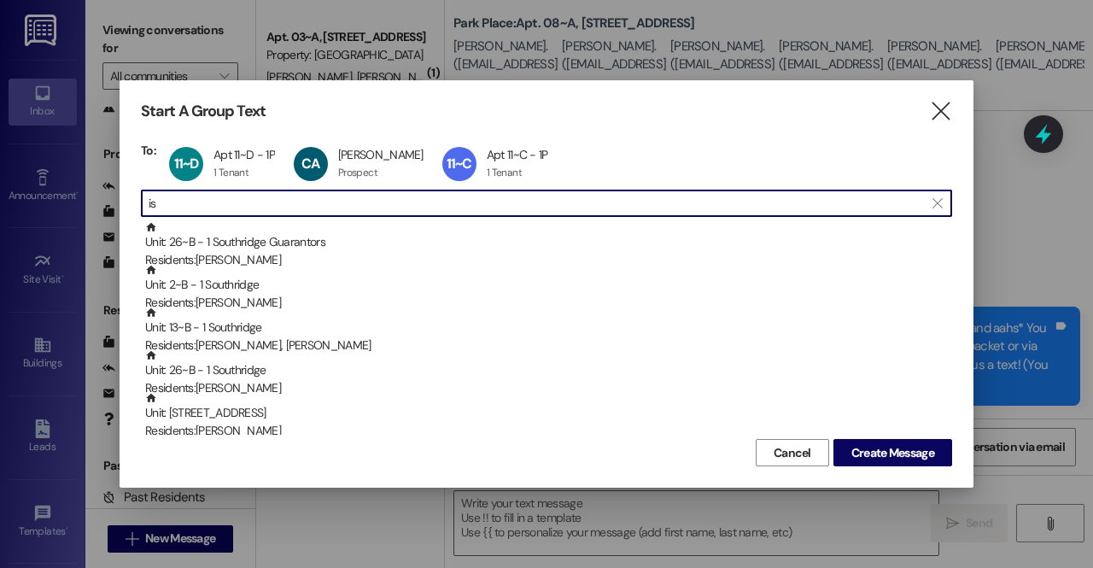
type input "i"
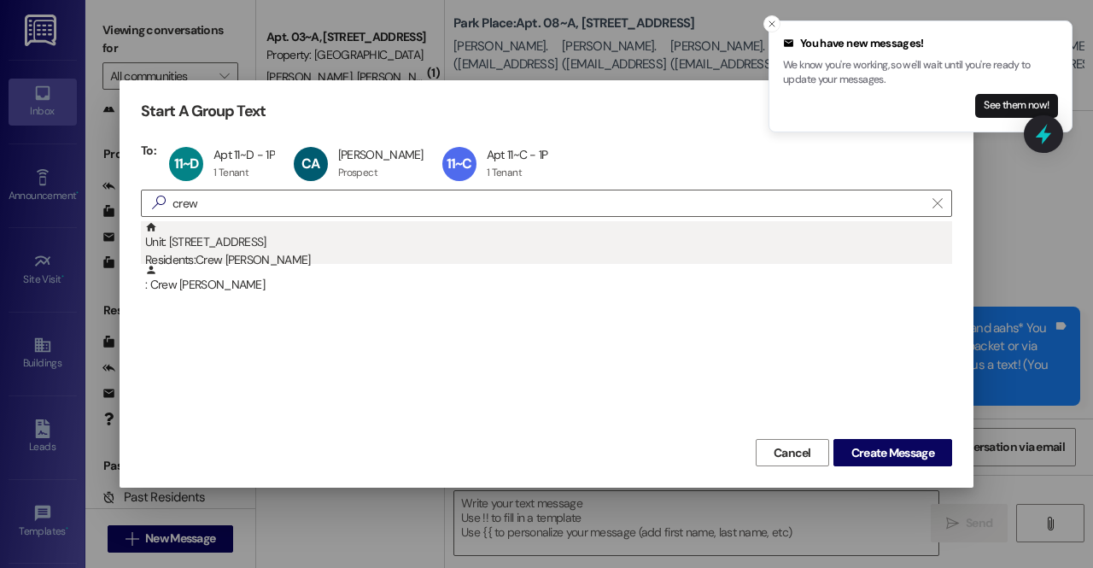
click at [248, 247] on div "Unit: 11~B - 1 Park Place Residents: Crew Jenkins" at bounding box center [548, 245] width 807 height 49
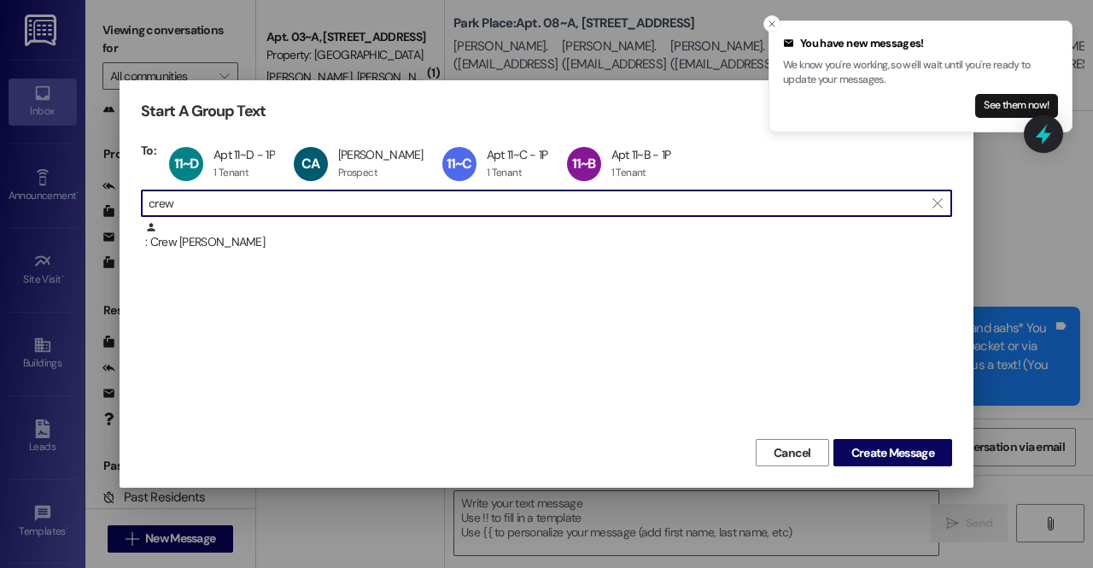
click at [205, 199] on input "crew" at bounding box center [536, 203] width 775 height 24
type input "c"
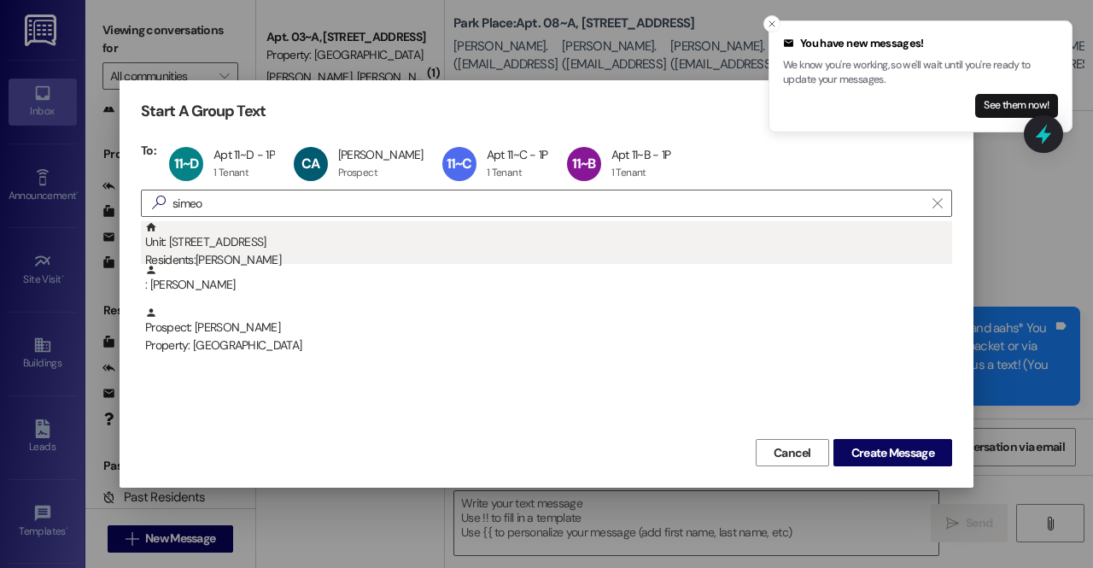
click at [236, 259] on div "Residents: Simeon Bates" at bounding box center [548, 260] width 807 height 18
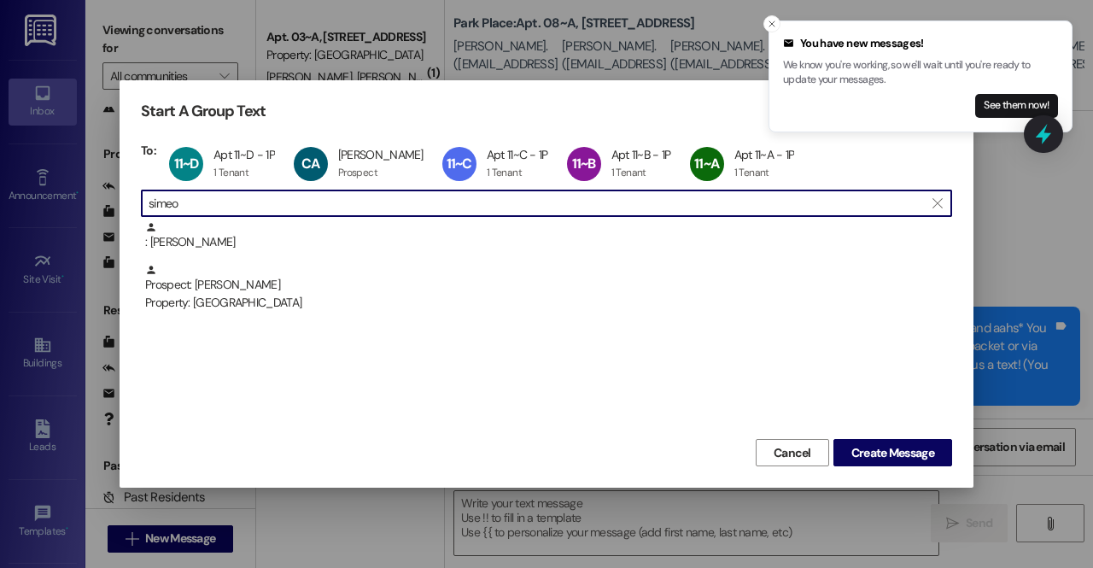
click at [209, 206] on input "simeo" at bounding box center [536, 203] width 775 height 24
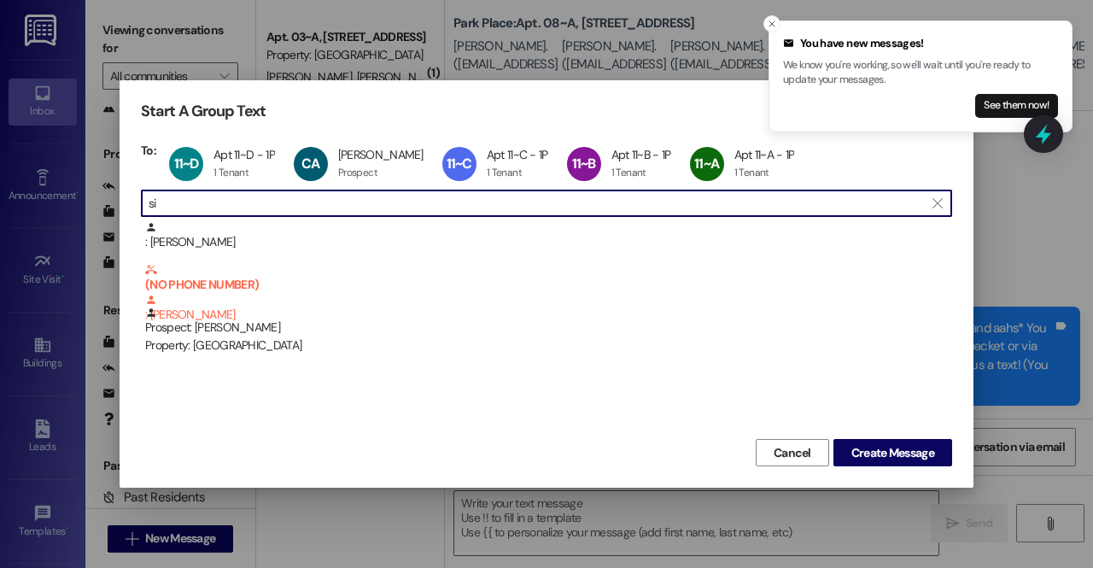
type input "s"
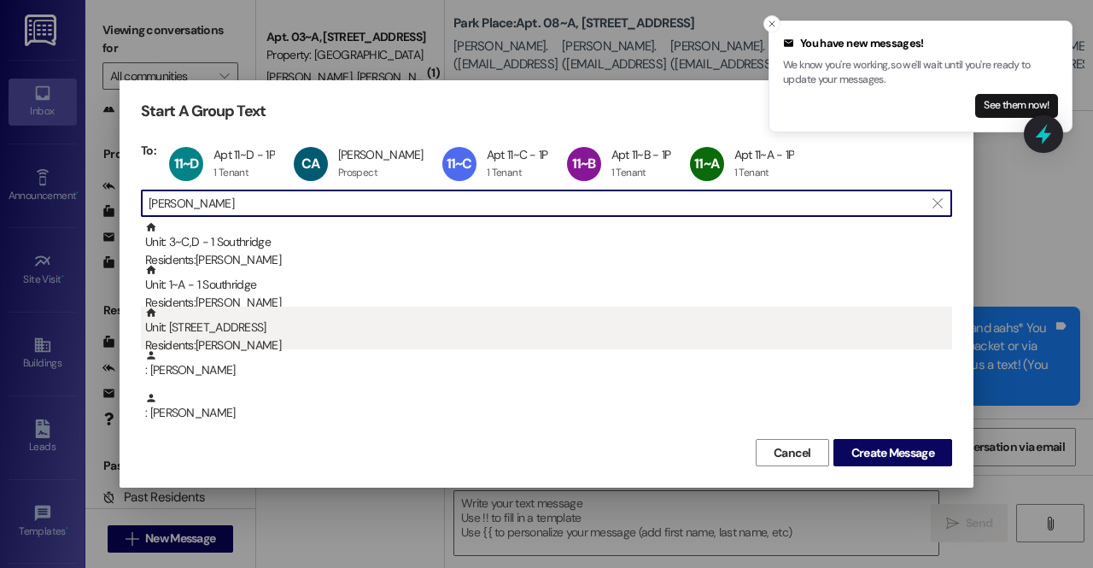
type input "jos"
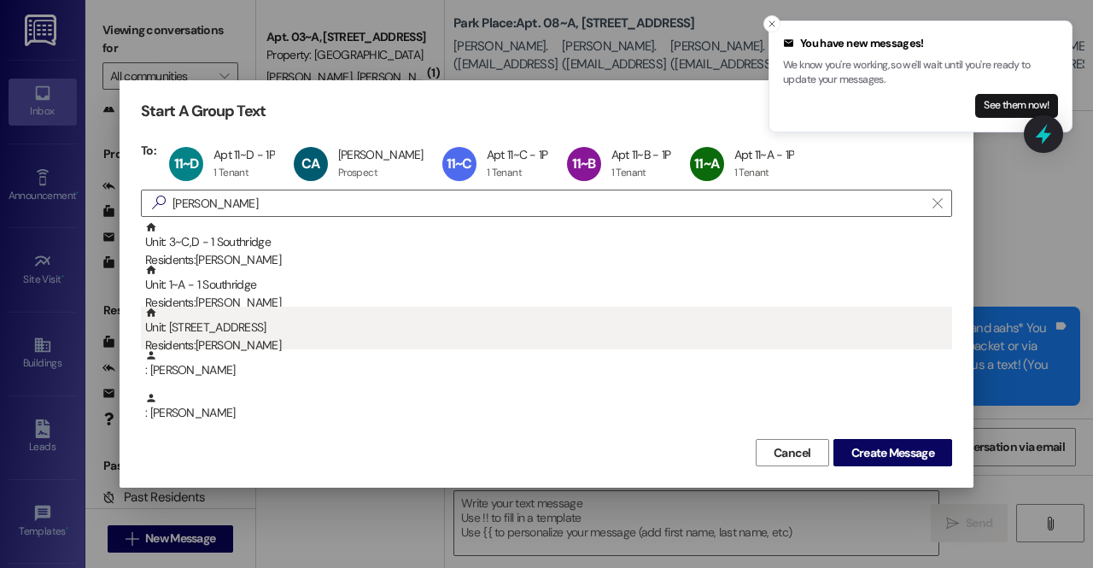
click at [287, 334] on div "Unit: 11~F - 1 Park Place Residents: Joshua Hanosek" at bounding box center [548, 331] width 807 height 49
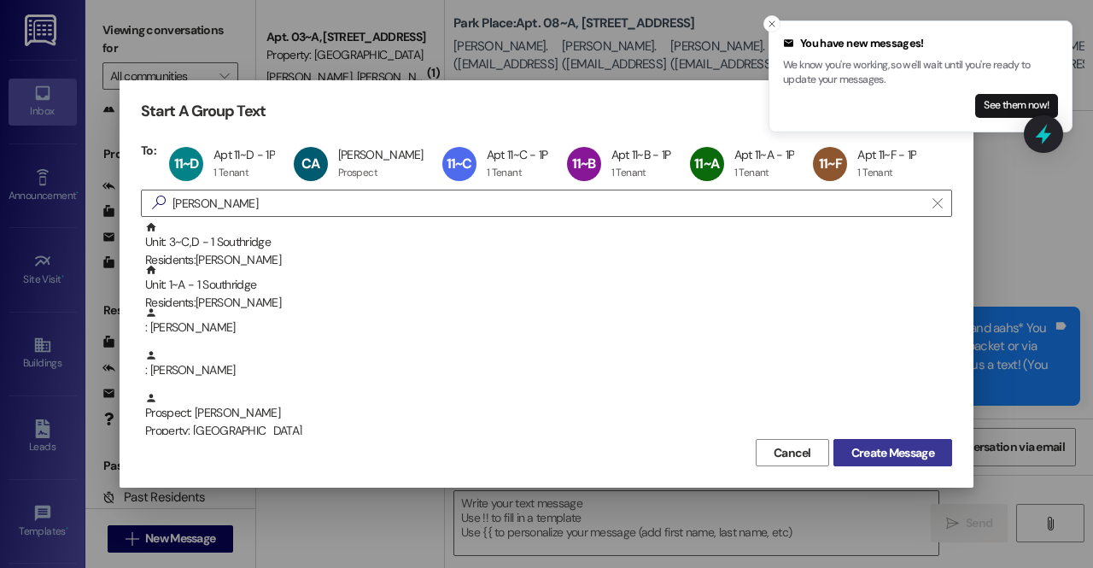
click at [878, 462] on span "Create Message" at bounding box center [892, 453] width 83 height 18
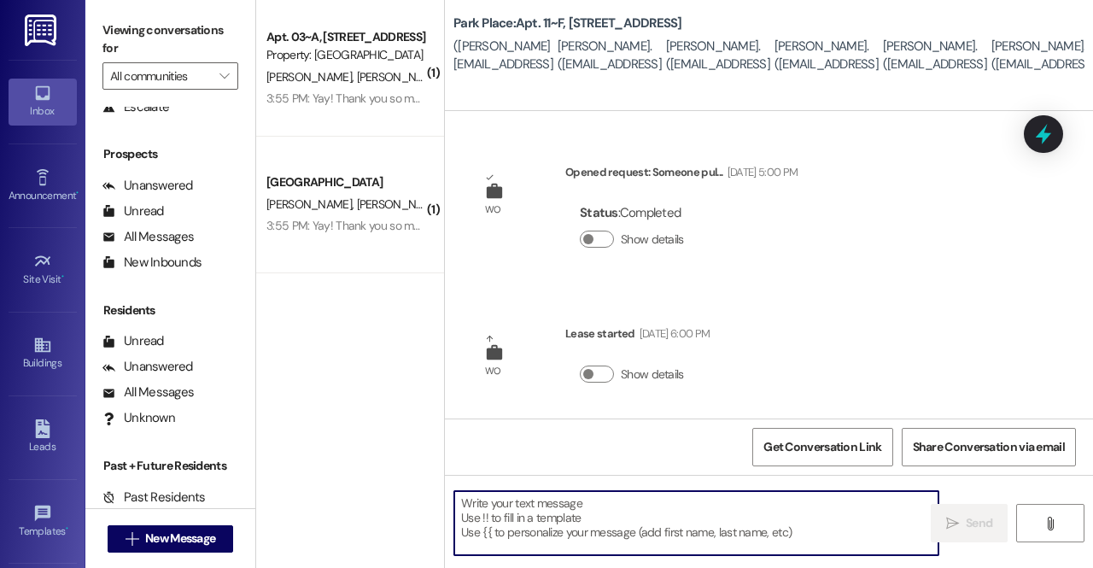
click at [637, 522] on textarea at bounding box center [696, 523] width 484 height 64
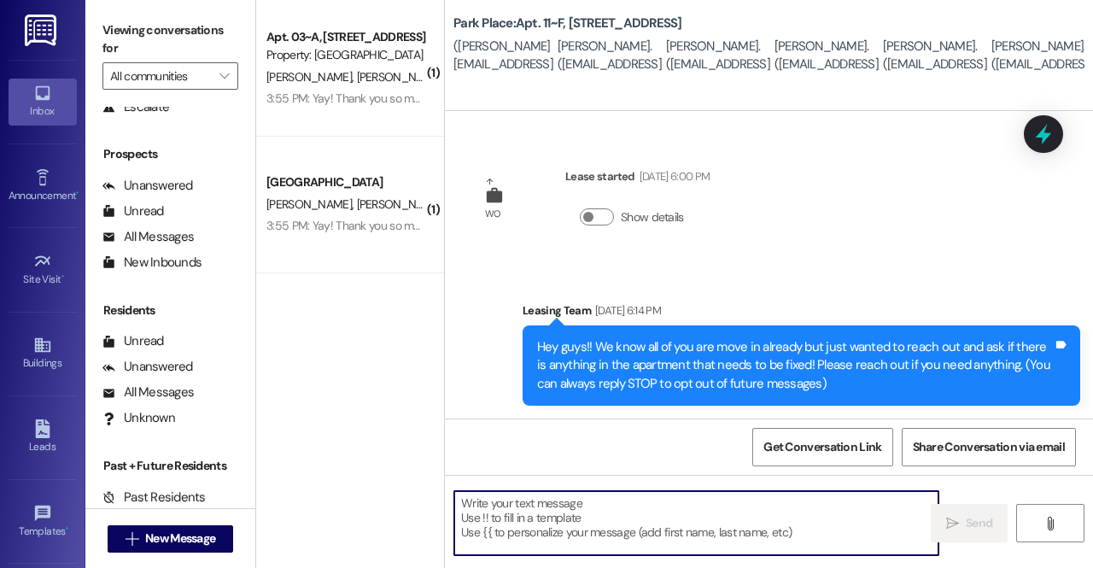
paste textarea "Hello lovely ladies of apartment 3!!🥰 Your new keyless door lock has been insta…"
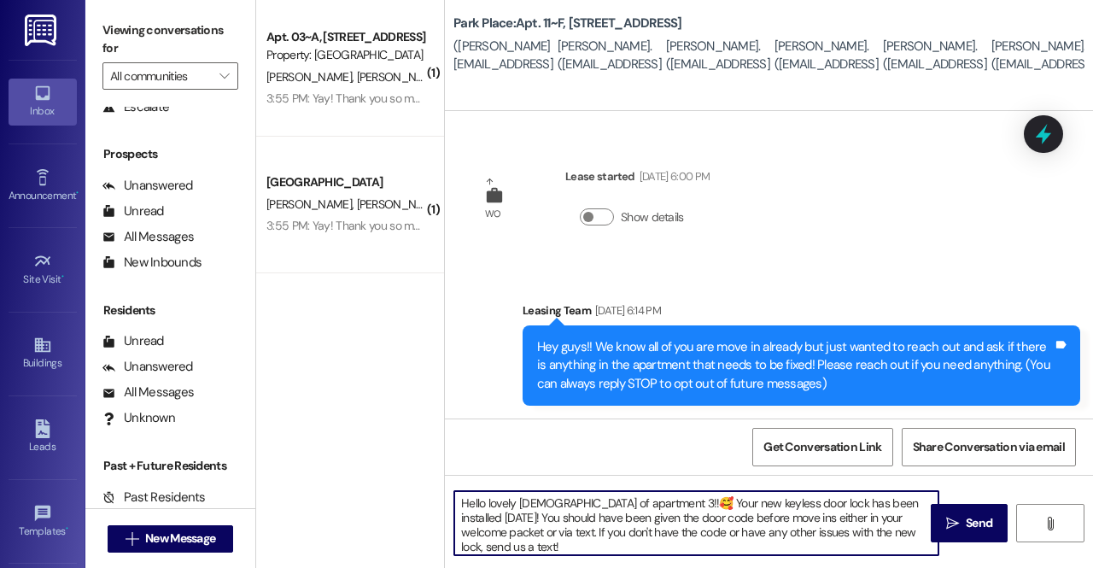
drag, startPoint x: 643, startPoint y: 506, endPoint x: 458, endPoint y: 504, distance: 185.3
click at [458, 504] on textarea "Hello lovely ladies of apartment 3!!🥰 Your new keyless door lock has been insta…" at bounding box center [696, 523] width 484 height 64
drag, startPoint x: 755, startPoint y: 529, endPoint x: 301, endPoint y: 469, distance: 458.2
click at [301, 469] on div "( 1 ) Apt. 03~A, 1 Park Place Property: Park Place T. Ransom H. Graham 3:55 PM:…" at bounding box center [674, 284] width 837 height 568
paste textarea "Hello lovely ladies of apartment 3!!🥰"
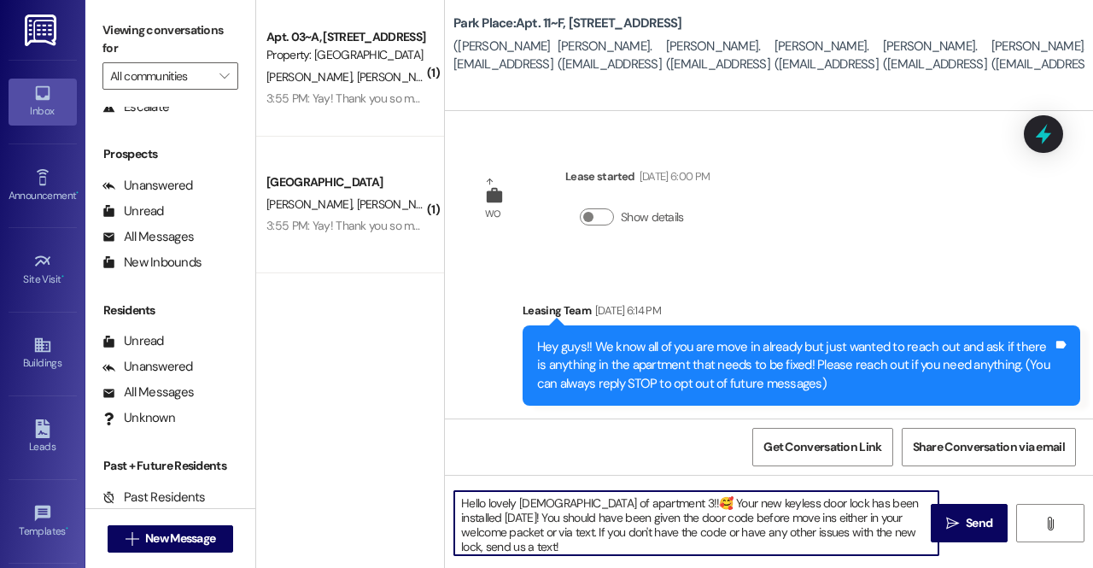
drag, startPoint x: 630, startPoint y: 505, endPoint x: 486, endPoint y: 506, distance: 144.3
click at [486, 506] on textarea "Hello lovely ladies of apartment 3!!🥰 Your new keyless door lock has been insta…" at bounding box center [696, 523] width 484 height 64
click at [593, 506] on textarea "Hello hello apartment 11🥰 Your new keyless door lock has been installed today! …" at bounding box center [696, 523] width 484 height 64
click at [840, 503] on textarea "Hello hello apartment 11! Your new keyless door lock has been installed today! …" at bounding box center [696, 523] width 484 height 64
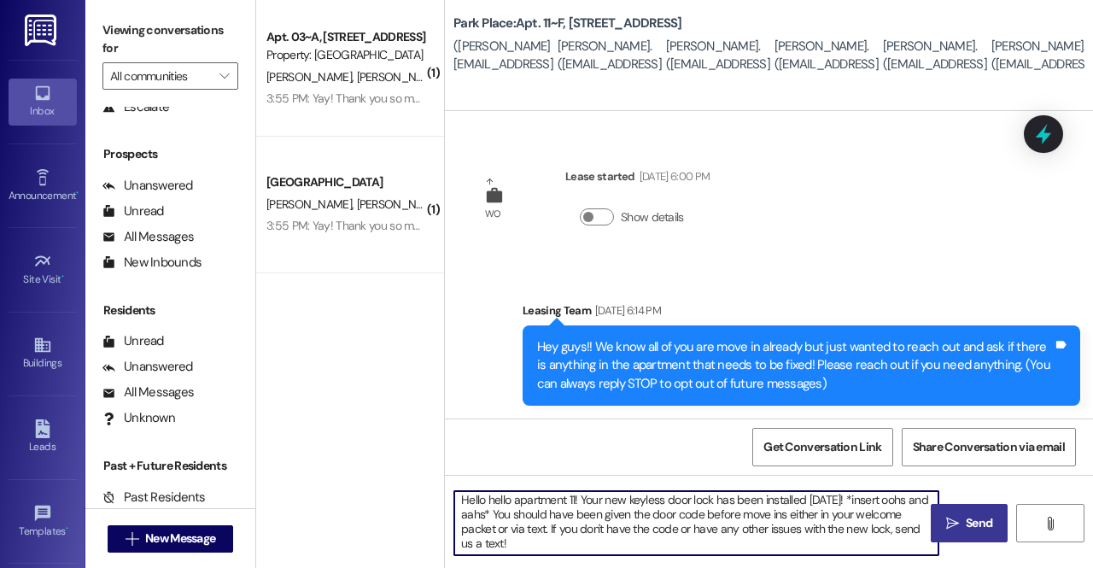
type textarea "Hello hello apartment 11! Your new keyless door lock has been installed [DATE]!…"
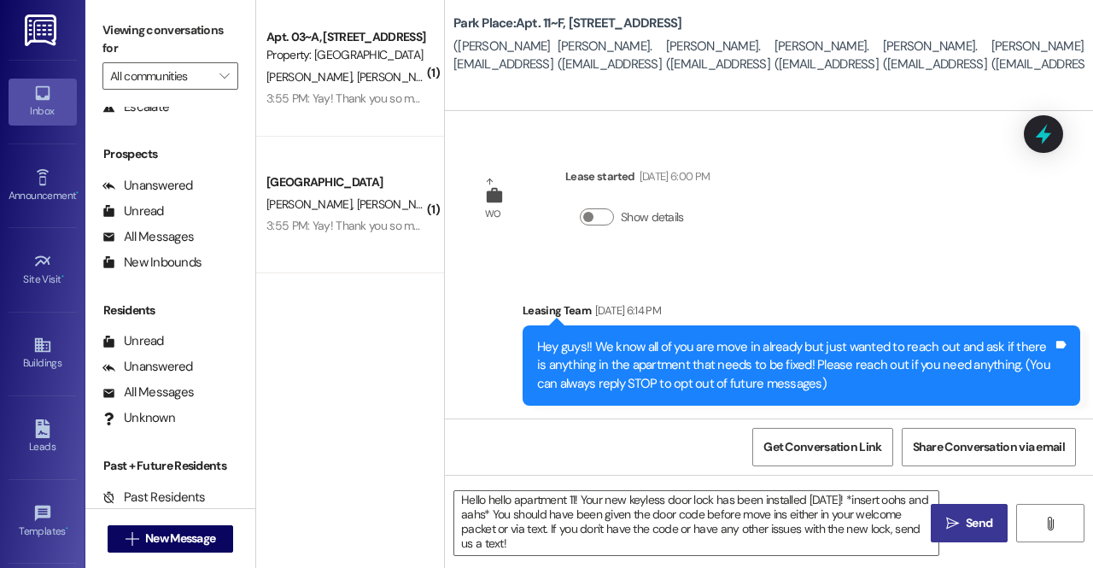
click at [948, 537] on button " Send" at bounding box center [969, 523] width 77 height 38
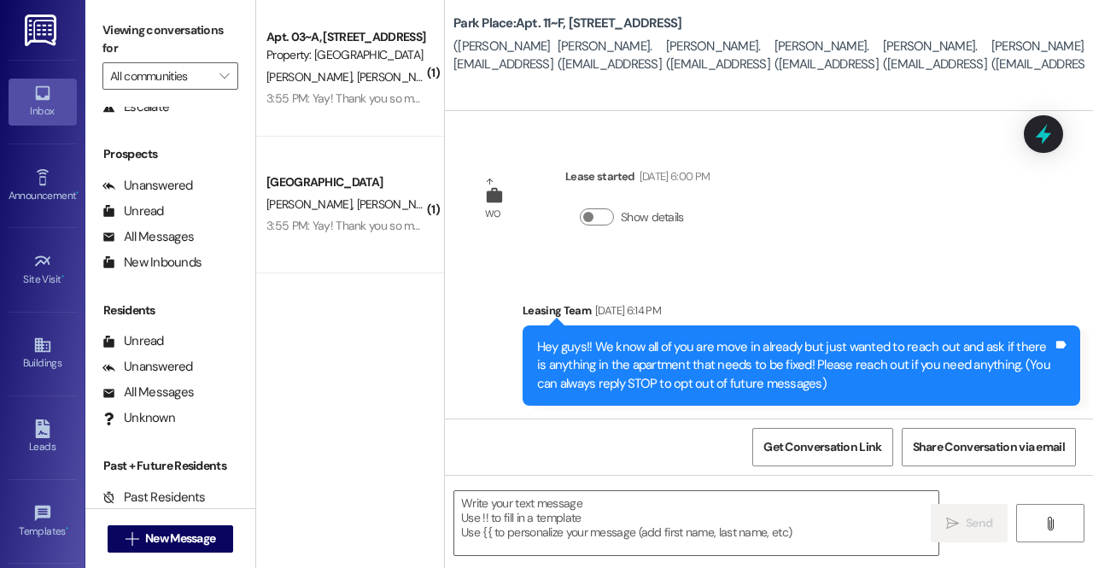
scroll to position [313, 0]
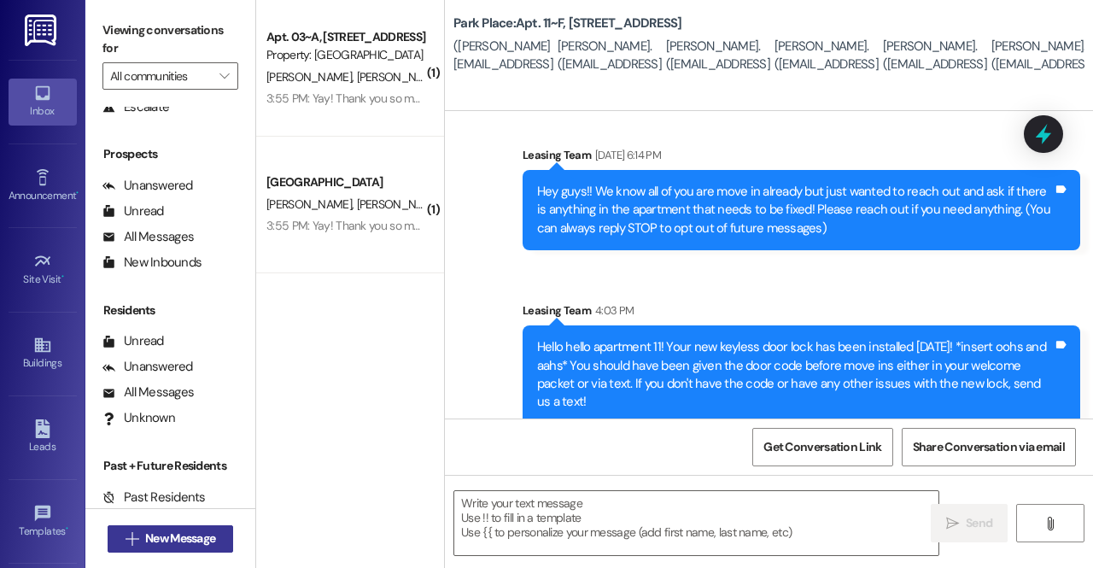
click at [174, 539] on span "New Message" at bounding box center [180, 538] width 70 height 18
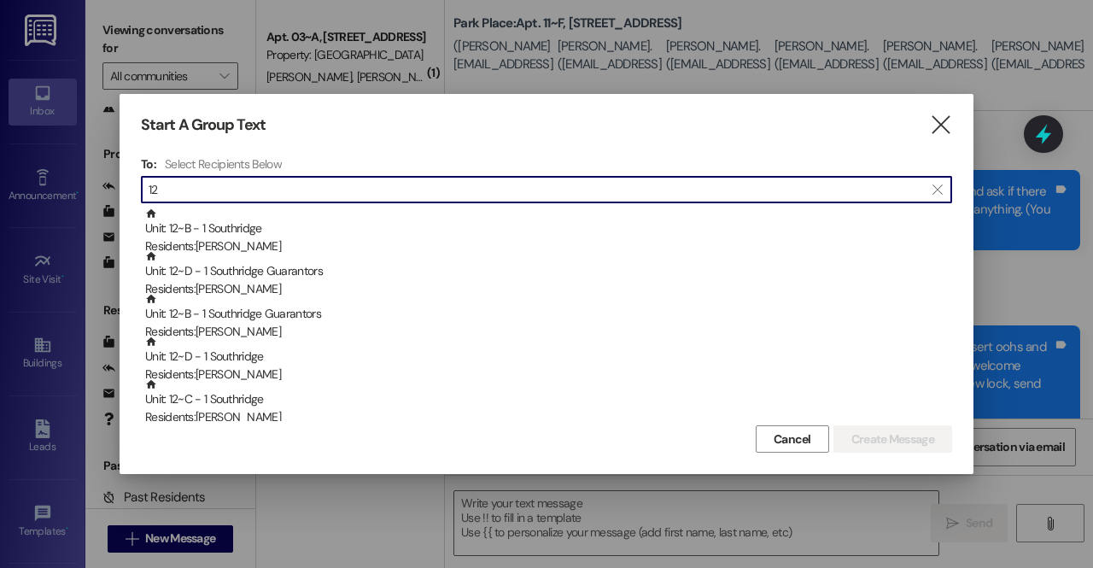
type input "1"
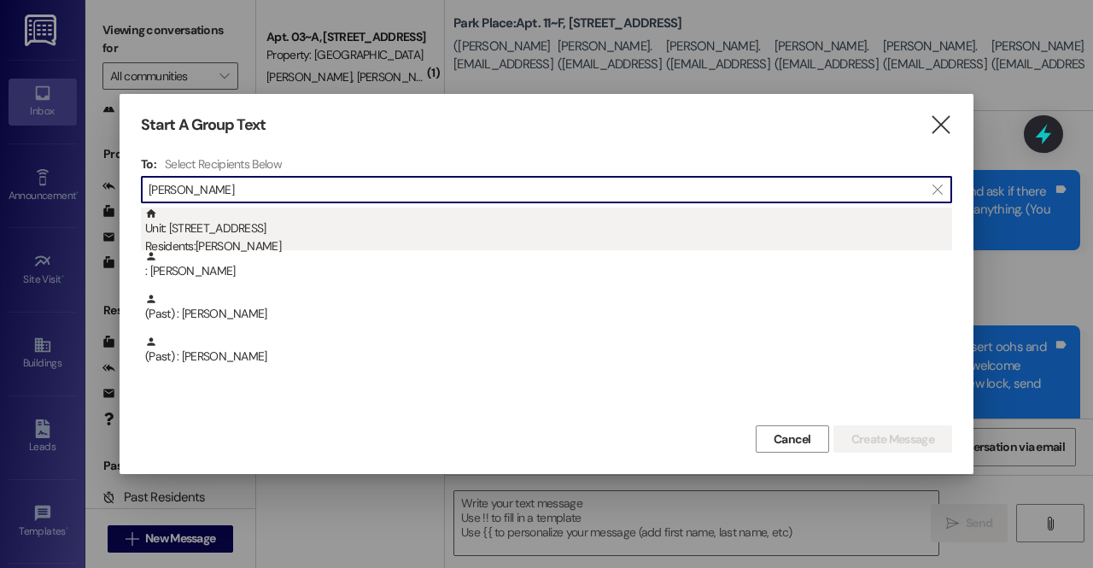
click at [248, 242] on div "Residents: Killian Bynum" at bounding box center [548, 246] width 807 height 18
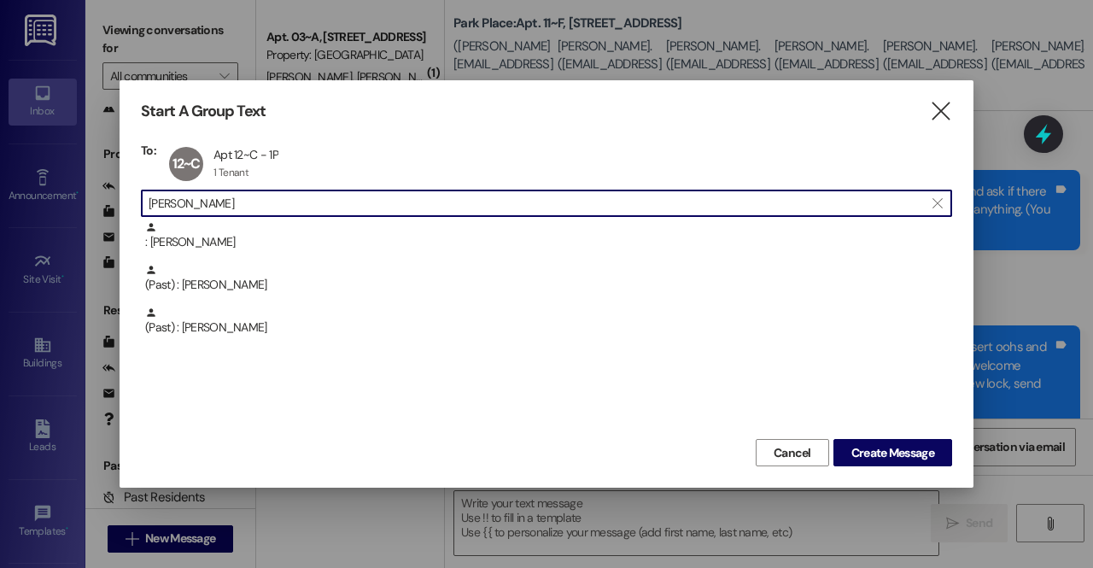
click at [237, 208] on input "killian" at bounding box center [536, 203] width 775 height 24
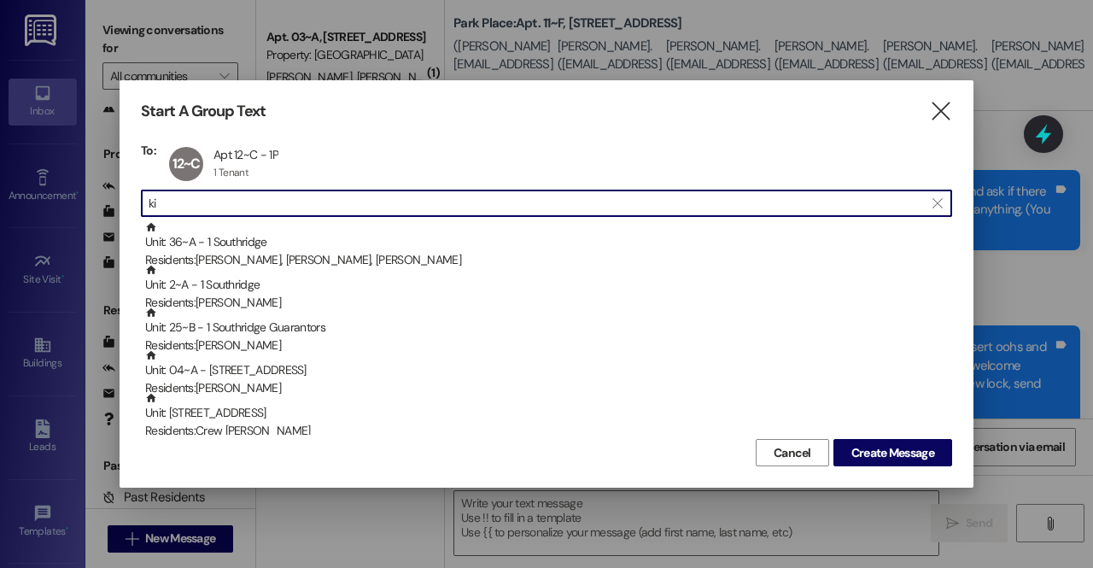
type input "k"
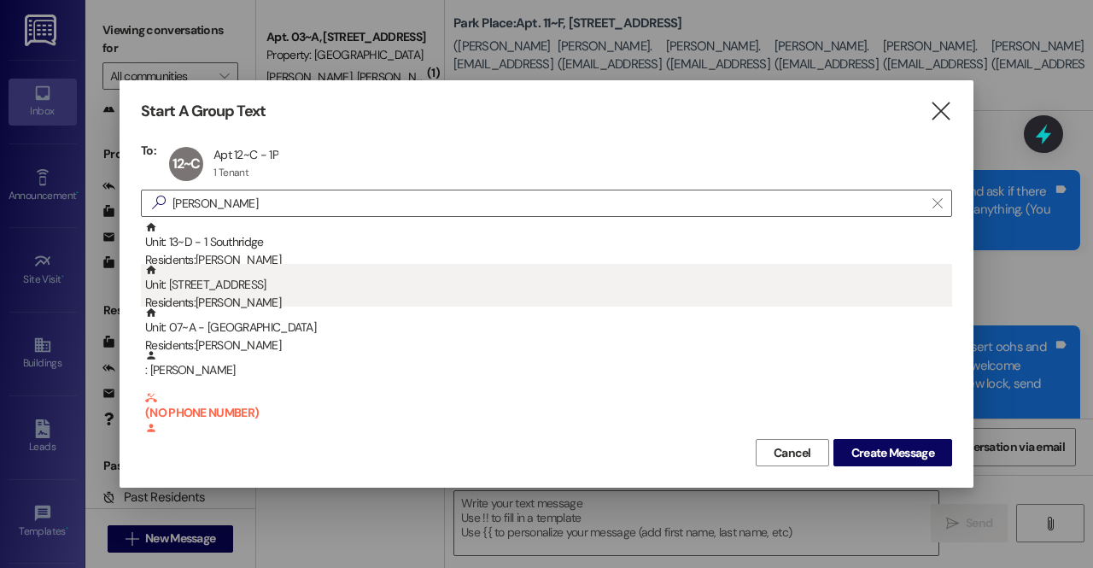
click at [264, 294] on div "Residents: Spencer Martin" at bounding box center [548, 303] width 807 height 18
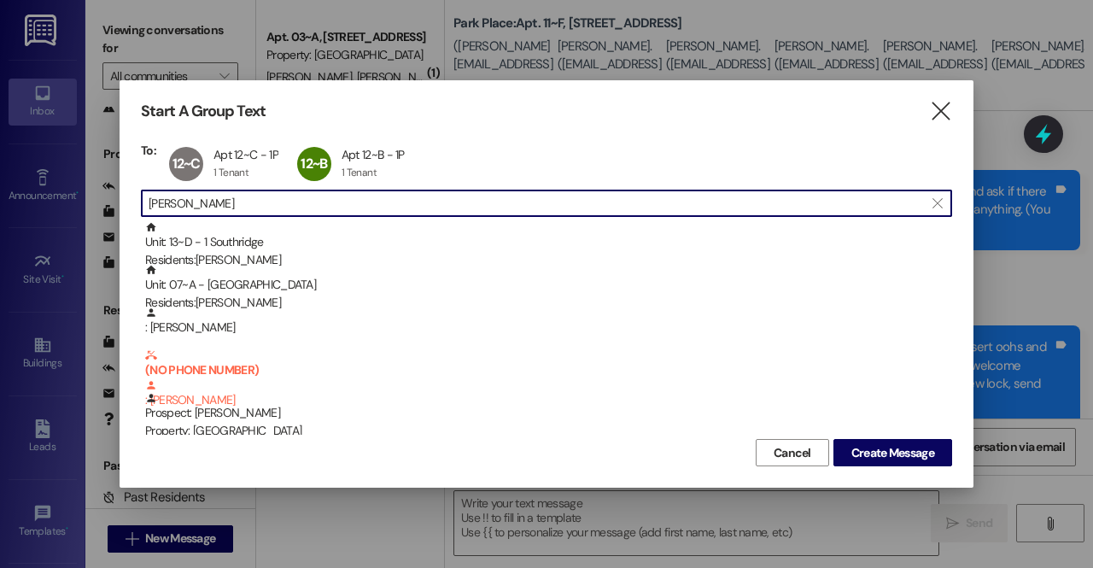
click at [231, 200] on input "spencer" at bounding box center [536, 203] width 775 height 24
type input "s"
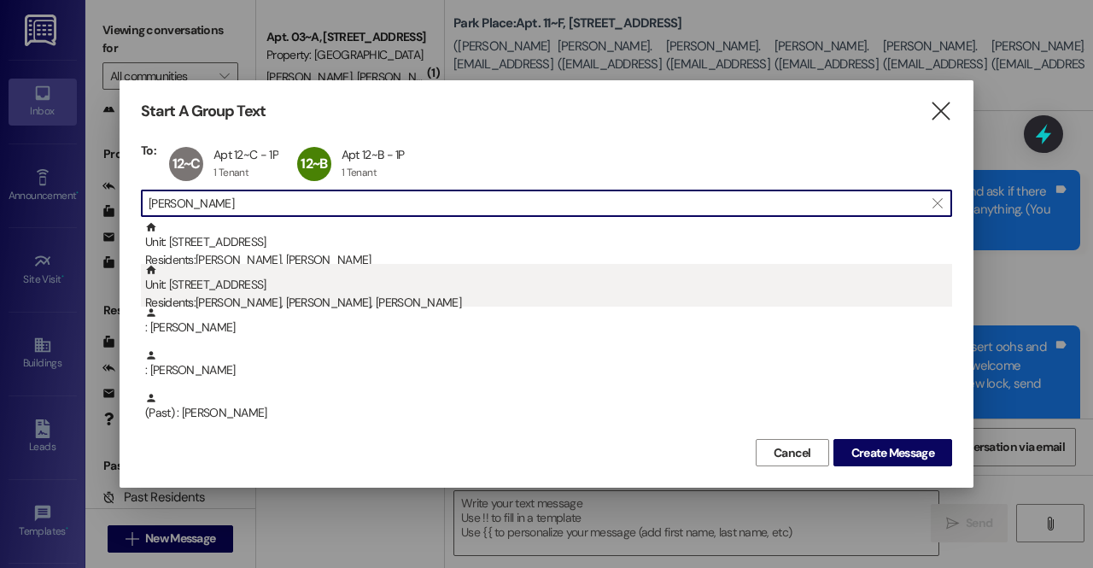
click at [269, 293] on div "Unit: 12~D - 1 Park Place Residents: Matthew Snow, Walter Blundell, Jhoel Chuqu…" at bounding box center [548, 288] width 807 height 49
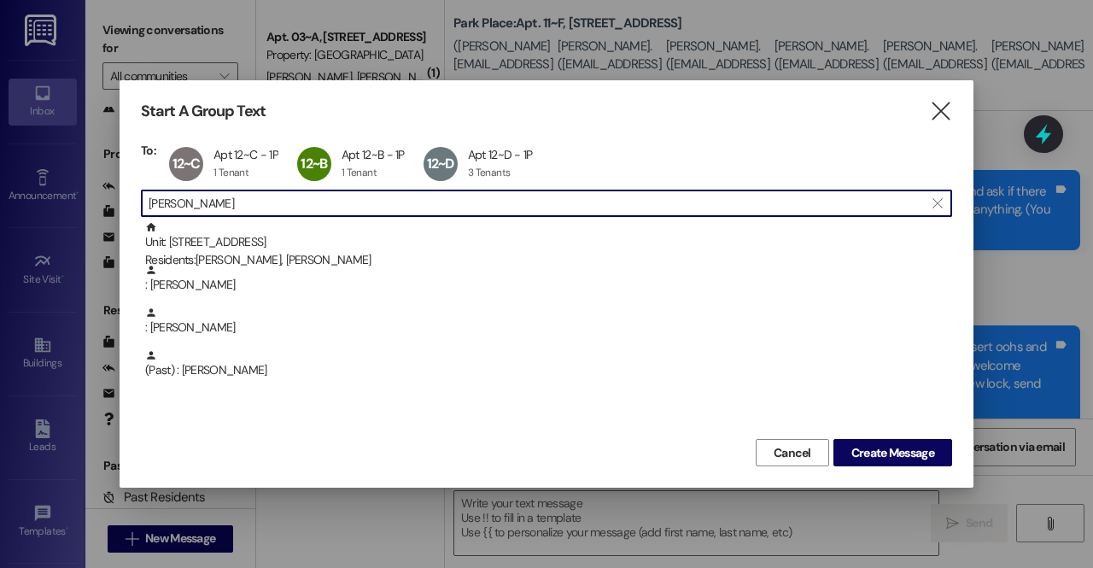
click at [257, 214] on input "walter" at bounding box center [536, 203] width 775 height 24
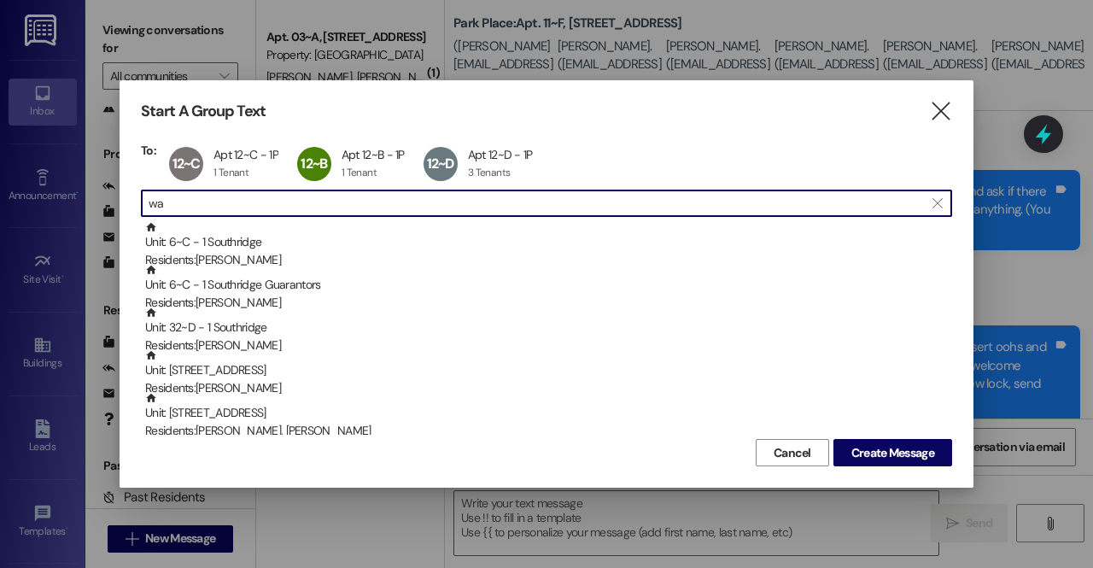
type input "w"
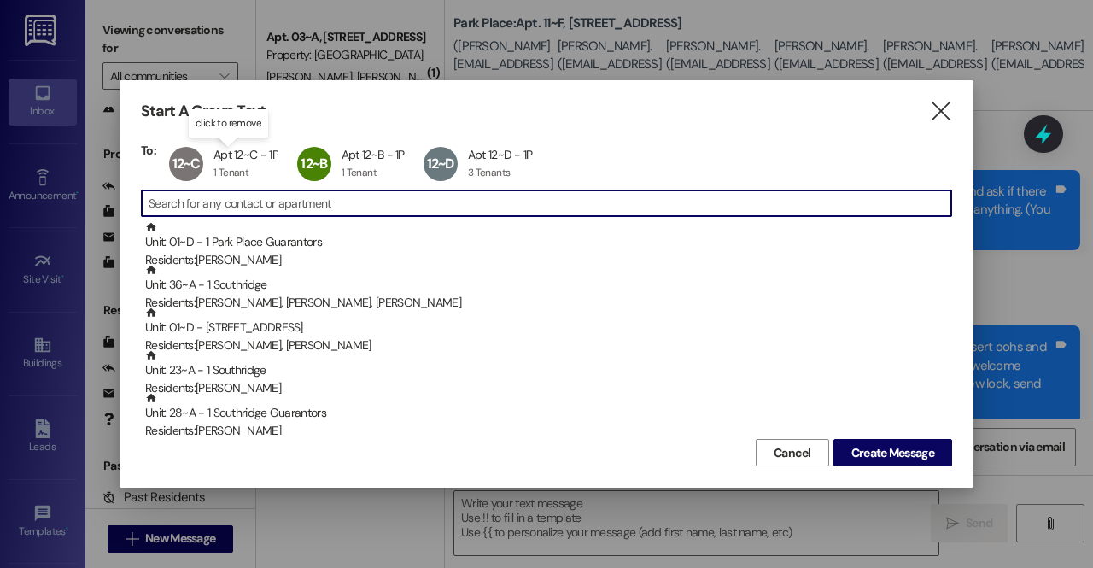
type input "h"
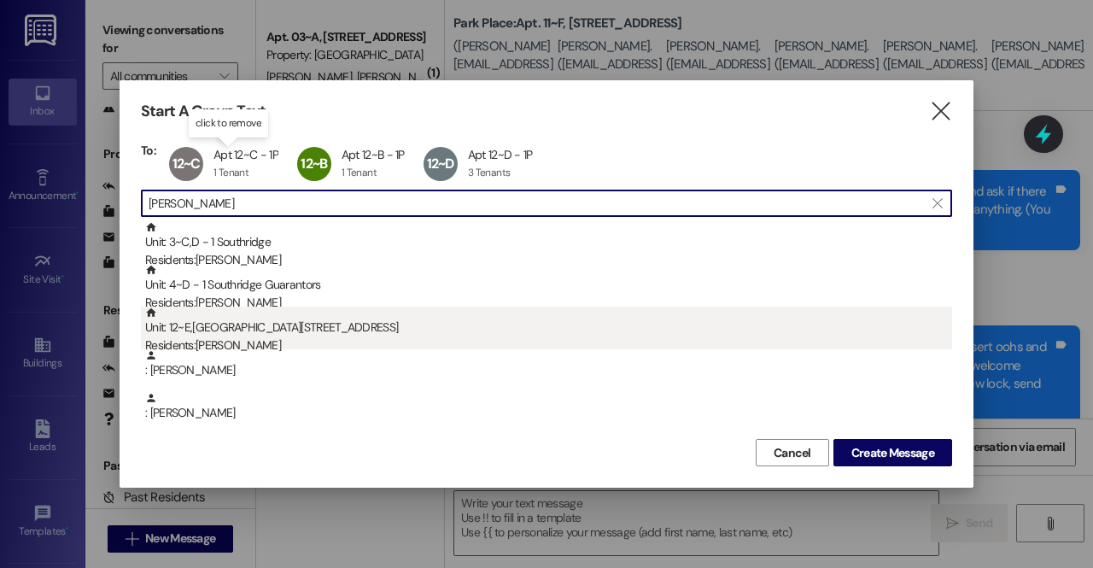
type input "james"
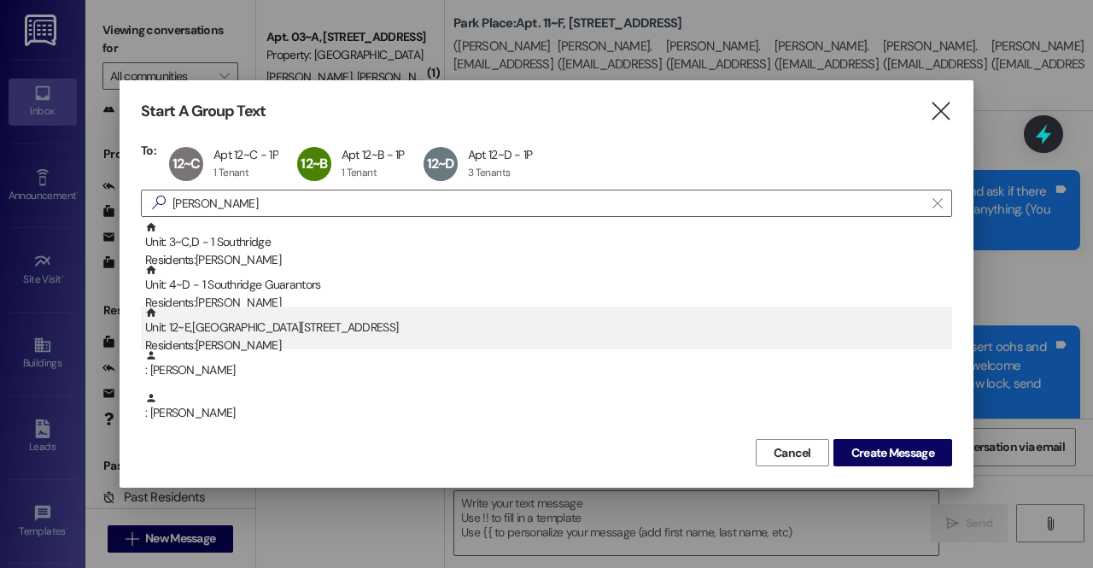
click at [249, 347] on div "Residents: James Wilde" at bounding box center [548, 345] width 807 height 18
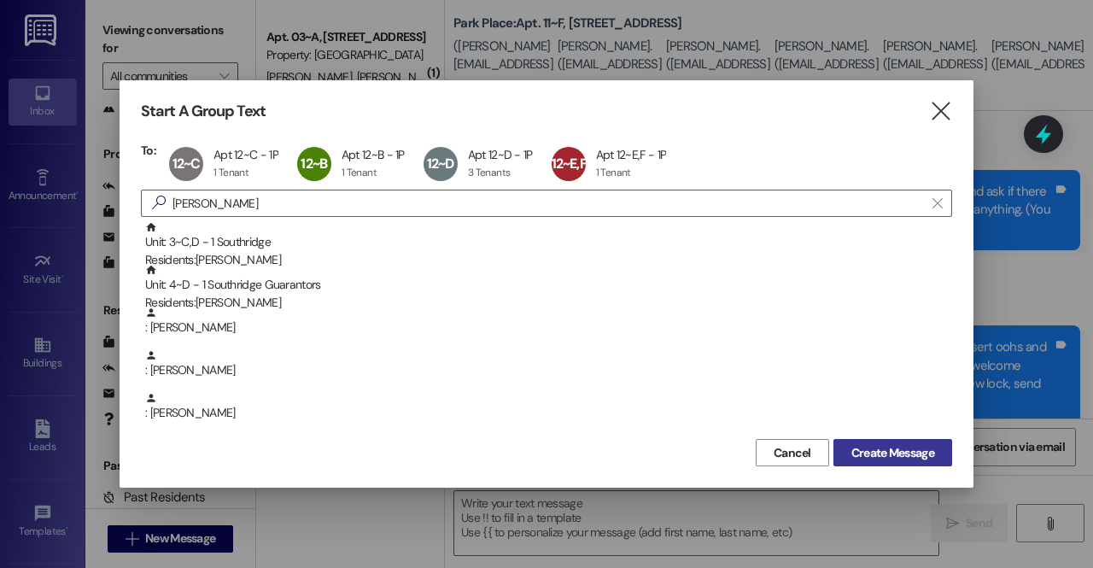
click at [912, 446] on span "Create Message" at bounding box center [892, 453] width 83 height 18
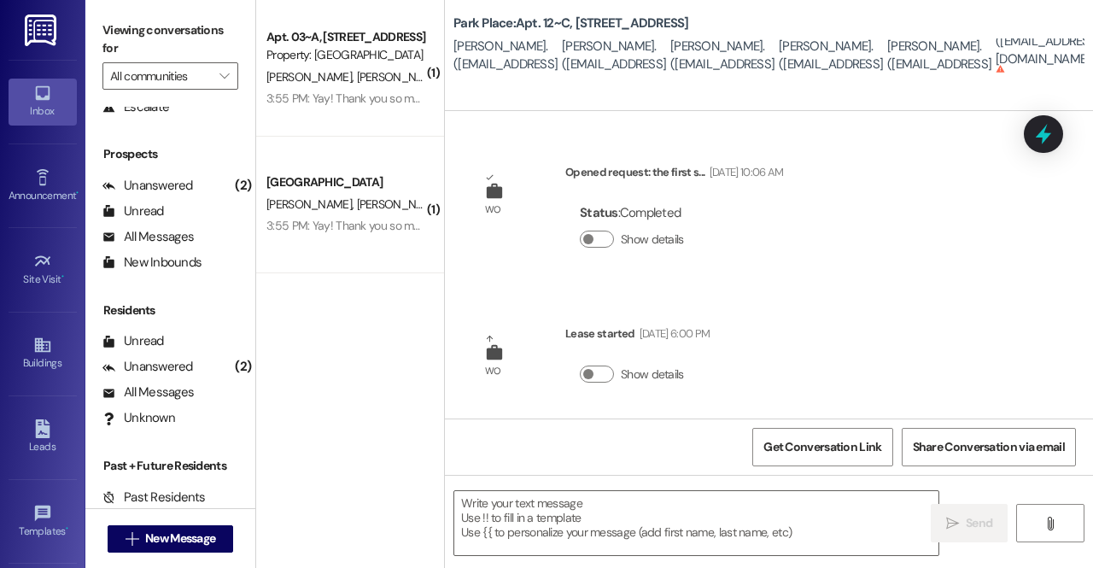
scroll to position [2, 0]
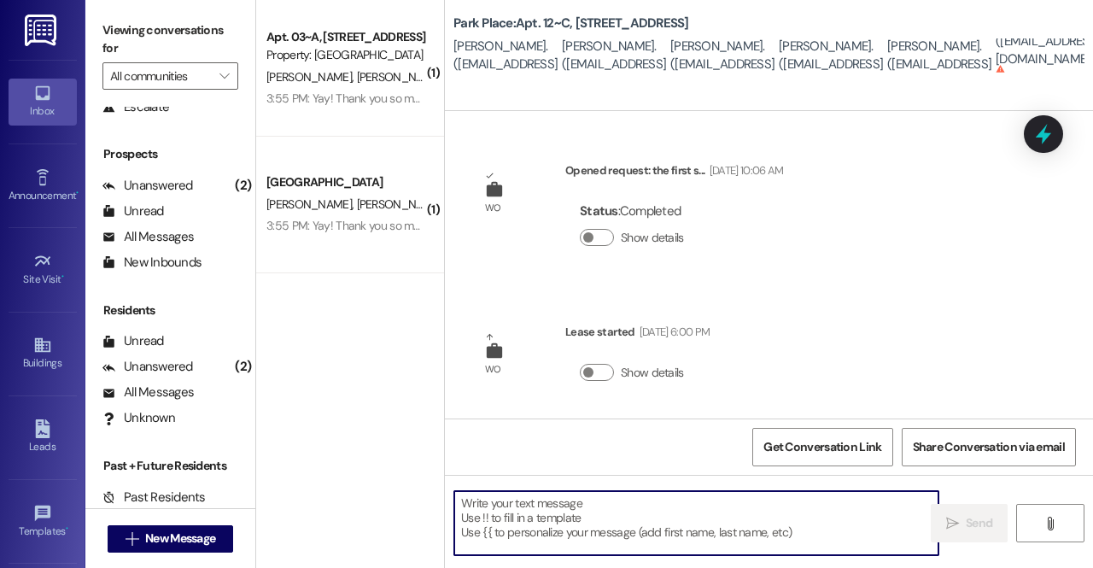
click at [542, 510] on textarea at bounding box center [696, 523] width 484 height 64
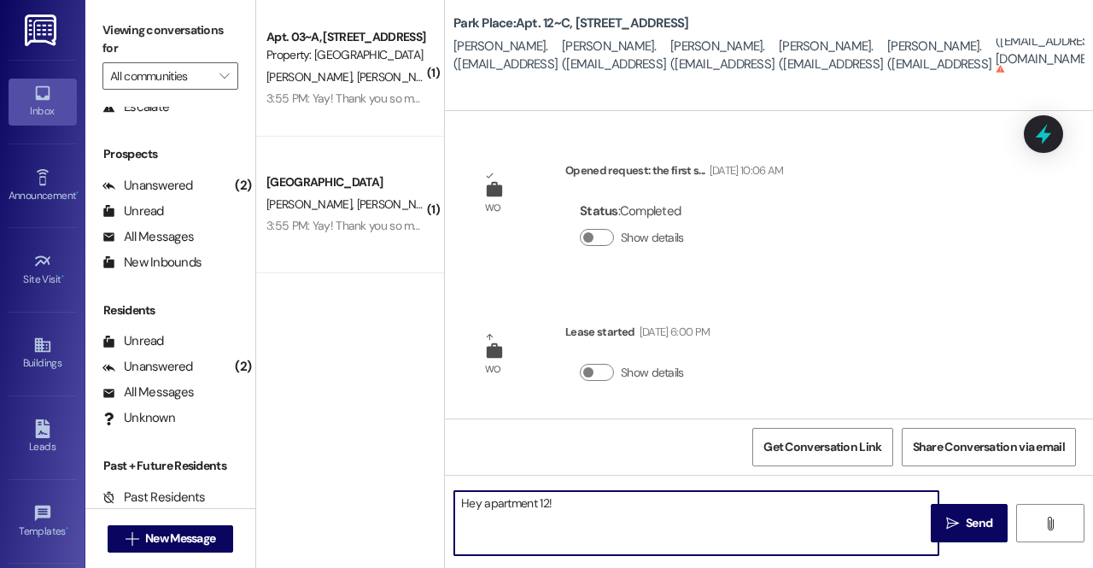
paste textarea "Hello lovely ladies of apartment 3!!🥰 Your new keyless door lock has been insta…"
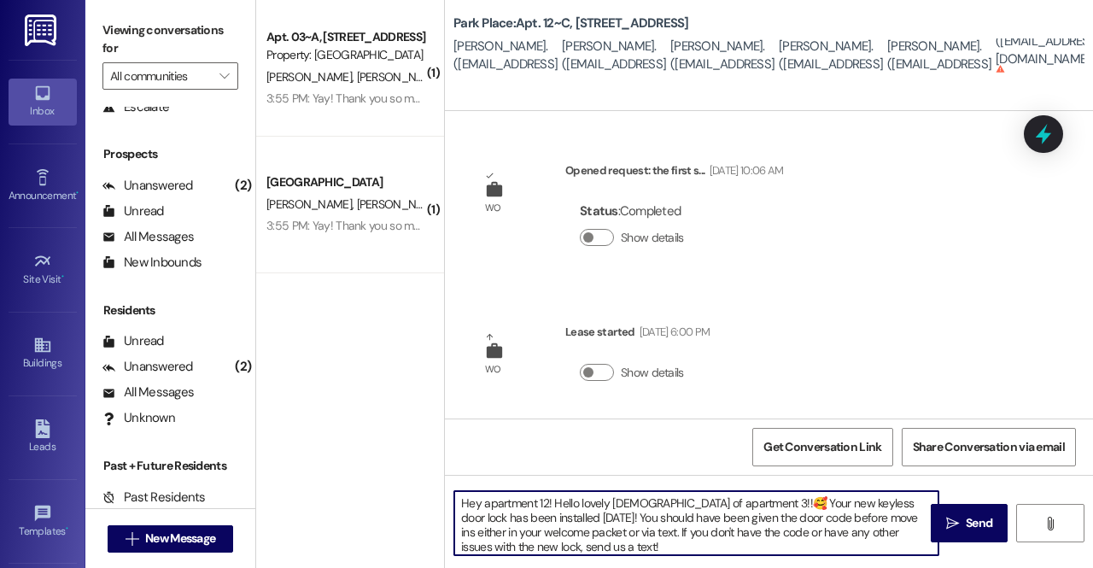
drag, startPoint x: 735, startPoint y: 506, endPoint x: 552, endPoint y: 505, distance: 183.6
click at [552, 505] on textarea "Hey apartment 12! Hello lovely ladies of apartment 3!!🥰 Your new keyless door l…" at bounding box center [696, 523] width 484 height 64
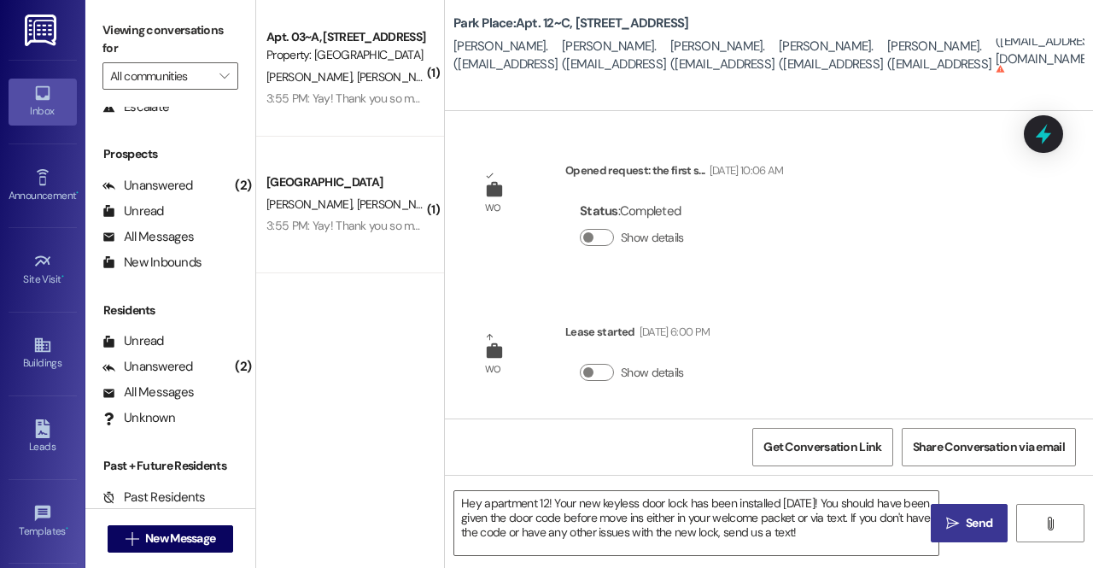
click at [958, 521] on icon "" at bounding box center [952, 524] width 13 height 14
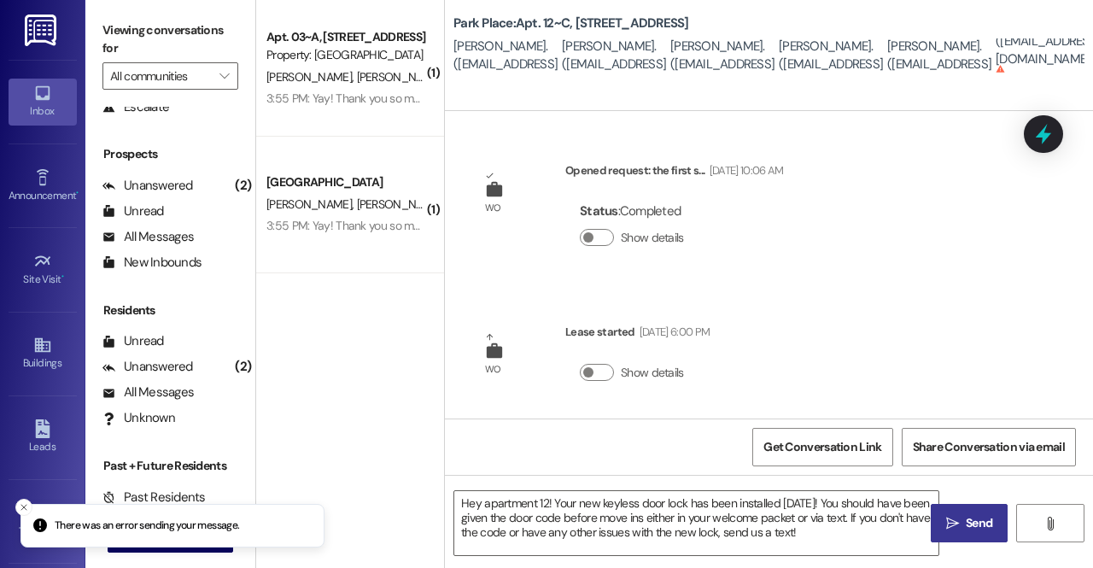
click at [962, 523] on span "Send" at bounding box center [978, 523] width 33 height 18
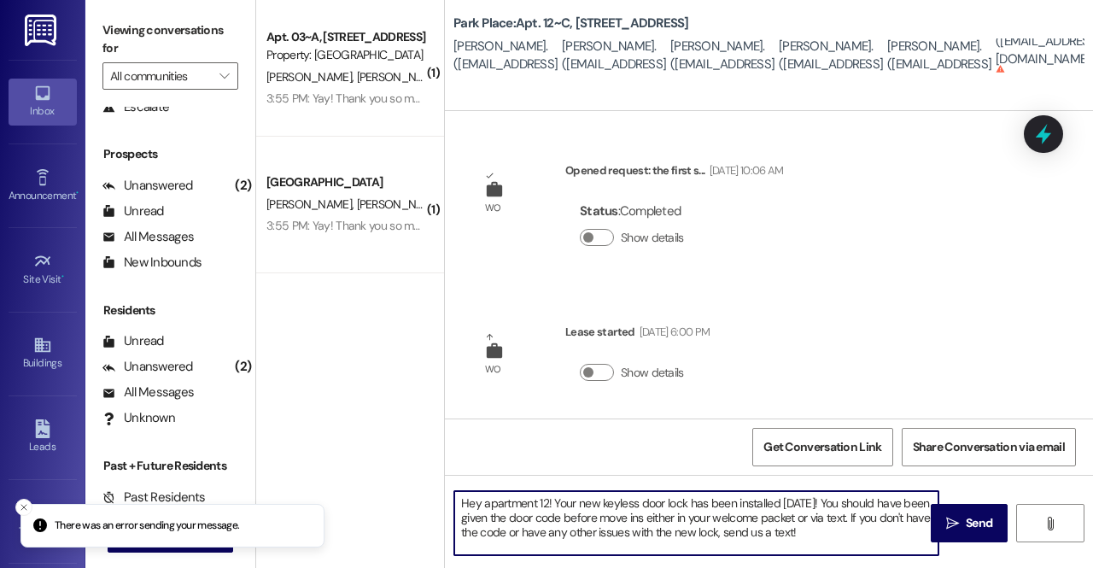
drag, startPoint x: 804, startPoint y: 539, endPoint x: 433, endPoint y: 491, distance: 373.7
click at [433, 491] on div "( 1 ) Apt. 03~A, 1 Park Place Property: Park Place T. Ransom H. Graham 3:55 PM:…" at bounding box center [674, 284] width 837 height 568
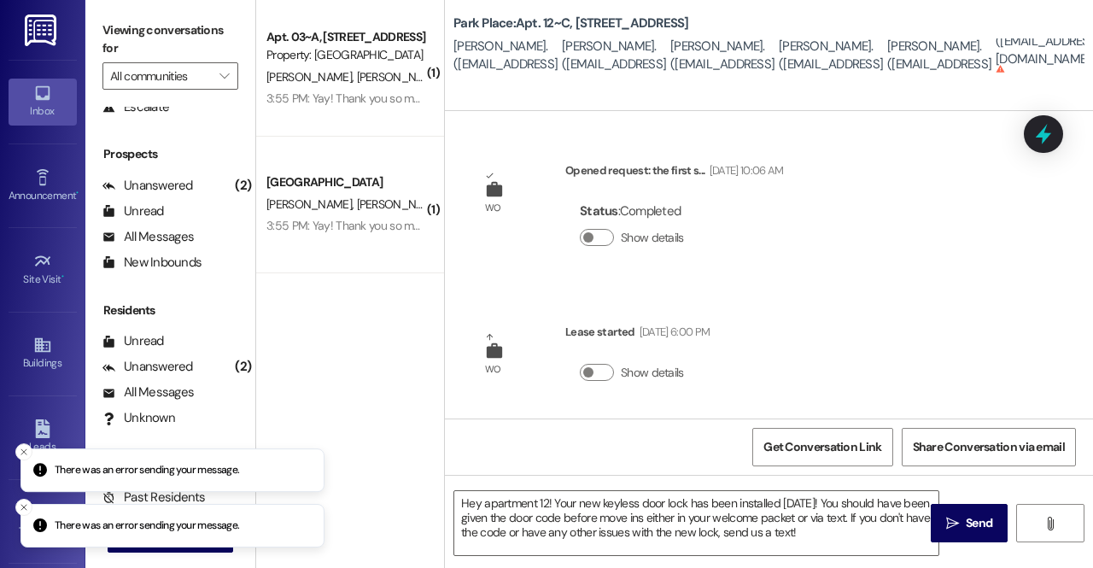
click at [433, 491] on div "( 1 ) Apt. 03~A, 1 Park Place Property: Park Place T. Ransom H. Graham 3:55 PM:…" at bounding box center [350, 284] width 188 height 568
click at [794, 535] on textarea "Hey apartment 12! Your new keyless door lock has been installed [DATE]! You sho…" at bounding box center [696, 523] width 484 height 64
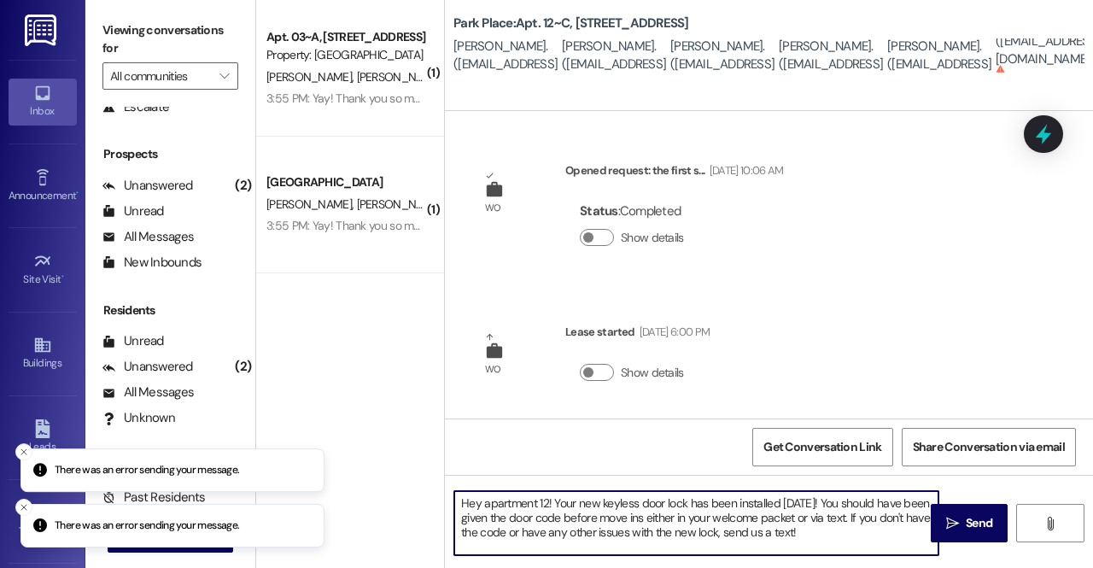
click at [794, 535] on textarea "Hey apartment 12! Your new keyless door lock has been installed [DATE]! You sho…" at bounding box center [696, 523] width 484 height 64
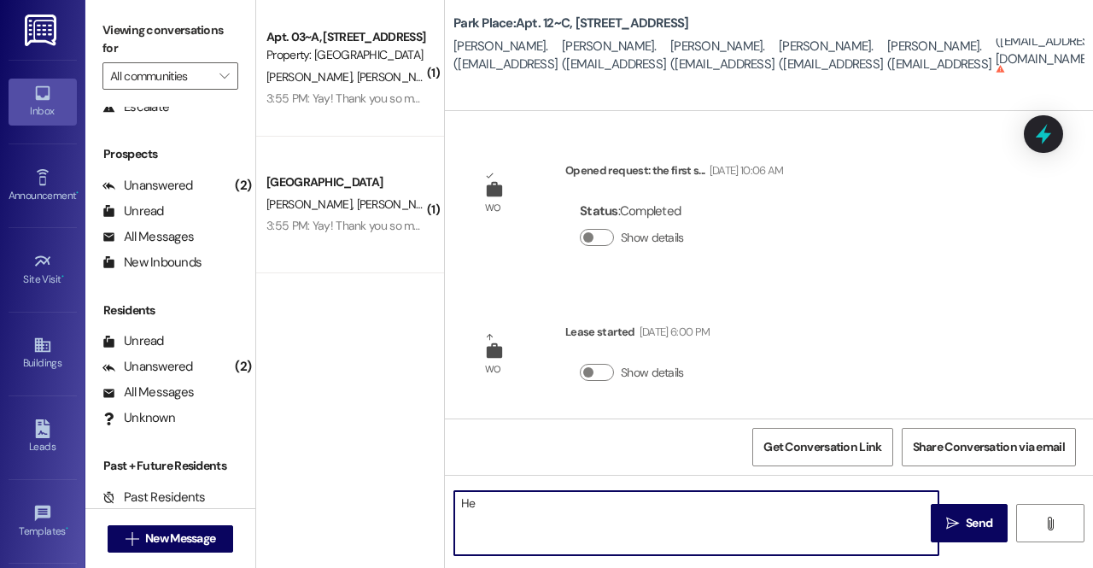
type textarea "H"
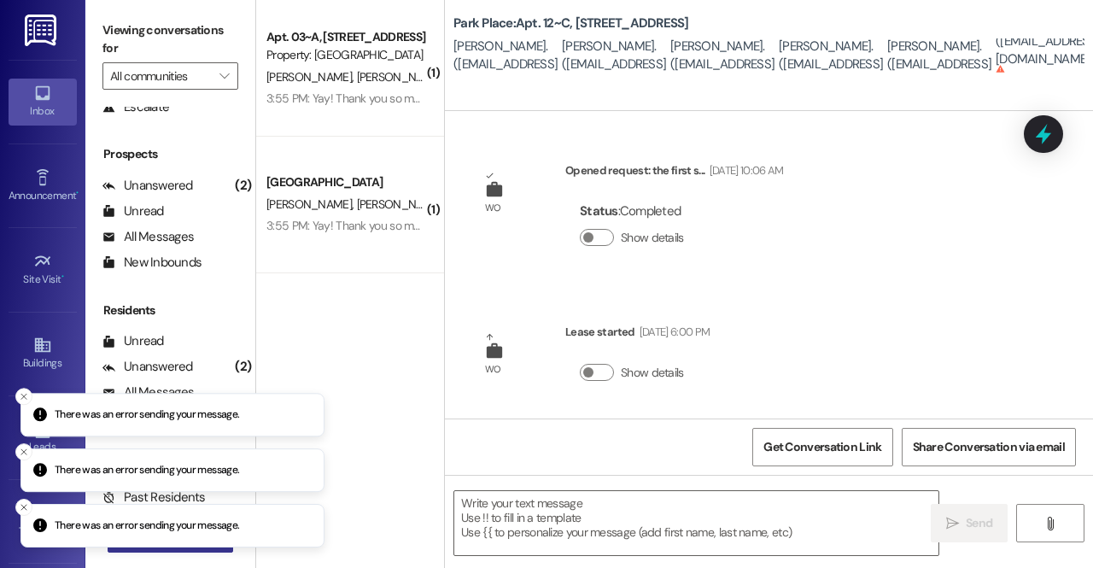
click at [143, 548] on li "There was an error sending your message." at bounding box center [172, 526] width 304 height 44
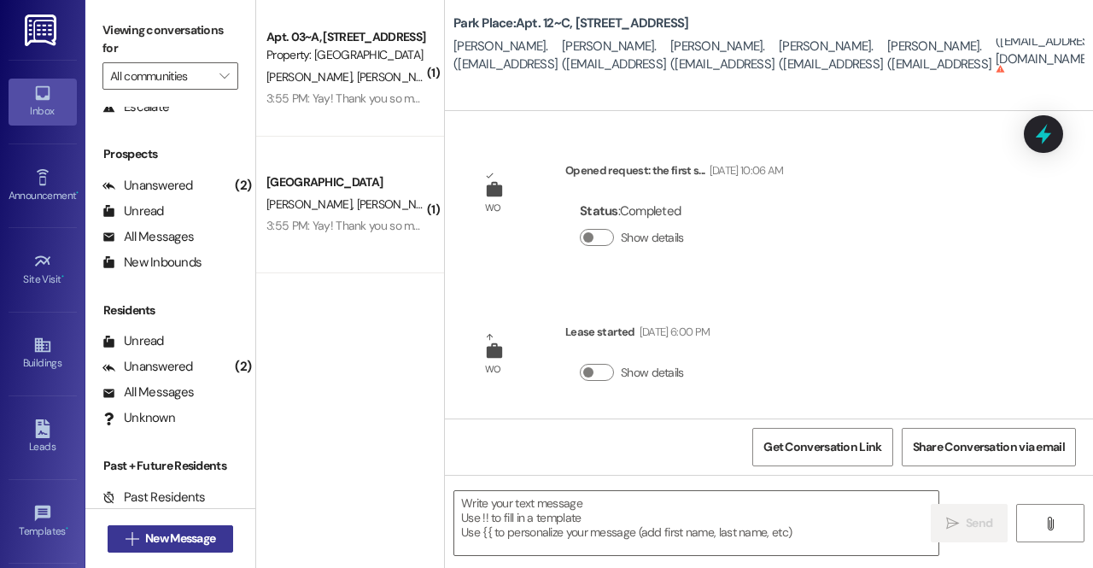
click at [154, 547] on li "There was an error sending your message." at bounding box center [172, 569] width 304 height 44
click at [172, 527] on button " New Message" at bounding box center [171, 538] width 126 height 27
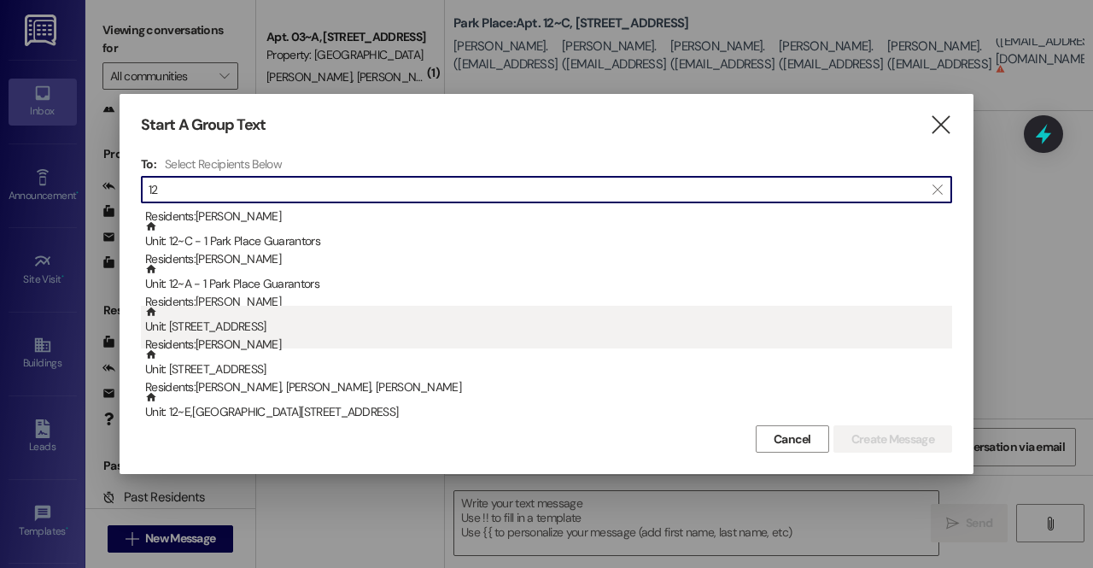
scroll to position [0, 0]
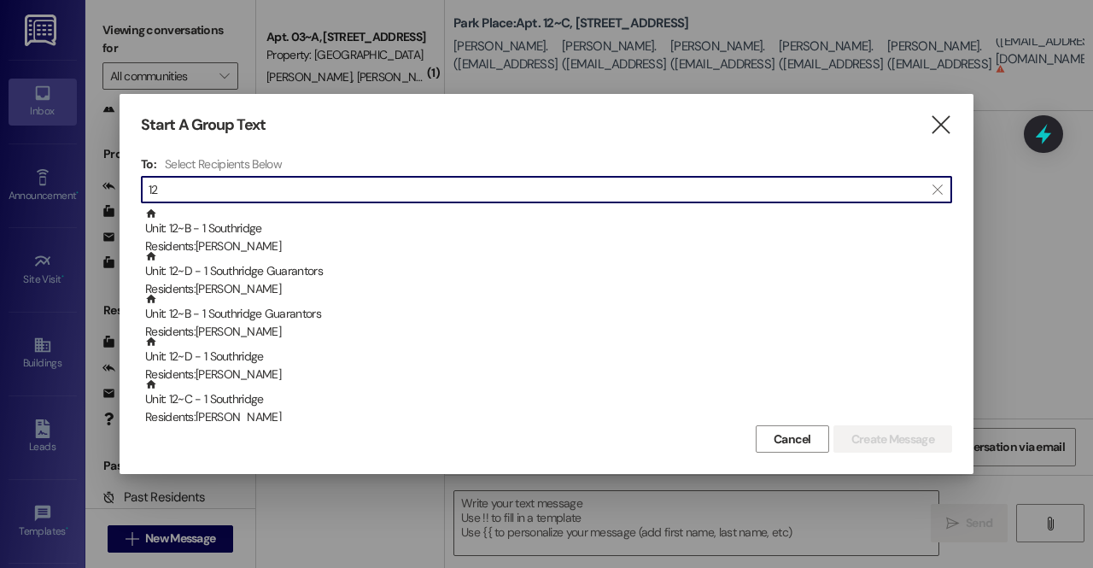
type input "1"
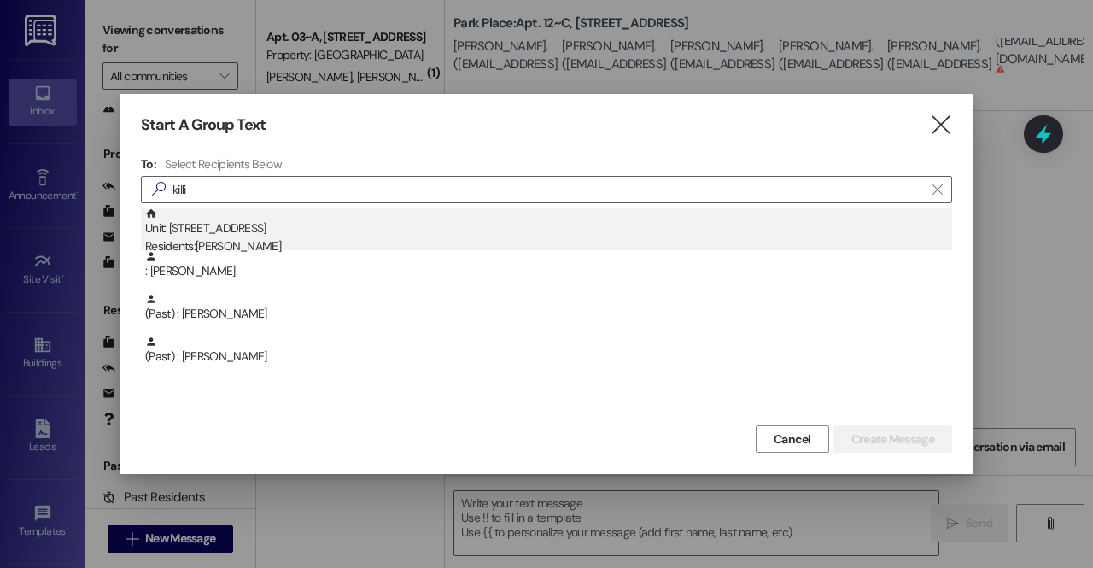
click at [357, 230] on div "Unit: 12~C - 1 Park Place Residents: Killian Bynum" at bounding box center [548, 232] width 807 height 49
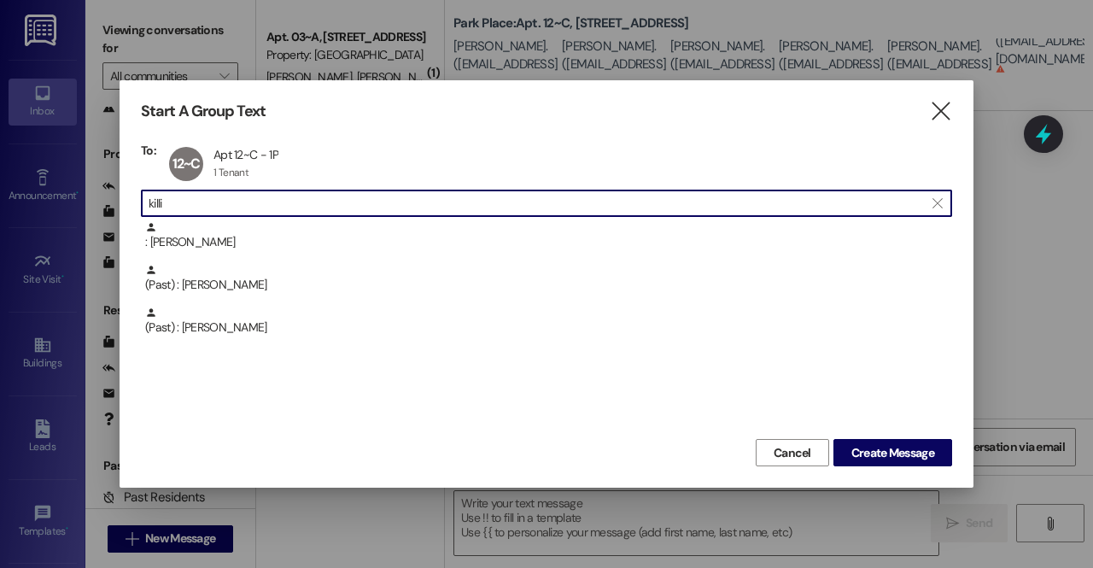
click at [297, 204] on input "killi" at bounding box center [536, 203] width 775 height 24
type input "k"
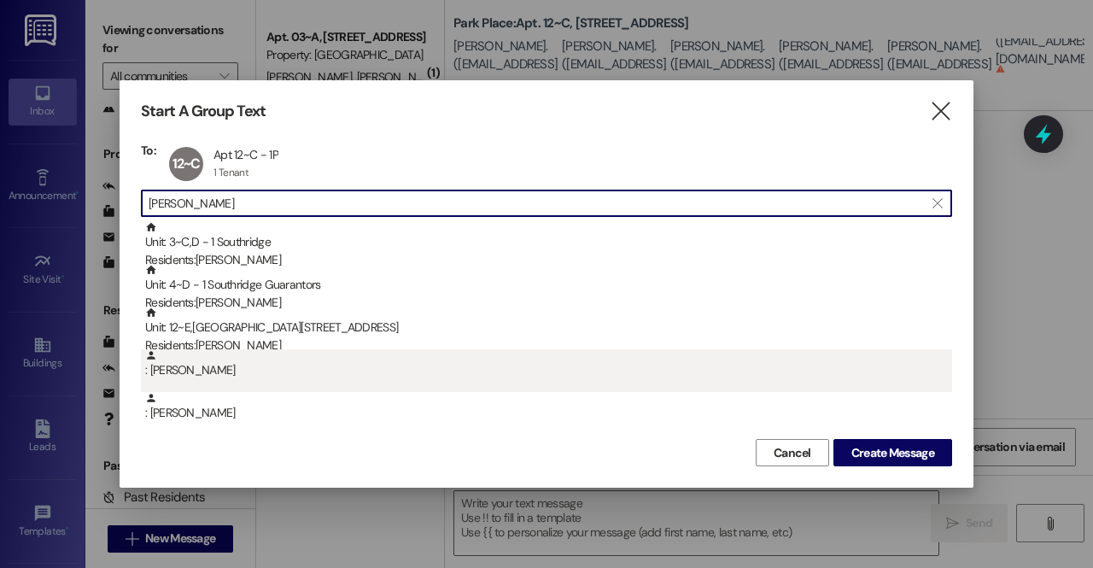
click at [248, 376] on div ": James Wilde" at bounding box center [548, 364] width 807 height 30
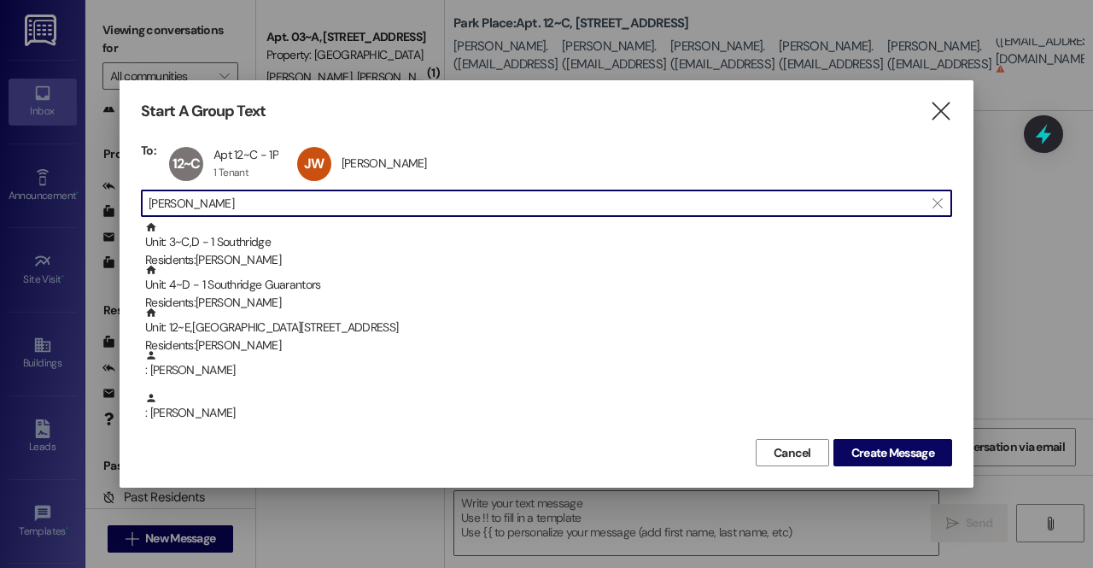
click at [244, 201] on input "james" at bounding box center [536, 203] width 775 height 24
type input "j"
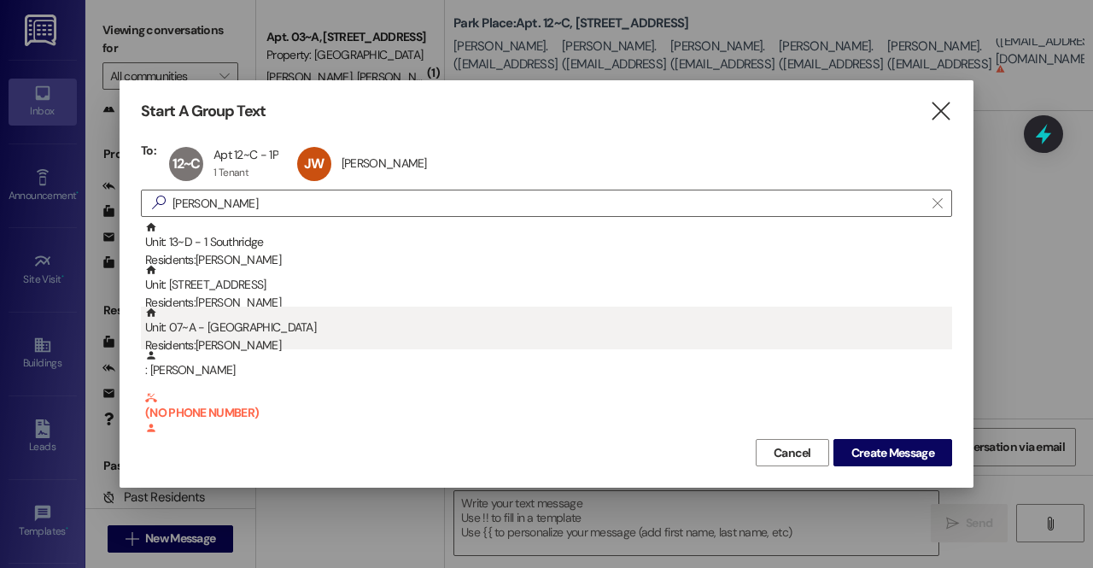
click at [282, 307] on div "Unit: 07~A - 1 Park Place Residents: Spencer Ure" at bounding box center [548, 331] width 807 height 49
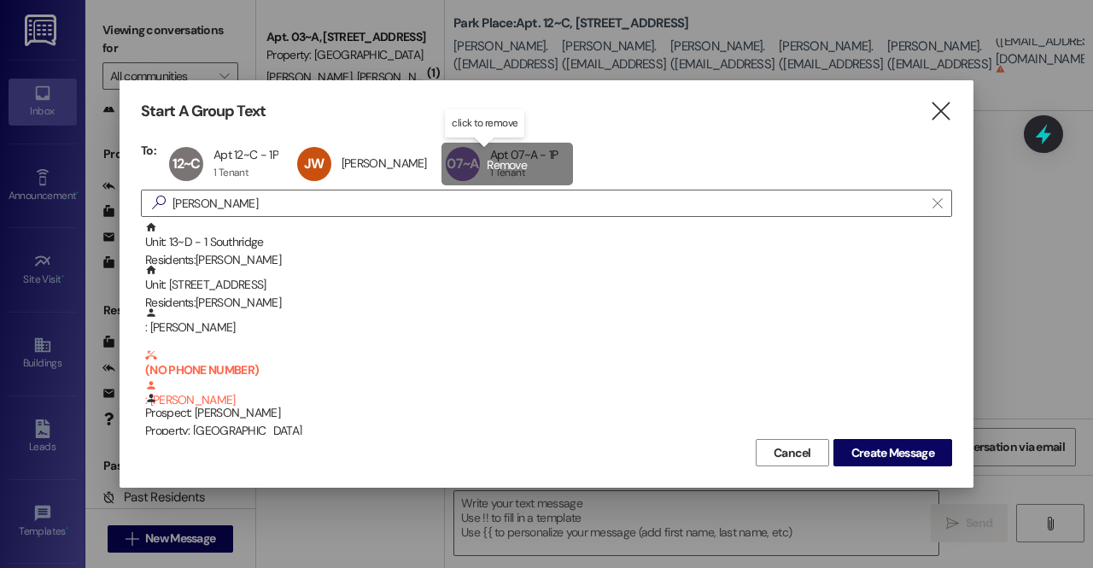
click at [500, 172] on div "07~A Apt 07~A - 1P Apt 07~A - 1P 1 Tenant 1 Tenant click to remove" at bounding box center [507, 164] width 132 height 43
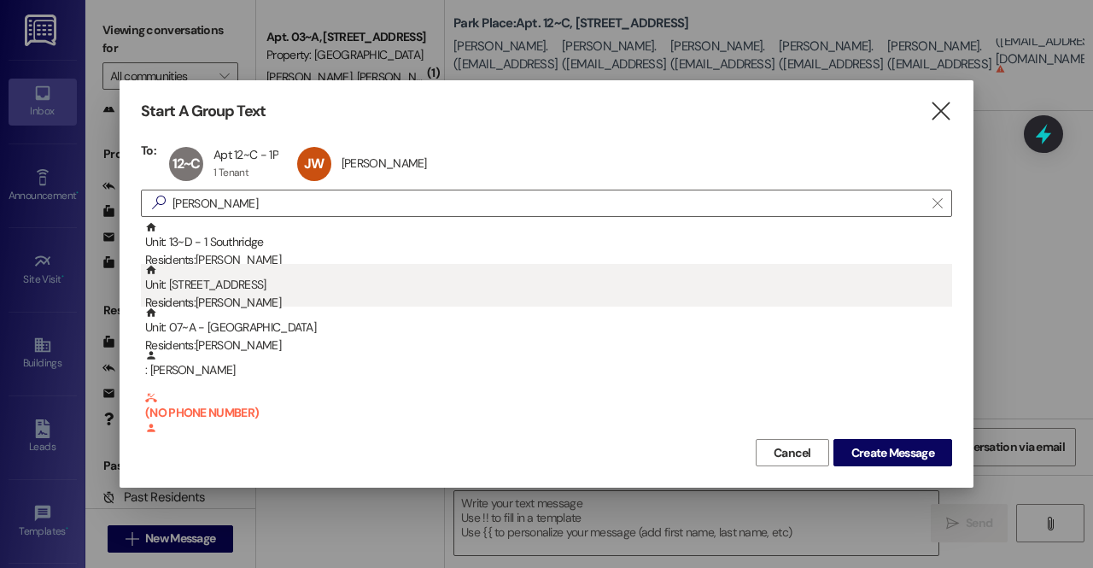
click at [358, 295] on div "Residents: Spencer Martin" at bounding box center [548, 303] width 807 height 18
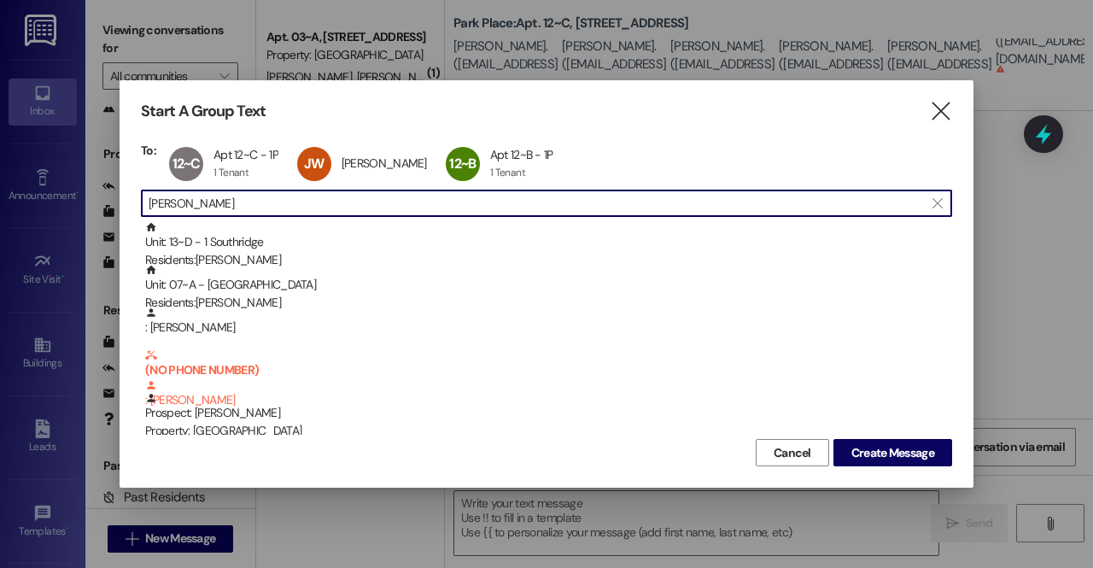
click at [370, 209] on input "spencer" at bounding box center [536, 203] width 775 height 24
type input "s"
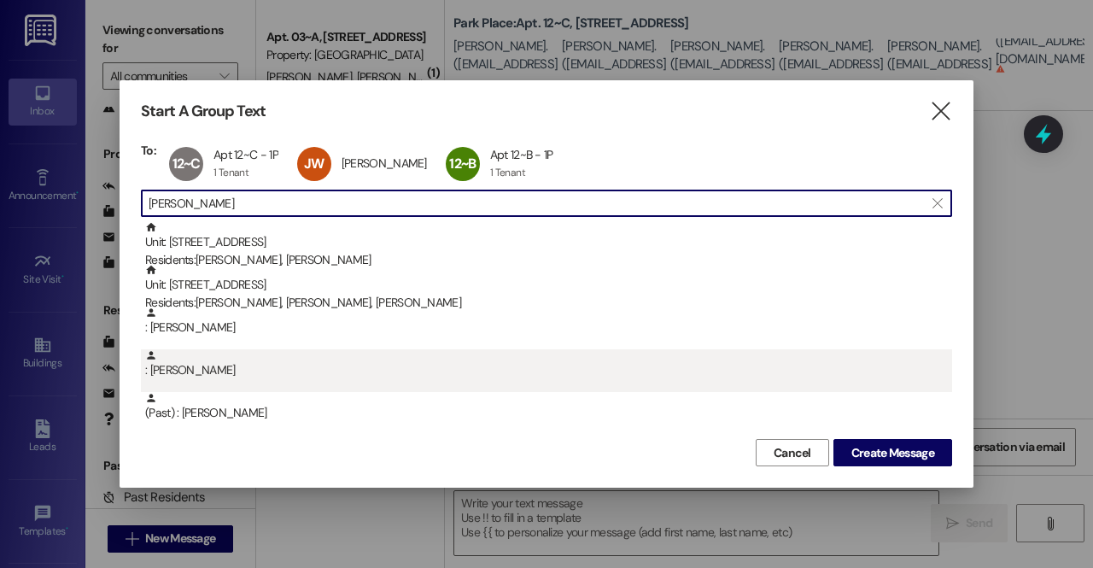
type input "walter"
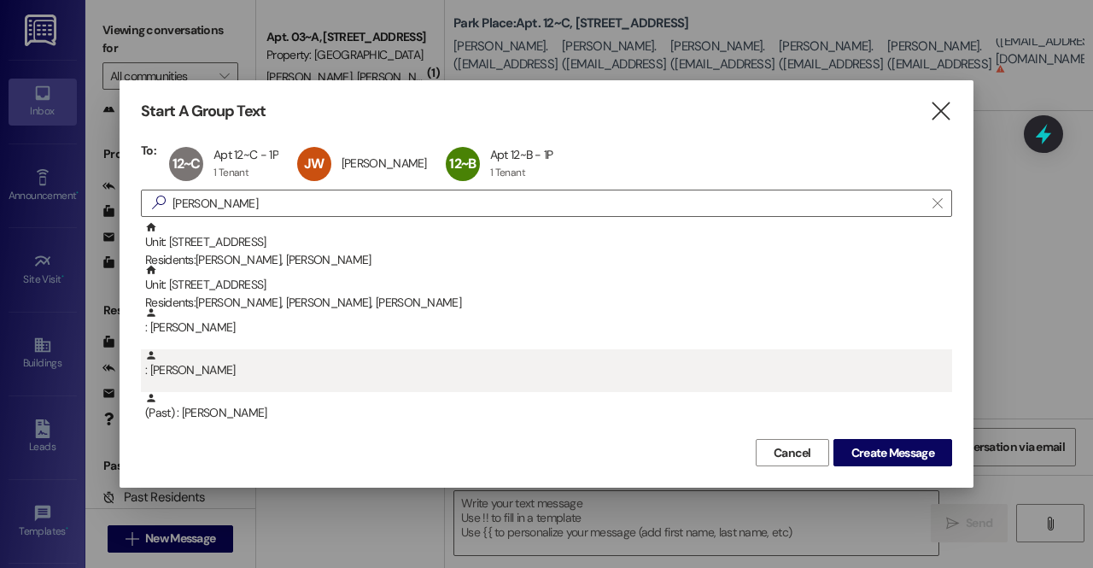
click at [354, 363] on div ": Walter Blundell" at bounding box center [548, 364] width 807 height 30
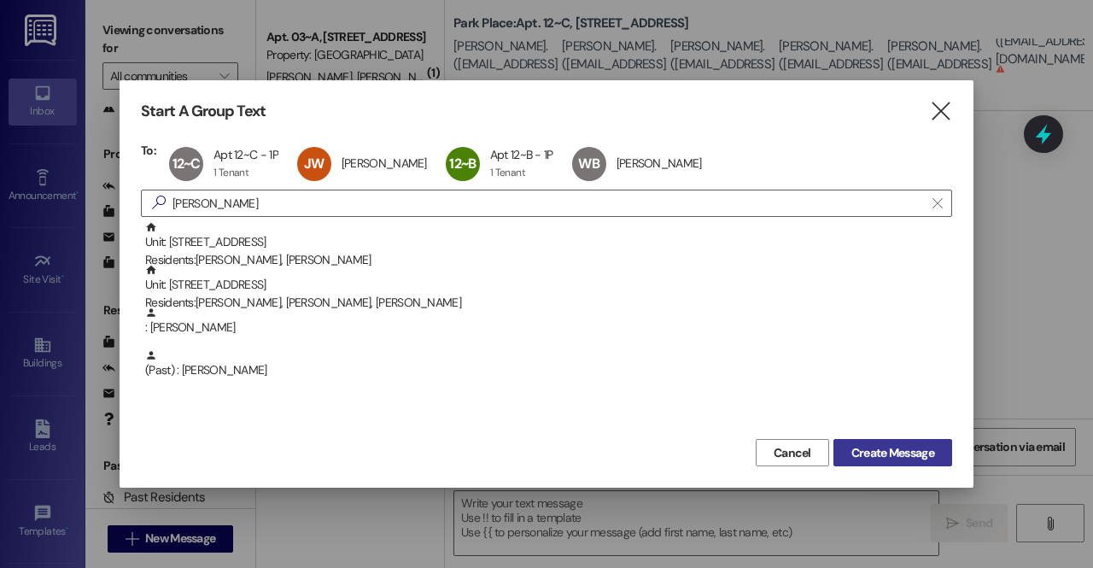
click at [934, 447] on span "Create Message" at bounding box center [893, 453] width 90 height 18
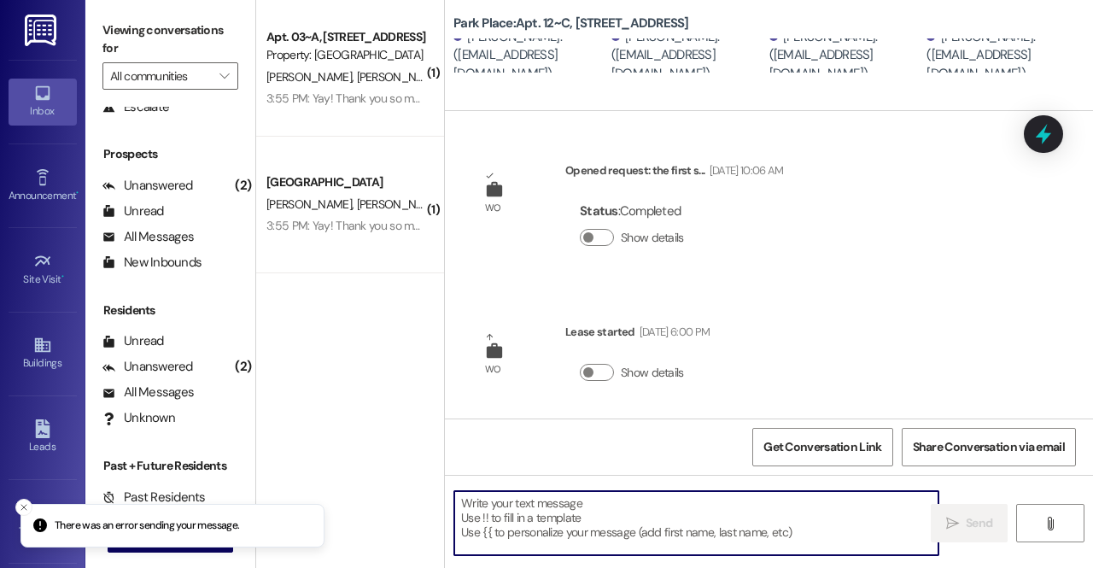
click at [794, 506] on textarea at bounding box center [696, 523] width 484 height 64
paste textarea "Hey apartment 12! Your new keyless door lock has been installed [DATE]! You sho…"
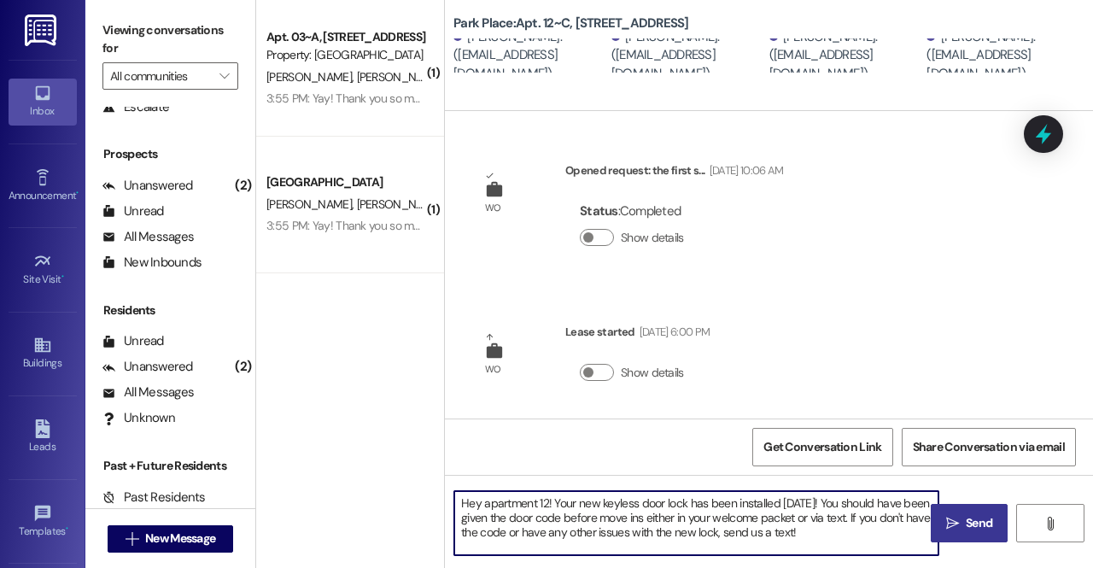
type textarea "Hey apartment 12! Your new keyless door lock has been installed [DATE]! You sho…"
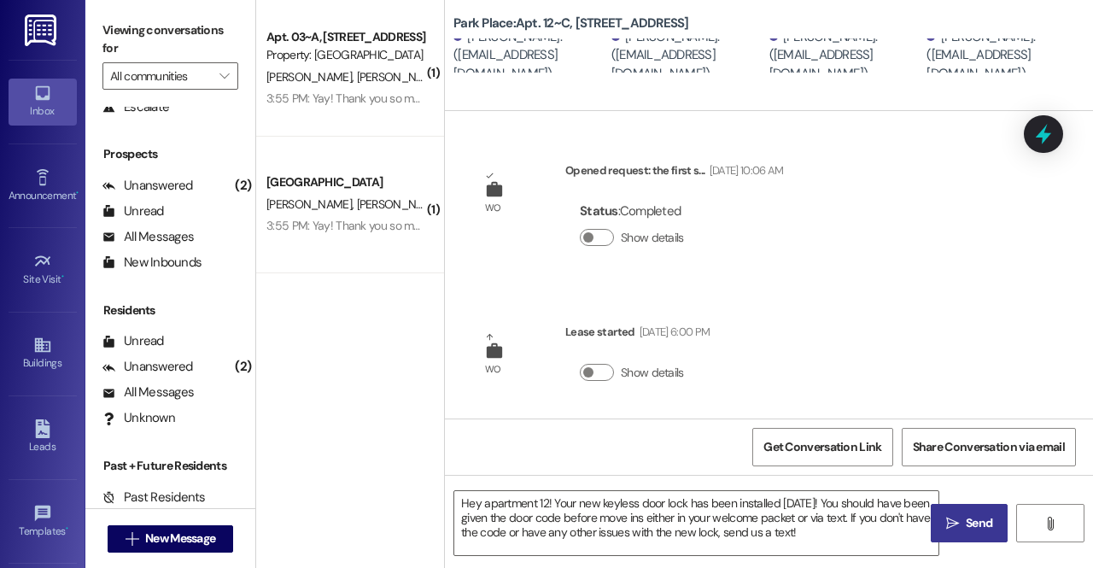
click at [962, 525] on span " Send" at bounding box center [970, 523] width 54 height 18
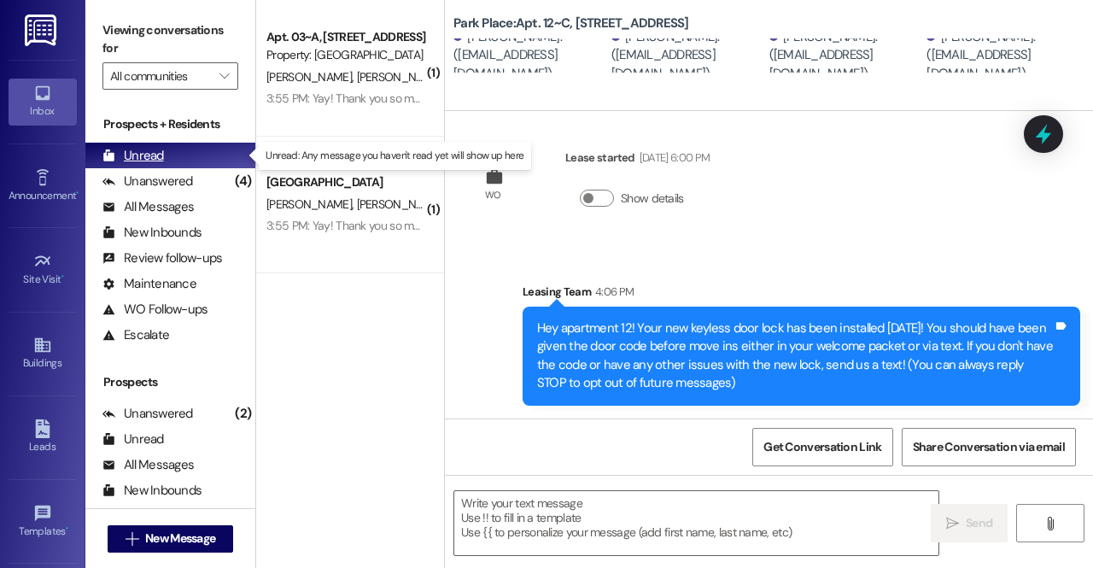
click at [177, 155] on div "Unread (0)" at bounding box center [170, 156] width 170 height 26
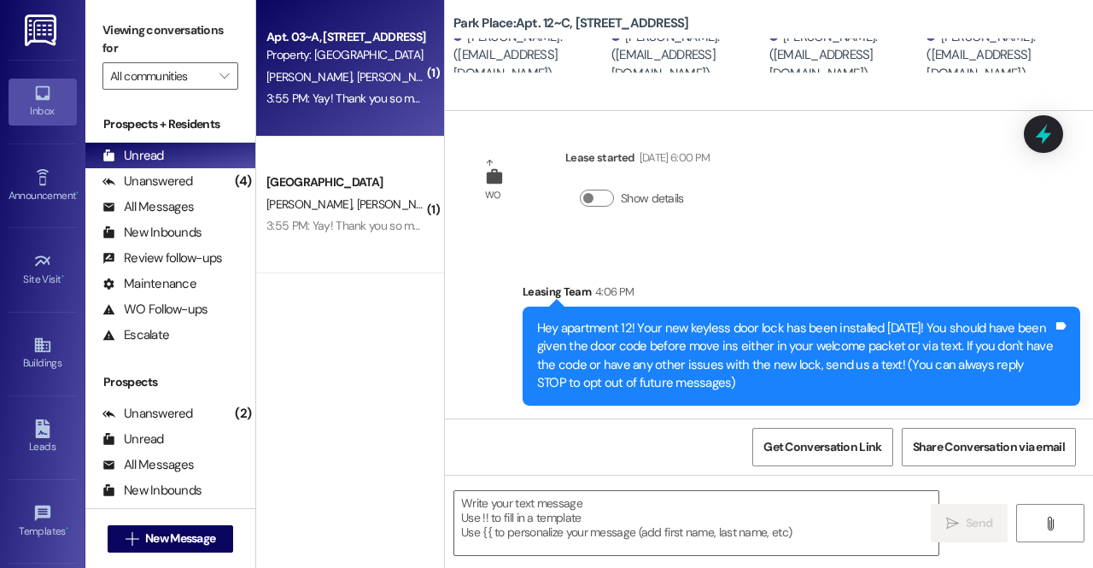
click at [377, 56] on div "Property: [GEOGRAPHIC_DATA]" at bounding box center [345, 55] width 158 height 18
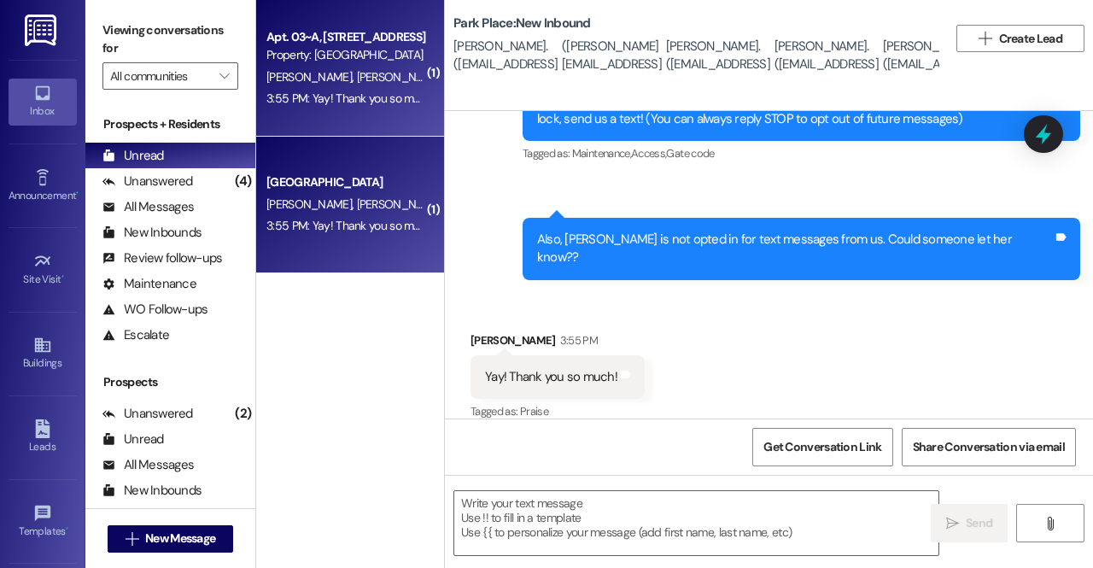
scroll to position [306, 0]
click at [222, 173] on div "Unanswered (4)" at bounding box center [170, 181] width 170 height 26
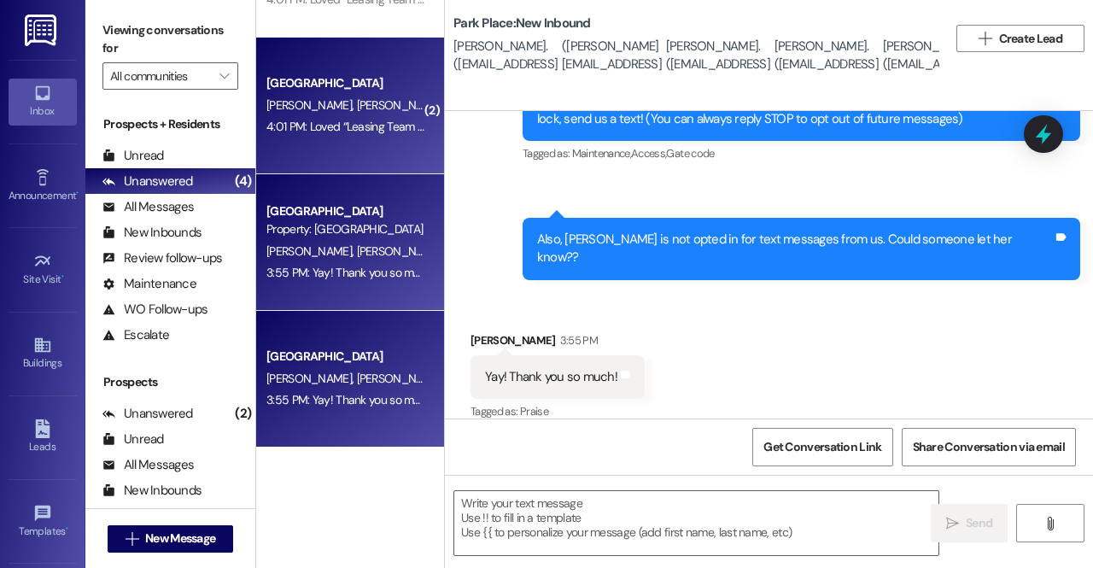
scroll to position [0, 0]
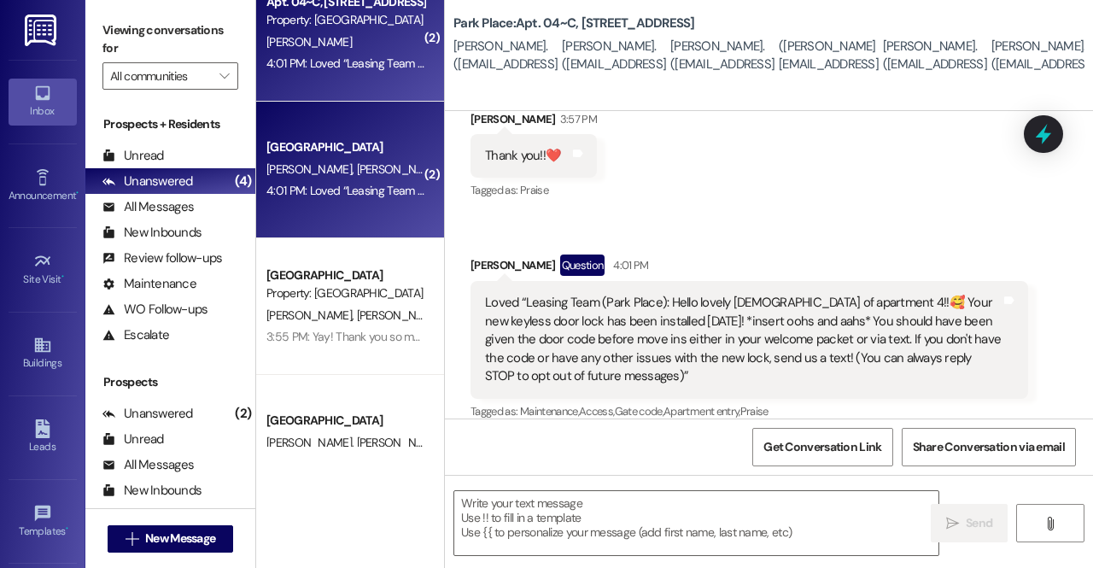
scroll to position [172, 0]
click at [338, 284] on div "Property: [GEOGRAPHIC_DATA]" at bounding box center [345, 293] width 158 height 18
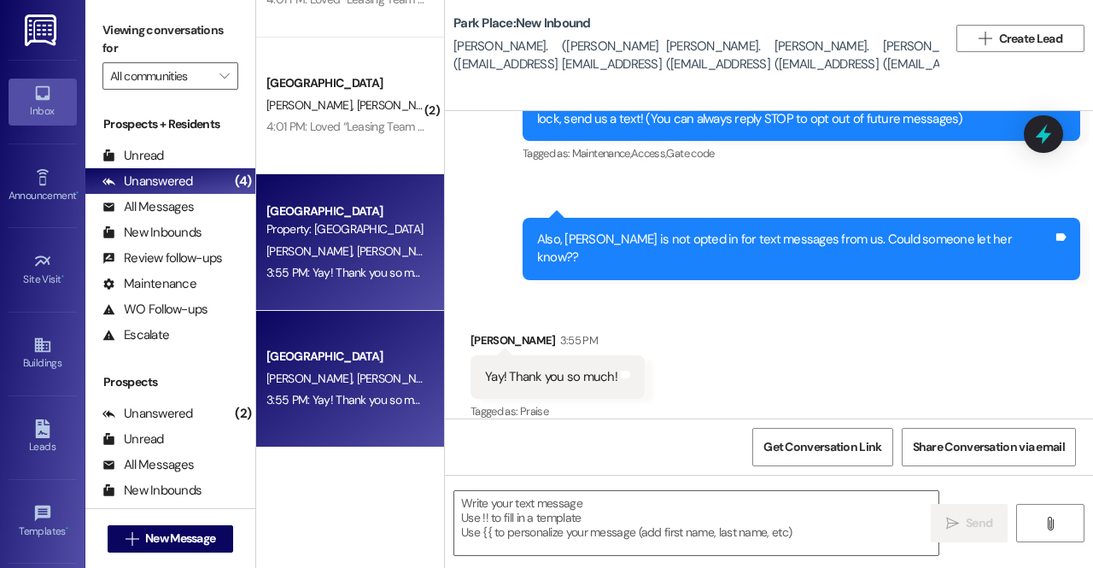
scroll to position [0, 0]
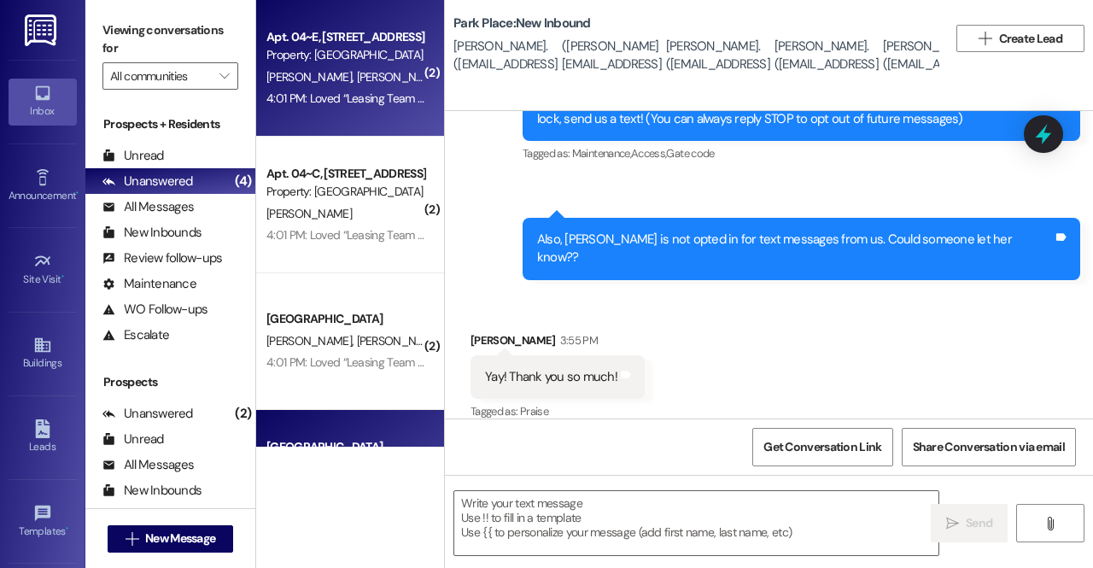
click at [347, 120] on div "Apt. 04~E, 1 Park Place Property: Park Place K. Mitchell R. Messick H. Wilkins …" at bounding box center [350, 68] width 188 height 137
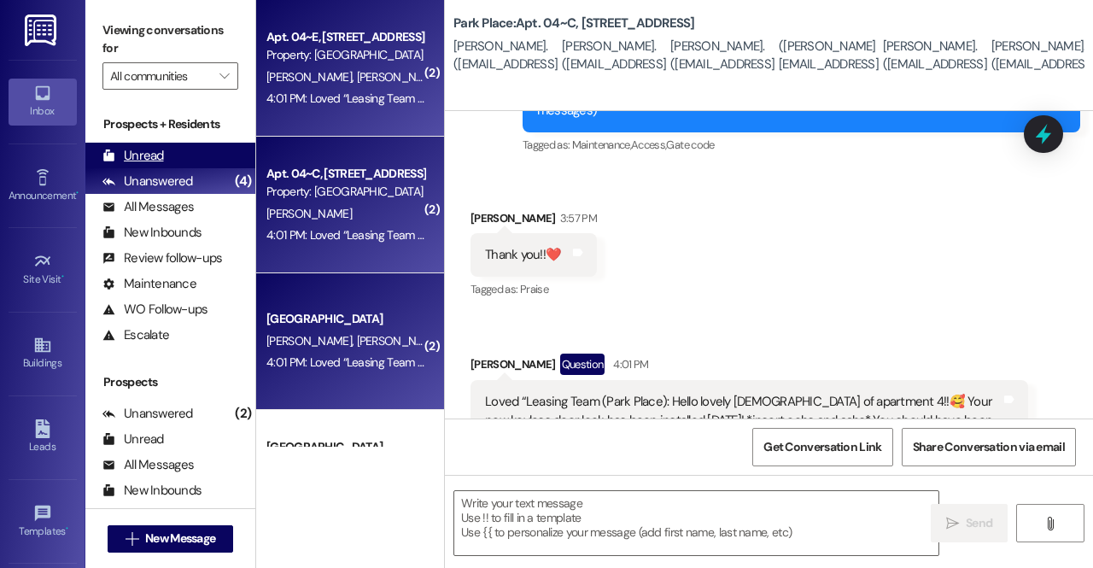
scroll to position [278, 0]
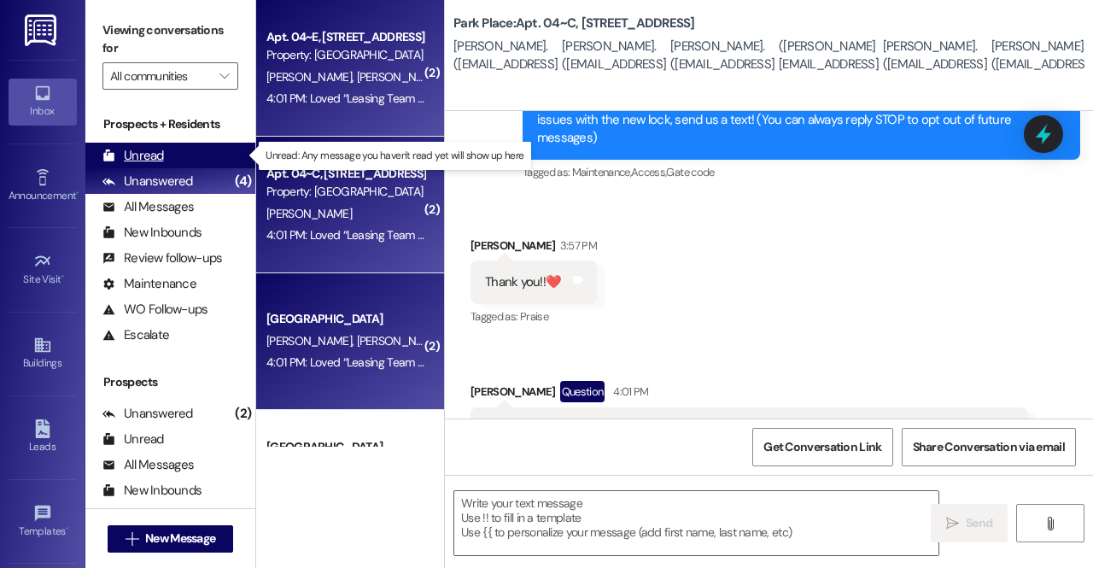
click at [215, 156] on div "Unread (0)" at bounding box center [170, 156] width 170 height 26
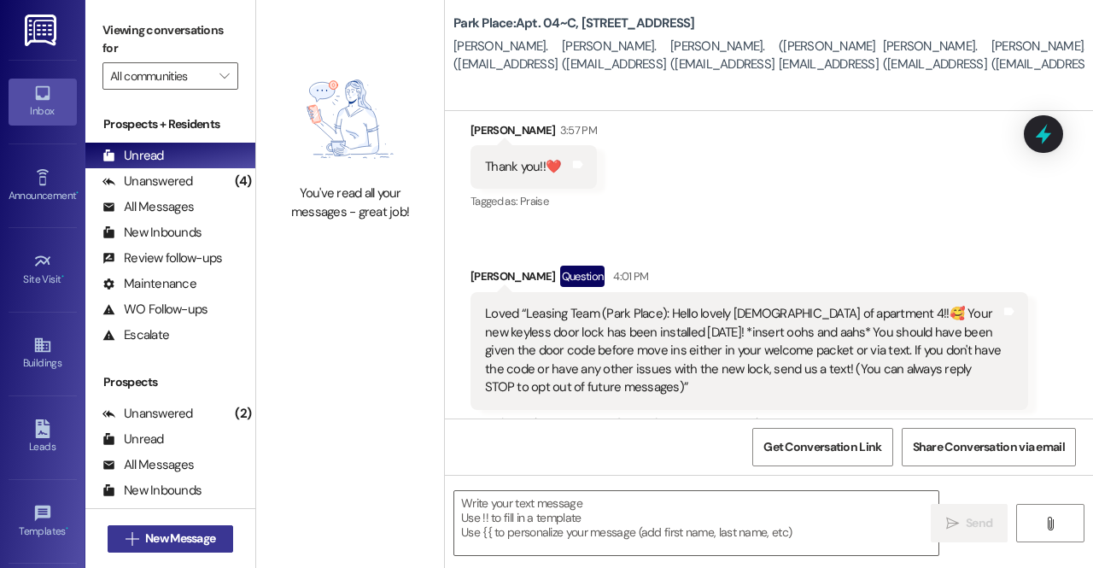
click at [164, 536] on span "New Message" at bounding box center [180, 538] width 70 height 18
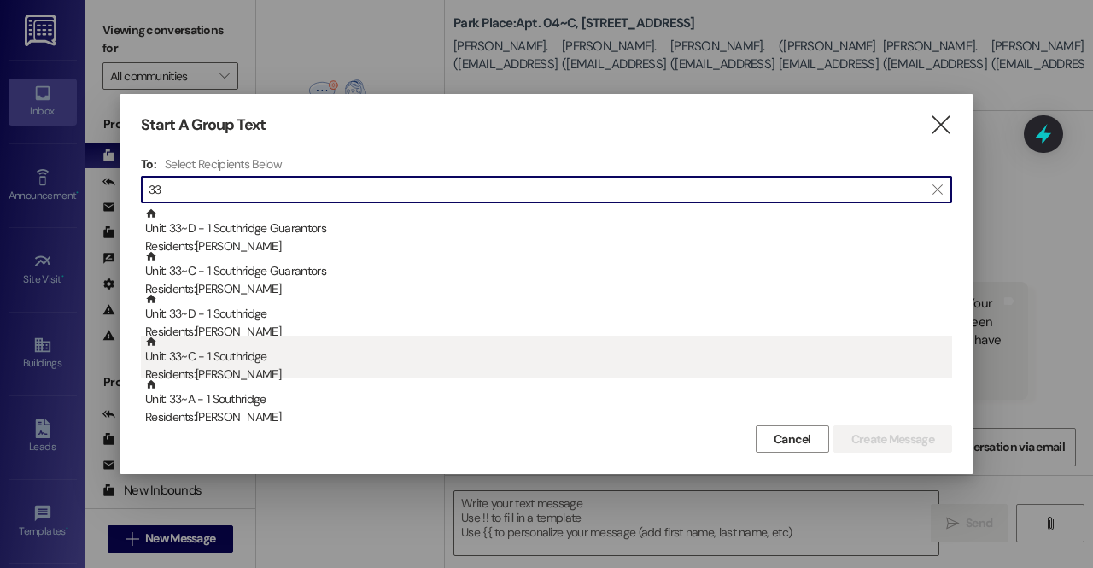
type input "3"
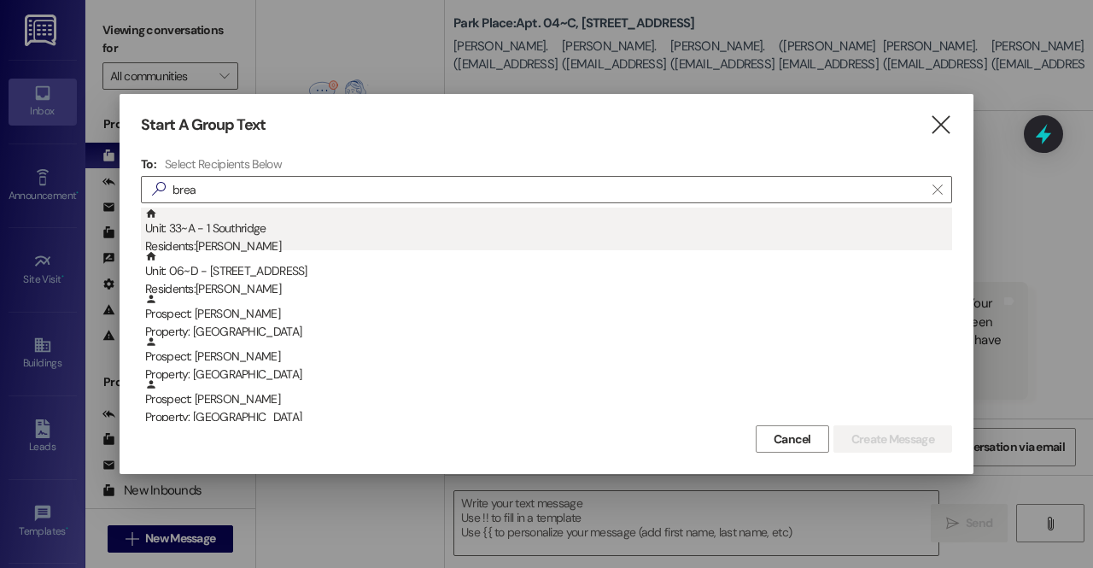
click at [295, 237] on div "Unit: 33~A - 1 Southridge Residents: Brea Nenneman" at bounding box center [548, 232] width 807 height 49
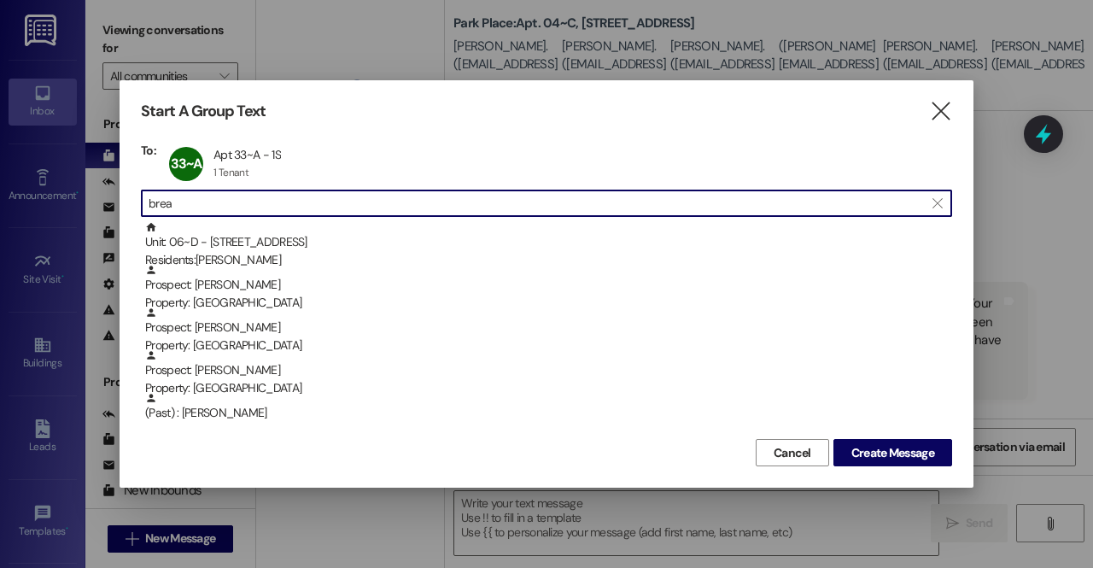
click at [276, 202] on input "brea" at bounding box center [536, 203] width 775 height 24
type input "b"
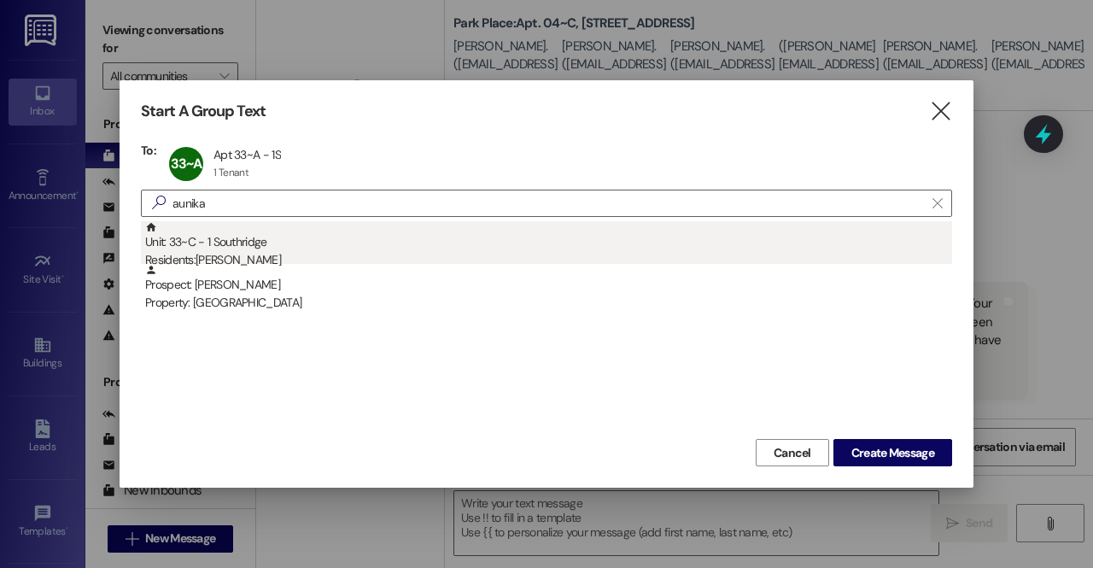
click at [301, 250] on div "Unit: 33~C - 1 Southridge Residents: Aunika DelHoyo" at bounding box center [548, 245] width 807 height 49
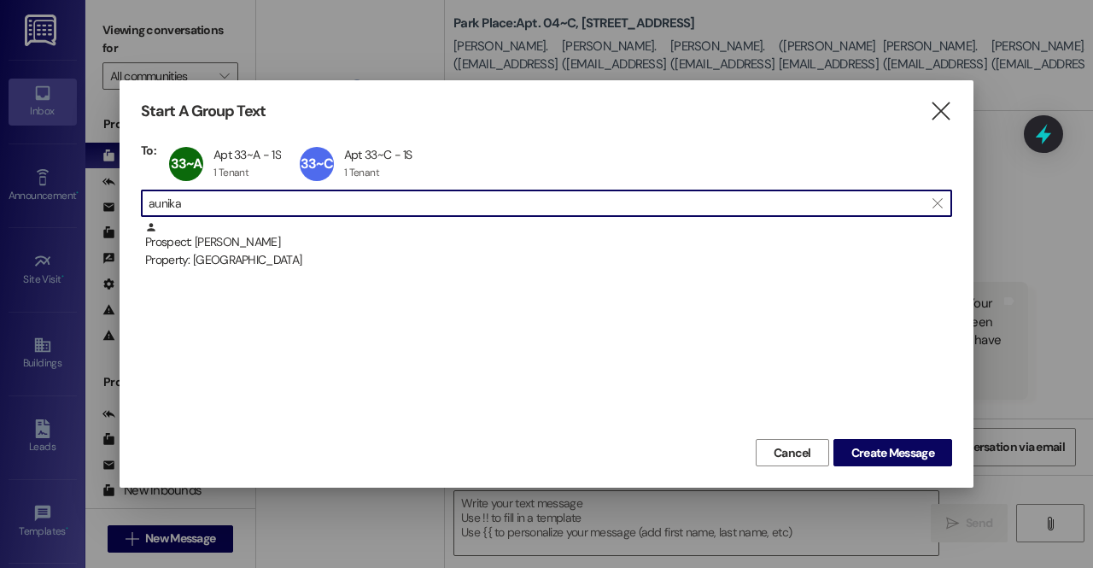
click at [261, 201] on input "aunika" at bounding box center [536, 203] width 775 height 24
type input "a"
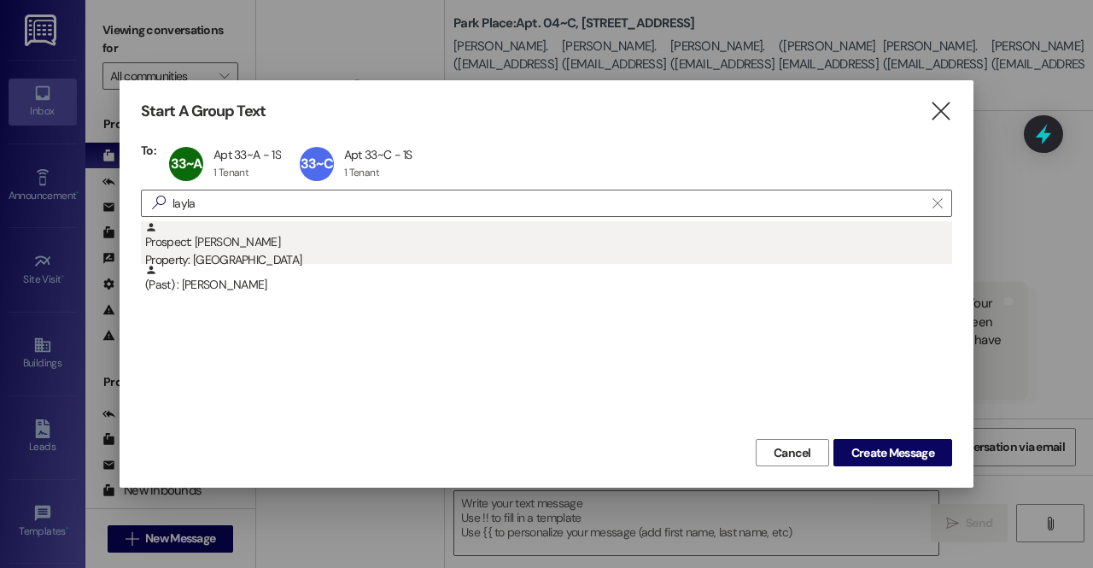
click at [216, 252] on div "Property: [GEOGRAPHIC_DATA]" at bounding box center [548, 260] width 807 height 18
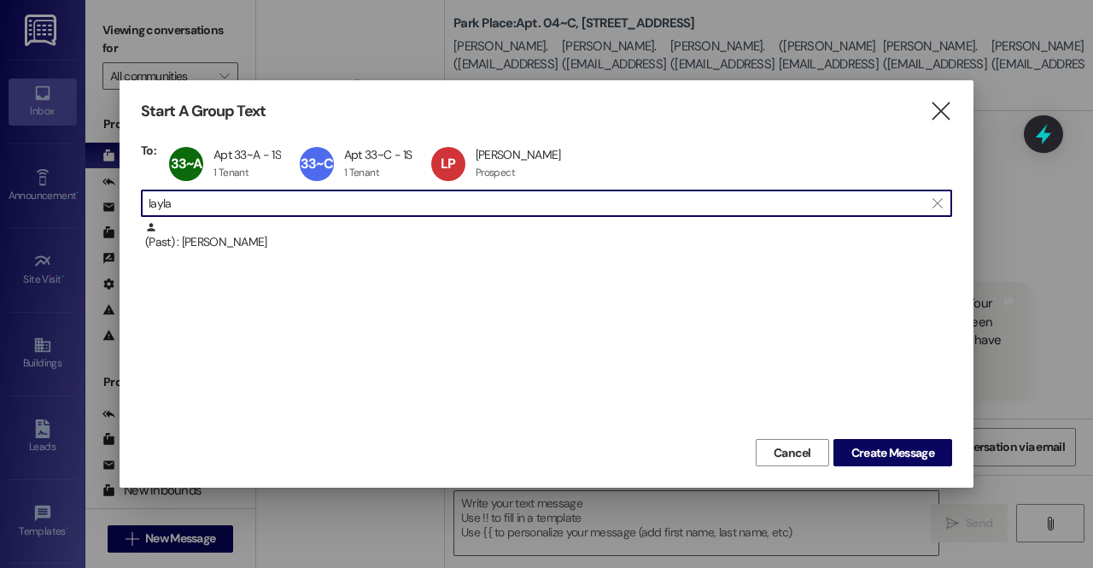
click at [208, 213] on input "layla" at bounding box center [536, 203] width 775 height 24
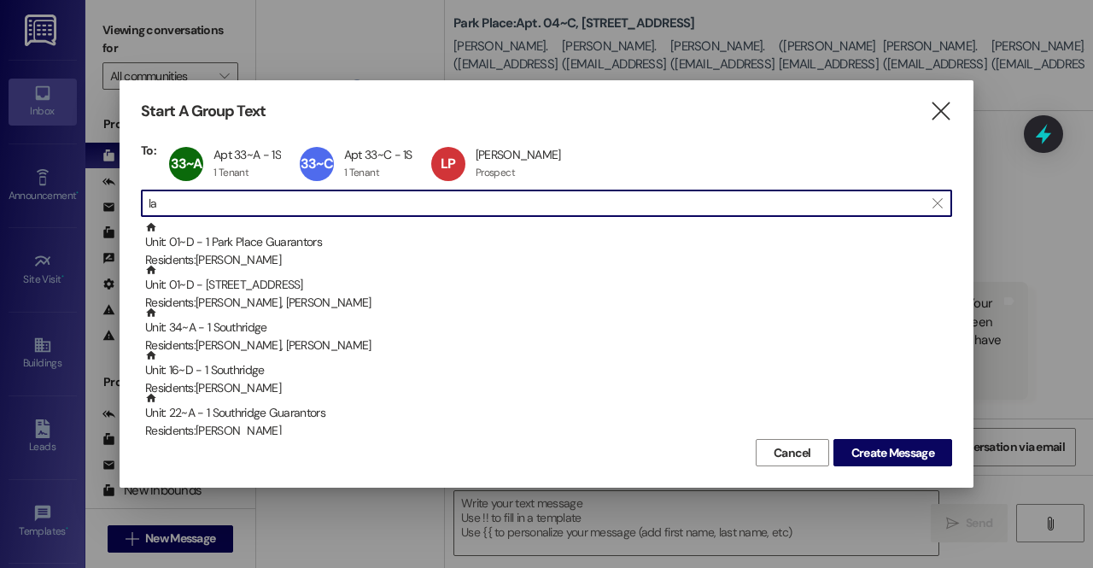
type input "l"
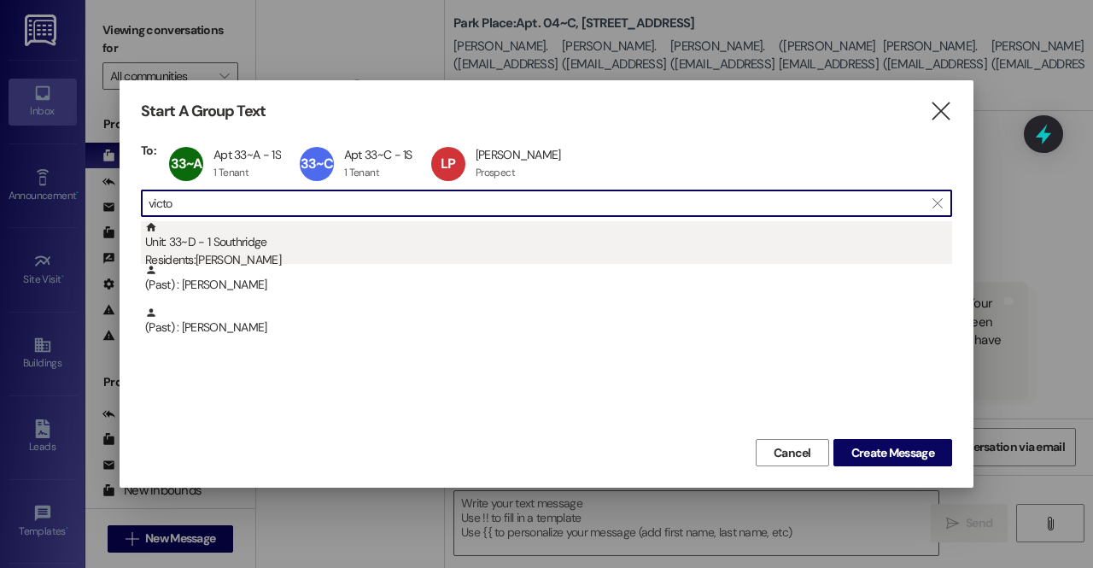
type input "victo"
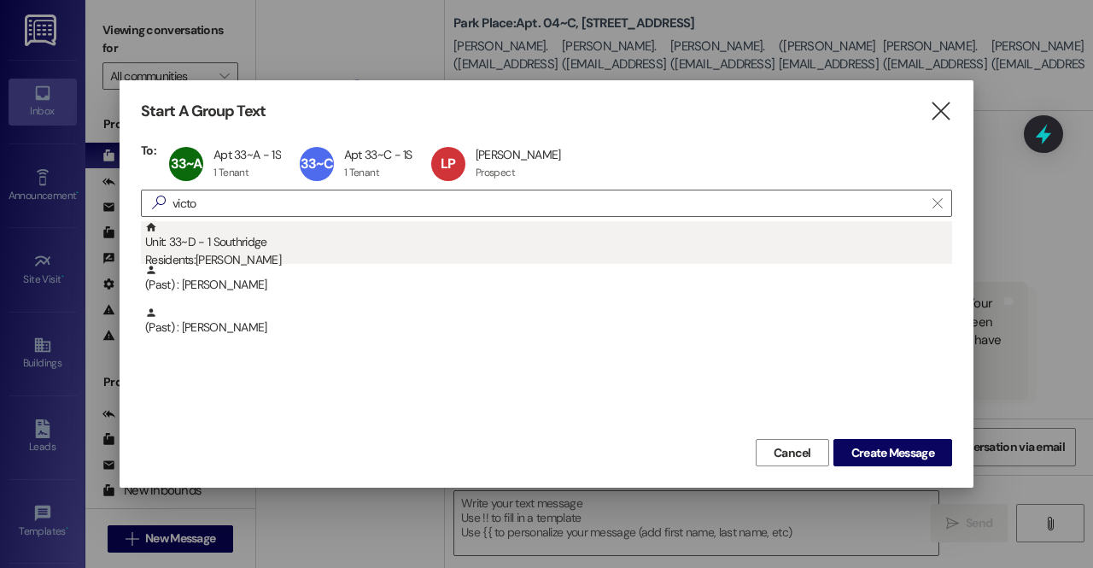
click at [243, 253] on div "Residents: Victoria Dixon" at bounding box center [548, 260] width 807 height 18
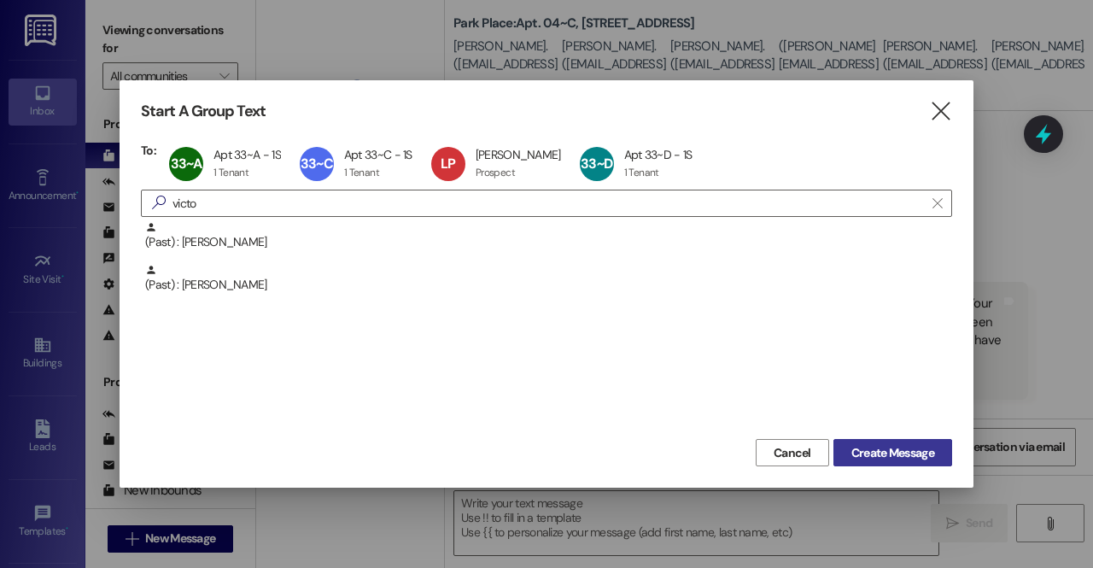
click at [892, 448] on span "Create Message" at bounding box center [892, 453] width 83 height 18
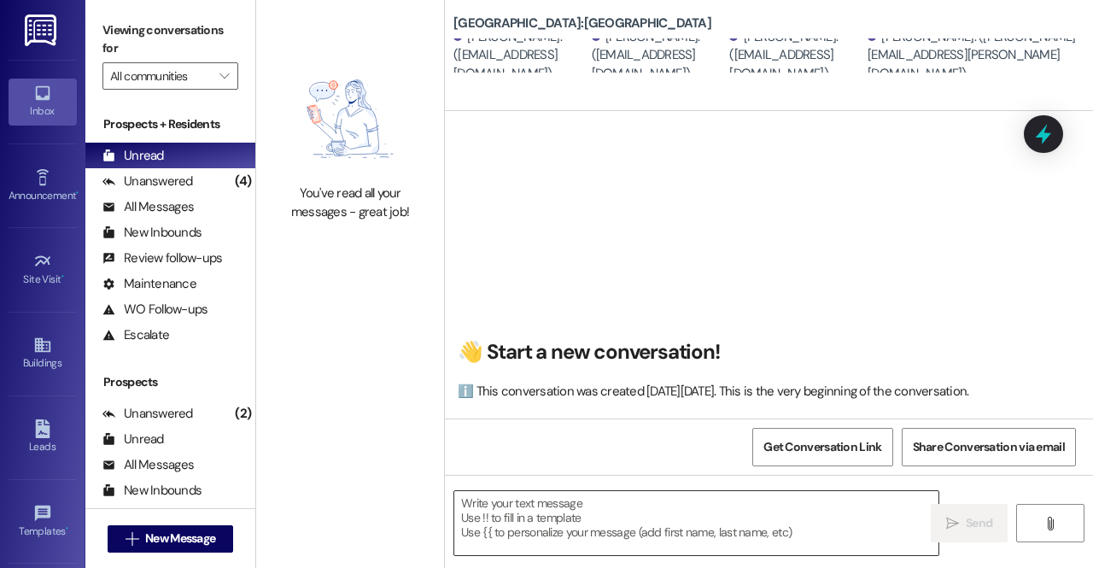
scroll to position [0, 0]
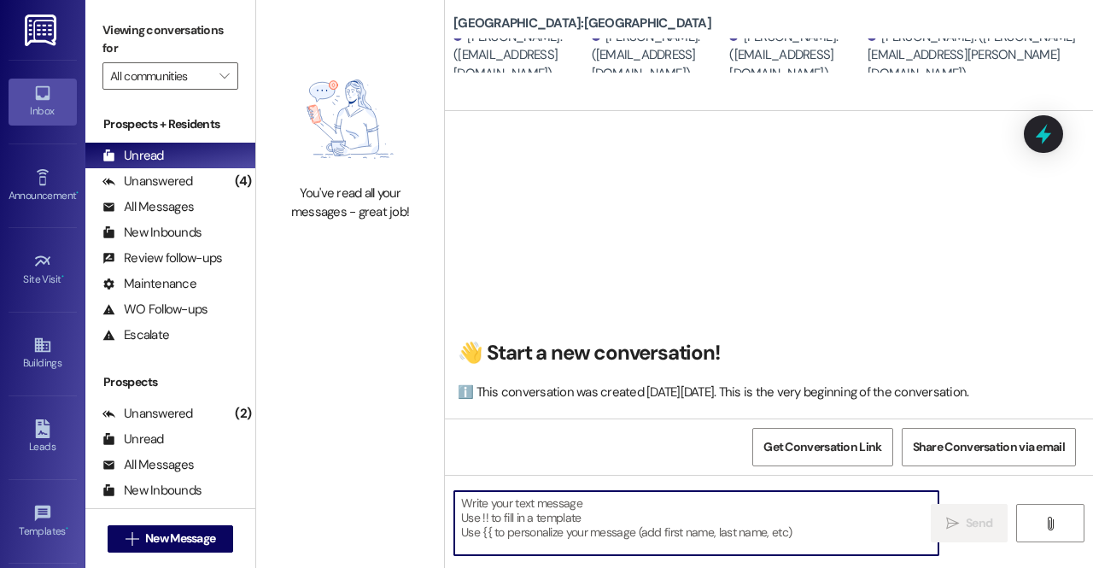
click at [699, 528] on textarea at bounding box center [696, 523] width 484 height 64
paste textarea "Hey apartment 12! Your new keyless door lock has been installed [DATE]! You sho…"
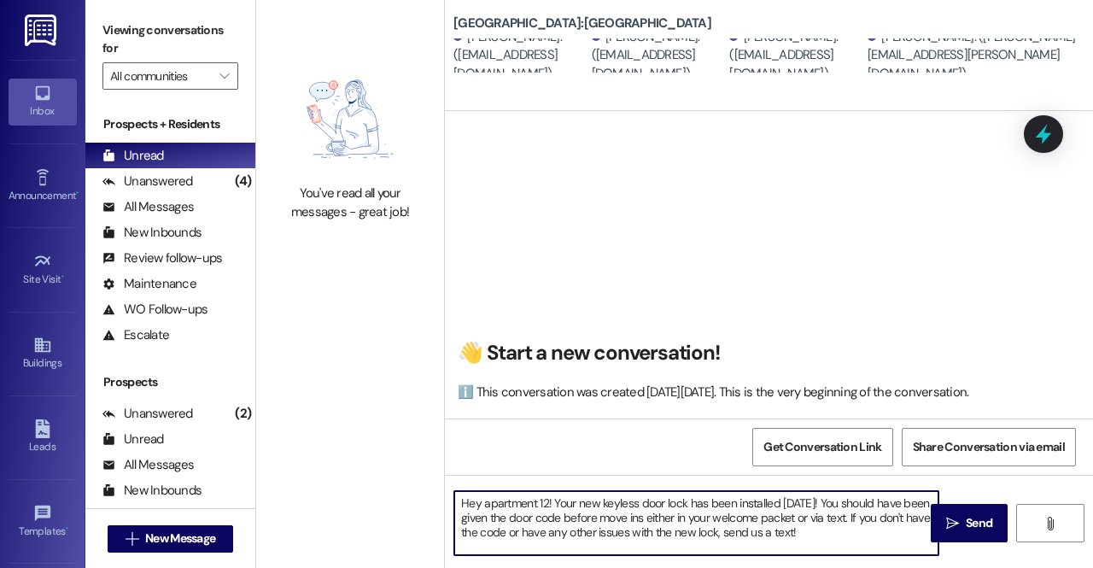
drag, startPoint x: 552, startPoint y: 504, endPoint x: 473, endPoint y: 500, distance: 78.6
click at [473, 500] on textarea "Hey apartment 12! Your new keyless door lock has been installed [DATE]! You sho…" at bounding box center [696, 523] width 484 height 64
click at [903, 534] on textarea "Hey lovely ladies of apartment 33! Your new keyless door lock has been installe…" at bounding box center [696, 523] width 484 height 64
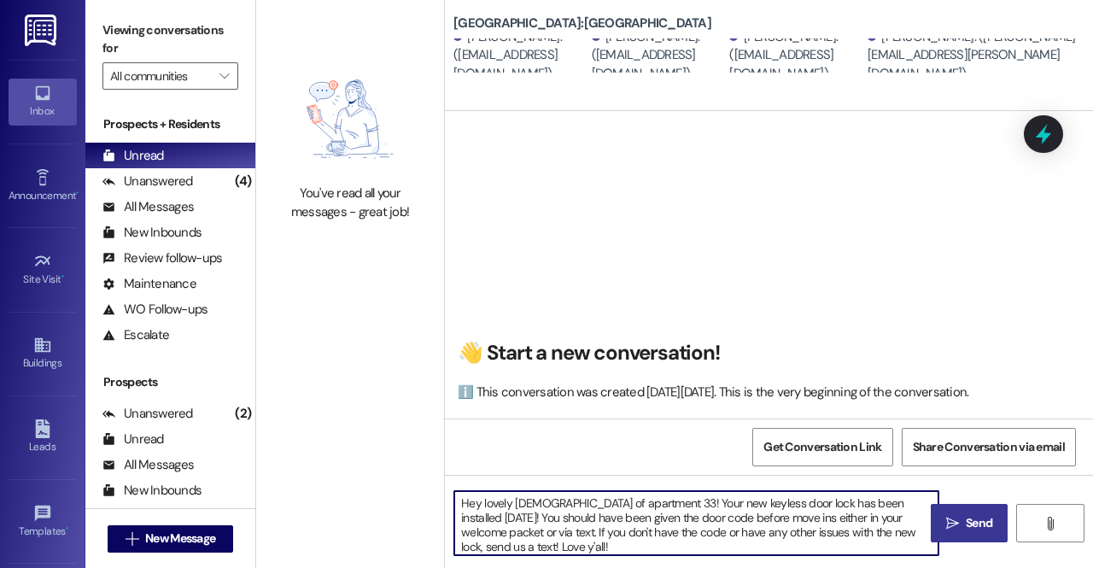
type textarea "Hey lovely ladies of apartment 33! Your new keyless door lock has been installe…"
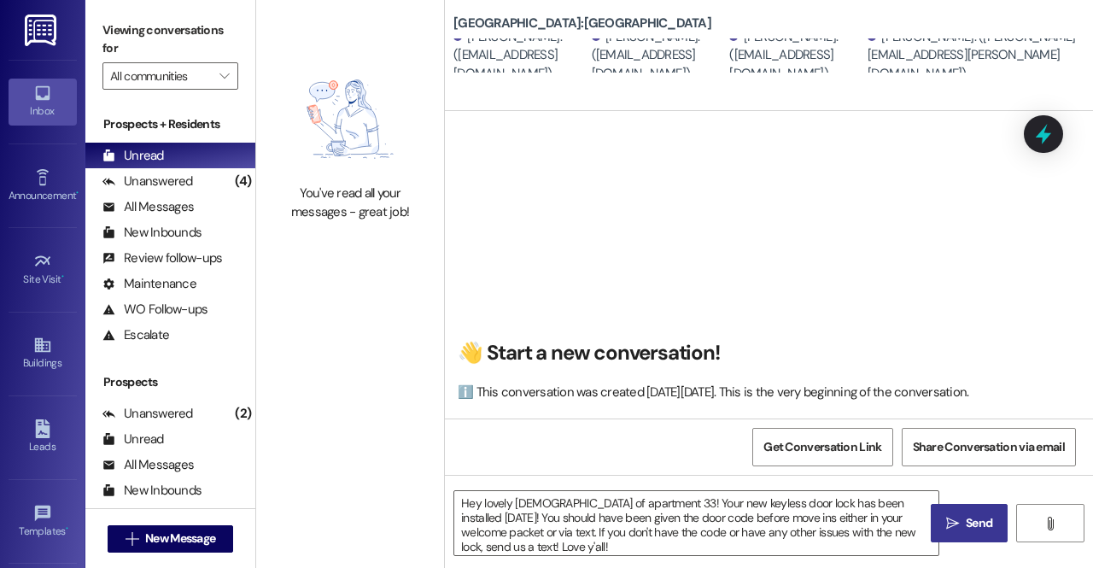
click at [965, 512] on button " Send" at bounding box center [969, 523] width 77 height 38
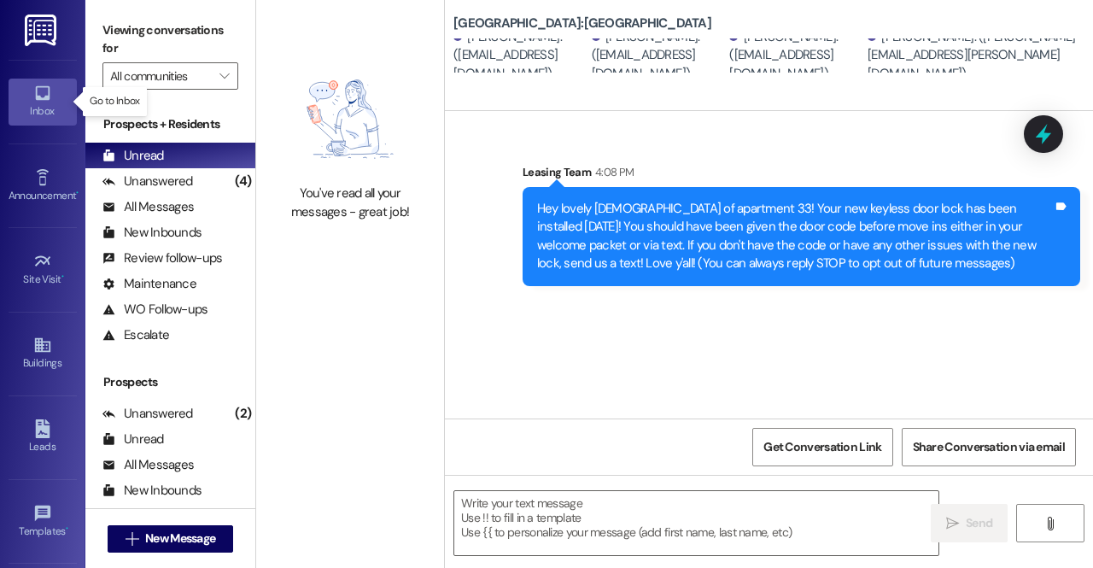
click at [50, 104] on div "Inbox" at bounding box center [42, 110] width 85 height 17
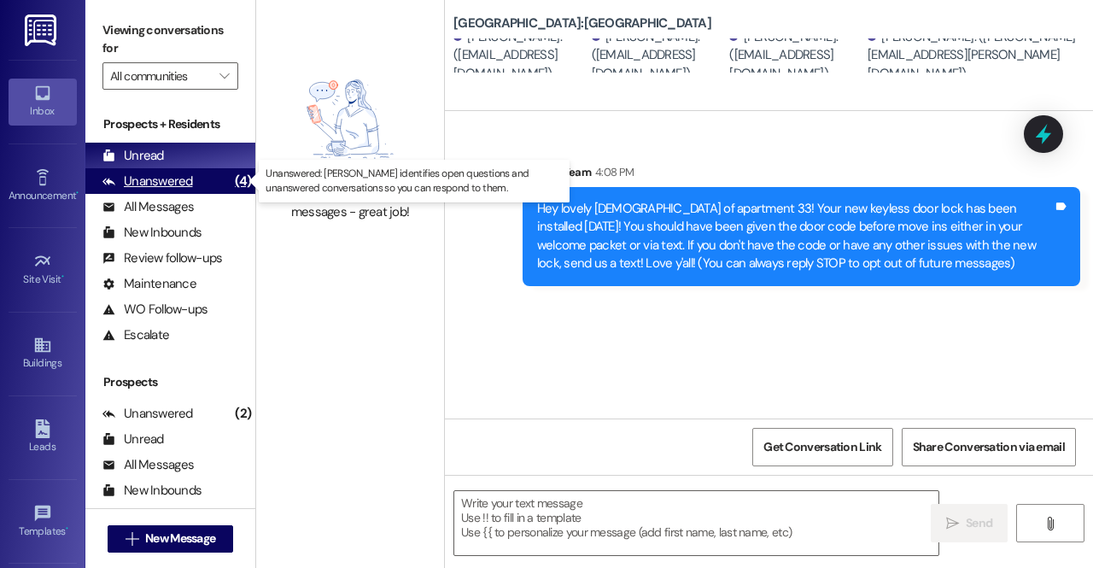
click at [236, 180] on div "(4)" at bounding box center [243, 181] width 25 height 26
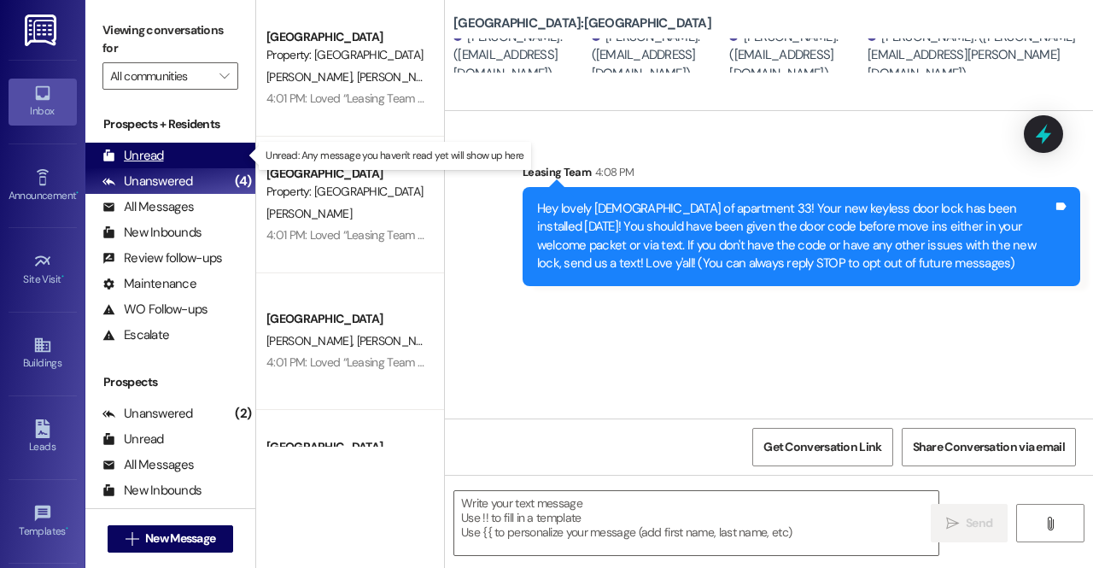
click at [169, 160] on div "Unread (0)" at bounding box center [170, 156] width 170 height 26
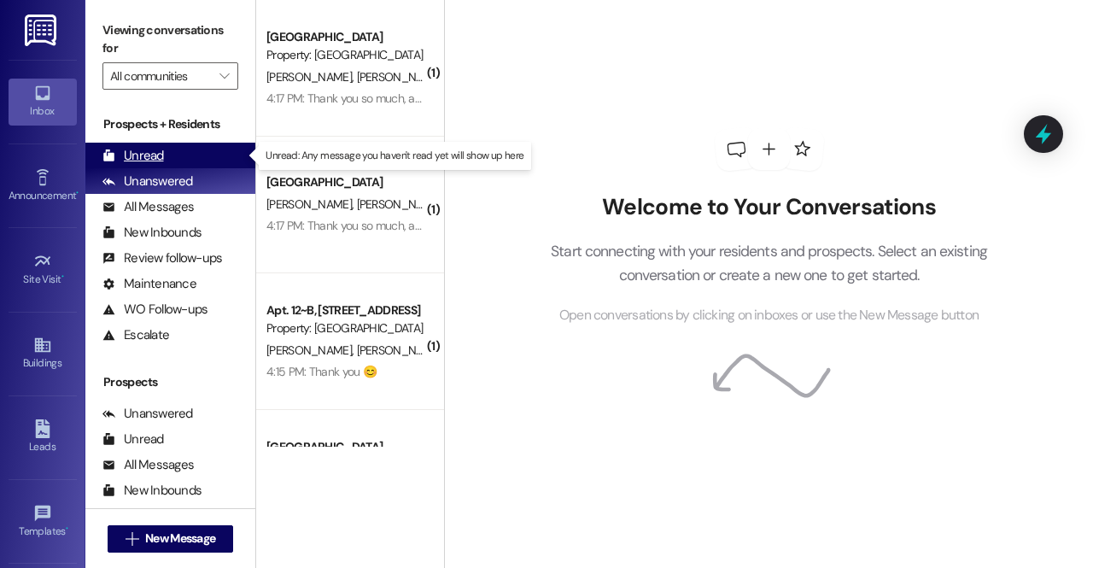
click at [149, 149] on div "Unread" at bounding box center [132, 156] width 61 height 18
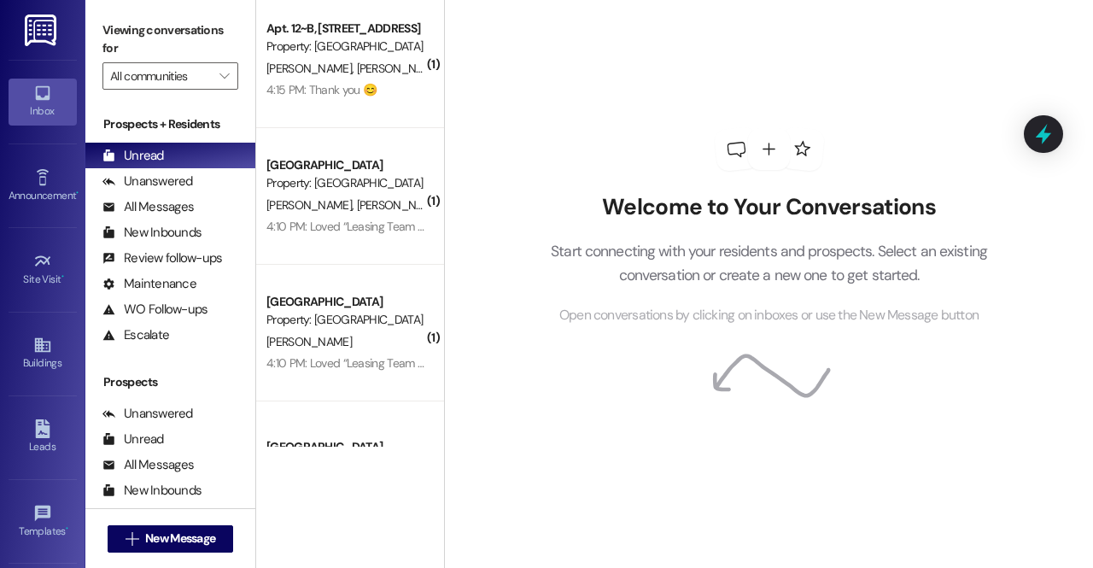
scroll to position [509, 0]
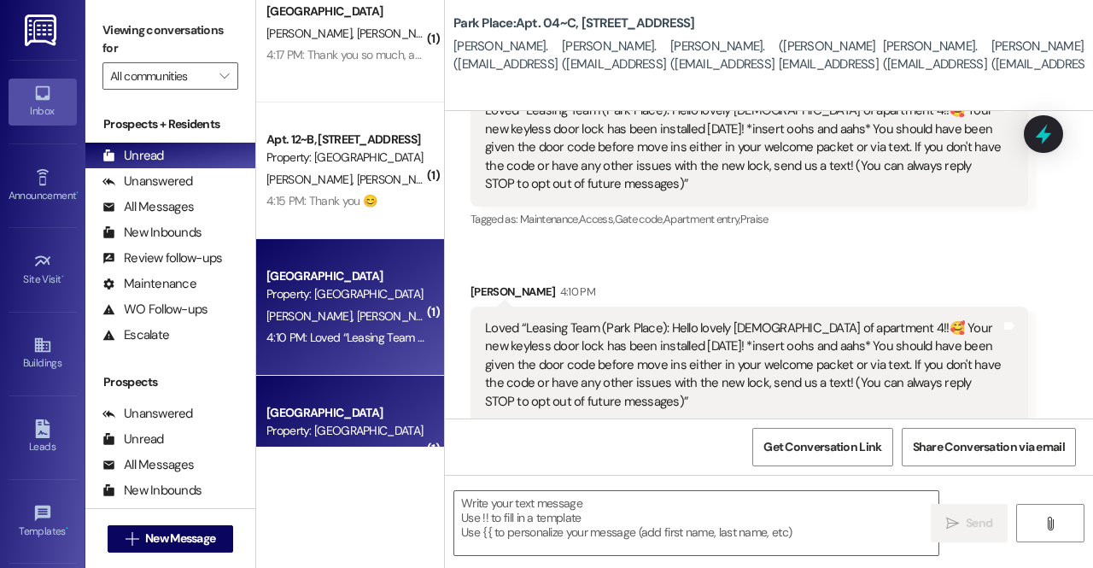
scroll to position [297, 0]
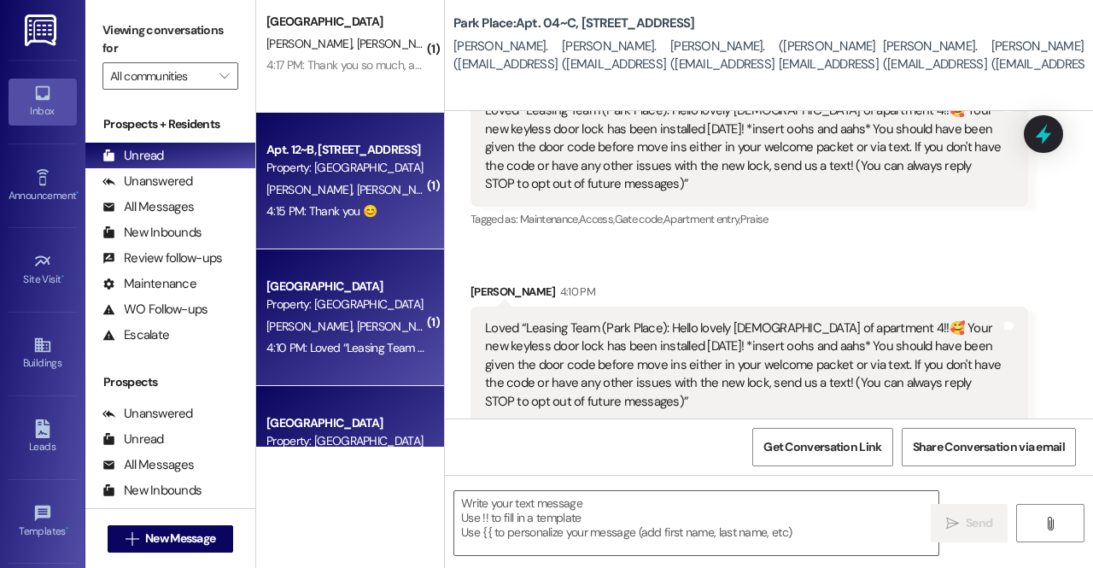
click at [365, 202] on div "4:15 PM: Thank you 😊 4:15 PM: Thank you 😊" at bounding box center [345, 211] width 161 height 21
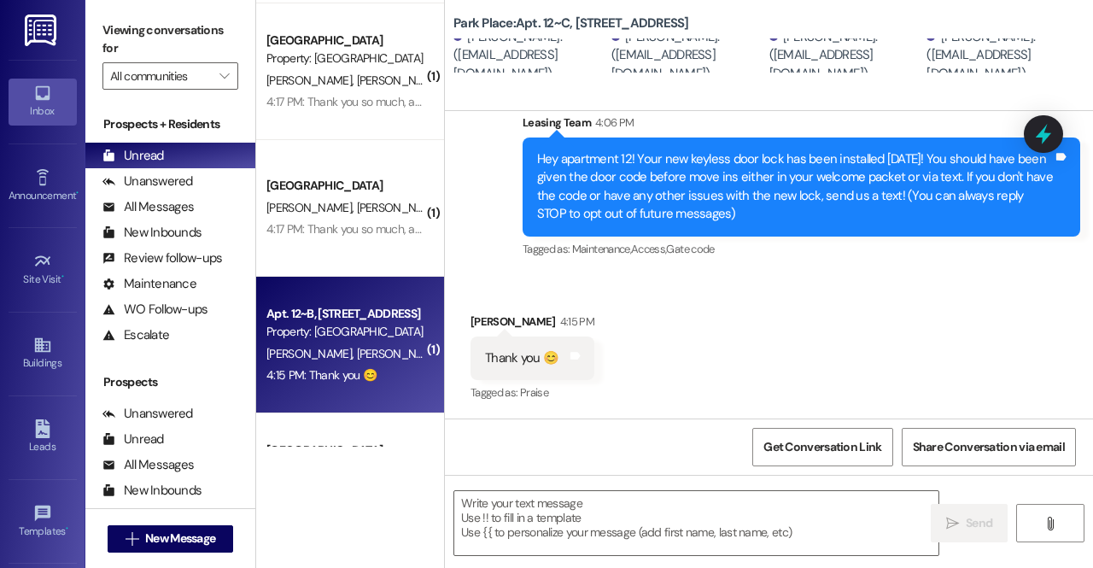
scroll to position [123, 0]
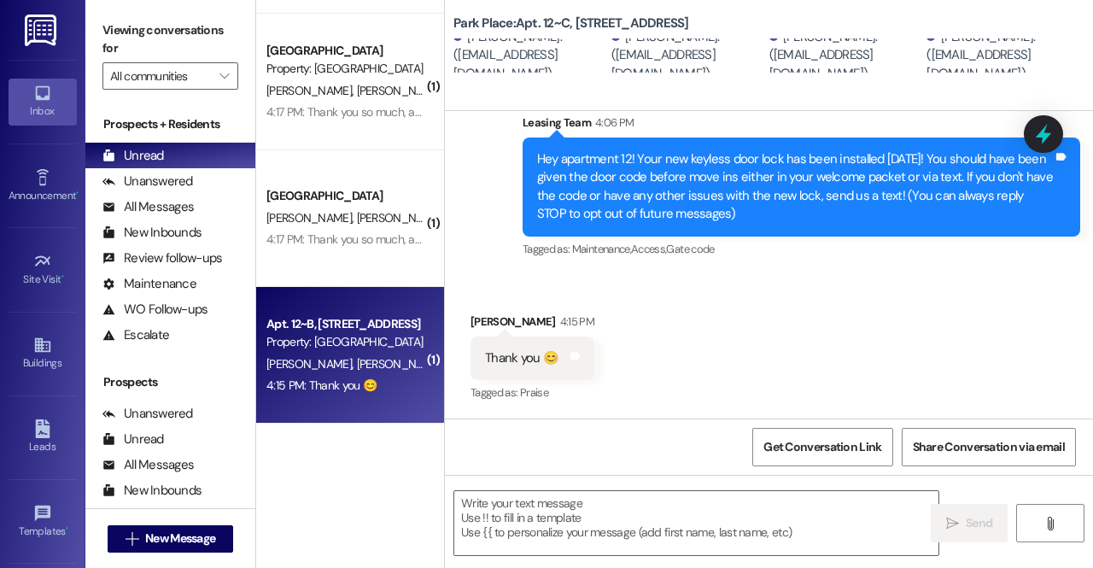
click at [325, 231] on div "4:17 PM: Thank you so much, and for the new fridge, you guys are awesome! 4:17 …" at bounding box center [454, 238] width 376 height 15
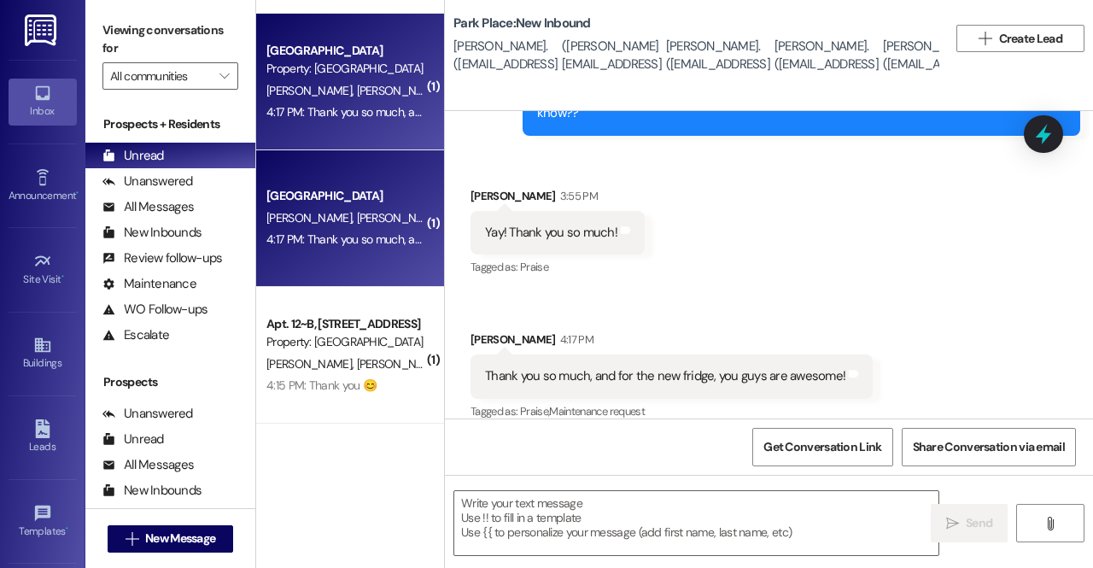
scroll to position [0, 0]
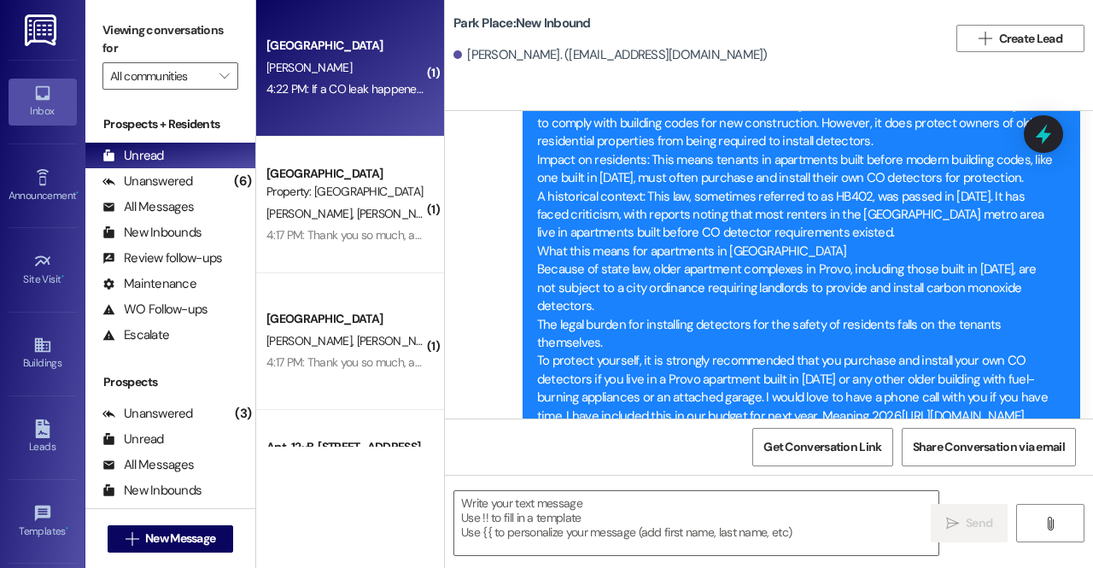
scroll to position [4376, 0]
click at [587, 325] on div "Utah state law for CO detectors Enforcement against occupants only: According t…" at bounding box center [795, 222] width 516 height 439
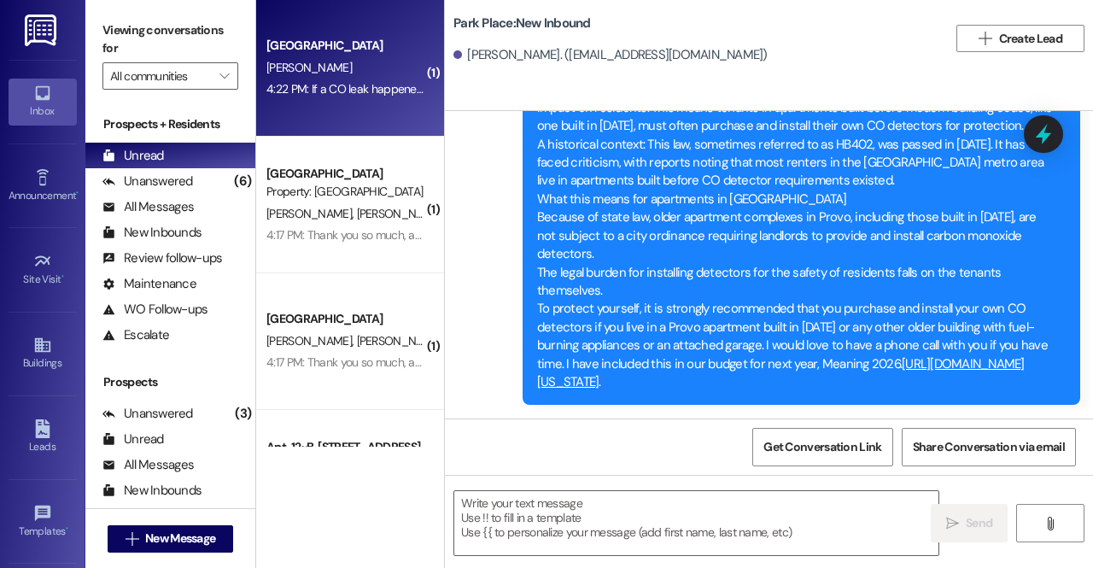
scroll to position [4536, 0]
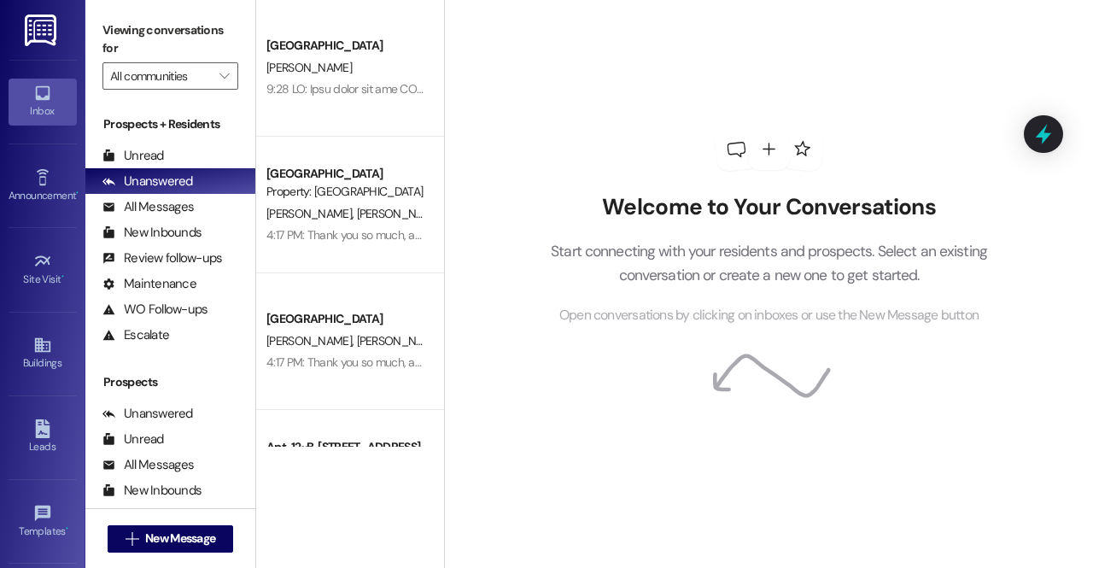
click at [38, 33] on img at bounding box center [42, 31] width 35 height 32
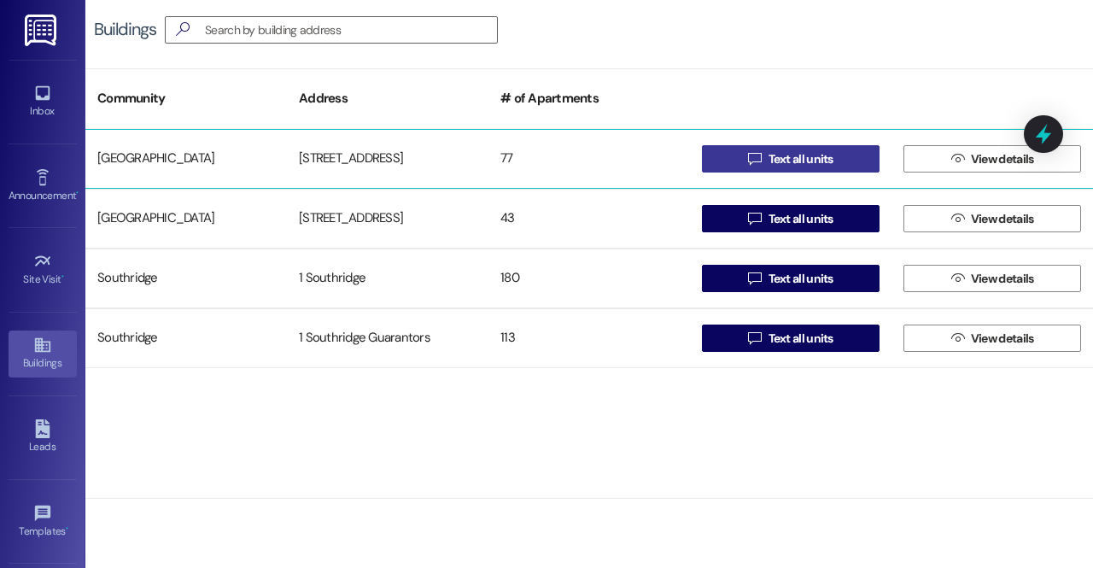
click at [810, 155] on span "Text all units" at bounding box center [801, 159] width 65 height 18
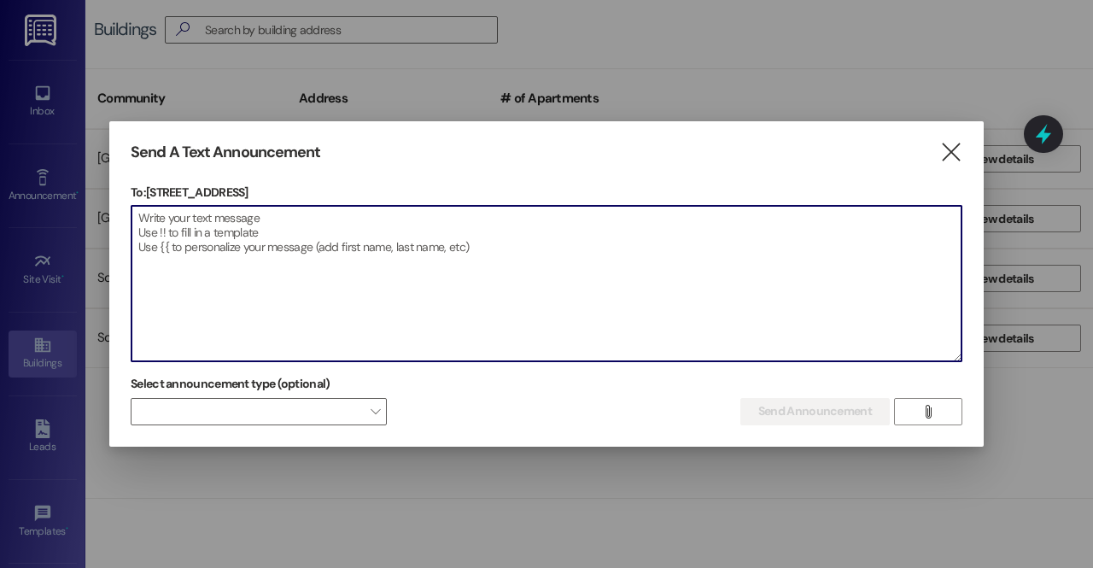
click at [690, 218] on textarea at bounding box center [547, 283] width 830 height 155
paste textarea "Hey apartment 12! Your new keyless door lock has been installed [DATE]! You sho…"
type textarea "Hey apartment 12! Your new keyless door lock has been installed [DATE]! You sho…"
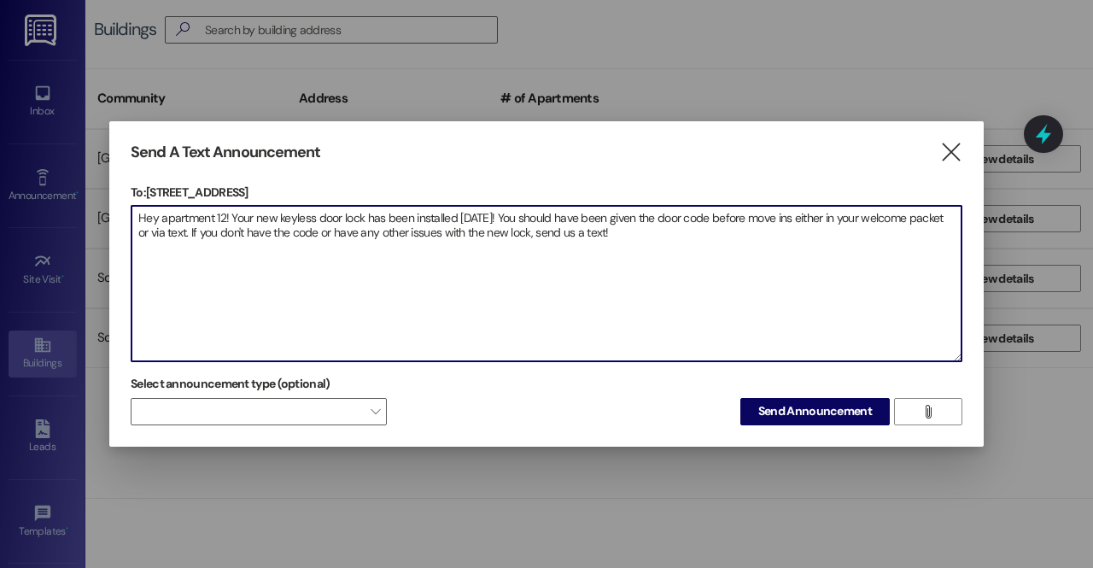
click at [690, 218] on textarea "Hey apartment 12! Your new keyless door lock has been installed [DATE]! You sho…" at bounding box center [547, 283] width 830 height 155
drag, startPoint x: 672, startPoint y: 243, endPoint x: 108, endPoint y: 212, distance: 565.3
click at [108, 212] on div "Send A Text Announcement  To: [STREET_ADDRESS]  Drop image file here Hey apar…" at bounding box center [546, 284] width 1093 height 568
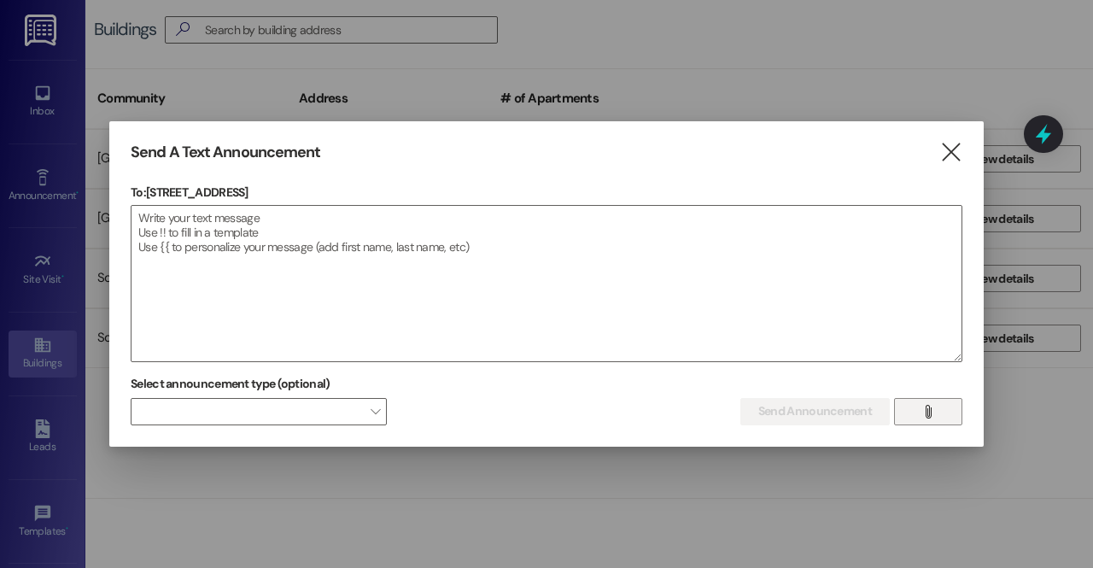
click at [944, 414] on button "" at bounding box center [928, 411] width 68 height 27
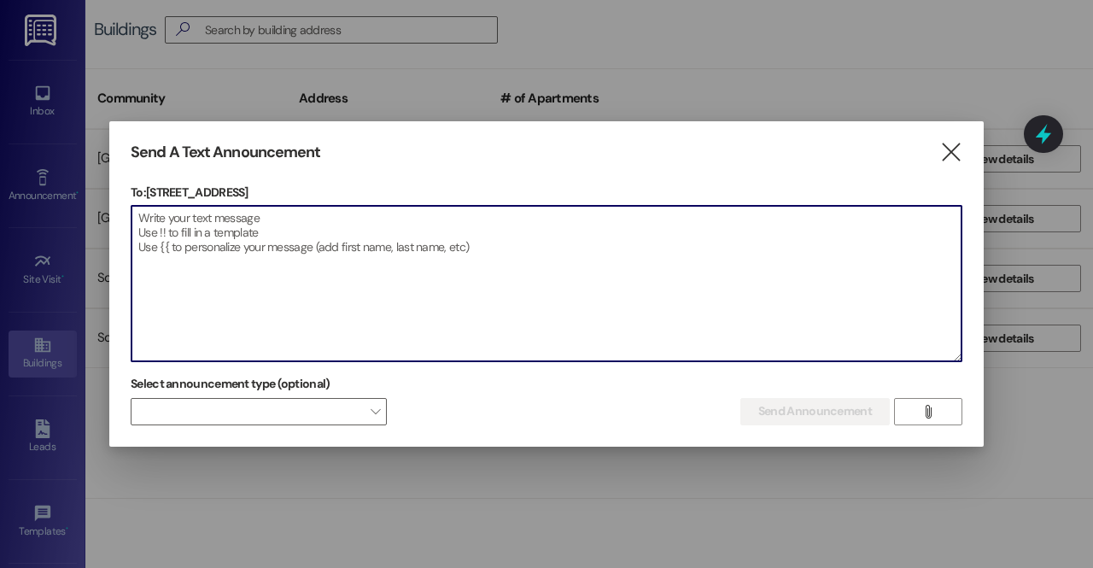
click at [546, 225] on textarea at bounding box center [547, 283] width 830 height 155
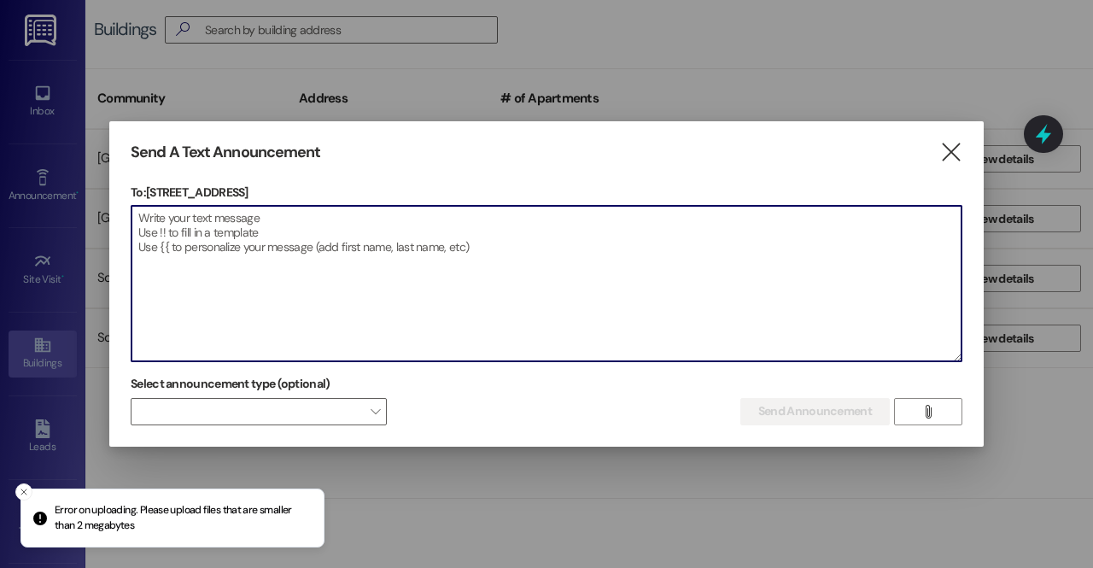
click at [578, 66] on div at bounding box center [546, 284] width 1093 height 568
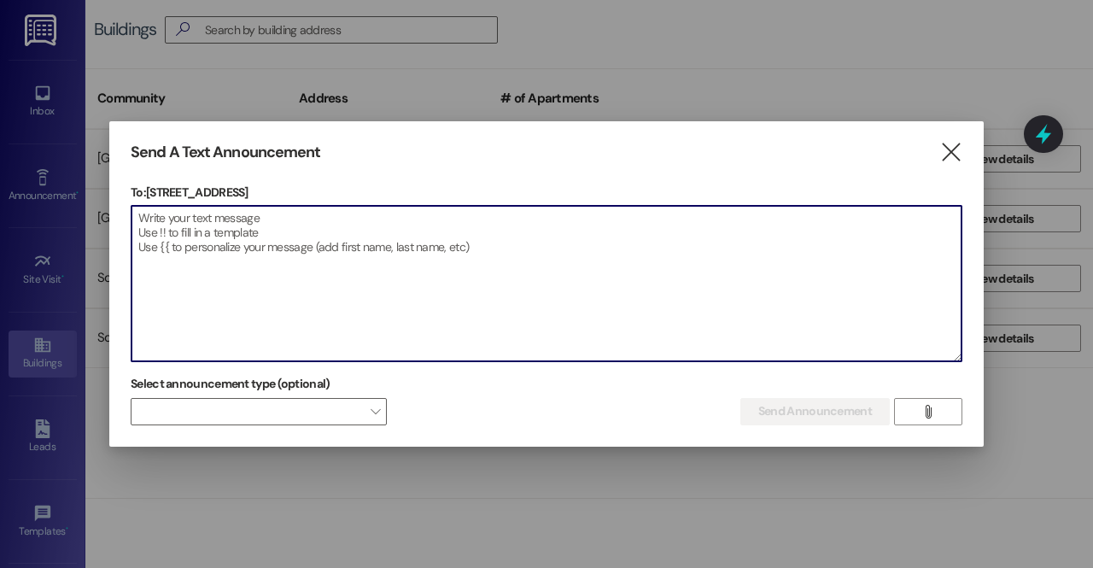
click at [296, 262] on textarea at bounding box center [547, 283] width 830 height 155
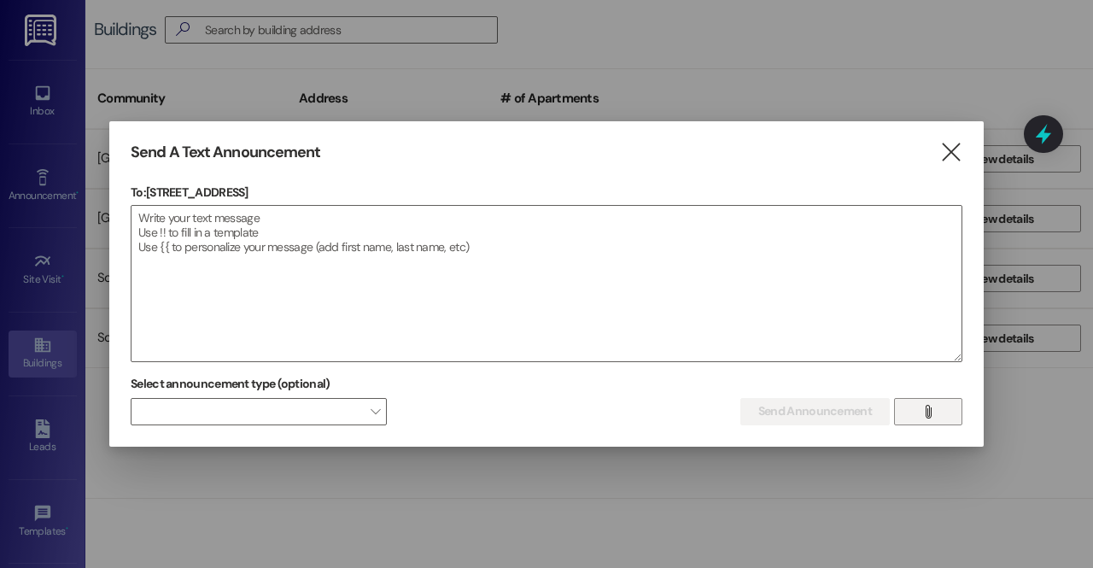
click at [945, 412] on button "" at bounding box center [928, 411] width 68 height 27
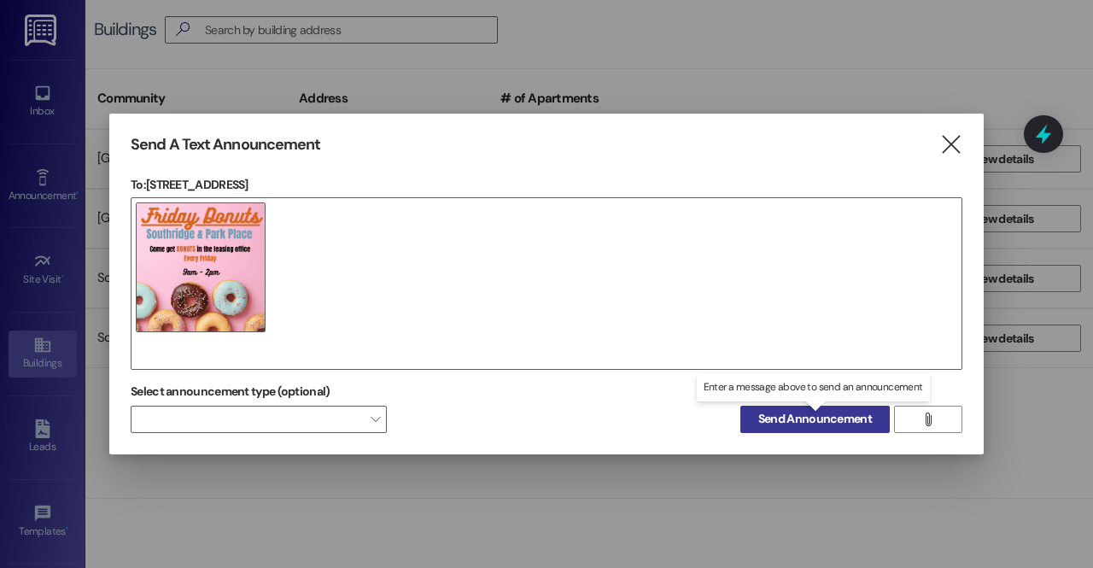
click at [800, 419] on span "Send Announcement" at bounding box center [815, 419] width 114 height 18
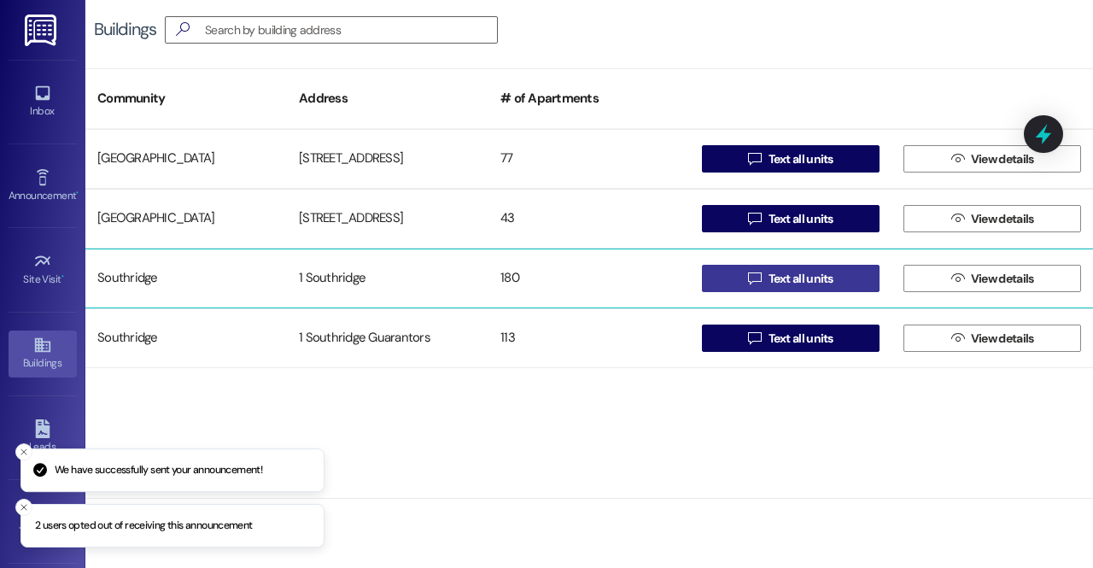
click at [749, 283] on icon "" at bounding box center [754, 279] width 13 height 14
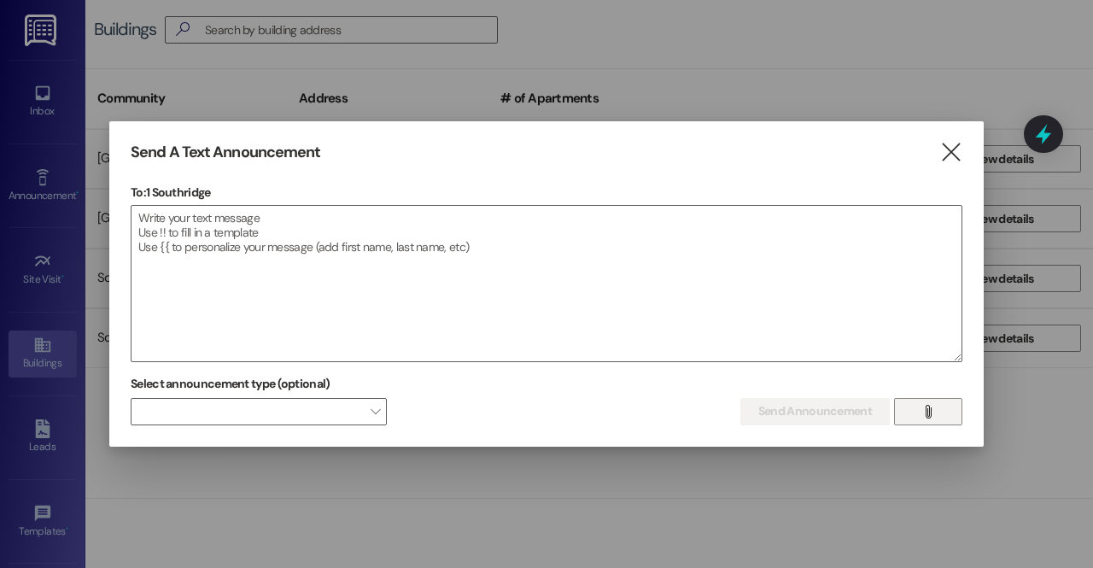
click at [920, 415] on span "" at bounding box center [928, 412] width 20 height 26
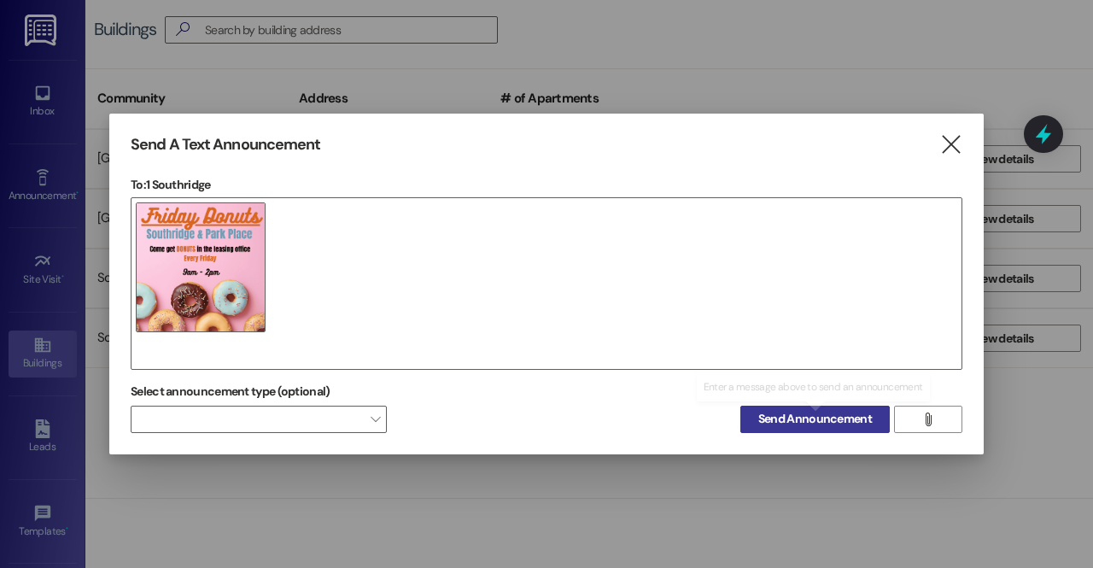
click at [757, 422] on span "Send Announcement" at bounding box center [815, 419] width 120 height 18
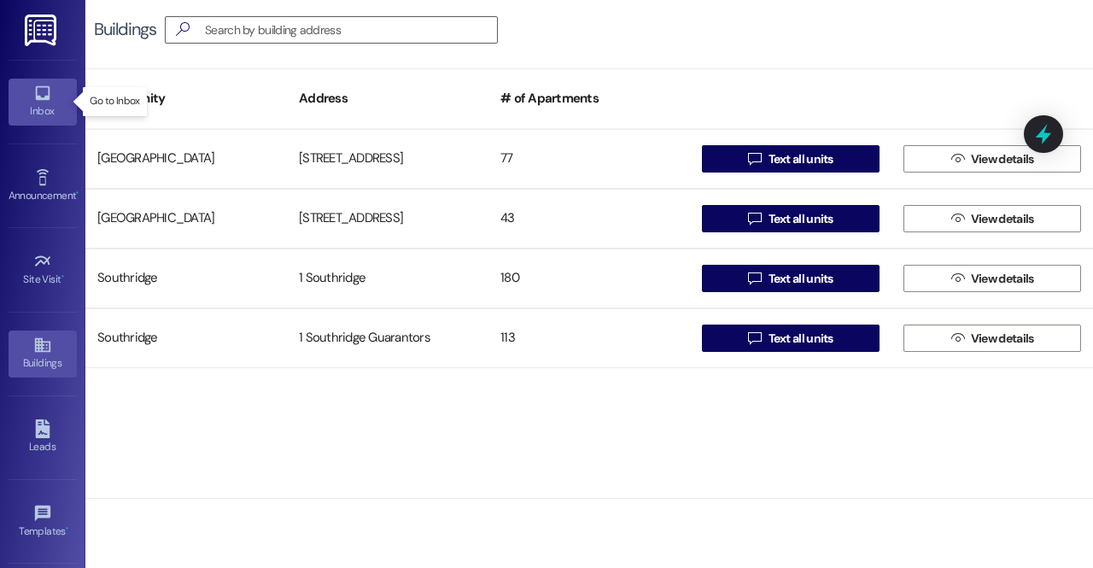
click at [35, 105] on div "Inbox" at bounding box center [42, 110] width 85 height 17
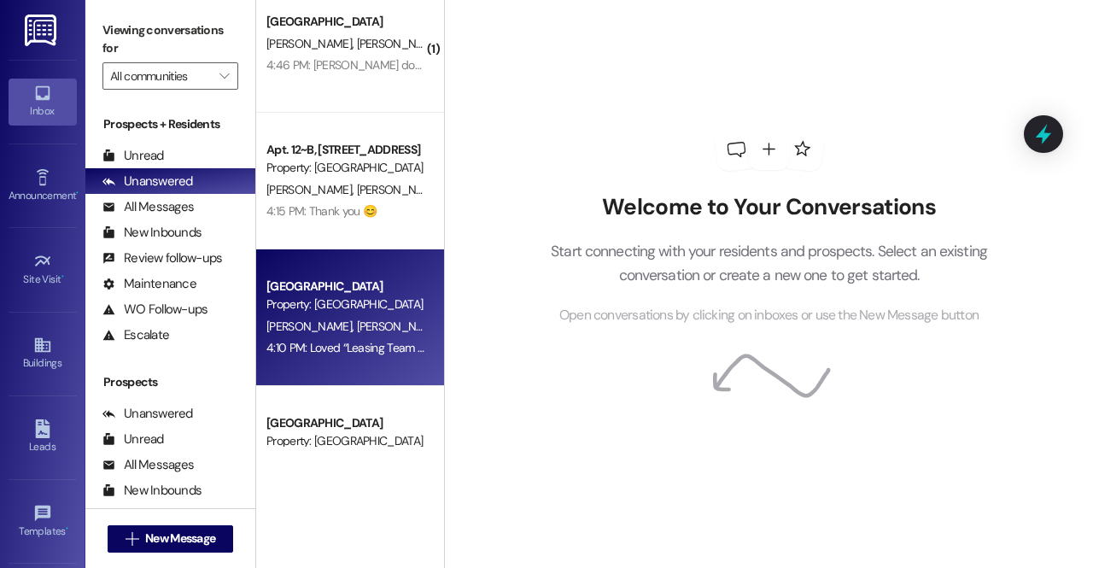
scroll to position [782, 0]
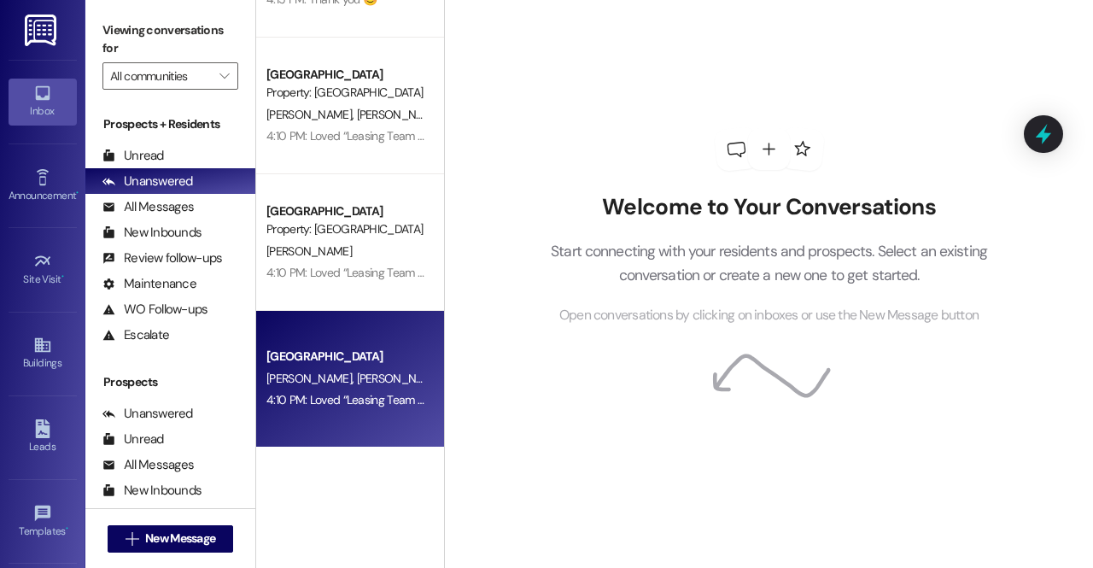
click at [339, 346] on div "[GEOGRAPHIC_DATA]" at bounding box center [345, 356] width 161 height 21
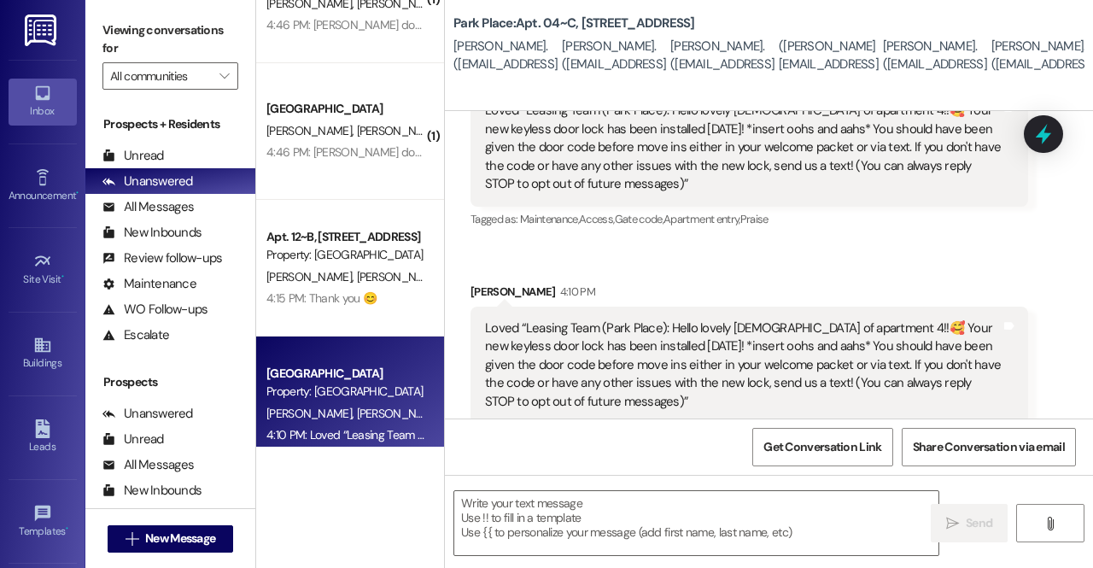
scroll to position [478, 0]
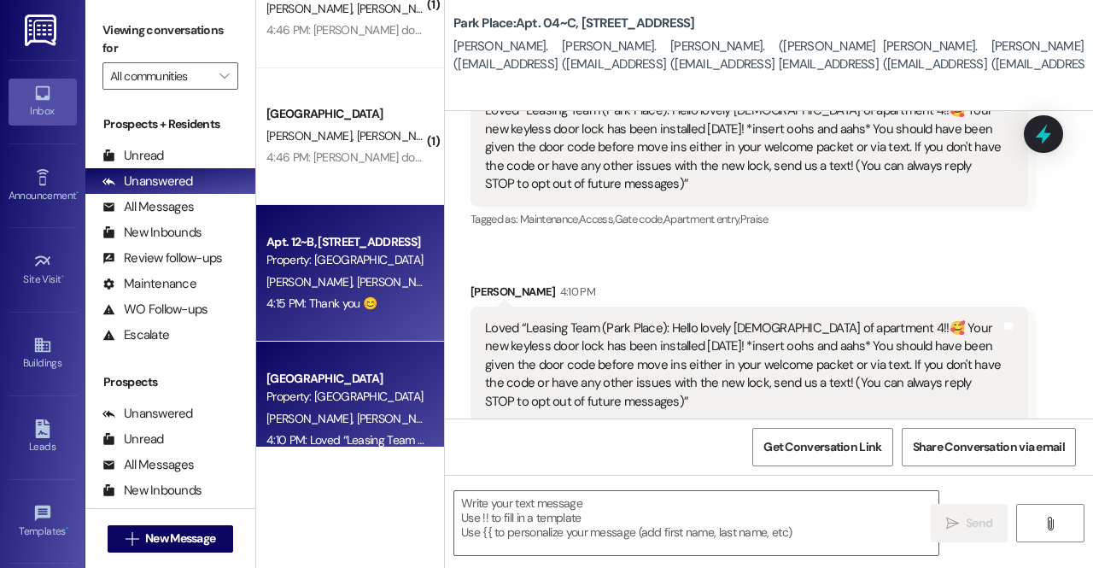
click at [328, 293] on div "4:15 PM: Thank you 😊 4:15 PM: Thank you 😊" at bounding box center [345, 303] width 161 height 21
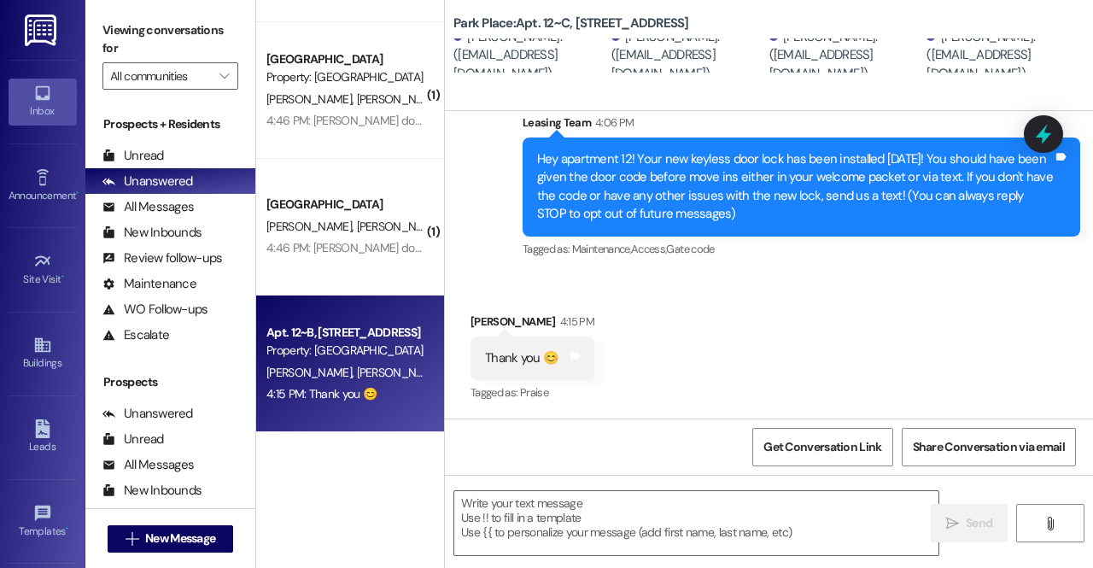
scroll to position [384, 0]
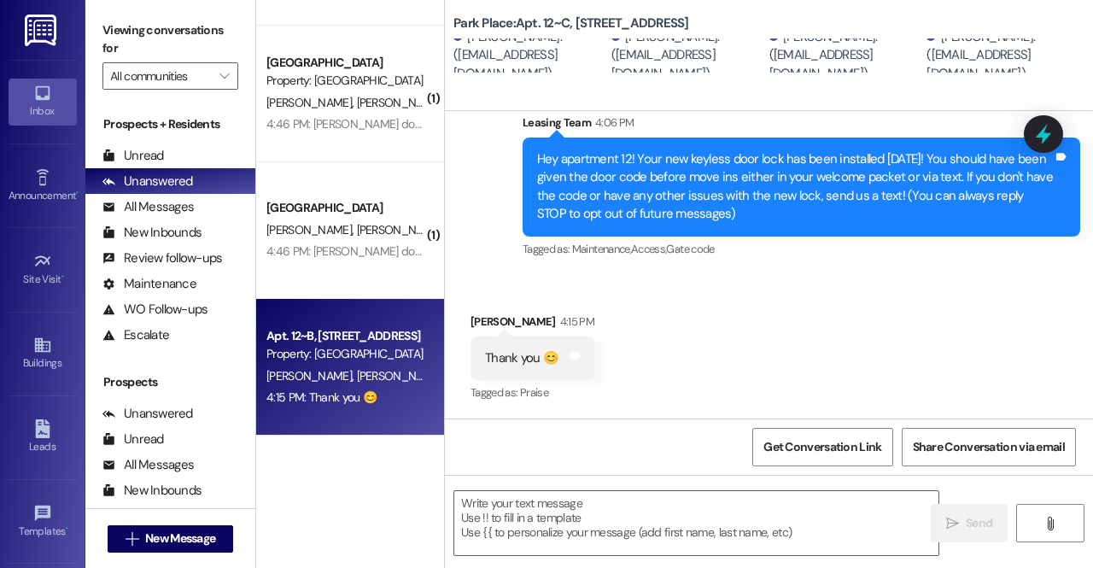
click at [304, 219] on div "[PERSON_NAME] [PERSON_NAME] [PERSON_NAME]" at bounding box center [345, 229] width 161 height 21
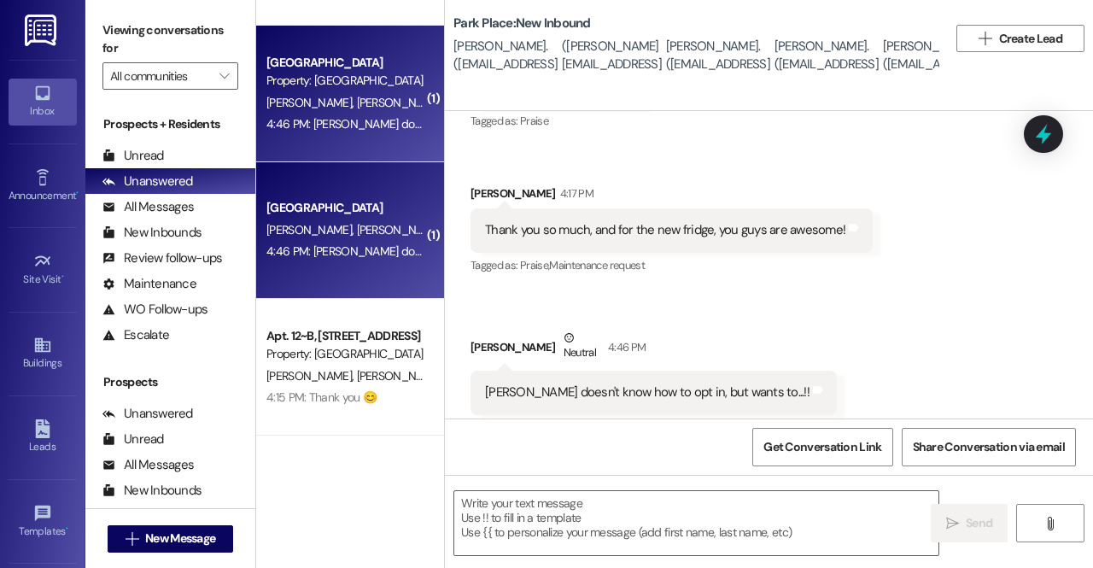
scroll to position [611, 0]
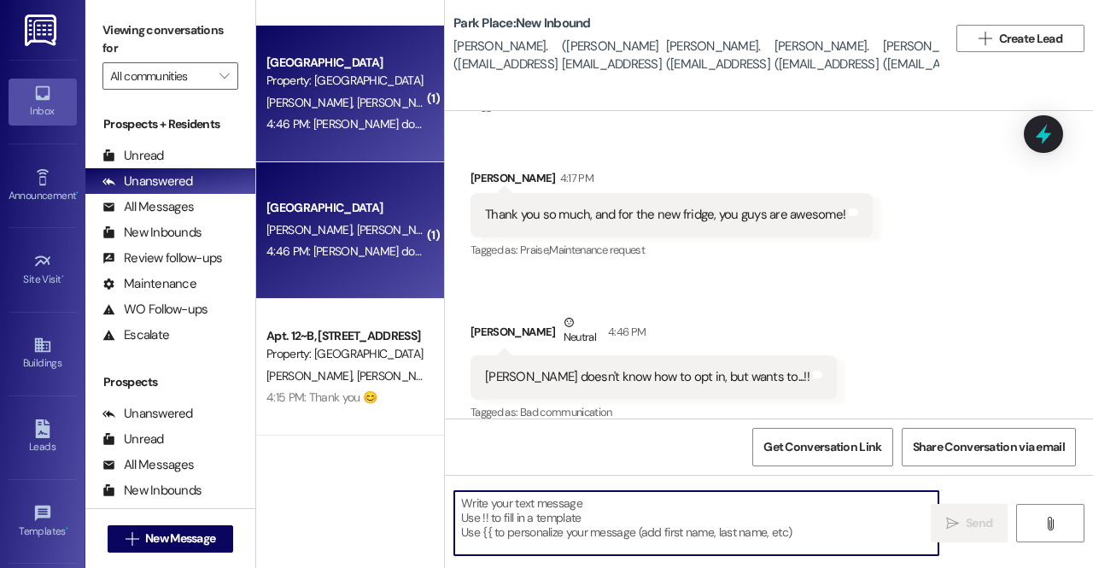
click at [591, 514] on textarea at bounding box center [696, 523] width 484 height 64
type textarea "T"
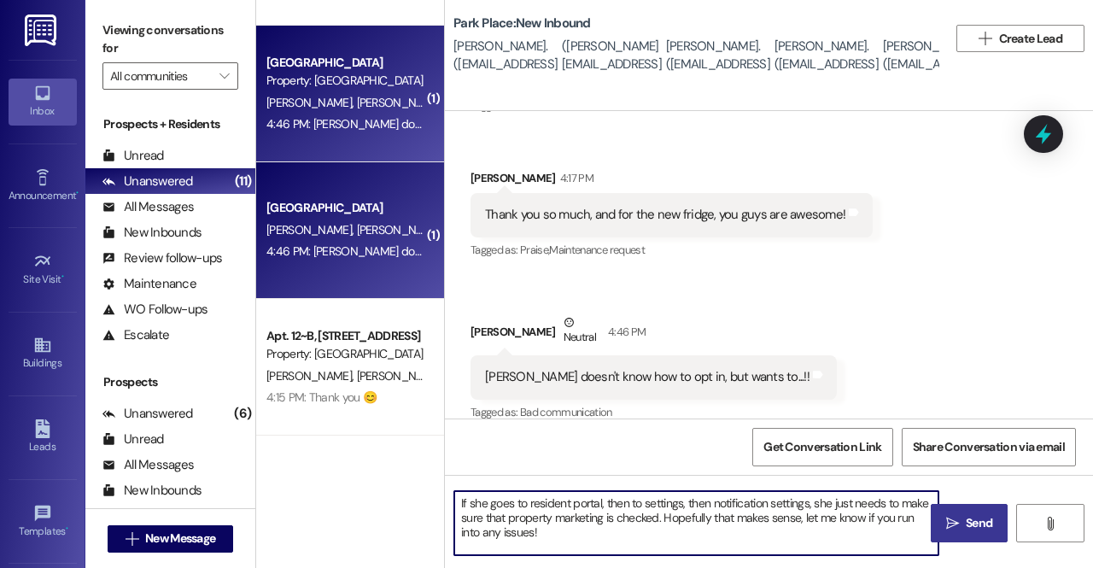
type textarea "If she goes to resident portal, then to settings, then notification settings, s…"
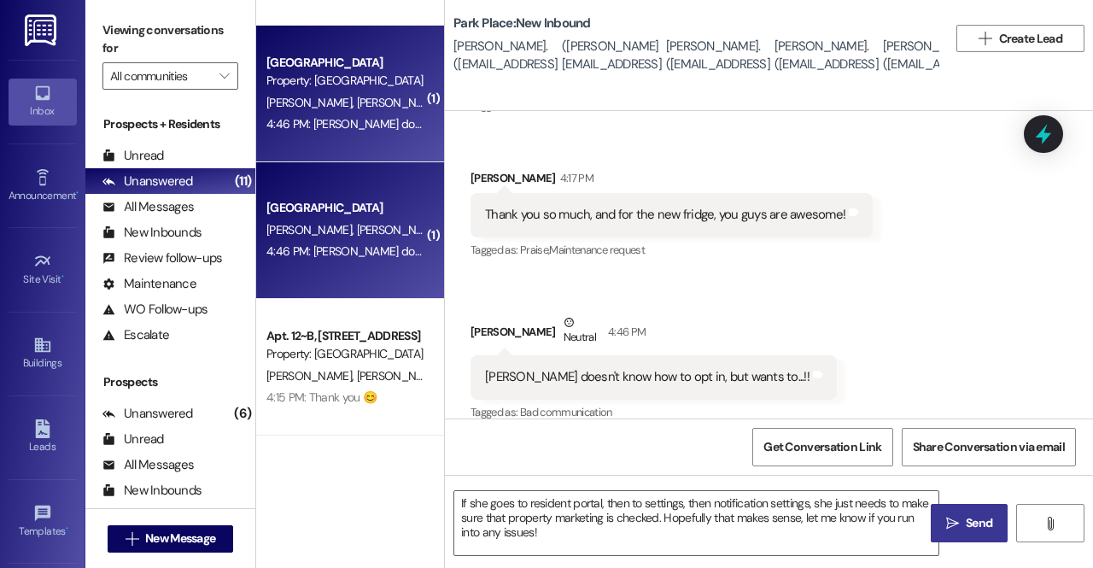
click at [960, 523] on span " Send" at bounding box center [970, 523] width 54 height 18
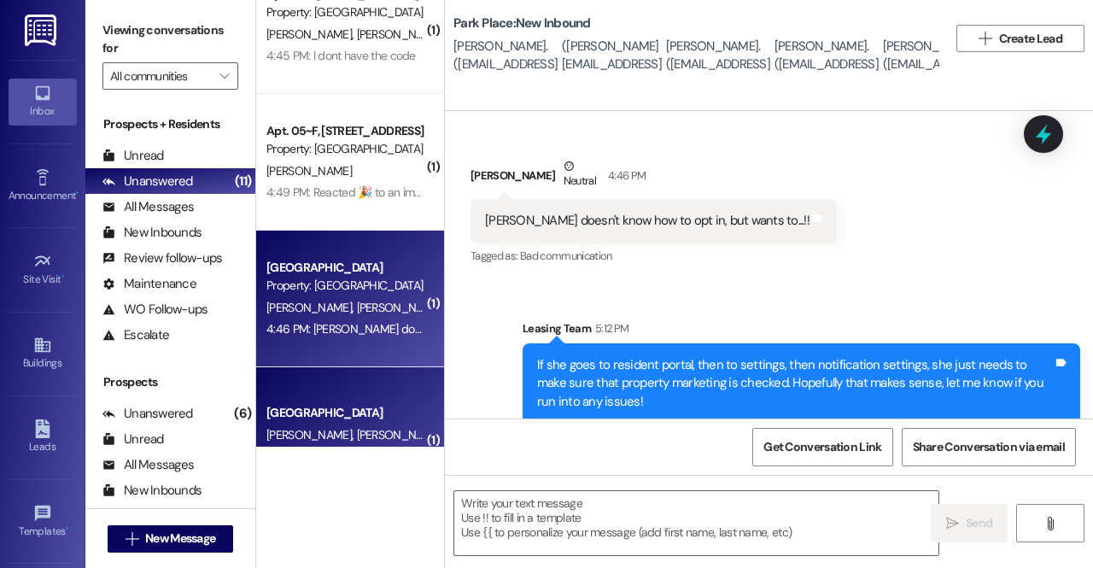
scroll to position [178, 0]
click at [348, 187] on div "4:49 PM: Reacted 🎉 to an image 4:49 PM: Reacted 🎉 to an image" at bounding box center [349, 193] width 167 height 15
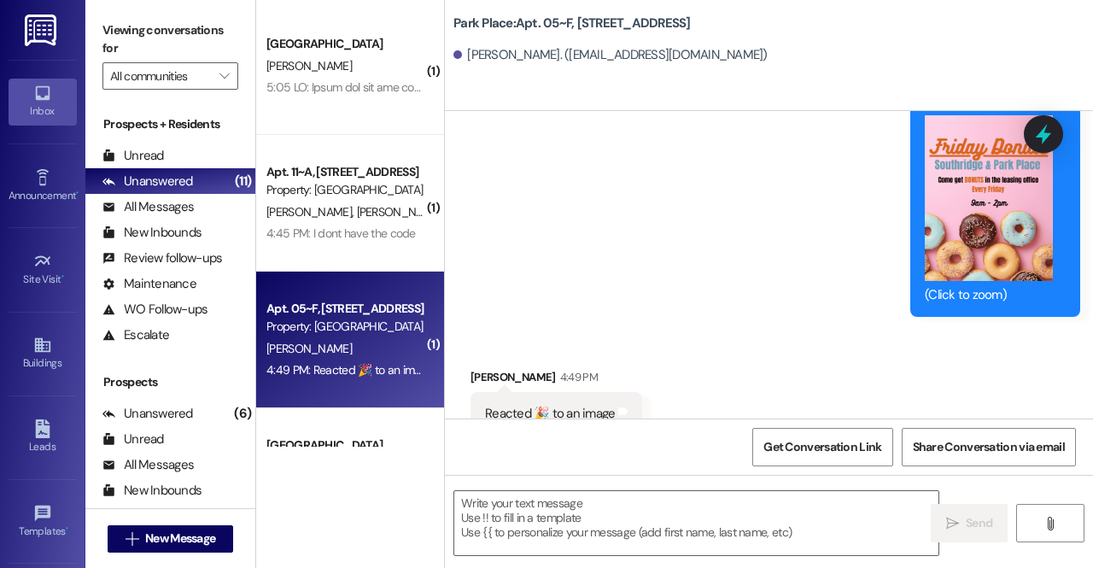
scroll to position [0, 0]
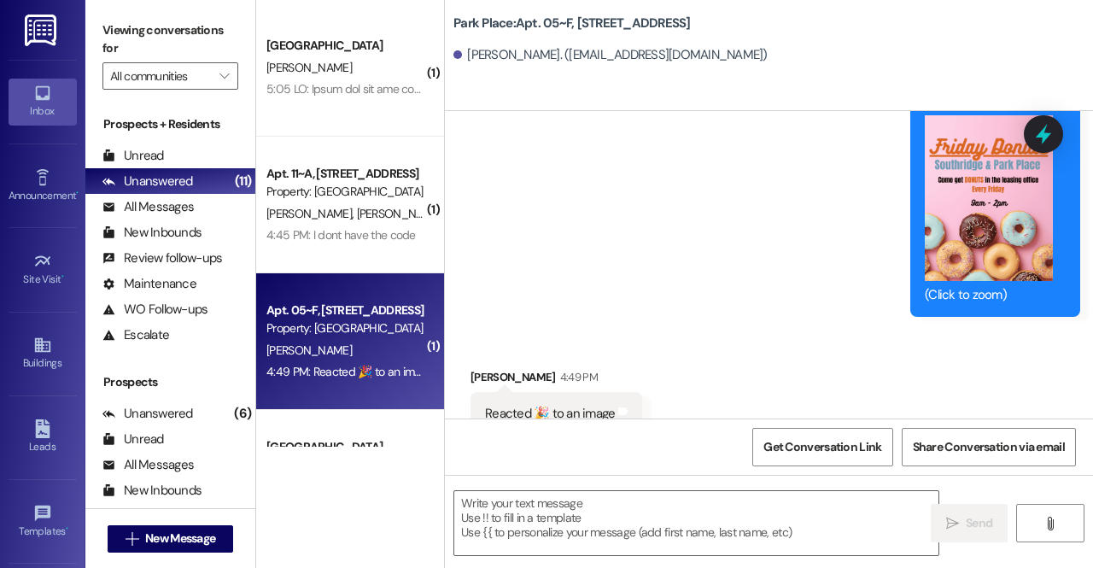
click at [350, 229] on div "( 1 ) [GEOGRAPHIC_DATA] [GEOGRAPHIC_DATA][PERSON_NAME] ( 1 ) Apt. 11~A, 1 Park …" at bounding box center [350, 223] width 188 height 447
click at [350, 229] on div "4:45 PM: I dont have the code 4:45 PM: I dont have the code" at bounding box center [340, 234] width 149 height 15
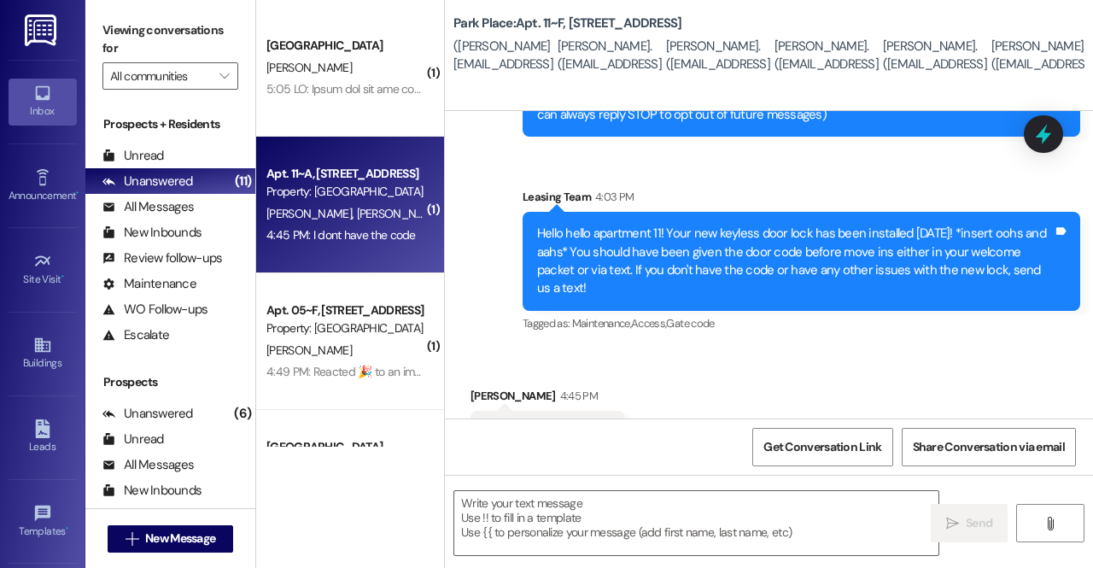
scroll to position [482, 0]
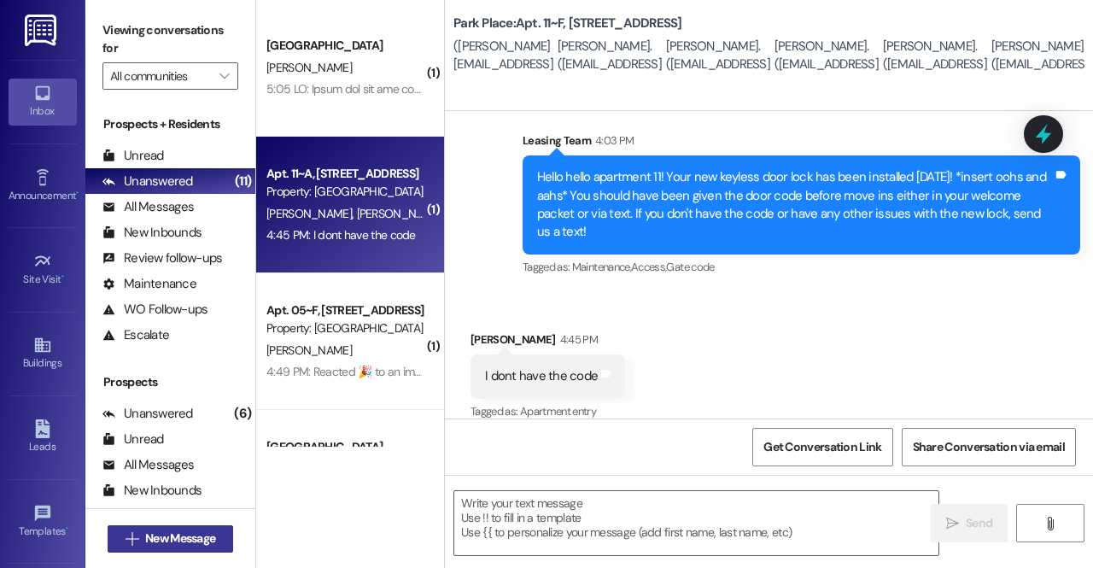
click at [166, 527] on button " New Message" at bounding box center [171, 538] width 126 height 27
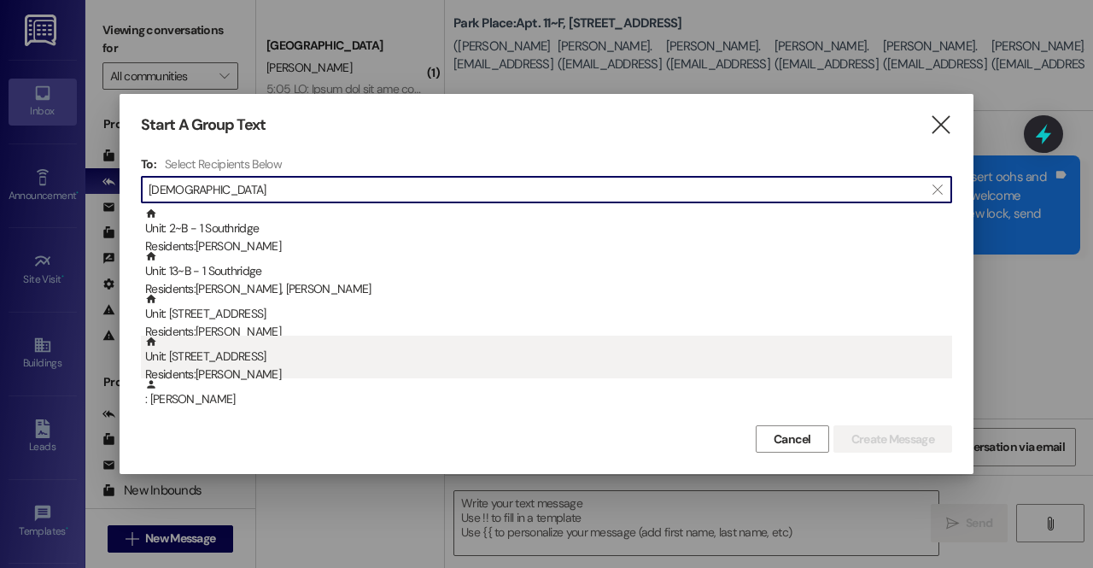
type input "[DEMOGRAPHIC_DATA]"
click at [304, 365] on div "Unit: 11~C - 1 Park Place Residents: [PERSON_NAME]" at bounding box center [548, 360] width 807 height 49
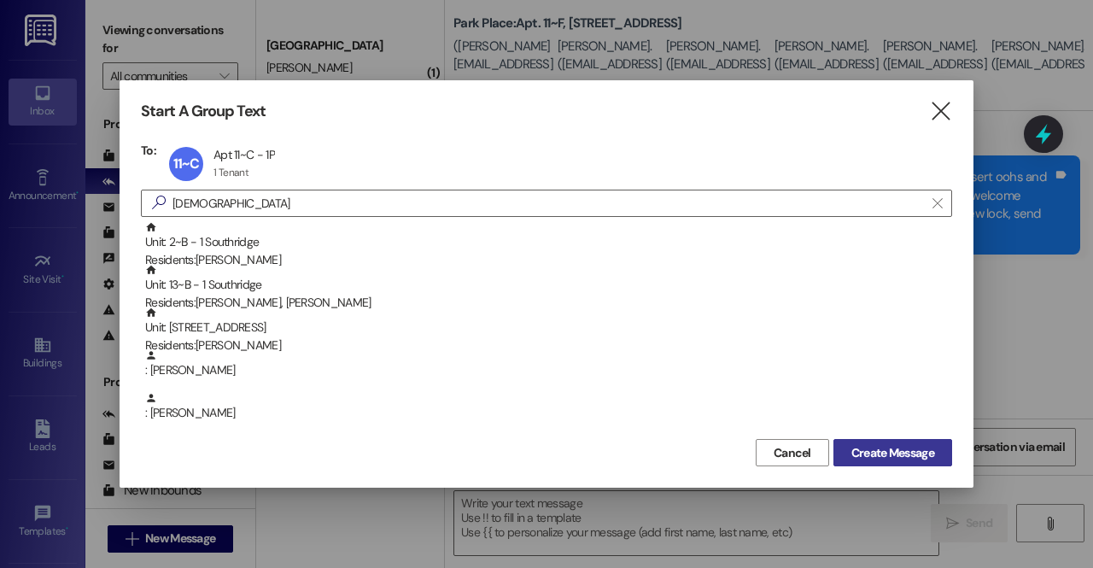
click at [889, 452] on span "Create Message" at bounding box center [892, 453] width 83 height 18
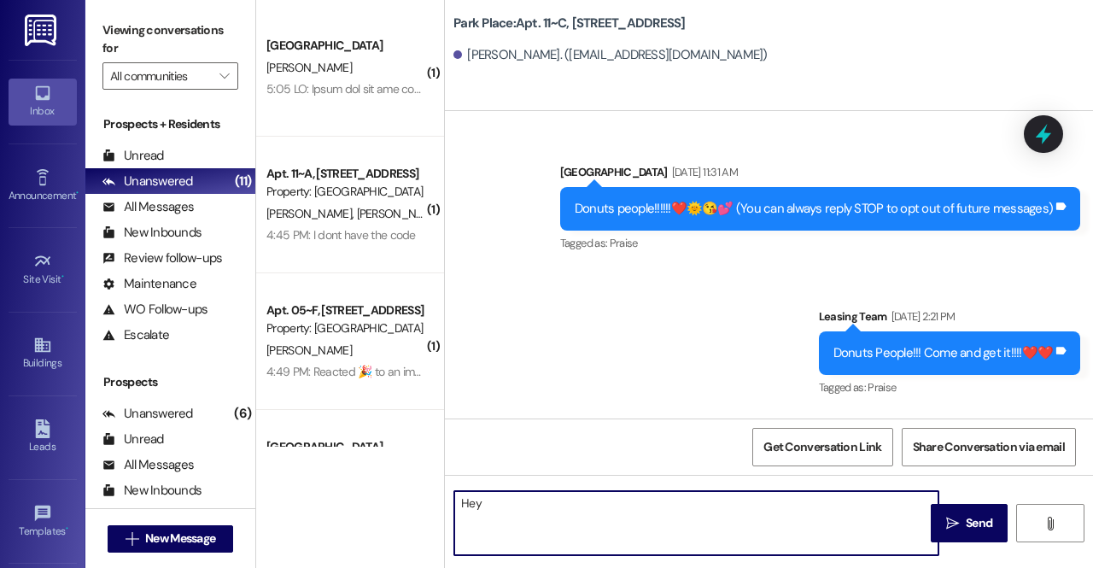
scroll to position [62090, 0]
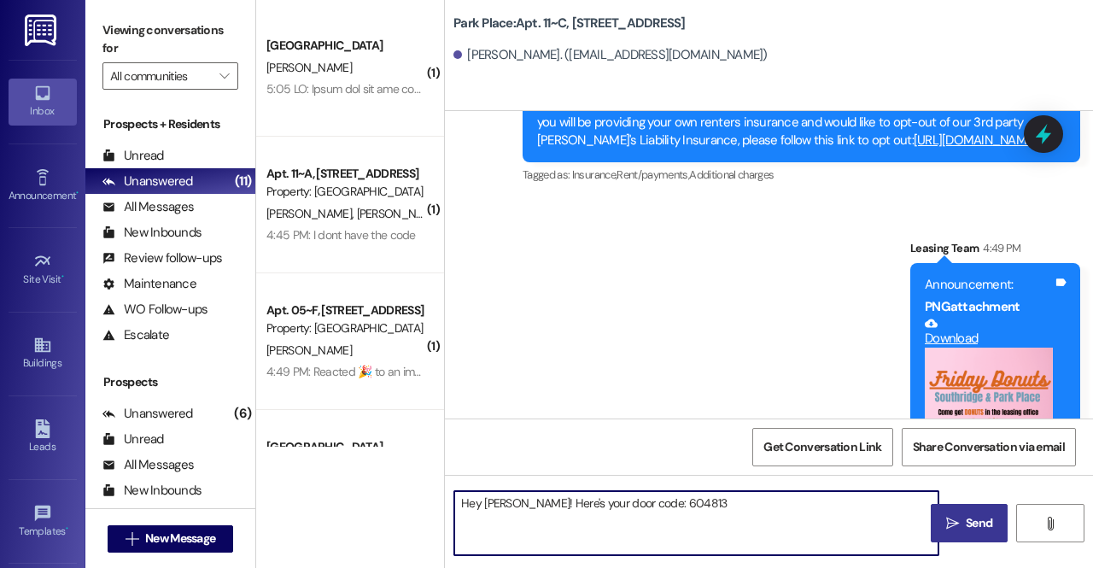
type textarea "Hey [PERSON_NAME]! Here's your door code: 604813"
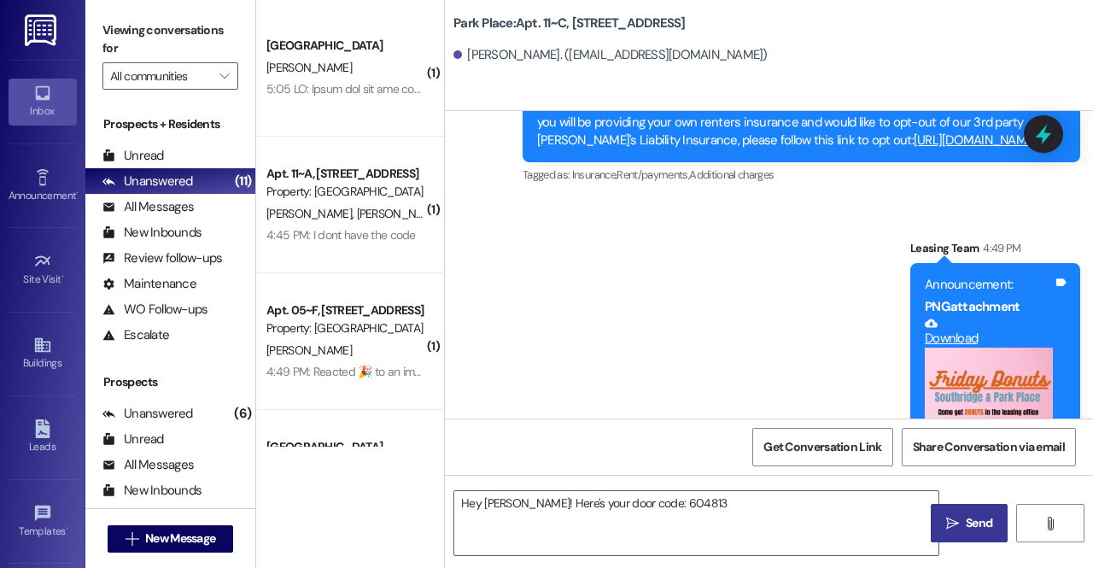
click at [963, 531] on span "Send" at bounding box center [978, 523] width 33 height 18
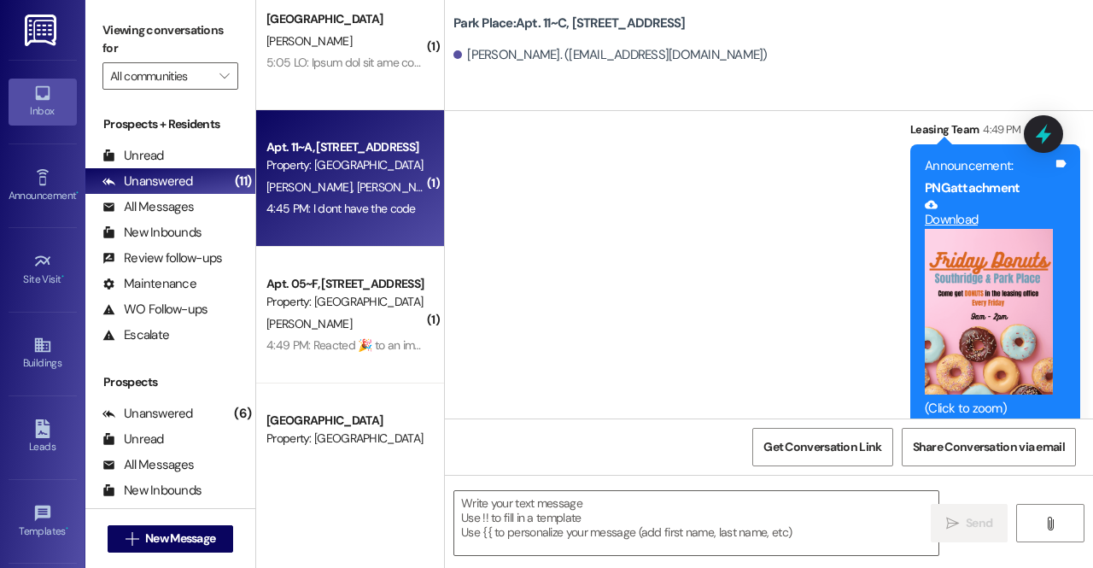
scroll to position [0, 0]
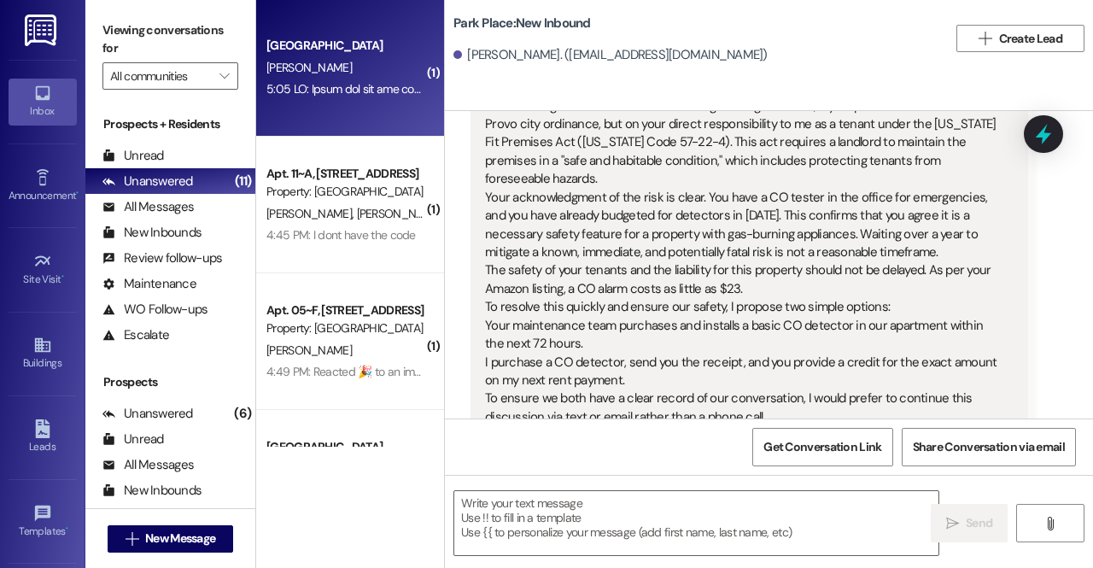
scroll to position [5072, 0]
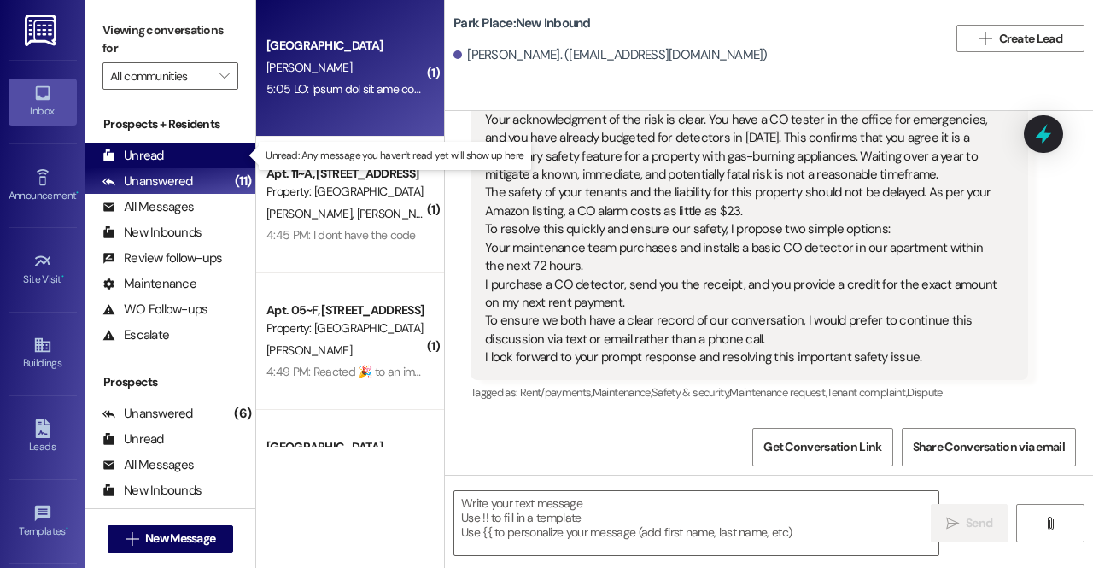
click at [150, 163] on div "Unread" at bounding box center [132, 156] width 61 height 18
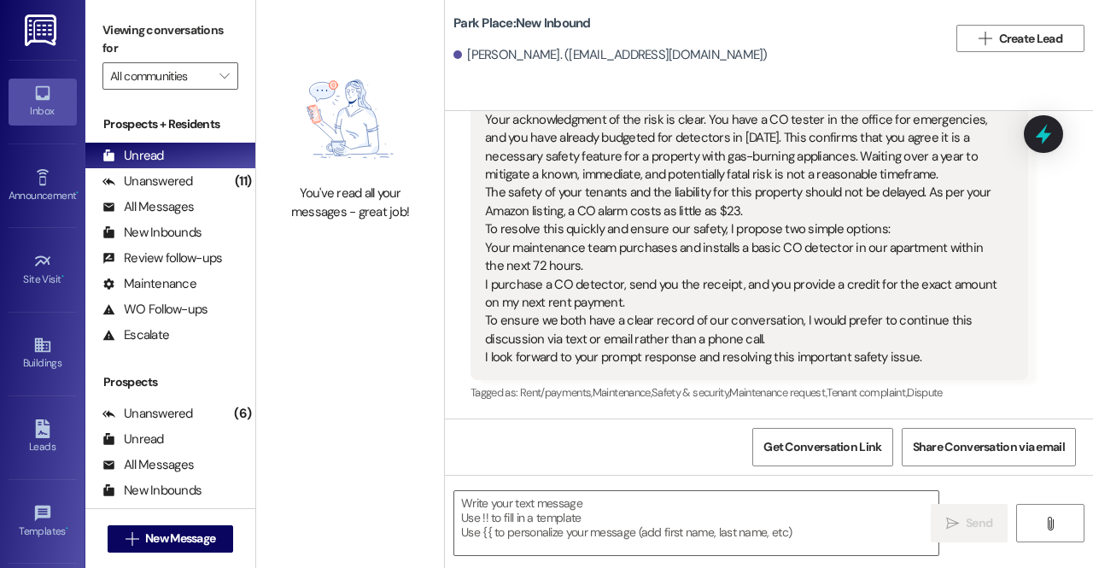
scroll to position [5072, 0]
